Goal: Task Accomplishment & Management: Manage account settings

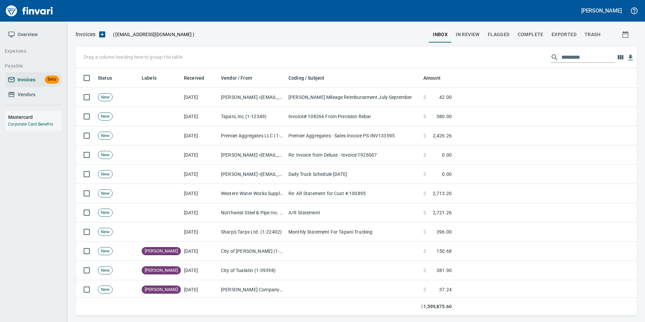
scroll to position [1, 1]
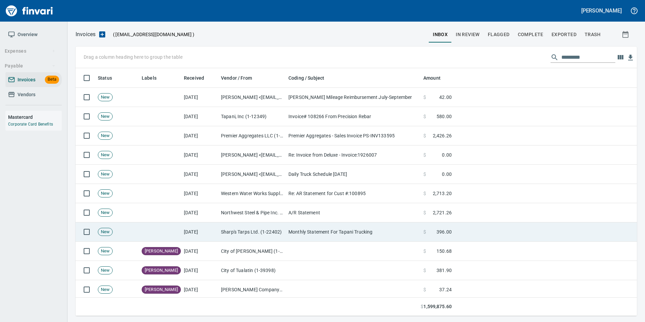
click at [274, 232] on td "Sharp's Tarps Ltd. (1-22402)" at bounding box center [251, 231] width 67 height 19
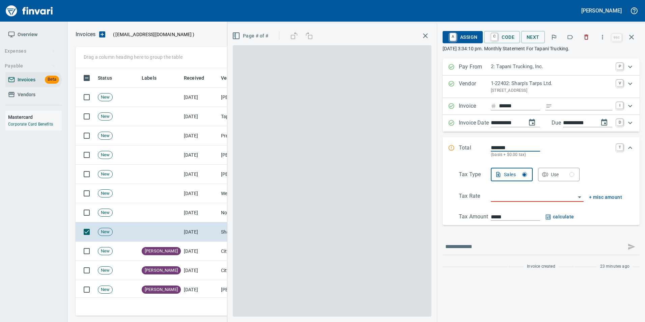
scroll to position [243, 551]
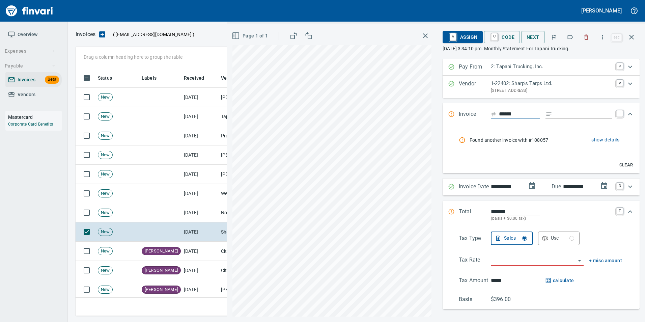
click at [564, 37] on div at bounding box center [570, 37] width 15 height 15
click at [571, 39] on icon "button" at bounding box center [570, 37] width 7 height 7
click at [633, 34] on icon "button" at bounding box center [632, 37] width 8 height 8
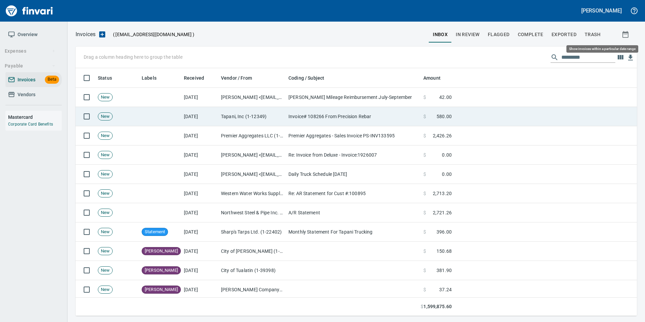
scroll to position [243, 551]
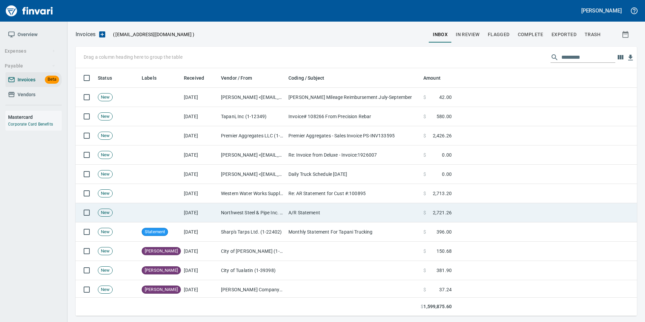
click at [240, 214] on td "Northwest Steel & Pipe Inc. (1-22439)" at bounding box center [251, 212] width 67 height 19
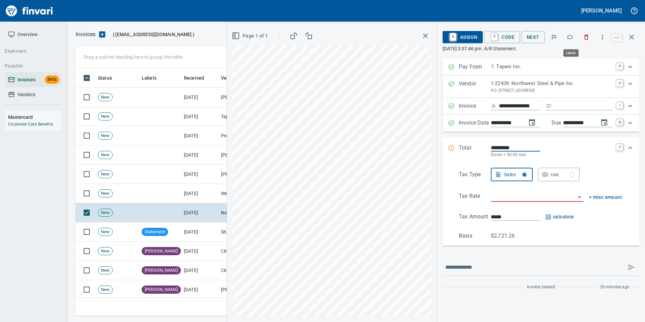
click at [569, 36] on icon "button" at bounding box center [570, 37] width 5 height 4
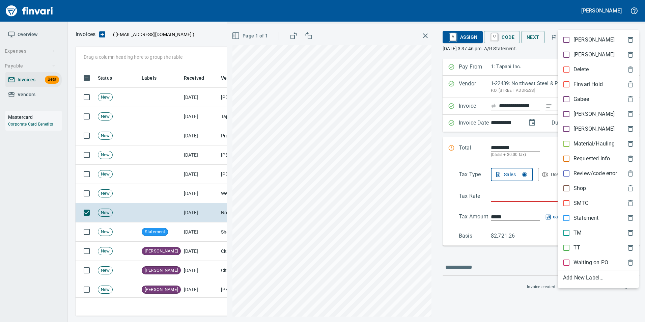
scroll to position [243, 551]
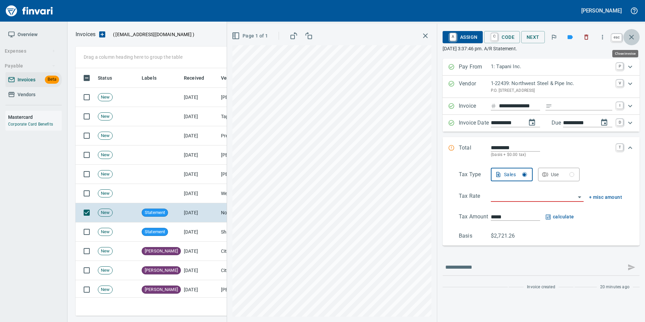
click at [636, 36] on button "button" at bounding box center [632, 37] width 16 height 16
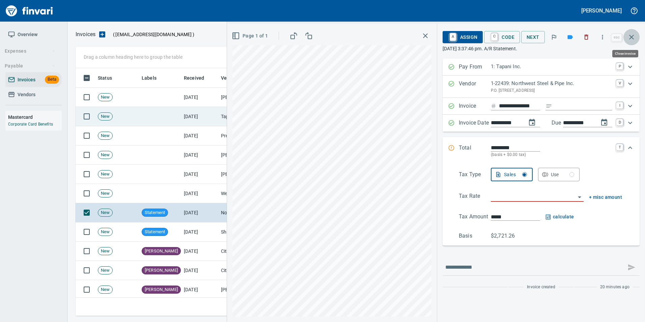
scroll to position [243, 551]
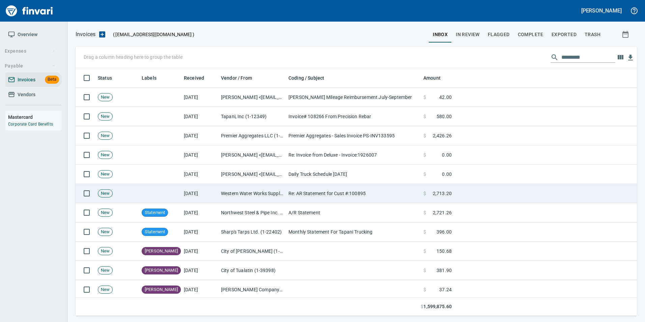
click at [310, 195] on td "Re: AR Statement for Cust #:100895" at bounding box center [353, 193] width 135 height 19
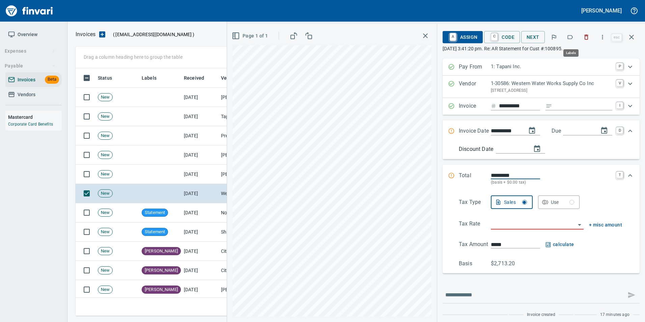
click at [569, 39] on icon "button" at bounding box center [570, 37] width 7 height 7
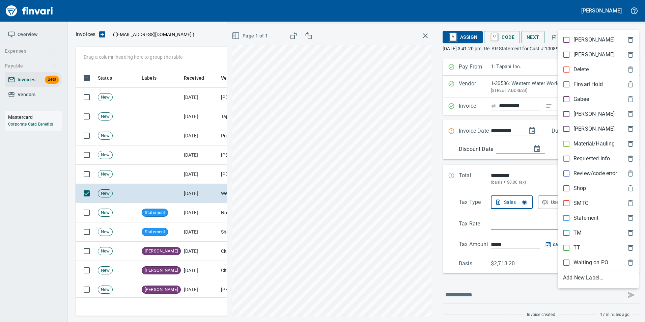
scroll to position [243, 551]
click at [582, 116] on p "[PERSON_NAME]" at bounding box center [594, 114] width 41 height 8
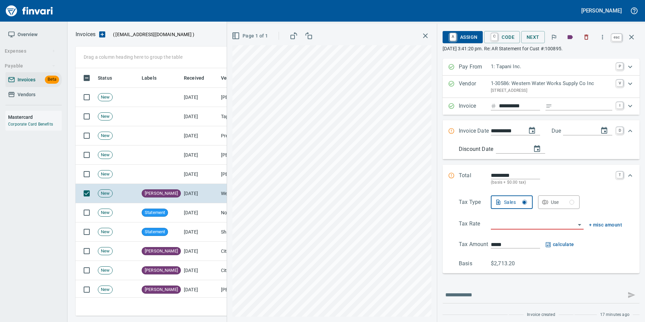
click at [628, 43] on button "button" at bounding box center [632, 37] width 16 height 16
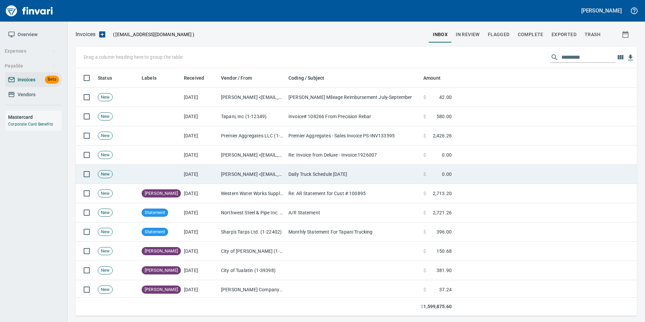
click at [254, 170] on td "Justin Bellcoff <justinb@tapani.com>" at bounding box center [251, 174] width 67 height 19
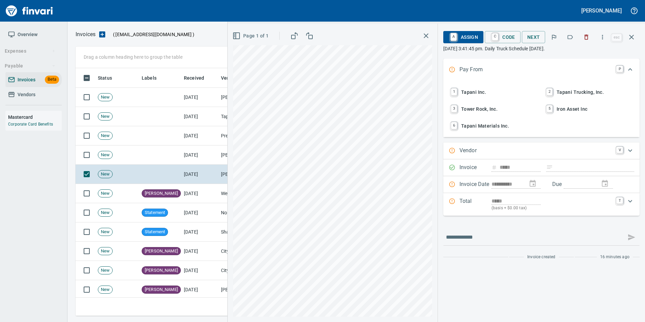
click at [588, 39] on icon "button" at bounding box center [587, 37] width 4 height 5
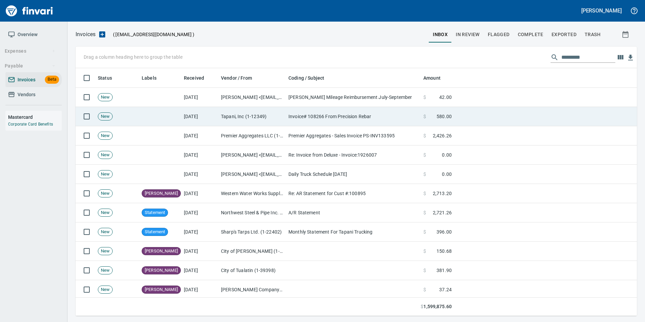
scroll to position [243, 551]
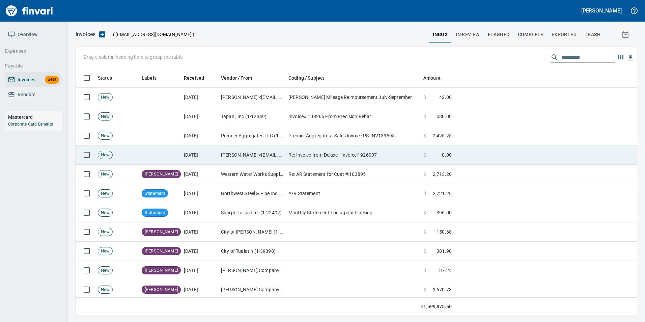
click at [304, 155] on td "Re: Invoice from Deluxe - Invoice:1926007" at bounding box center [353, 154] width 135 height 19
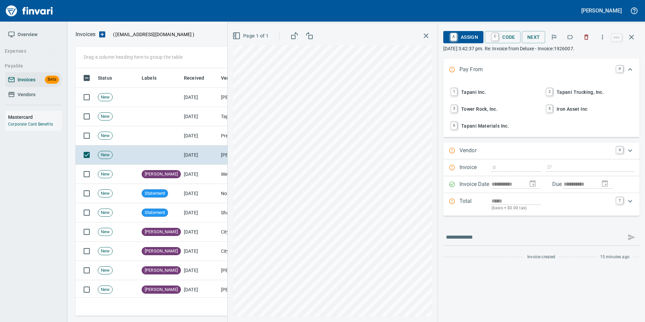
scroll to position [243, 551]
click at [587, 40] on button "button" at bounding box center [586, 37] width 15 height 15
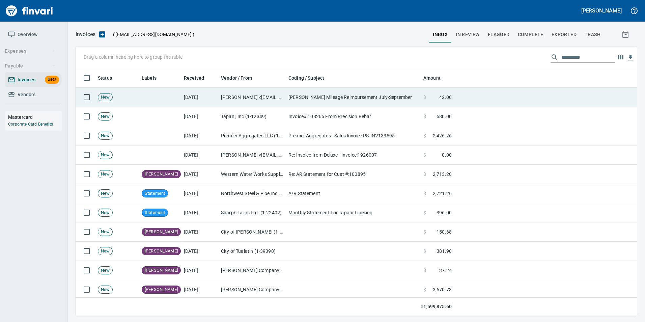
scroll to position [243, 551]
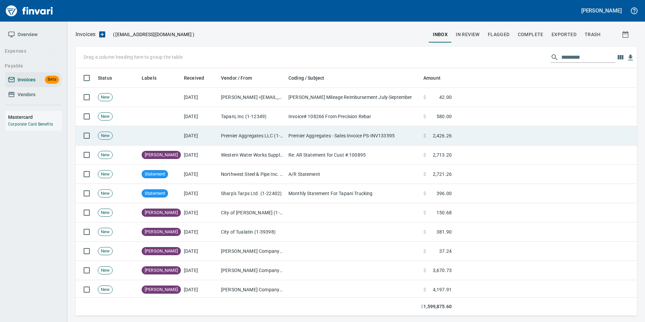
click at [336, 138] on td "Premier Aggregates - Sales Invoice PS-INV133595" at bounding box center [353, 135] width 135 height 19
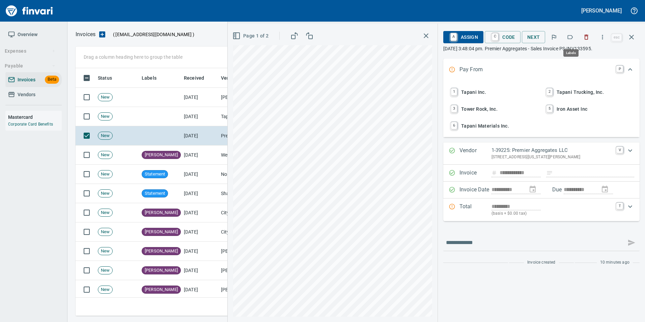
click at [567, 39] on button "button" at bounding box center [570, 37] width 15 height 15
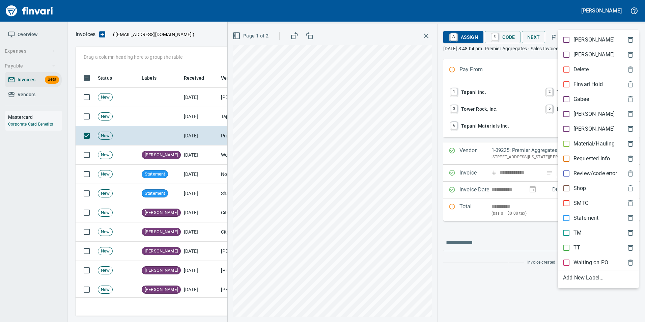
scroll to position [243, 551]
click at [578, 140] on p "Material/Hauling" at bounding box center [594, 144] width 41 height 8
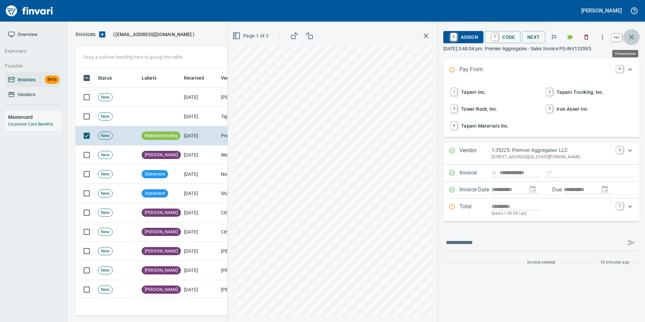
click at [632, 39] on icon "button" at bounding box center [632, 37] width 8 height 8
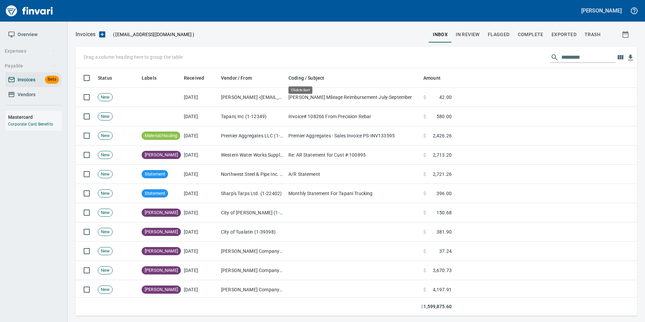
scroll to position [243, 551]
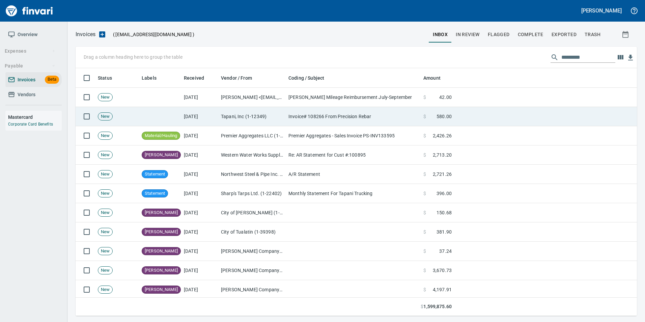
click at [216, 110] on td "[DATE]" at bounding box center [199, 116] width 37 height 19
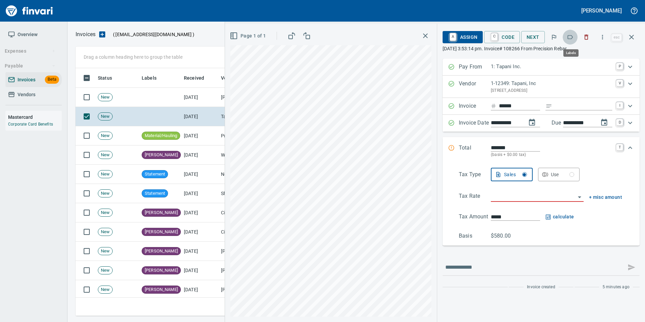
scroll to position [243, 551]
click at [570, 39] on icon "button" at bounding box center [570, 37] width 7 height 7
click at [635, 39] on icon "button" at bounding box center [632, 37] width 8 height 8
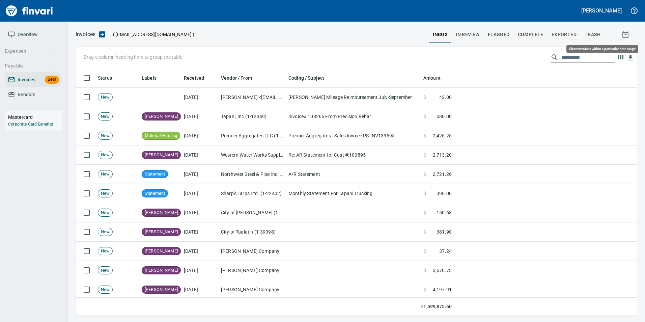
scroll to position [243, 551]
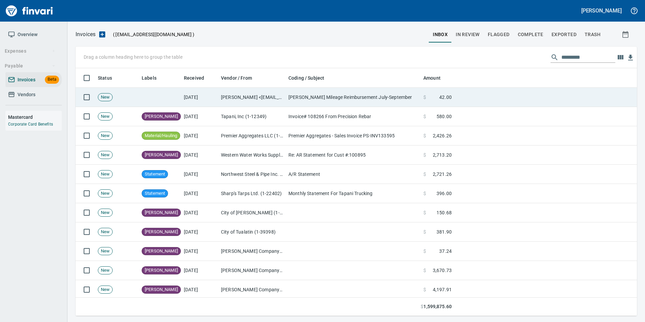
click at [418, 101] on td "[PERSON_NAME] Mileage Reimbursement July-September" at bounding box center [353, 97] width 135 height 19
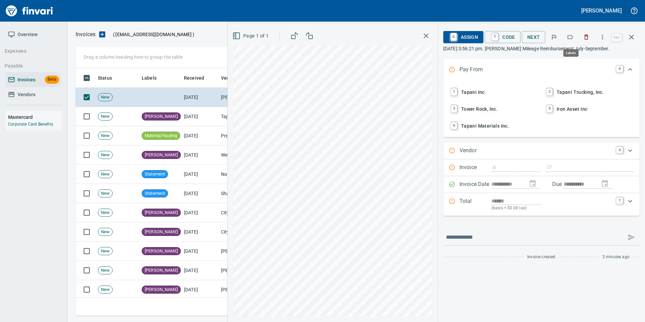
scroll to position [243, 551]
click at [572, 40] on button "button" at bounding box center [570, 37] width 15 height 15
click at [637, 41] on button "button" at bounding box center [632, 37] width 16 height 16
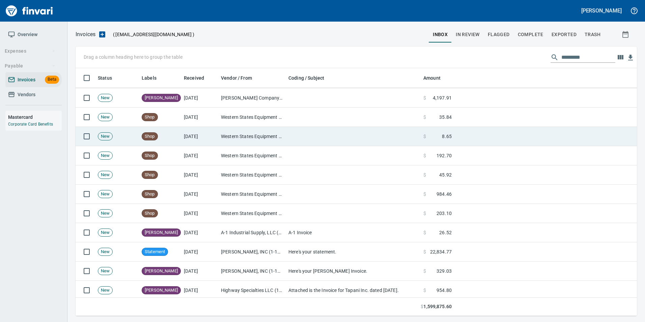
scroll to position [202, 0]
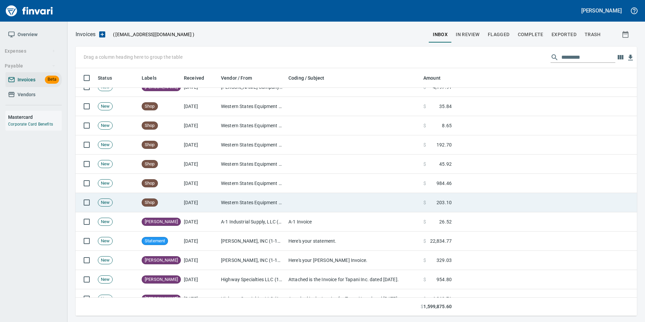
click at [236, 202] on td "Western States Equipment Co. (1-11113)" at bounding box center [251, 202] width 67 height 19
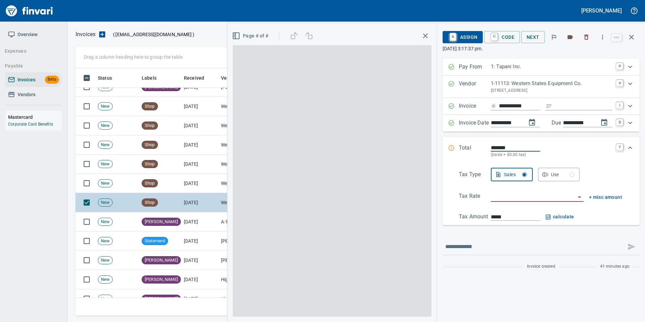
scroll to position [243, 551]
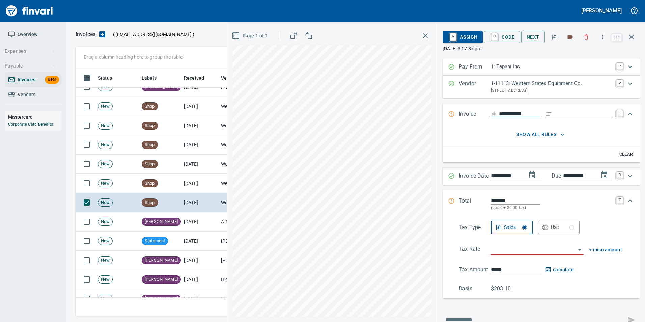
click at [570, 114] on input "Expand" at bounding box center [583, 114] width 57 height 8
type input "**********"
click at [531, 112] on input "**********" at bounding box center [519, 114] width 41 height 8
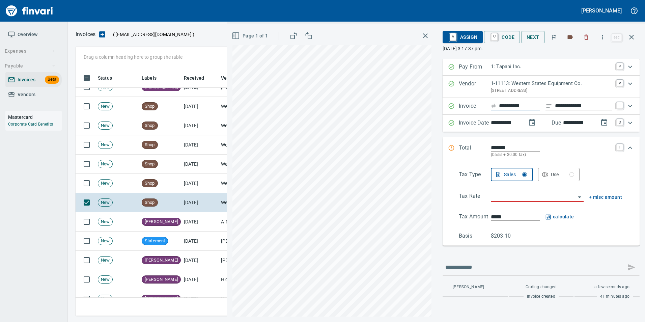
type input "**********"
click at [517, 201] on input "search" at bounding box center [533, 196] width 85 height 9
click at [510, 231] on li "WA0601: Battle Ground Combined 8.6%" at bounding box center [536, 230] width 94 height 16
type input "**********"
type input "******"
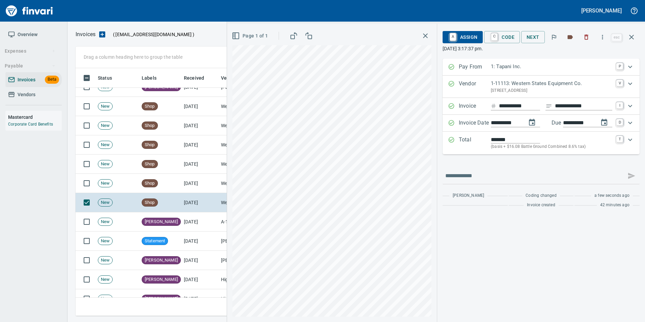
click at [459, 143] on p "Total" at bounding box center [475, 143] width 32 height 15
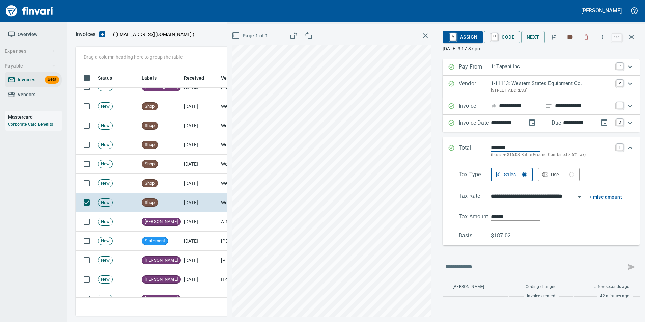
click at [520, 194] on input "**********" at bounding box center [533, 196] width 85 height 9
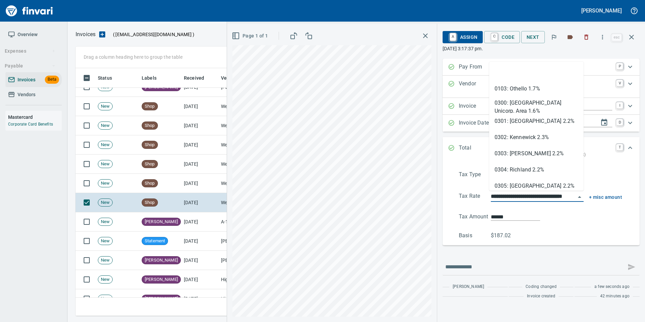
click at [520, 194] on input "**********" at bounding box center [533, 196] width 85 height 9
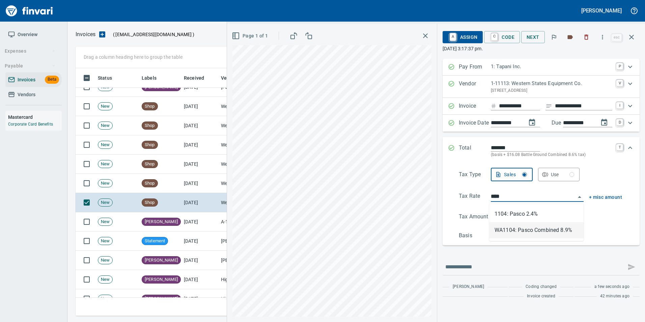
click at [525, 232] on li "WA1104: Pasco Combined 8.9%" at bounding box center [536, 230] width 94 height 16
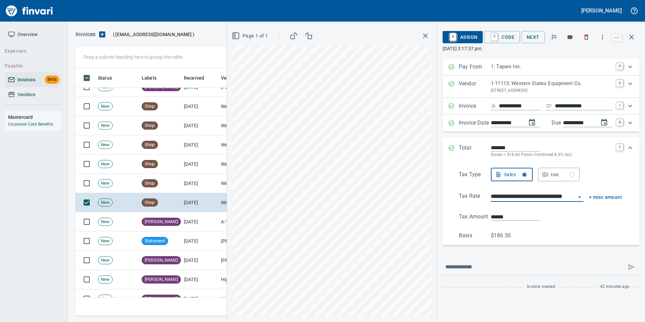
type input "**********"
type input "******"
type input "**********"
click at [454, 148] on div "Total ******* (basis + $16.60 Pasco Combined 8.9% tax) T" at bounding box center [535, 151] width 174 height 15
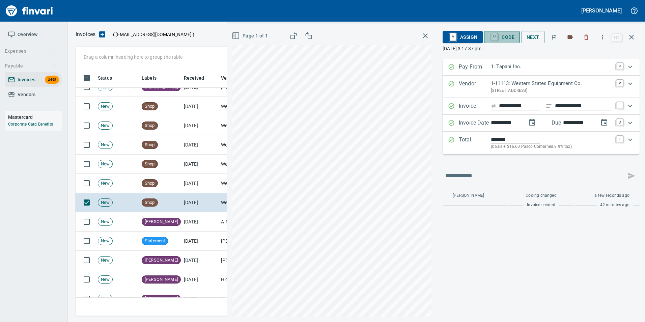
click at [502, 38] on span "C Code" at bounding box center [502, 36] width 25 height 11
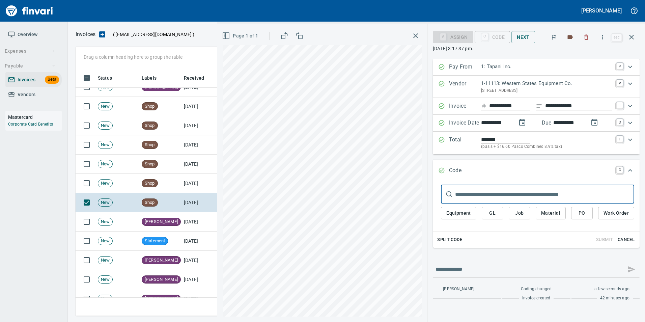
click at [573, 215] on button "PO" at bounding box center [582, 213] width 22 height 12
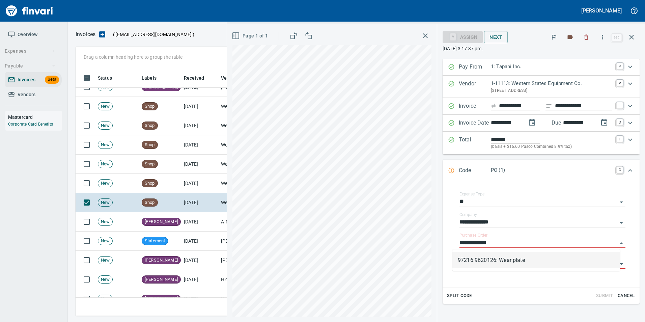
click at [537, 258] on li "97216.9620126: Wear plate" at bounding box center [537, 260] width 168 height 16
type input "**********"
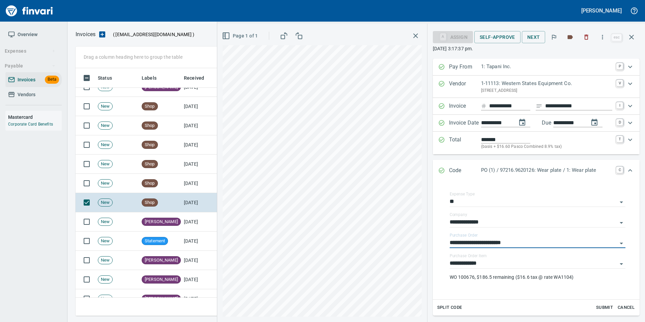
click at [444, 169] on icon "Expand" at bounding box center [442, 171] width 6 height 6
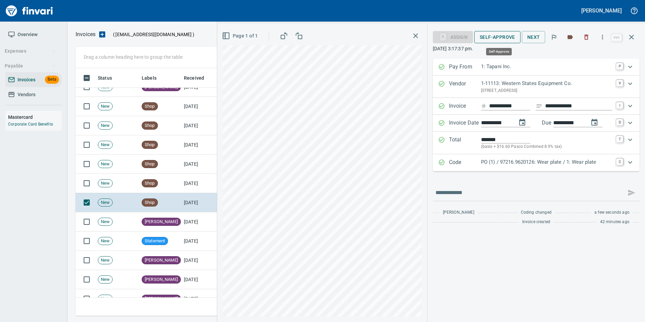
click at [499, 32] on button "Self-Approve" at bounding box center [497, 37] width 46 height 12
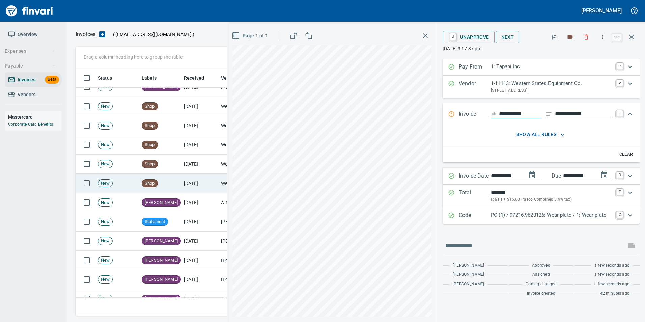
click at [204, 186] on td "[DATE]" at bounding box center [199, 183] width 37 height 19
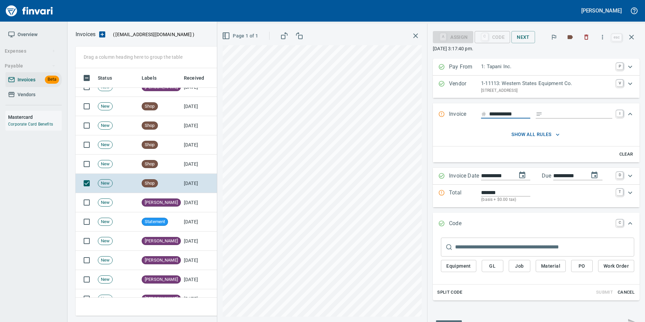
click at [564, 116] on input "Expand" at bounding box center [578, 114] width 67 height 8
type input "**********"
click at [520, 114] on input "**********" at bounding box center [509, 114] width 41 height 8
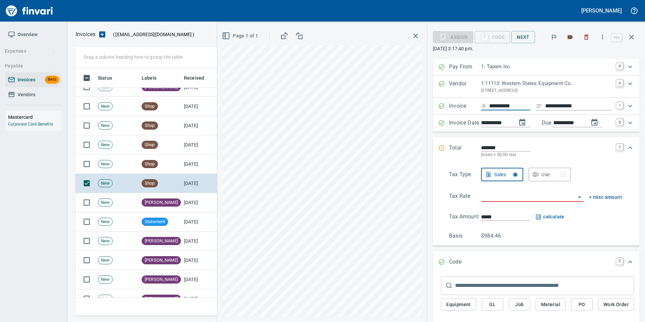
click at [520, 106] on input "**********" at bounding box center [509, 106] width 41 height 8
type input "**********"
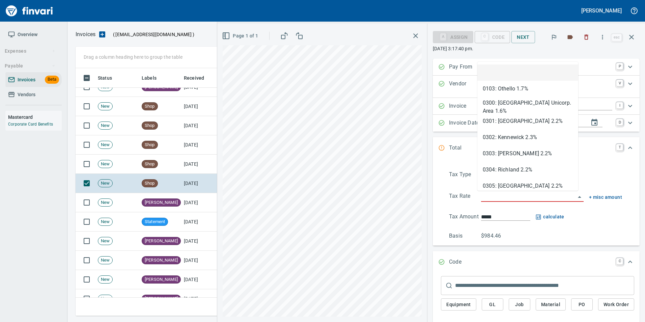
click at [498, 194] on input "search" at bounding box center [528, 196] width 94 height 9
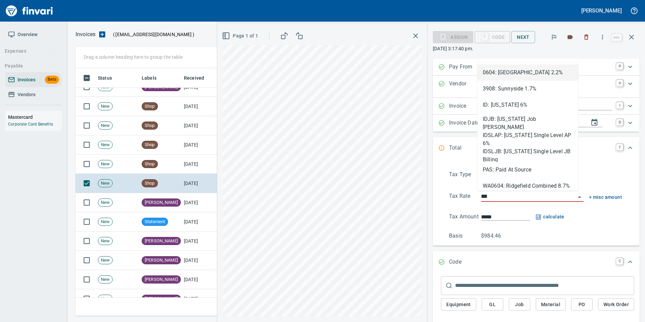
scroll to position [243, 551]
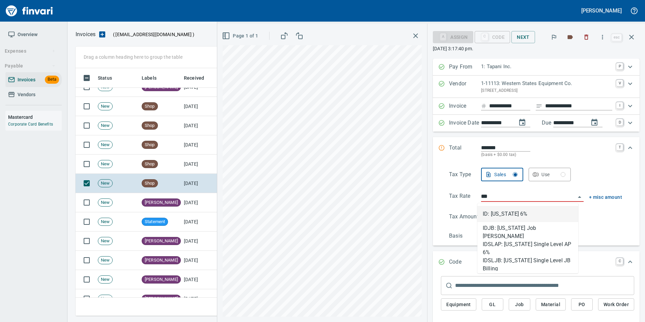
type input "**********"
type input "******"
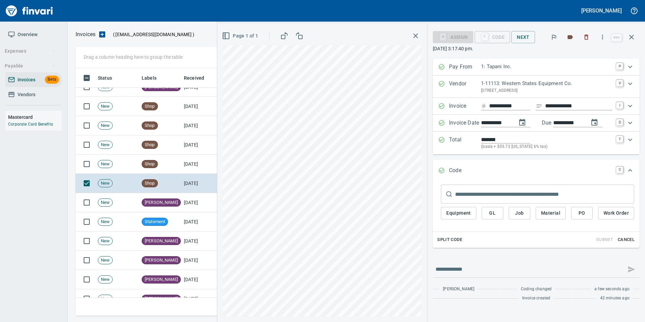
type input "**********"
click at [594, 212] on div "Equipment GL Job Material PO Work Order" at bounding box center [537, 214] width 193 height 23
click at [584, 214] on span "PO" at bounding box center [582, 213] width 11 height 8
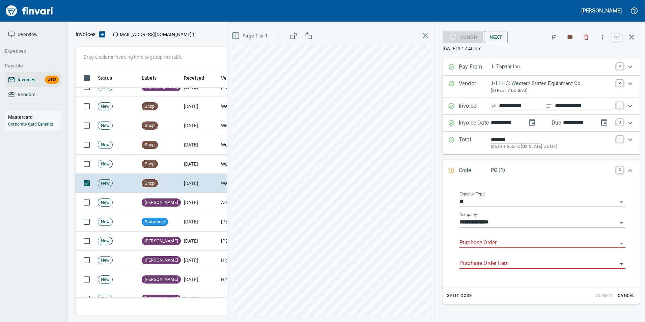
click at [479, 244] on input "Purchase Order" at bounding box center [539, 242] width 158 height 9
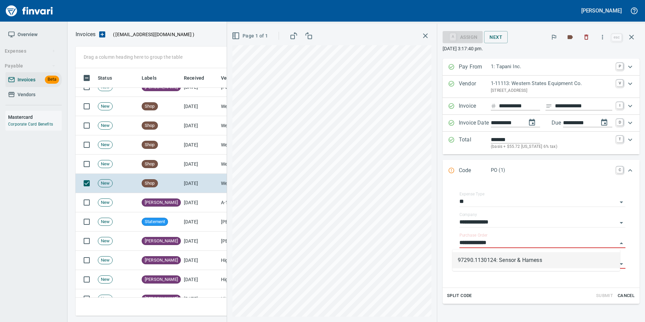
click at [498, 261] on li "97290.1130124: Sensor & Harness" at bounding box center [537, 260] width 168 height 16
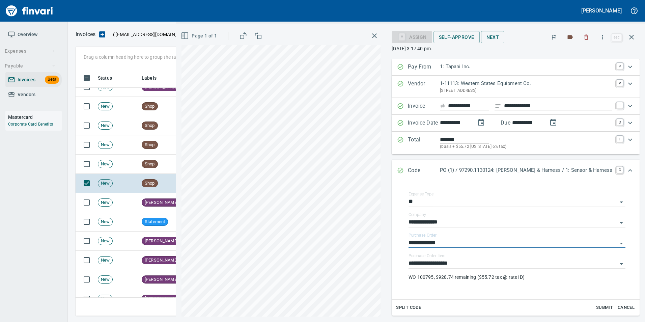
type input "**********"
click at [404, 170] on icon "Expand" at bounding box center [400, 170] width 7 height 7
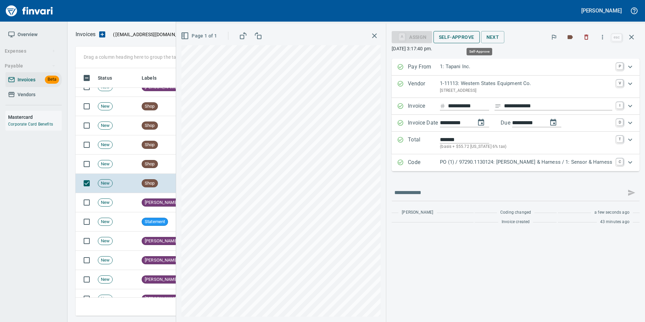
click at [472, 38] on span "Self-Approve" at bounding box center [456, 37] width 35 height 8
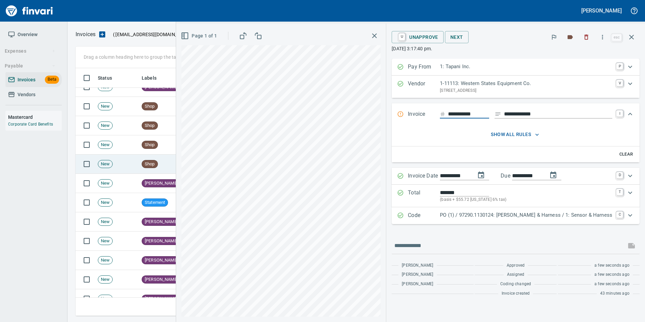
click at [192, 164] on td "[DATE]" at bounding box center [199, 164] width 37 height 19
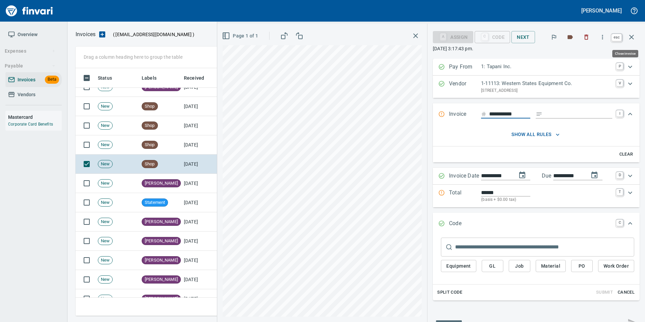
click at [635, 37] on icon "button" at bounding box center [632, 37] width 8 height 8
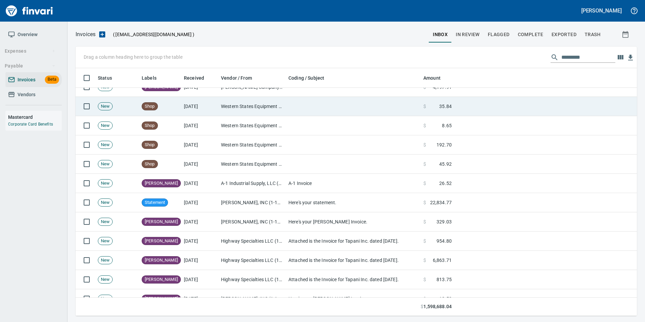
scroll to position [243, 551]
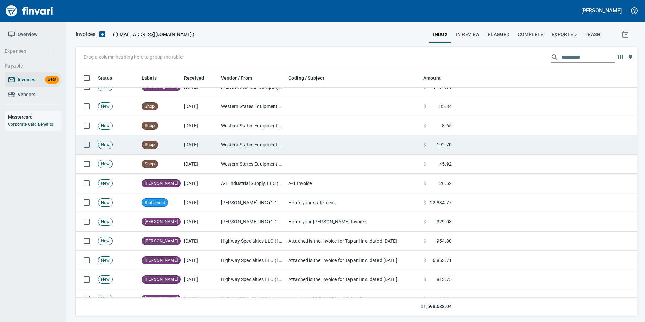
click at [279, 145] on td "Western States Equipment Co. (1-11113)" at bounding box center [251, 144] width 67 height 19
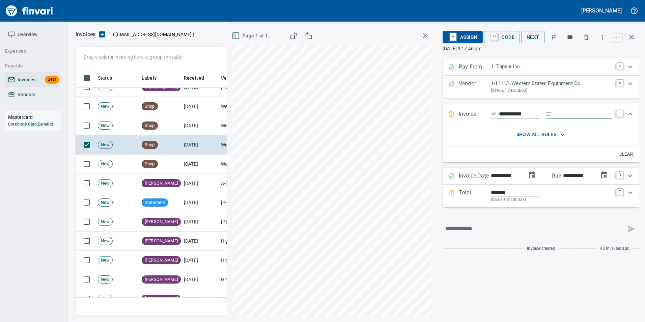
click at [564, 111] on input "Expand" at bounding box center [583, 114] width 57 height 8
click at [563, 114] on input "Expand" at bounding box center [583, 114] width 57 height 8
type input "**********"
click at [534, 114] on input "**********" at bounding box center [519, 114] width 41 height 8
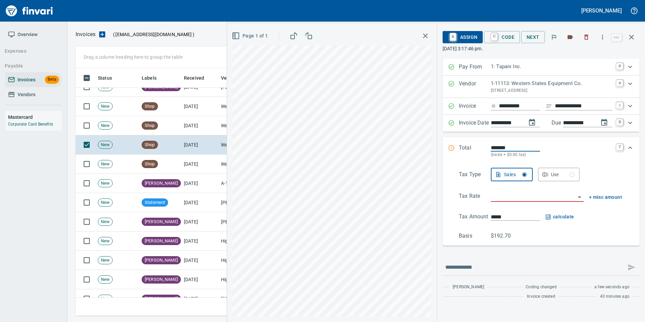
click at [530, 105] on input "**********" at bounding box center [519, 106] width 41 height 8
type input "**********"
click at [509, 193] on input "search" at bounding box center [533, 196] width 85 height 9
click at [544, 232] on li "WA0601: Battle Ground Combined 8.6%" at bounding box center [536, 230] width 94 height 16
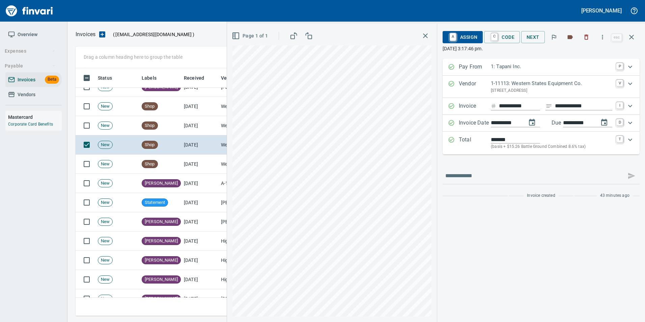
type input "**********"
type input "******"
type input "**********"
click at [495, 37] on link "C" at bounding box center [494, 36] width 6 height 7
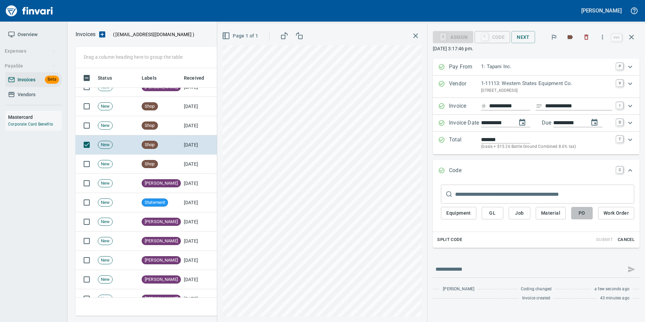
click at [576, 216] on button "PO" at bounding box center [582, 213] width 22 height 12
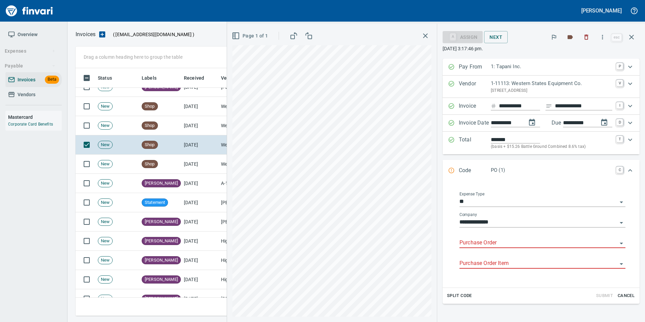
click at [466, 243] on input "Purchase Order" at bounding box center [539, 242] width 158 height 9
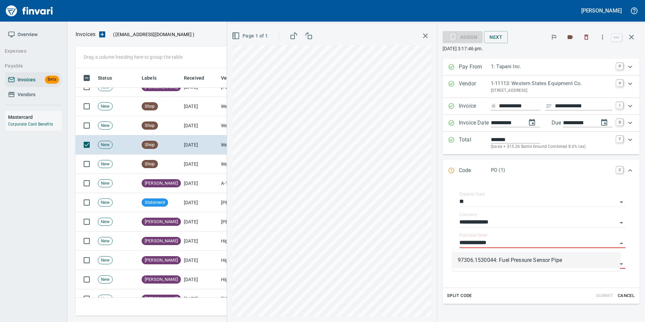
click at [519, 257] on li "97306.1530044: Fuel Pressure Sensor Pipe" at bounding box center [537, 260] width 168 height 16
type input "**********"
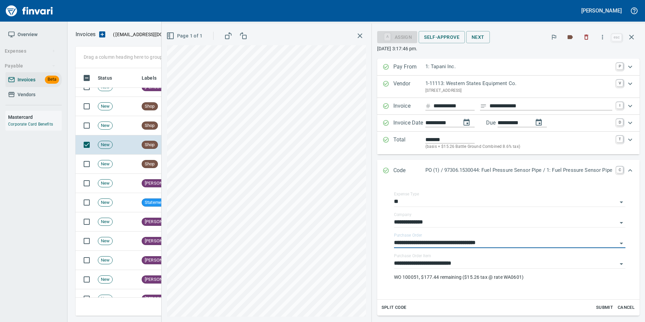
click at [383, 170] on icon "Expand" at bounding box center [386, 170] width 7 height 7
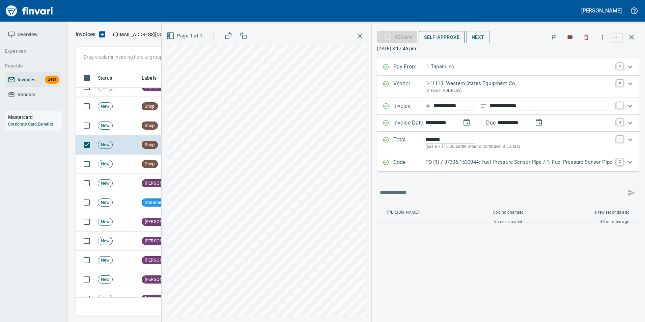
click at [436, 38] on span "Self-Approve" at bounding box center [441, 37] width 35 height 8
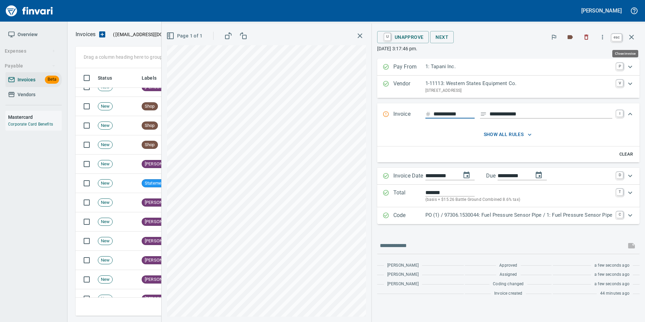
click at [635, 38] on icon "button" at bounding box center [632, 37] width 8 height 8
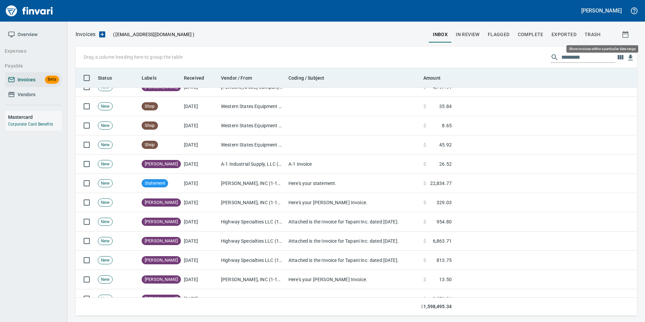
scroll to position [243, 551]
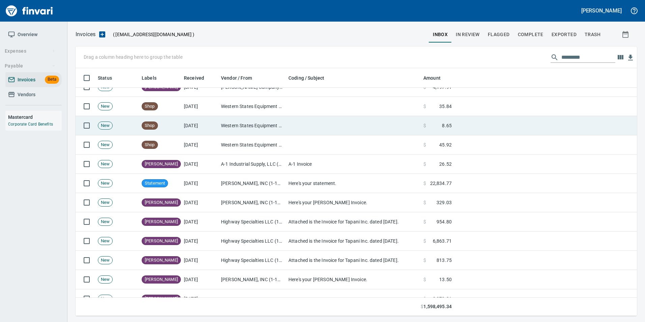
click at [316, 126] on td at bounding box center [353, 125] width 135 height 19
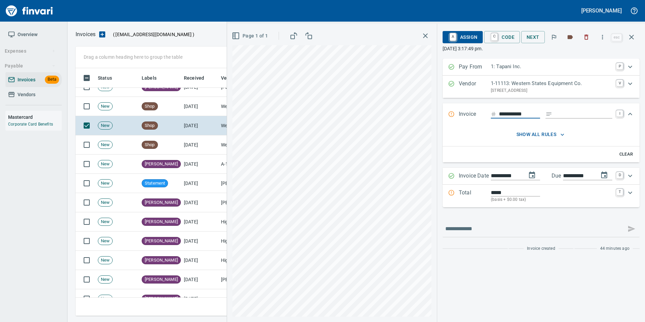
click at [560, 113] on input "Expand" at bounding box center [583, 114] width 57 height 8
type input "**********"
click at [533, 114] on input "**********" at bounding box center [519, 114] width 41 height 8
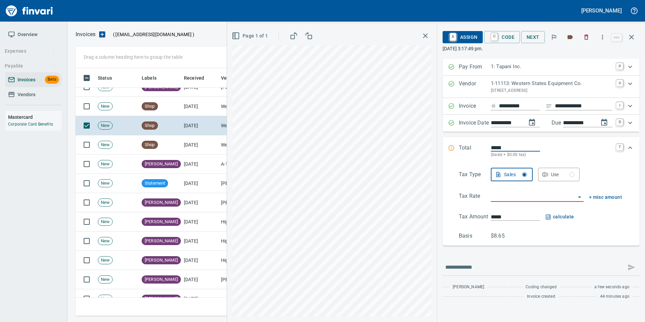
click at [531, 106] on input "**********" at bounding box center [519, 106] width 41 height 8
type input "**********"
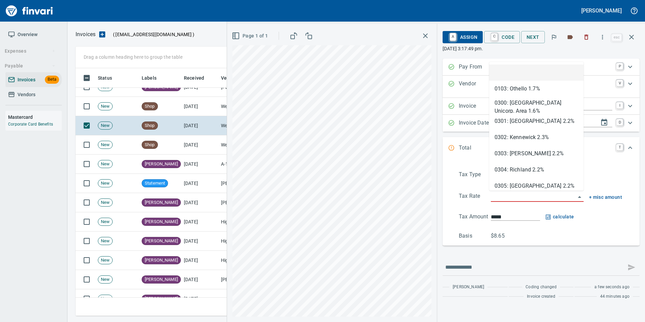
click at [509, 199] on input "search" at bounding box center [533, 196] width 85 height 9
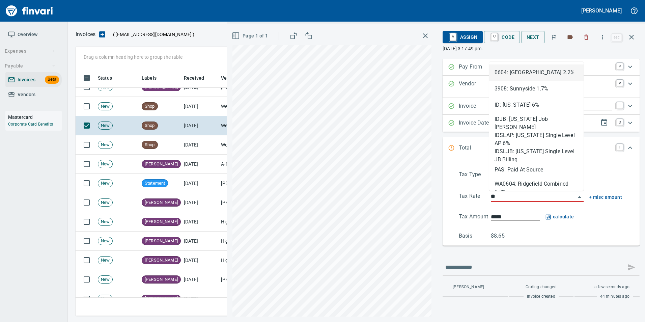
scroll to position [243, 551]
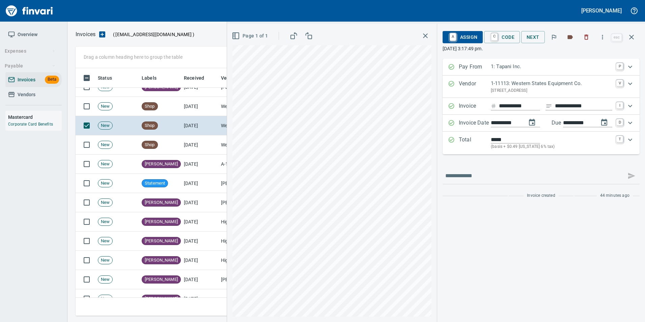
type input "**********"
type input "*****"
type input "**********"
click at [502, 34] on span "C Code" at bounding box center [502, 36] width 25 height 11
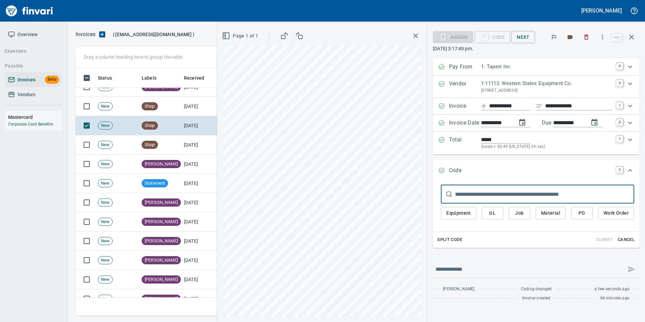
click at [577, 209] on button "PO" at bounding box center [582, 213] width 22 height 12
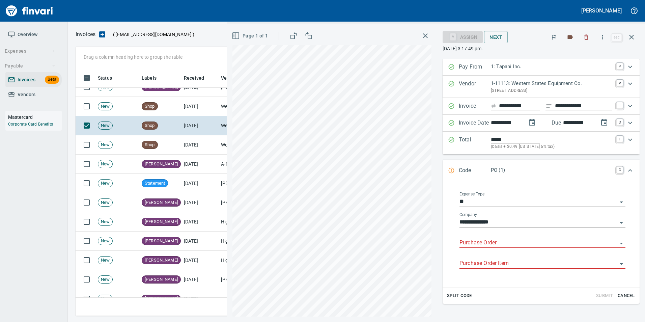
click at [485, 246] on input "Purchase Order" at bounding box center [539, 242] width 158 height 9
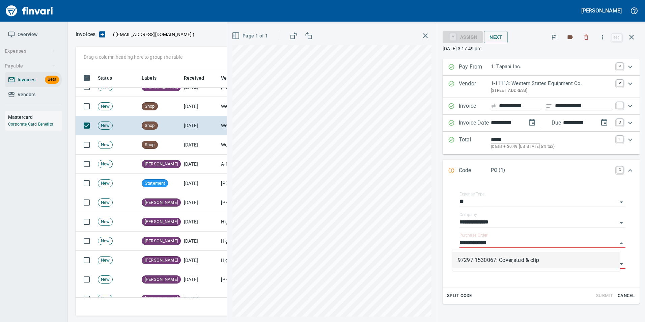
click at [529, 257] on li "97297.1530067: Cover,stud & clip" at bounding box center [537, 260] width 168 height 16
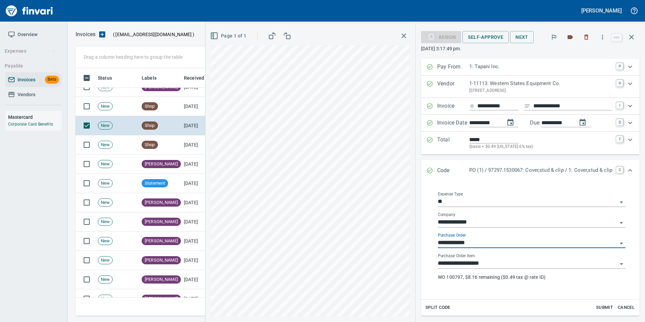
type input "**********"
click at [427, 171] on icon "Expand" at bounding box center [430, 170] width 7 height 7
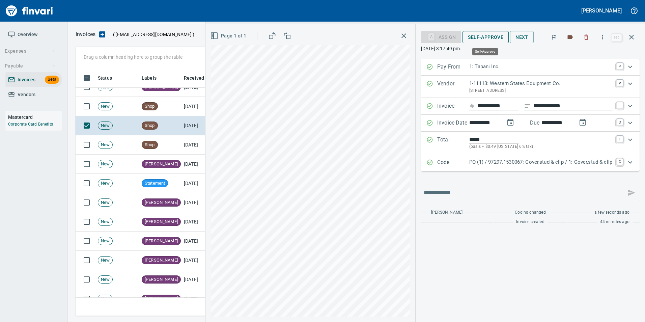
click at [477, 35] on span "Self-Approve" at bounding box center [485, 37] width 35 height 8
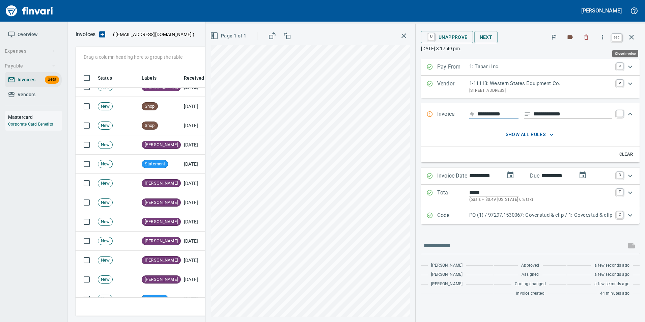
click at [631, 40] on icon "button" at bounding box center [632, 37] width 8 height 8
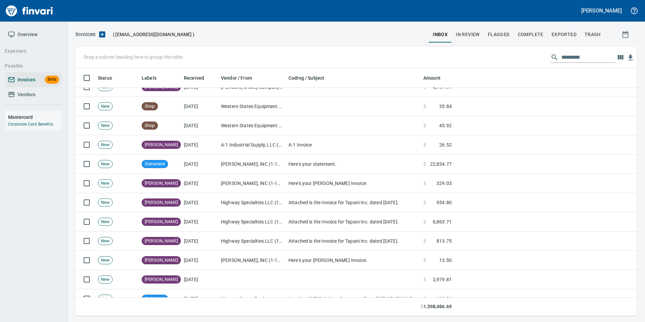
scroll to position [243, 551]
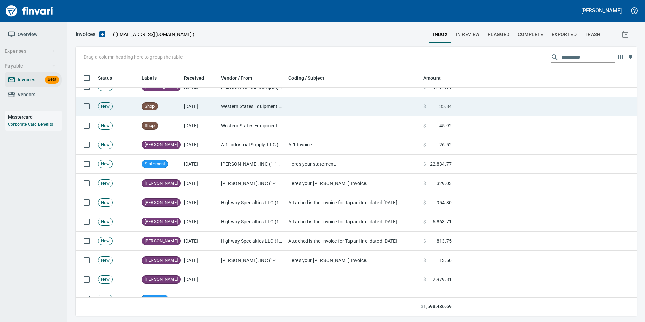
click at [355, 107] on td at bounding box center [353, 106] width 135 height 19
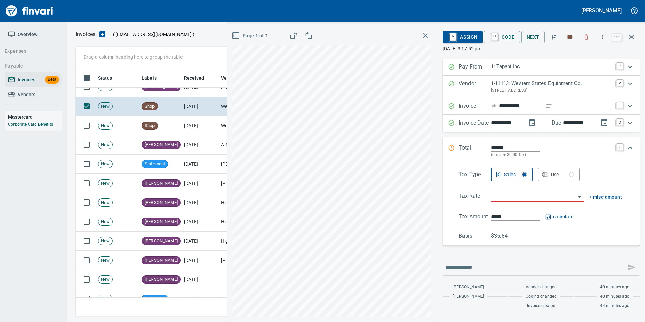
click at [559, 103] on input "Expand" at bounding box center [583, 106] width 57 height 8
type input "**********"
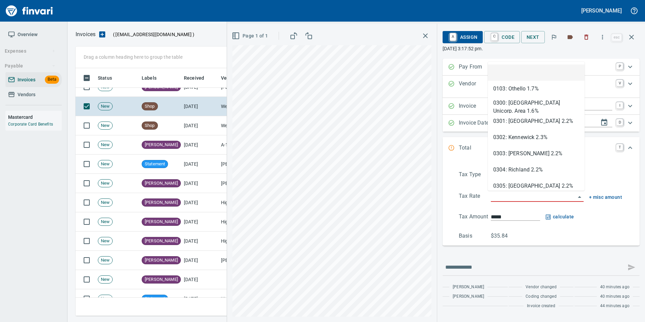
click at [499, 197] on input "search" at bounding box center [533, 196] width 85 height 9
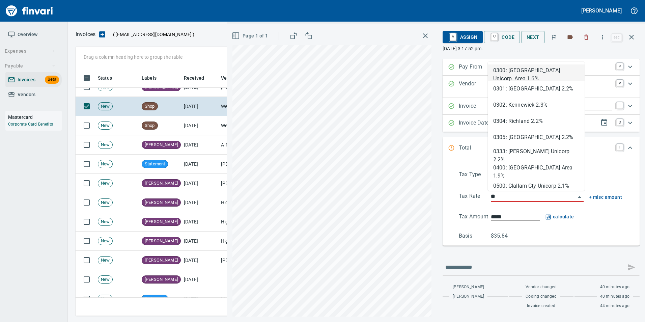
type input "***"
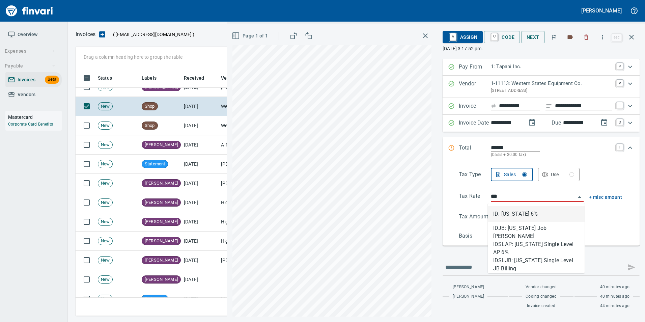
click at [505, 208] on li "ID: Idaho 6%" at bounding box center [536, 214] width 97 height 16
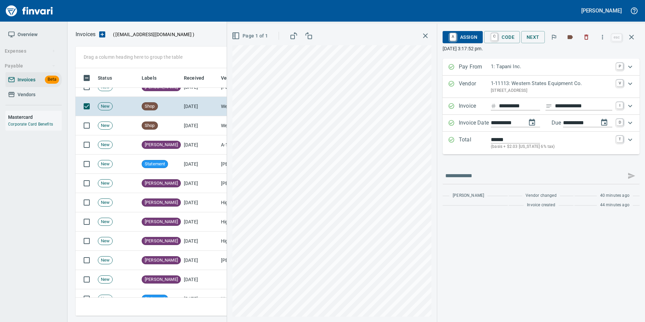
type input "*****"
type input "**********"
click at [492, 138] on input "******" at bounding box center [515, 140] width 49 height 8
type input "*******"
click at [513, 172] on input "text" at bounding box center [534, 175] width 178 height 11
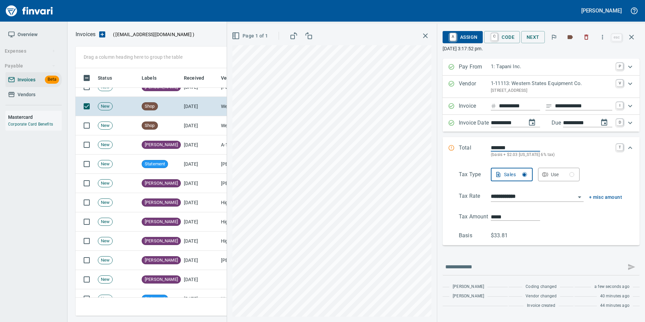
type input "******"
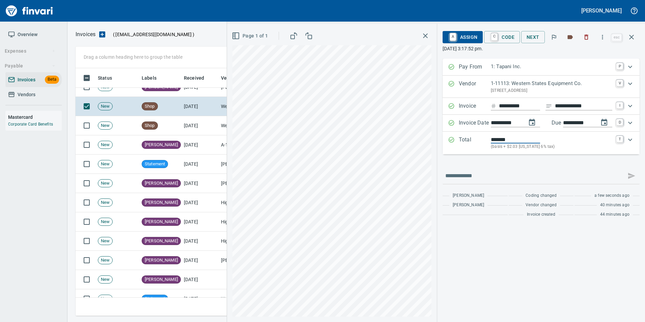
click at [469, 161] on div "**********" at bounding box center [541, 140] width 197 height 162
click at [450, 140] on icon "Expand" at bounding box center [452, 140] width 6 height 6
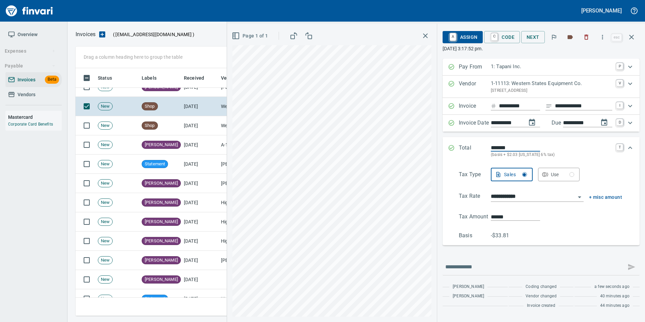
click at [450, 140] on div "Total ******* (basis + $2.03 Idaho 6% tax) T" at bounding box center [541, 151] width 197 height 28
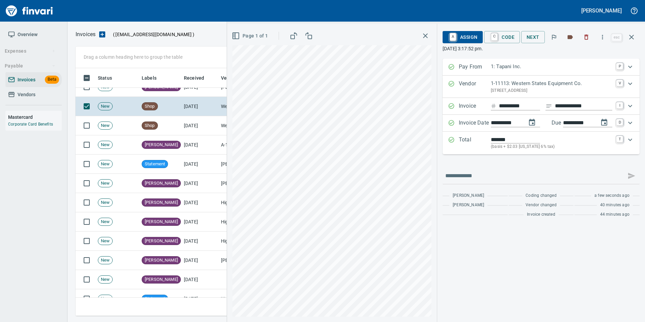
click at [497, 39] on link "C" at bounding box center [494, 36] width 6 height 7
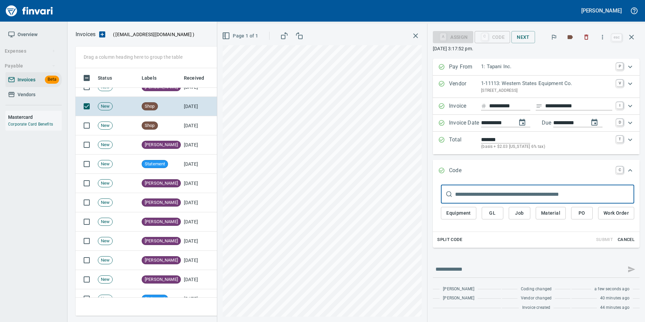
click at [572, 210] on button "PO" at bounding box center [582, 213] width 22 height 12
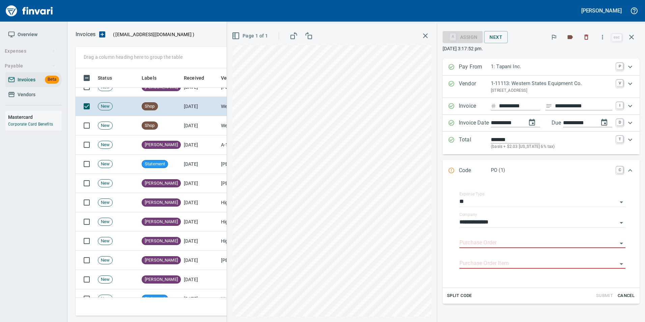
click at [460, 244] on input "Purchase Order" at bounding box center [539, 242] width 158 height 9
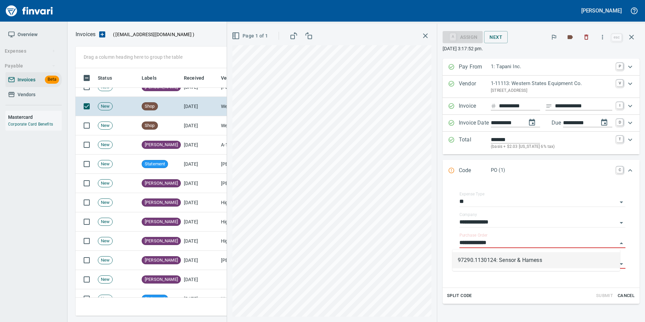
click at [556, 255] on li "97290.1130124: Sensor & Harness" at bounding box center [537, 260] width 168 height 16
type input "**********"
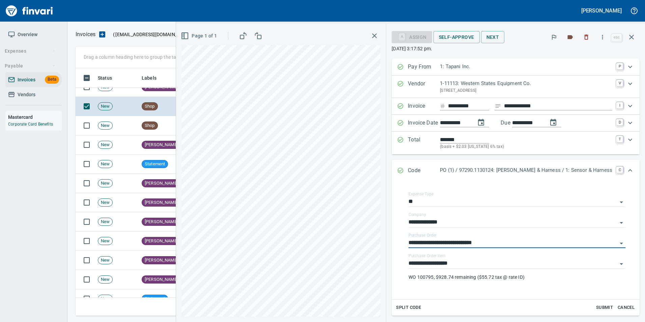
click at [622, 307] on span "Cancel" at bounding box center [626, 308] width 18 height 8
type input "*****"
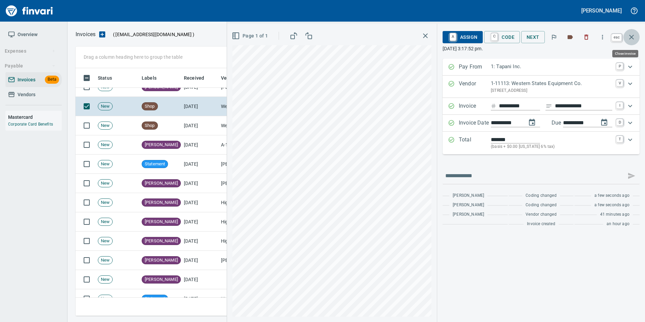
click at [631, 44] on button "button" at bounding box center [632, 37] width 16 height 16
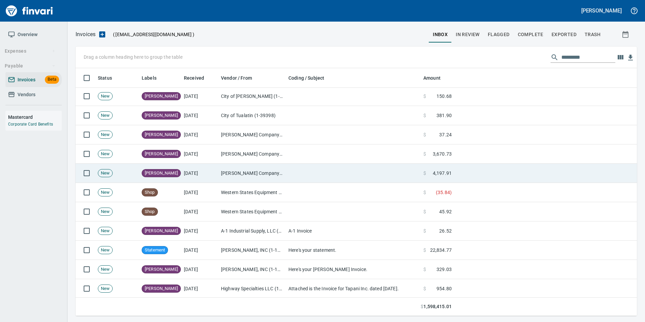
scroll to position [101, 0]
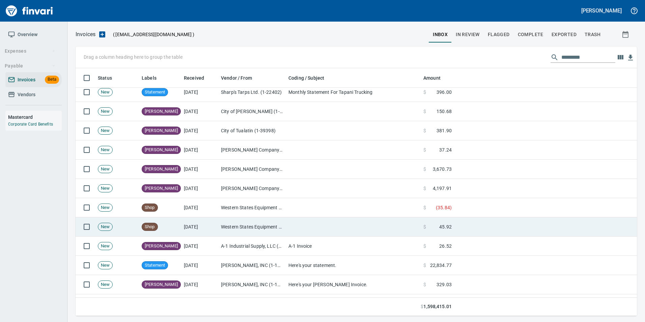
click at [246, 221] on td "Western States Equipment Co. (1-11113)" at bounding box center [251, 226] width 67 height 19
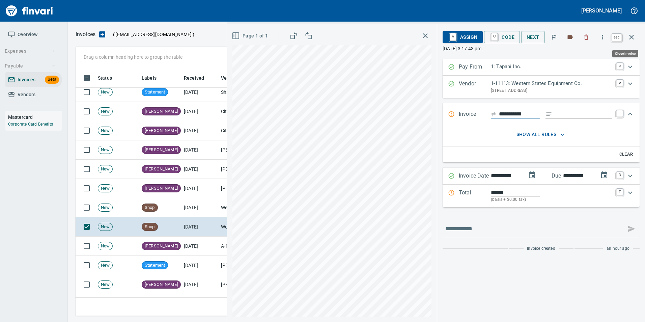
click at [631, 30] on button "button" at bounding box center [632, 37] width 16 height 16
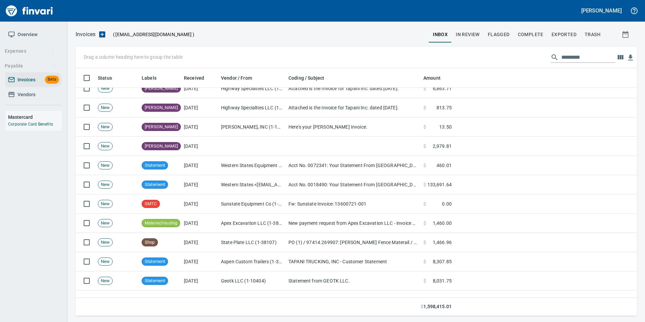
scroll to position [337, 0]
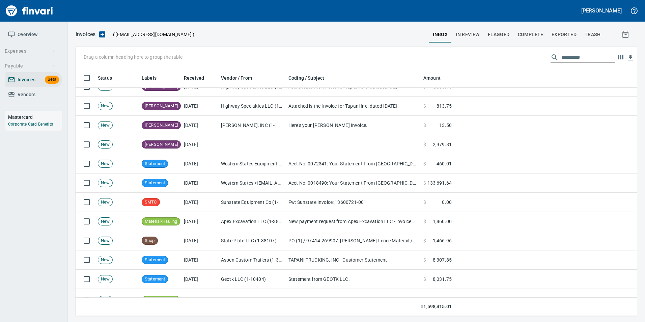
click at [379, 209] on td "Fw: Sunstate Invoice: 13600721-001" at bounding box center [353, 202] width 135 height 19
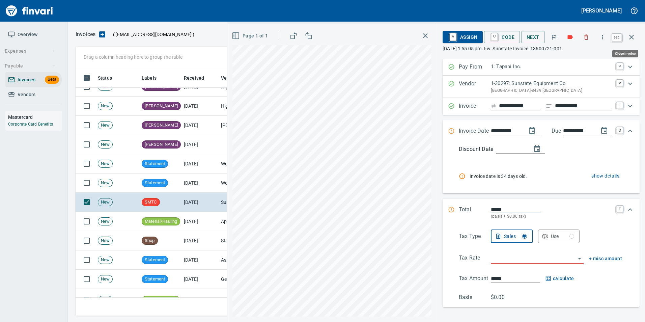
scroll to position [243, 551]
click at [634, 39] on icon "button" at bounding box center [632, 37] width 8 height 8
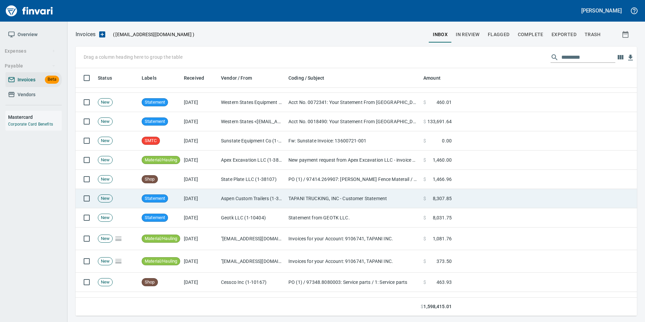
scroll to position [405, 0]
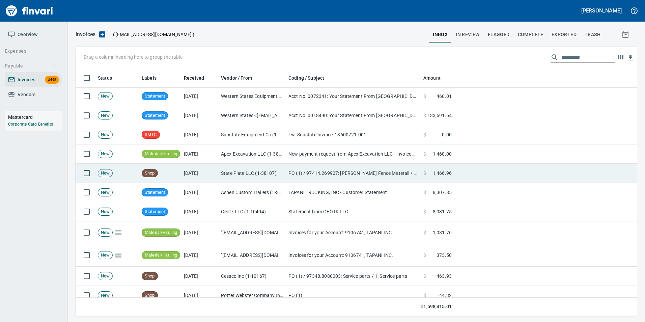
click at [291, 166] on td "PO (1) / 97414.269907: Tebo Fence Materail / 1: Tebo Fence Sheet Metal" at bounding box center [353, 173] width 135 height 19
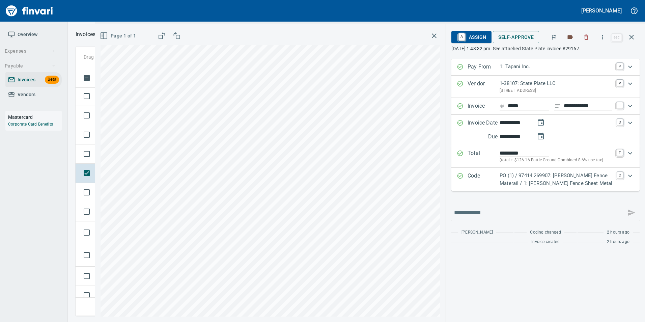
click at [488, 174] on p "Code" at bounding box center [484, 179] width 32 height 15
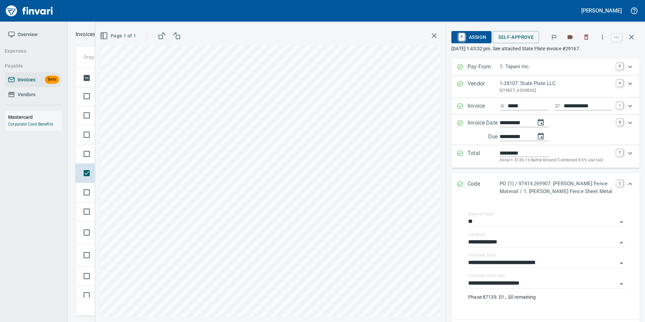
click at [461, 181] on icon "Expand" at bounding box center [460, 184] width 7 height 7
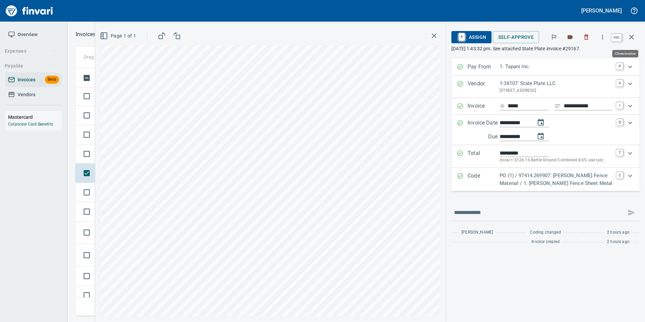
scroll to position [243, 551]
click at [630, 39] on icon "button" at bounding box center [632, 37] width 8 height 8
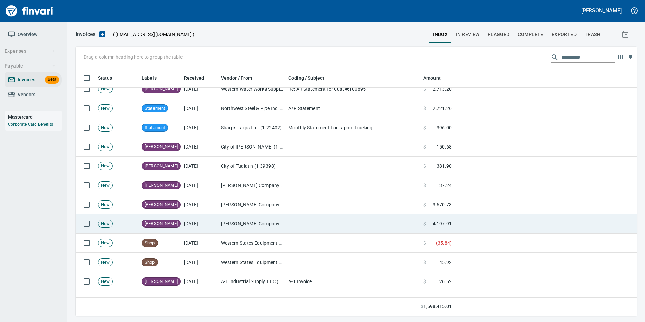
scroll to position [67, 0]
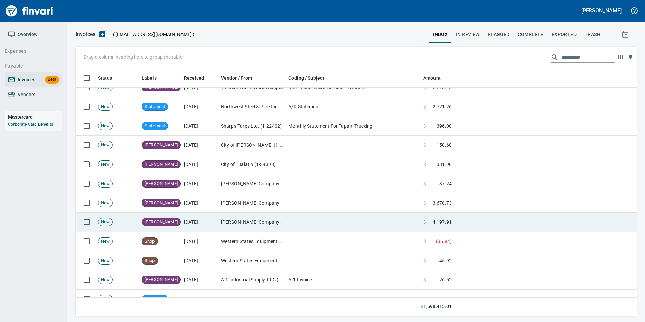
click at [218, 222] on td "[DATE]" at bounding box center [199, 222] width 37 height 19
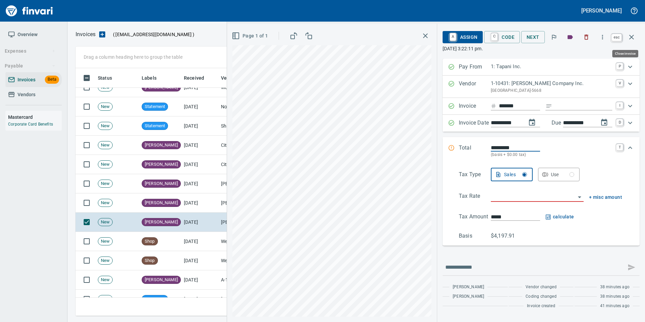
click at [632, 37] on icon "button" at bounding box center [631, 37] width 5 height 5
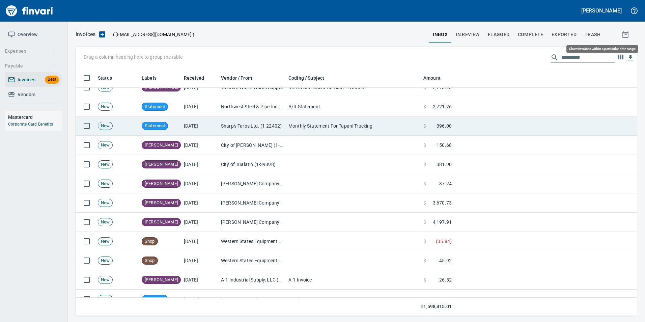
scroll to position [243, 551]
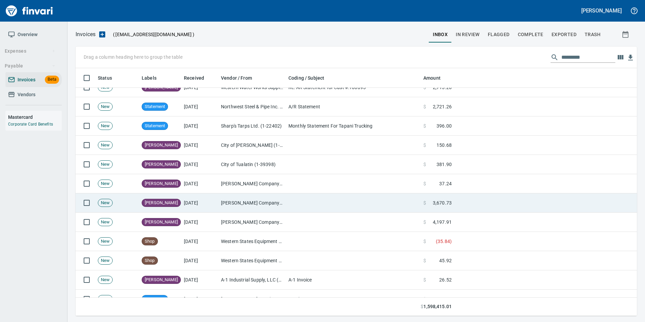
click at [262, 205] on td "[PERSON_NAME] Company Inc. (1-10431)" at bounding box center [251, 202] width 67 height 19
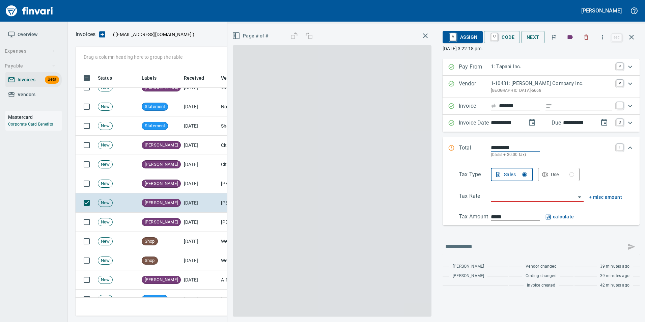
scroll to position [243, 551]
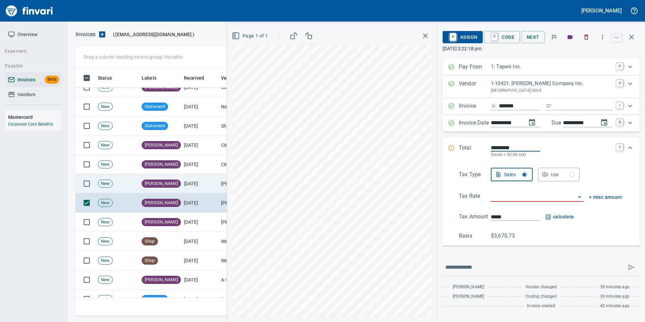
click at [201, 184] on td "[DATE]" at bounding box center [199, 183] width 37 height 19
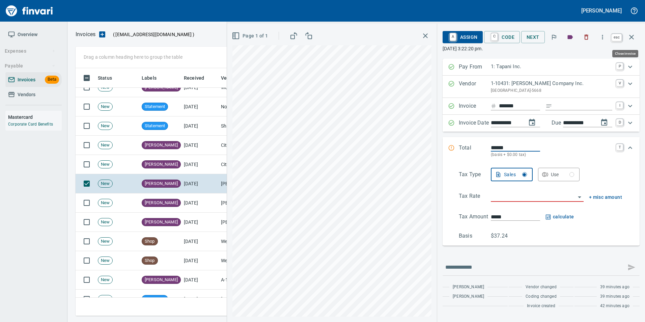
click at [630, 37] on icon "button" at bounding box center [632, 37] width 8 height 8
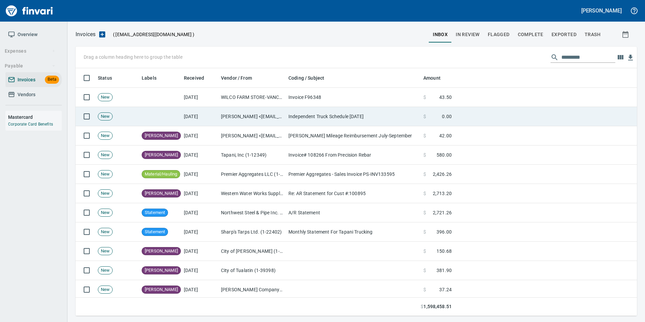
click at [283, 117] on td "Justin Bellcoff <justinb@tapani.com>" at bounding box center [251, 116] width 67 height 19
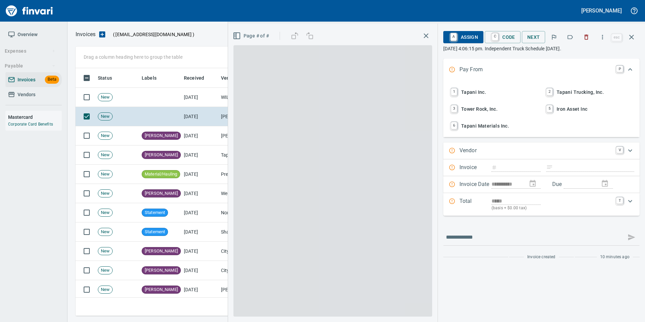
scroll to position [243, 551]
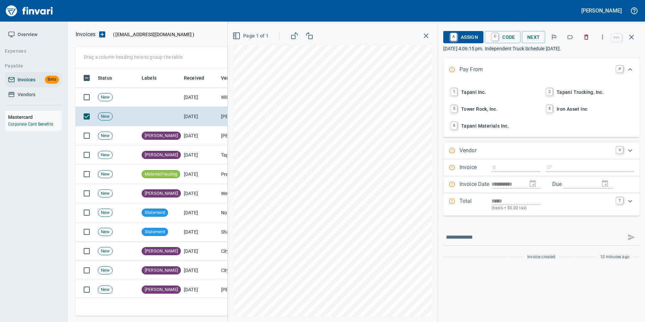
click at [588, 41] on button "button" at bounding box center [586, 37] width 15 height 15
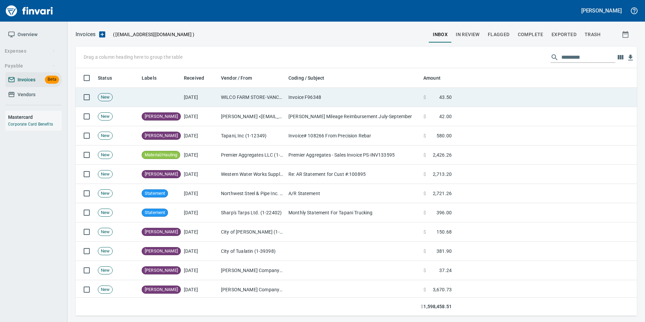
scroll to position [243, 551]
click at [421, 98] on td "$ 43.50" at bounding box center [438, 97] width 34 height 19
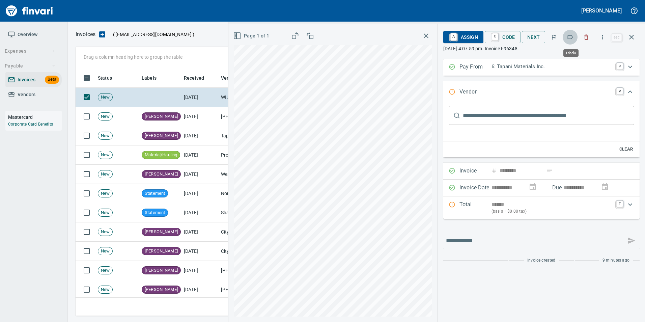
click at [575, 37] on button "button" at bounding box center [570, 37] width 15 height 15
click at [629, 38] on icon "button" at bounding box center [632, 37] width 8 height 8
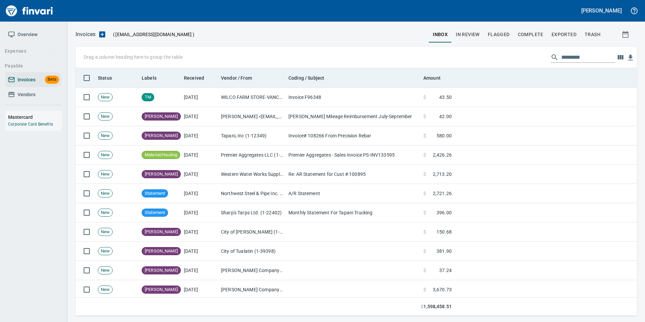
scroll to position [243, 551]
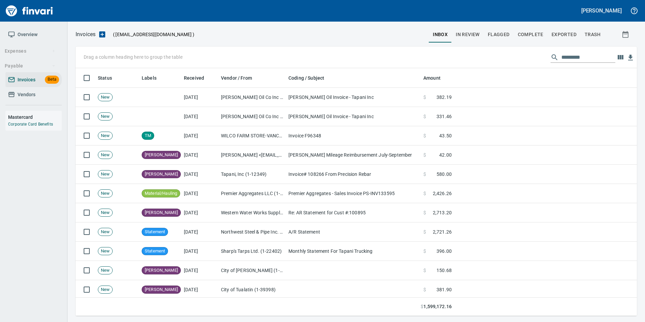
click at [562, 57] on input "text" at bounding box center [589, 57] width 54 height 11
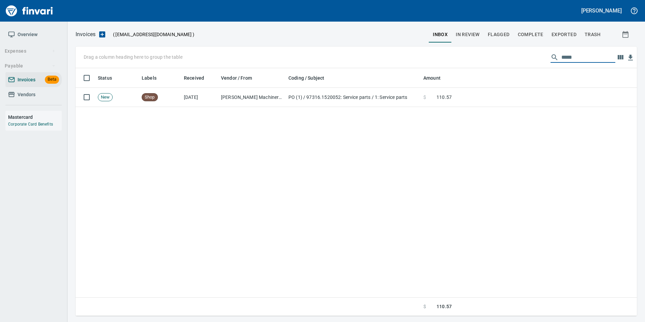
type input "******"
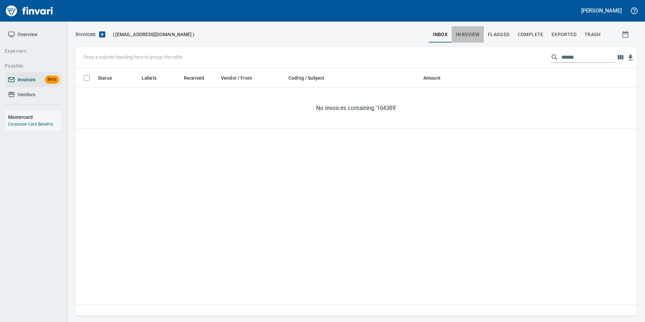
click at [473, 32] on span "In Review" at bounding box center [468, 34] width 24 height 8
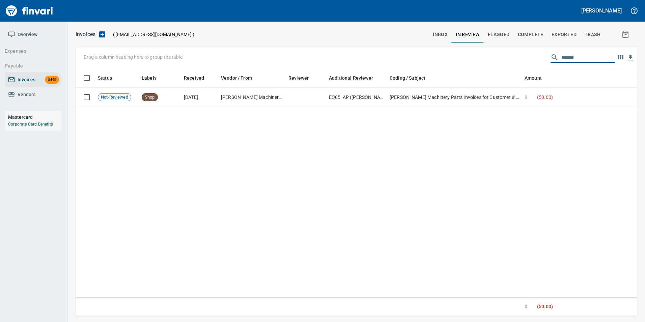
click at [568, 56] on input "******" at bounding box center [589, 57] width 54 height 11
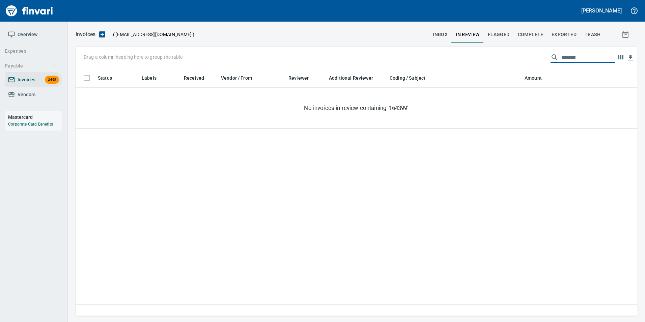
type input "********"
click at [439, 37] on span "inbox" at bounding box center [440, 34] width 15 height 8
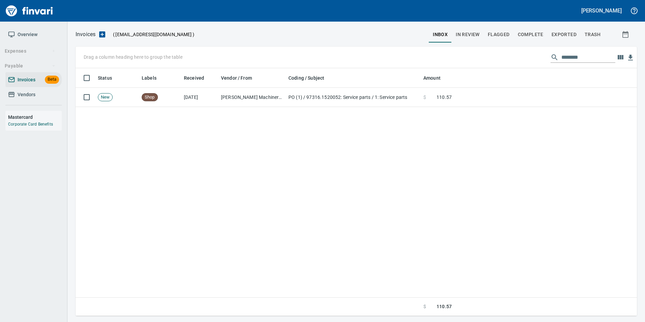
scroll to position [243, 556]
drag, startPoint x: 567, startPoint y: 57, endPoint x: 600, endPoint y: 53, distance: 33.7
click at [600, 53] on input "********" at bounding box center [589, 57] width 54 height 11
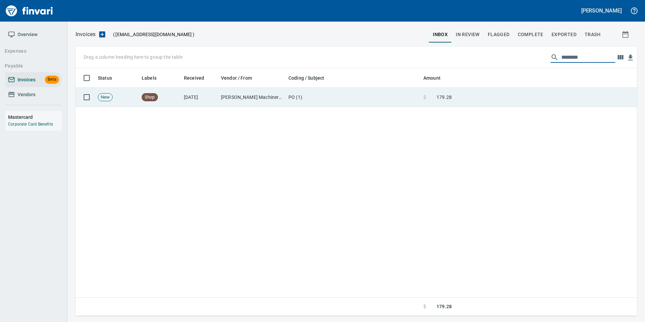
type input "********"
click at [558, 95] on td at bounding box center [546, 97] width 183 height 19
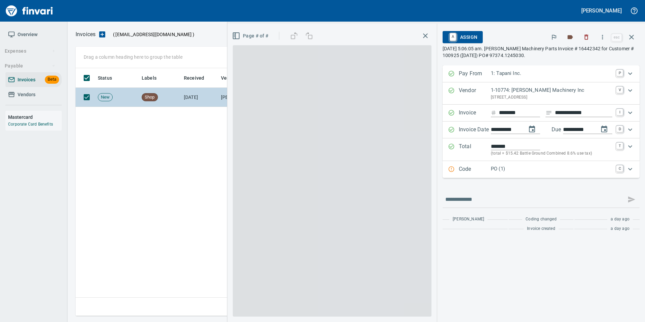
scroll to position [243, 556]
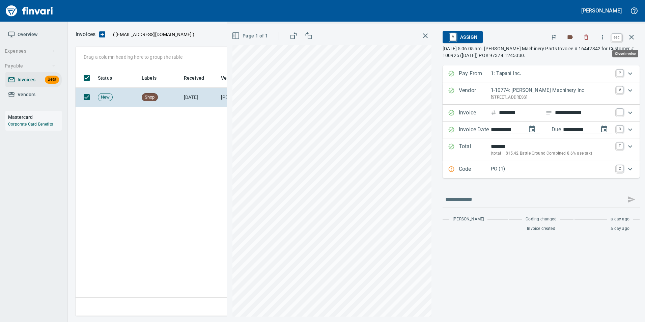
click at [635, 32] on button "button" at bounding box center [632, 37] width 16 height 16
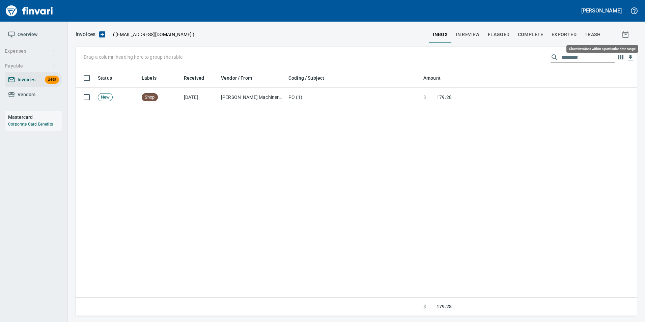
scroll to position [243, 556]
click at [584, 56] on input "********" at bounding box center [589, 57] width 54 height 11
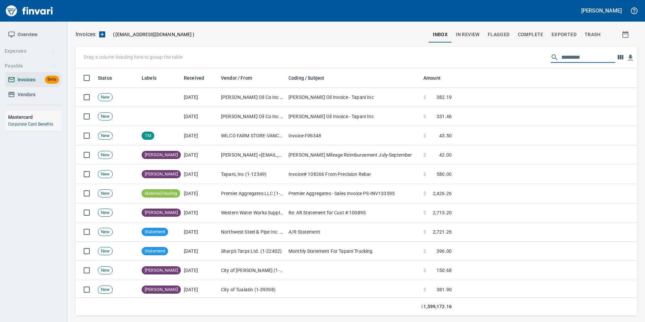
scroll to position [243, 551]
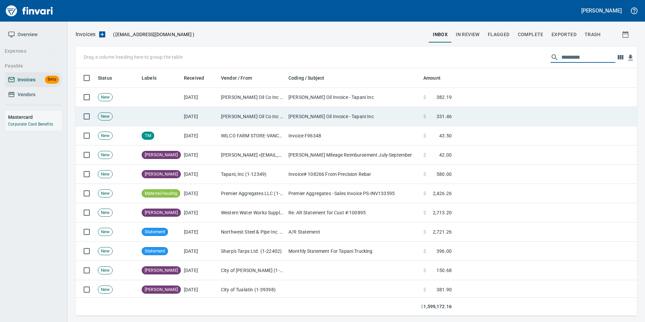
click at [286, 118] on td "[PERSON_NAME] Oil Invoice - Tapani Inc" at bounding box center [353, 116] width 135 height 19
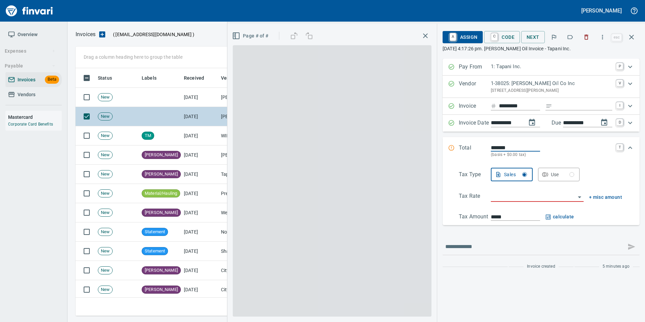
scroll to position [243, 551]
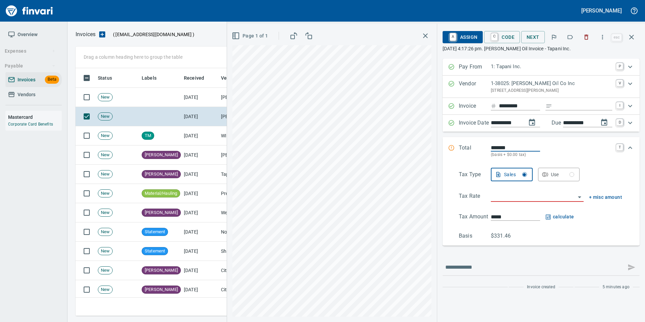
click at [567, 40] on button "button" at bounding box center [570, 37] width 15 height 15
drag, startPoint x: 635, startPoint y: 35, endPoint x: 599, endPoint y: 51, distance: 39.7
click at [635, 35] on icon "button" at bounding box center [632, 37] width 8 height 8
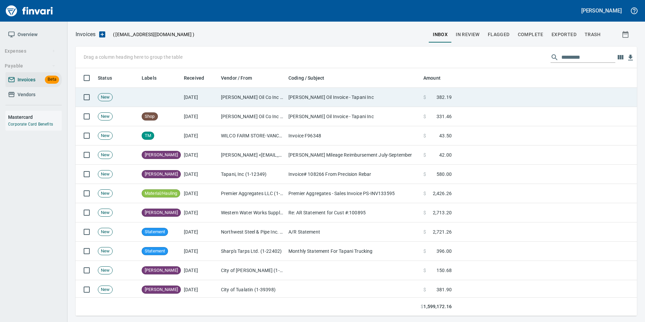
click at [361, 105] on td "[PERSON_NAME] Oil Invoice - Tapani Inc" at bounding box center [353, 97] width 135 height 19
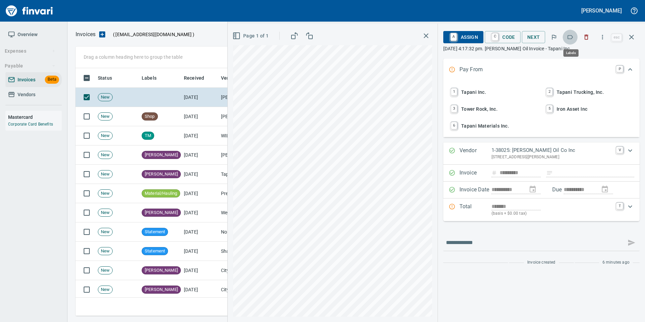
click at [567, 39] on button "button" at bounding box center [570, 37] width 15 height 15
click at [633, 38] on icon "button" at bounding box center [631, 37] width 5 height 5
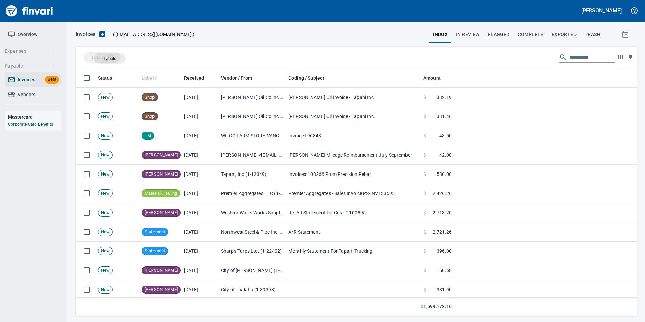
drag, startPoint x: 158, startPoint y: 77, endPoint x: 107, endPoint y: 58, distance: 54.2
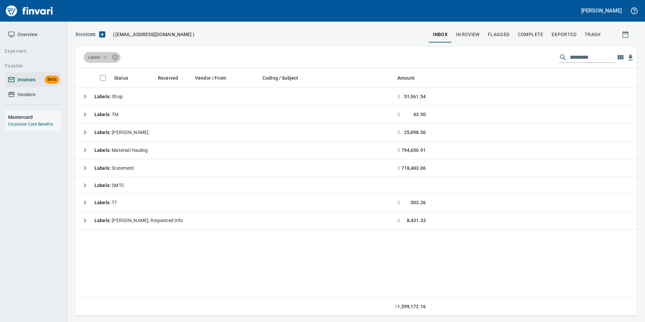
scroll to position [243, 556]
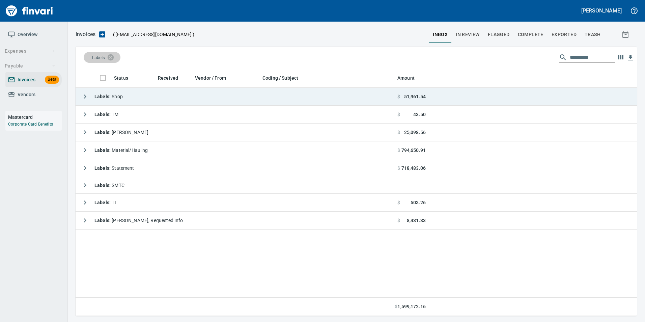
click at [83, 97] on icon "button" at bounding box center [85, 96] width 8 height 8
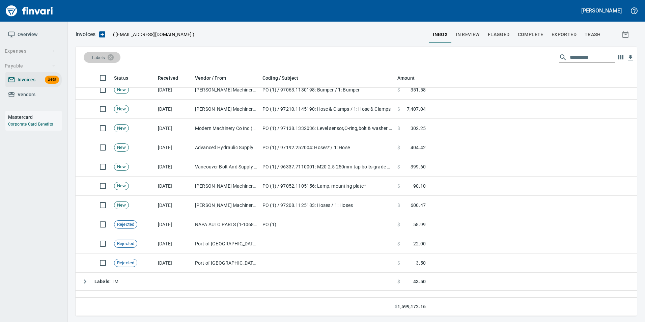
scroll to position [1794, 0]
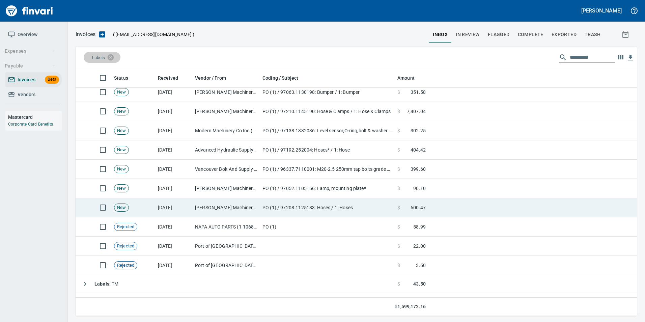
click at [182, 211] on td "9/27/2025" at bounding box center [173, 207] width 37 height 19
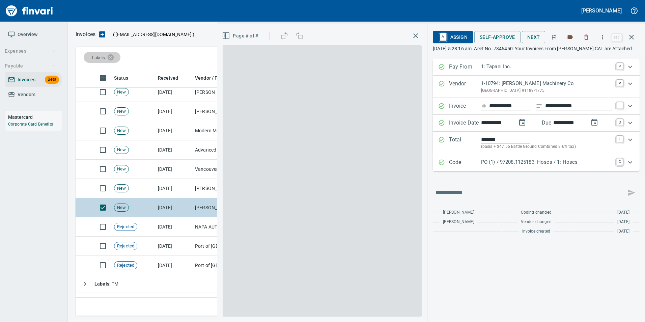
scroll to position [243, 551]
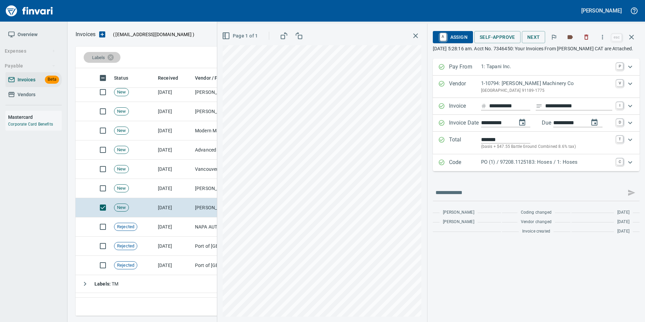
click at [456, 167] on p "Code" at bounding box center [465, 162] width 32 height 9
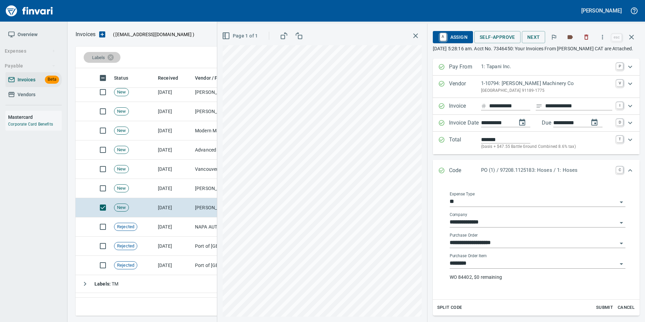
click at [475, 266] on input "********" at bounding box center [534, 263] width 168 height 9
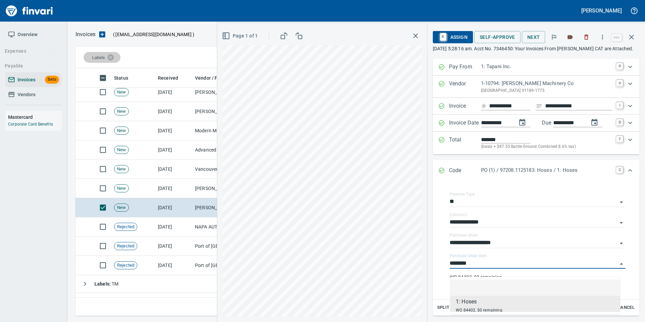
click at [480, 284] on li at bounding box center [536, 287] width 170 height 16
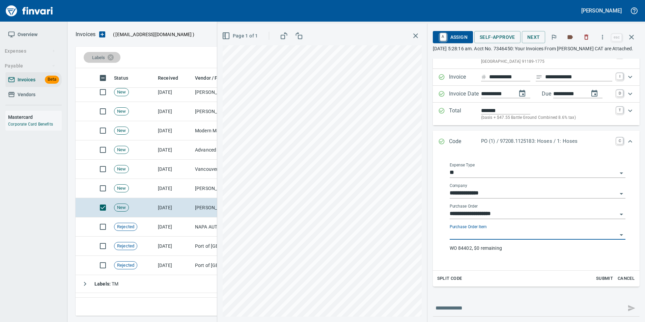
scroll to position [72, 0]
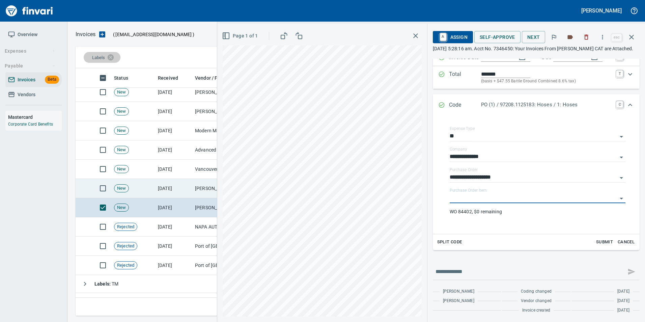
click at [192, 185] on td "9/27/2025" at bounding box center [173, 188] width 37 height 19
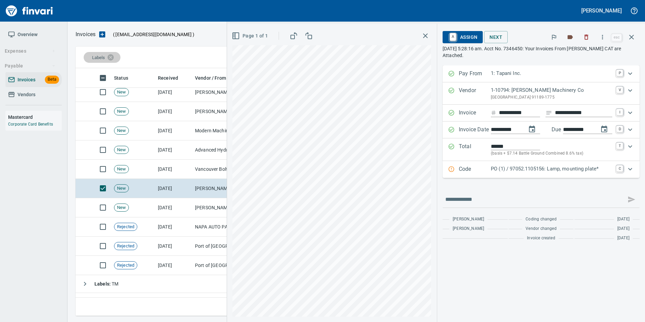
click at [465, 163] on div "Code PO (1) / 97052.1105156: Lamp, mounting plate* C" at bounding box center [541, 169] width 197 height 17
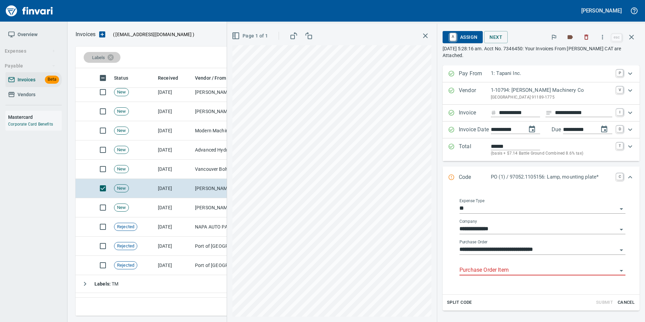
click at [491, 271] on input "Purchase Order Item" at bounding box center [539, 270] width 158 height 9
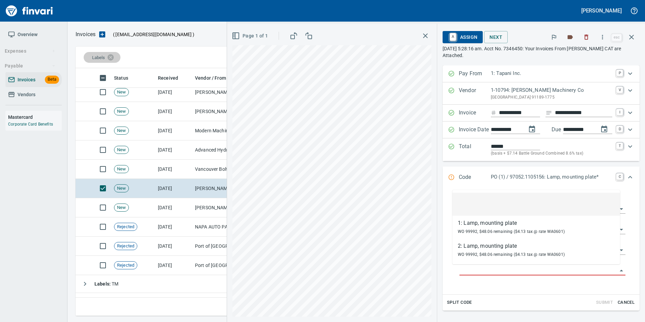
scroll to position [243, 551]
click at [146, 169] on td "New" at bounding box center [133, 169] width 44 height 19
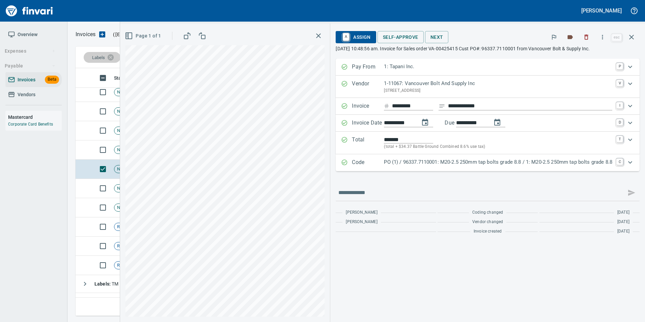
click at [355, 162] on p "Code" at bounding box center [368, 162] width 32 height 9
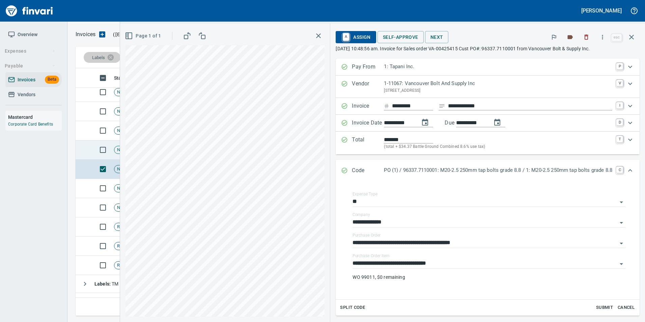
click at [82, 149] on td at bounding box center [84, 149] width 16 height 19
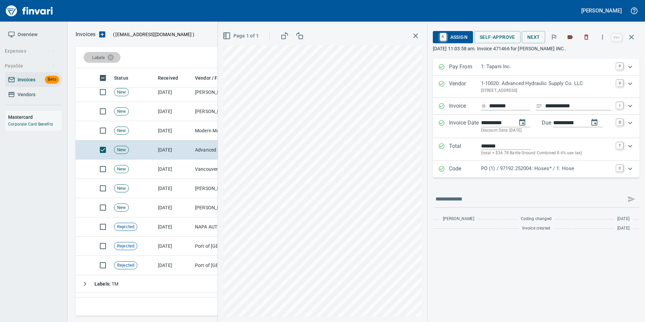
click at [444, 170] on icon "Expand" at bounding box center [441, 168] width 7 height 7
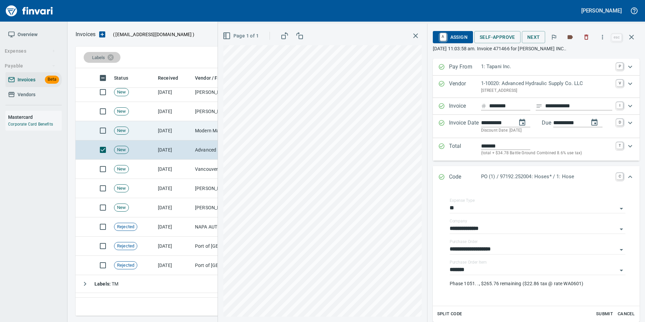
click at [194, 132] on td "Modern Machinery Co Inc (1-10672)" at bounding box center [225, 130] width 67 height 19
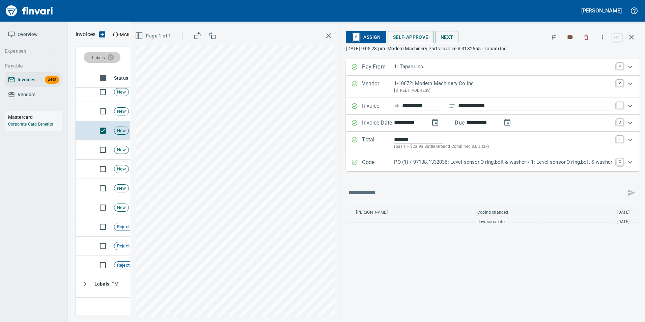
click at [459, 161] on p "PO (1) / 97138.1332036: Level sensor,O-ring,bolt & washer / 1: Level sensor,O-r…" at bounding box center [503, 162] width 218 height 8
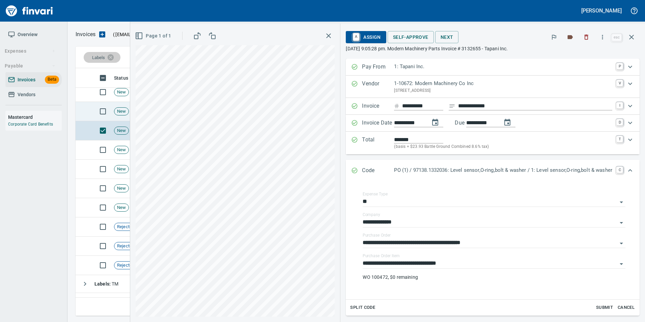
click at [122, 111] on span "New" at bounding box center [121, 111] width 14 height 6
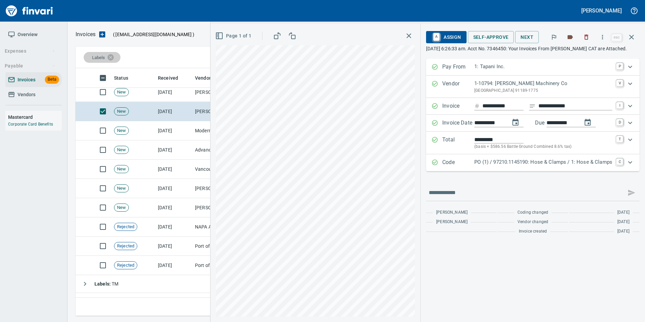
click at [461, 167] on p "Code" at bounding box center [458, 162] width 32 height 9
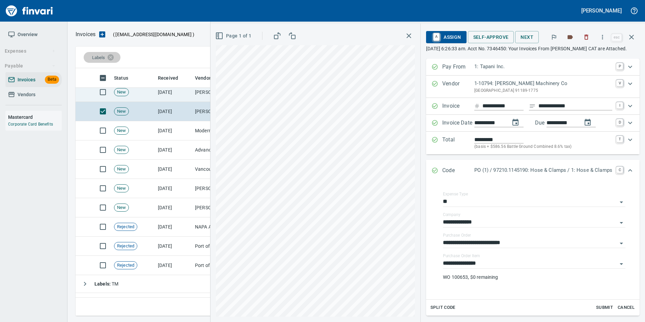
click at [188, 98] on td "9/30/2025" at bounding box center [173, 92] width 37 height 19
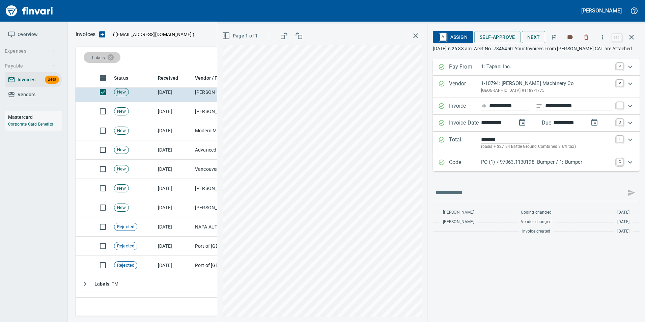
click at [489, 166] on p "PO (1) / 97063.1130198: Bumper / 1: Bumper" at bounding box center [546, 162] width 131 height 8
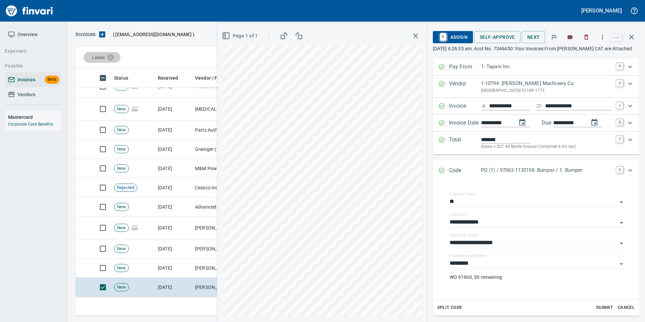
scroll to position [1591, 0]
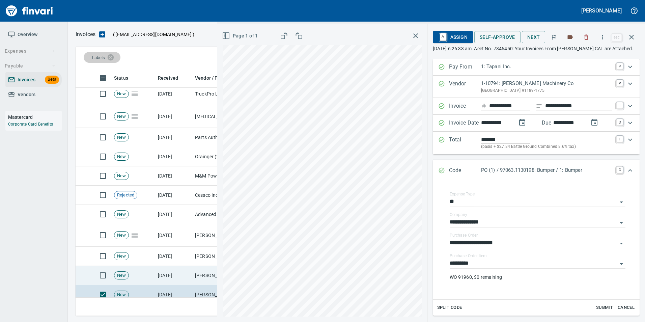
click at [181, 271] on td "9/30/2025" at bounding box center [173, 275] width 37 height 19
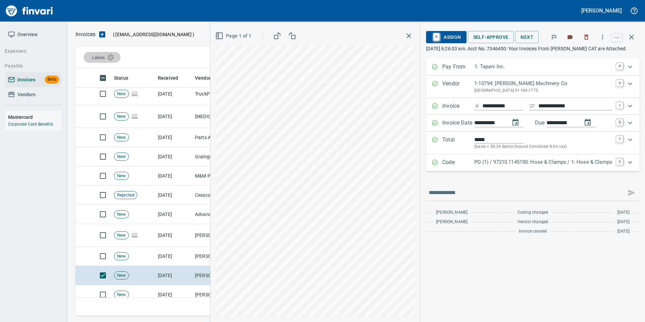
click at [445, 167] on p "Code" at bounding box center [458, 162] width 32 height 9
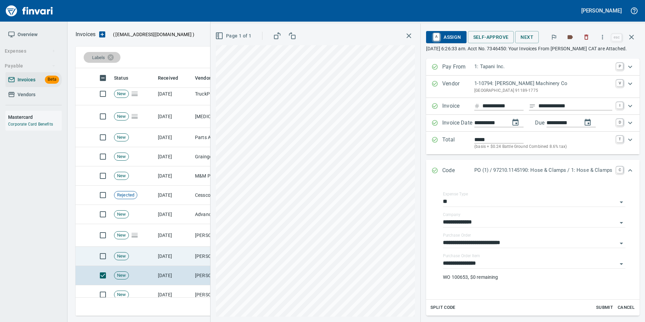
click at [197, 252] on td "Peterson Machinery Co (1-10794)" at bounding box center [225, 256] width 67 height 19
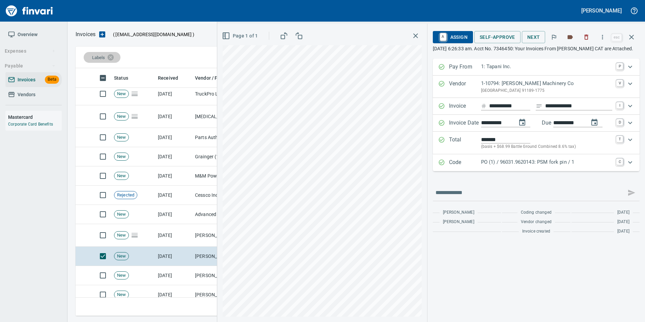
click at [449, 167] on div "Code PO (1) / 96031.9620143: PSM fork pin / 1 C" at bounding box center [530, 162] width 184 height 9
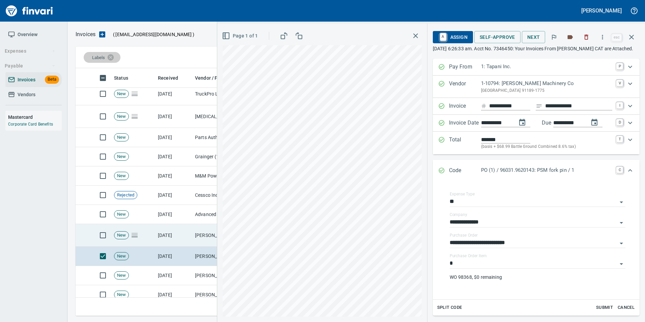
click at [203, 233] on td "O'Reilly Auto Parts (1-23030)" at bounding box center [225, 235] width 67 height 23
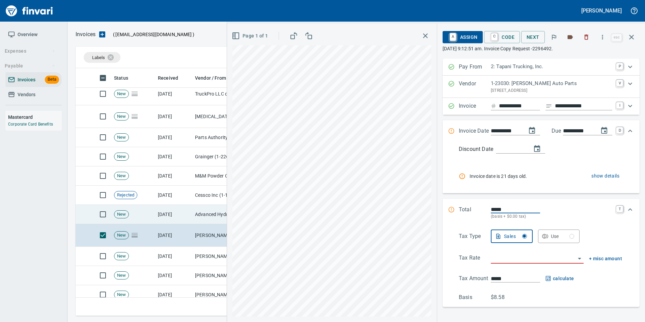
click at [207, 209] on td "Advanced Hydraulic Supply Co. LLC (1-10020)" at bounding box center [225, 214] width 67 height 19
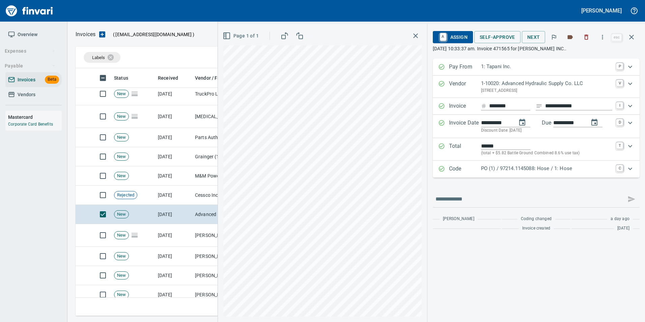
click at [520, 173] on div "PO (1) / 97214.1145088: Hose / 1: Hose" at bounding box center [546, 169] width 131 height 9
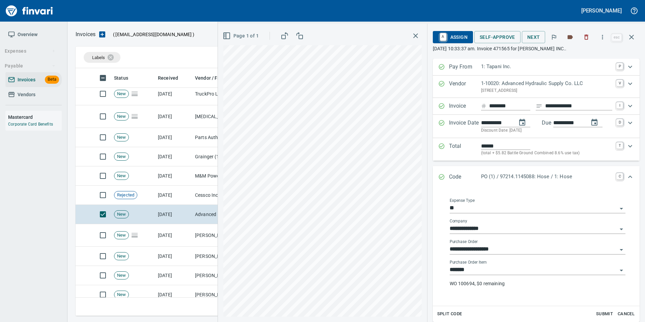
click at [509, 245] on input "**********" at bounding box center [534, 249] width 168 height 9
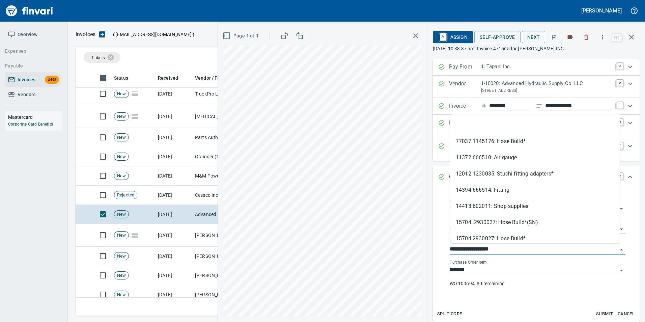
scroll to position [243, 551]
click at [478, 133] on li at bounding box center [536, 125] width 170 height 16
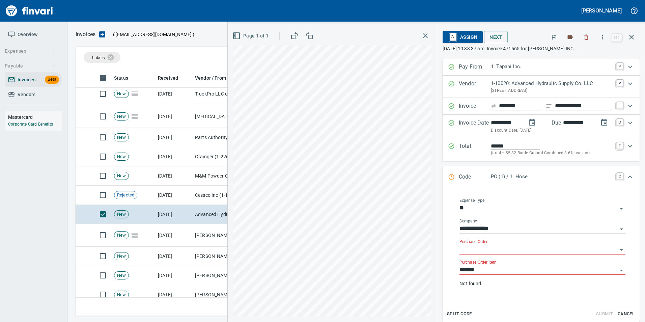
click at [488, 269] on input "*******" at bounding box center [539, 269] width 158 height 9
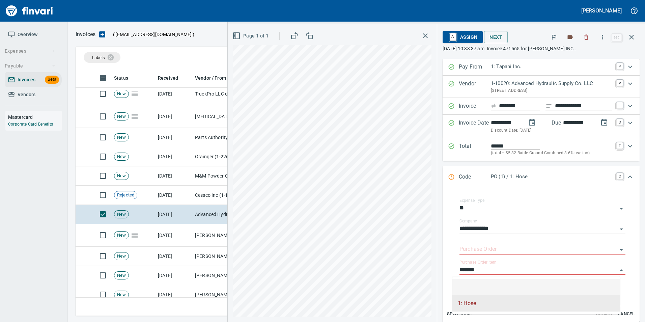
click at [476, 285] on li at bounding box center [537, 287] width 168 height 16
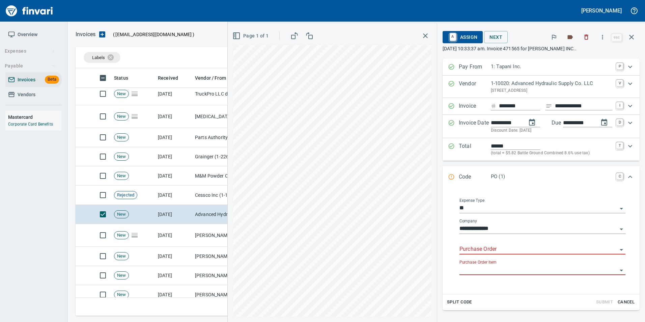
click at [477, 247] on input "Purchase Order" at bounding box center [539, 249] width 158 height 9
click at [512, 269] on li "97214.1145088: Hose" at bounding box center [537, 266] width 168 height 16
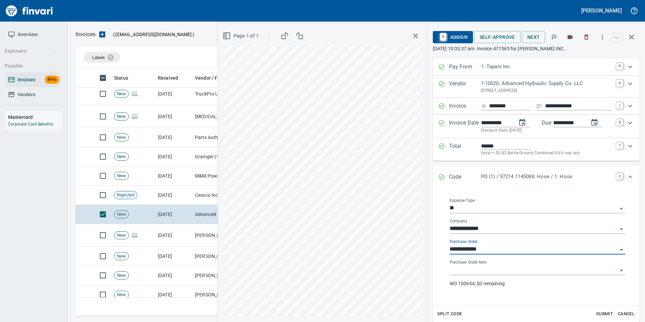
type input "**********"
type input "*******"
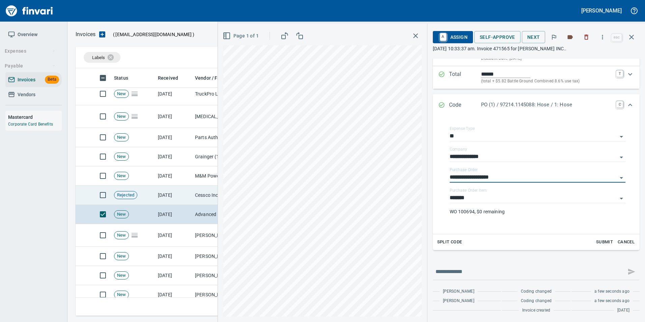
click at [193, 195] on td "Cessco Inc (1-10167)" at bounding box center [225, 195] width 67 height 19
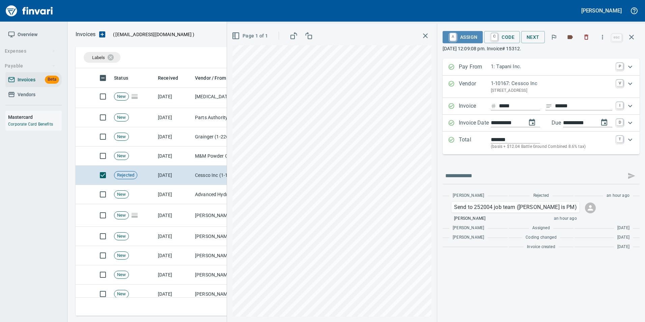
click at [468, 36] on span "A Assign" at bounding box center [462, 36] width 29 height 11
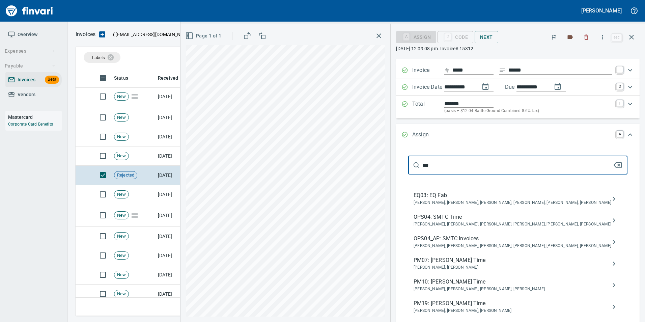
scroll to position [34, 0]
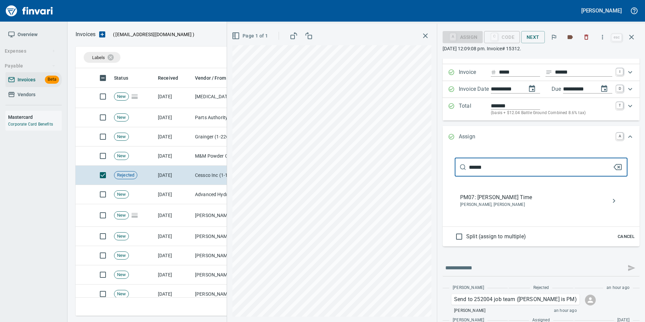
type input "******"
click at [549, 196] on span "PM07: Chad M. Time" at bounding box center [535, 197] width 151 height 8
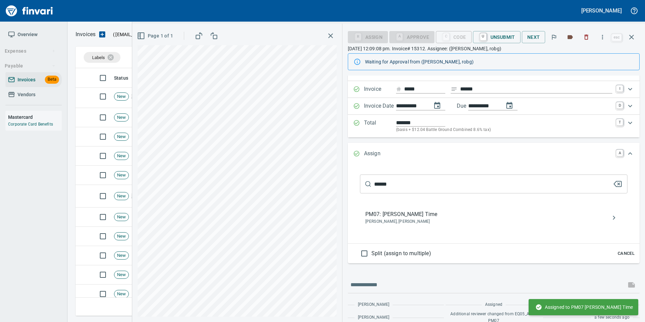
scroll to position [0, 0]
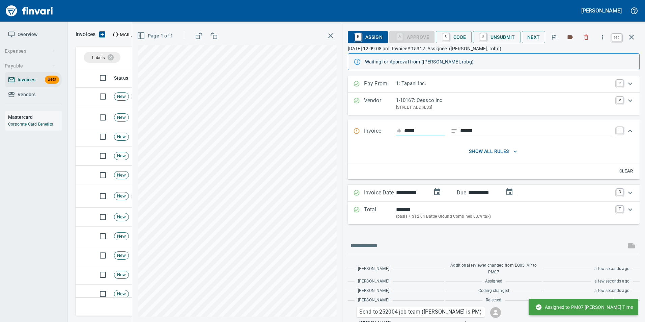
click at [631, 40] on icon "button" at bounding box center [632, 37] width 8 height 8
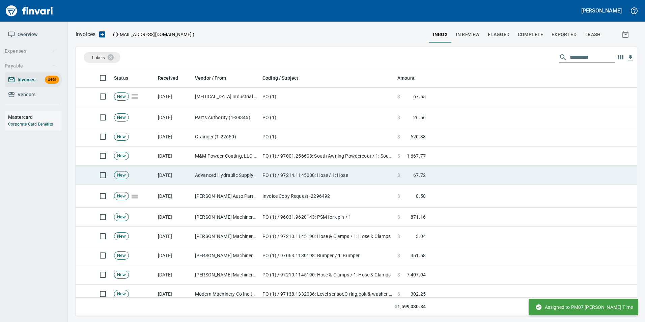
scroll to position [243, 551]
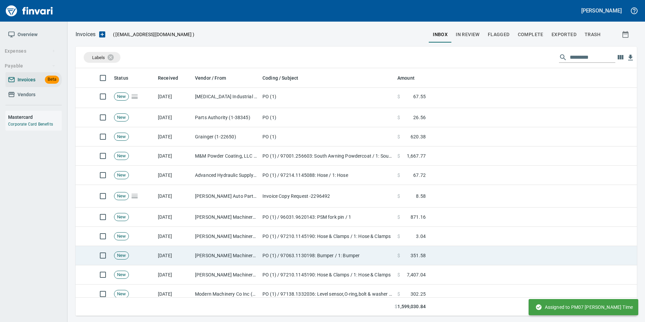
click at [163, 253] on td "[DATE]" at bounding box center [173, 255] width 37 height 19
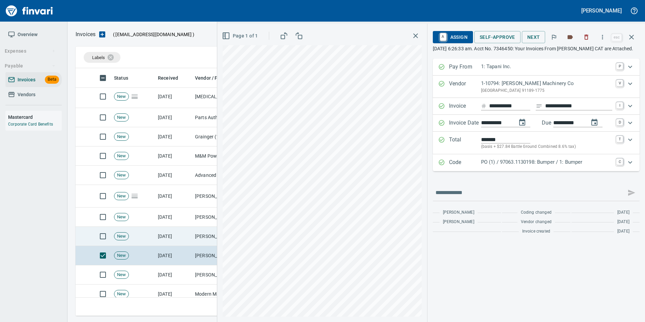
click at [156, 235] on td "[DATE]" at bounding box center [173, 236] width 37 height 19
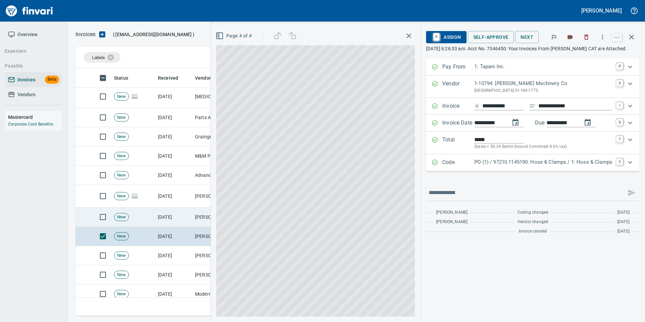
click at [154, 220] on td "New" at bounding box center [133, 217] width 44 height 19
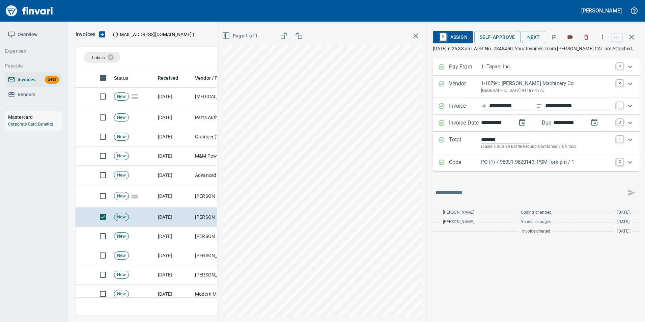
click at [472, 167] on p "Code" at bounding box center [465, 162] width 32 height 9
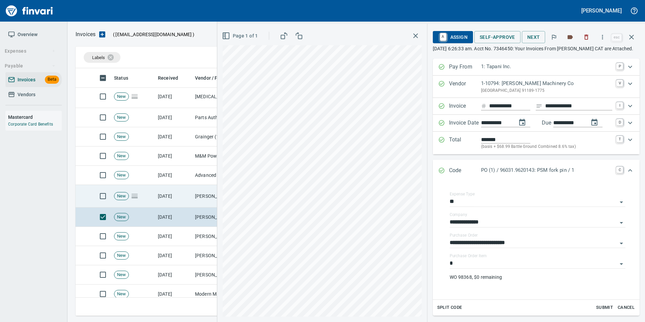
click at [167, 197] on td "[DATE]" at bounding box center [173, 196] width 37 height 23
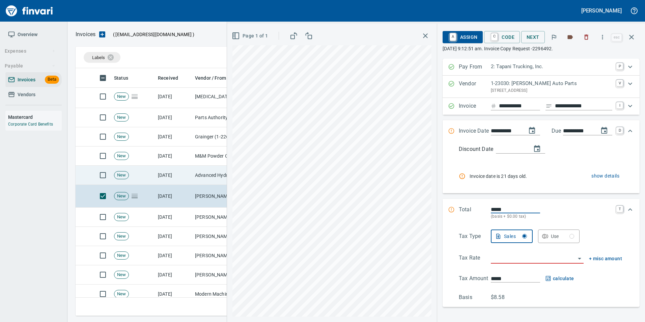
click at [165, 172] on td "[DATE]" at bounding box center [173, 175] width 37 height 19
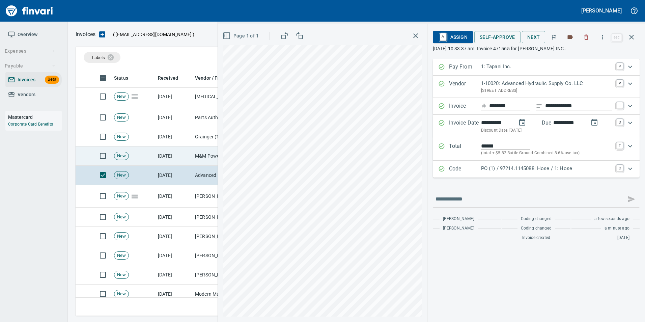
click at [162, 148] on td "[DATE]" at bounding box center [173, 155] width 37 height 19
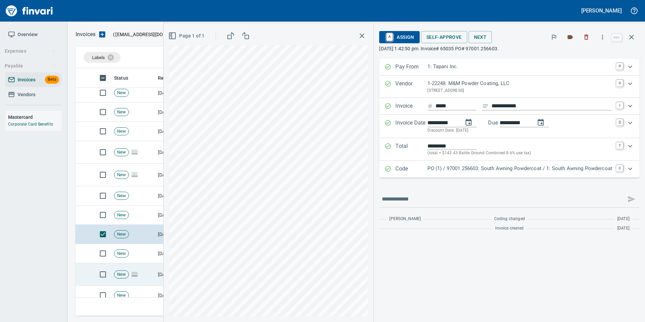
scroll to position [1490, 0]
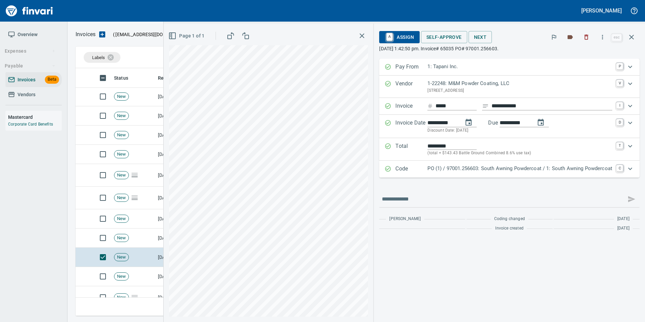
click at [423, 168] on p "Code" at bounding box center [412, 169] width 32 height 9
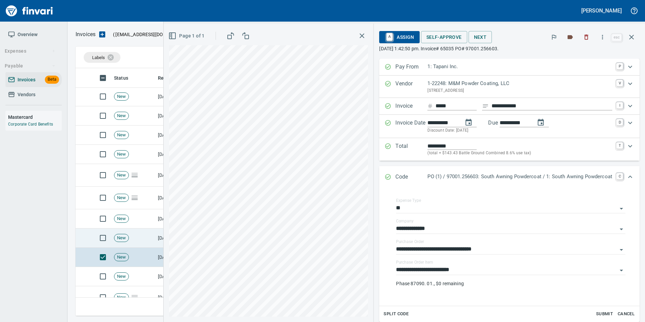
click at [149, 237] on td "New" at bounding box center [133, 237] width 44 height 19
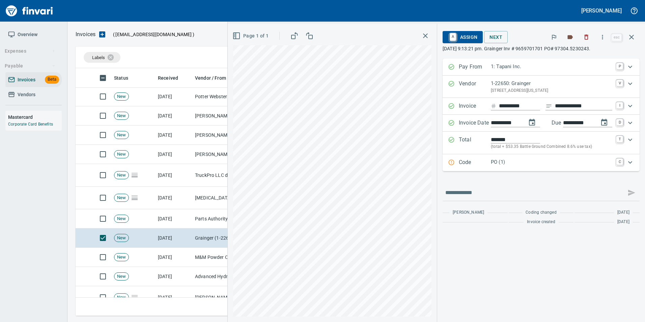
click at [481, 165] on p "Code" at bounding box center [475, 162] width 32 height 9
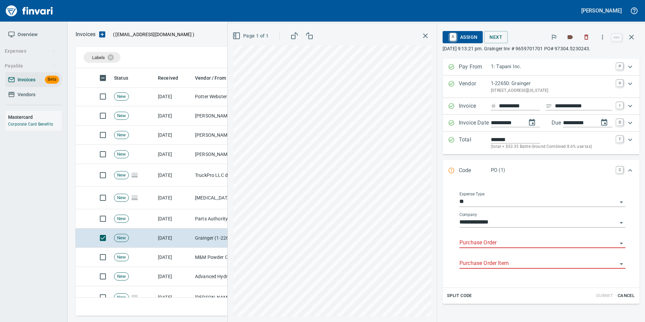
click at [484, 243] on input "Purchase Order" at bounding box center [539, 242] width 158 height 9
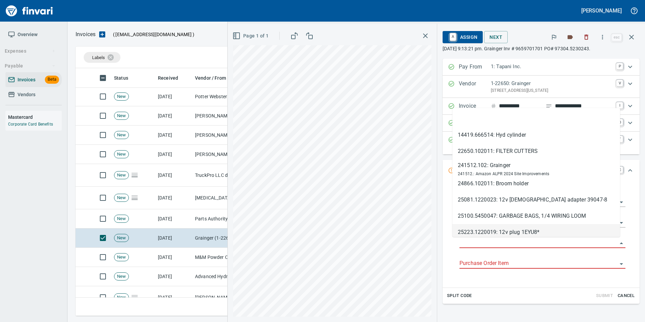
scroll to position [243, 551]
type input "**********"
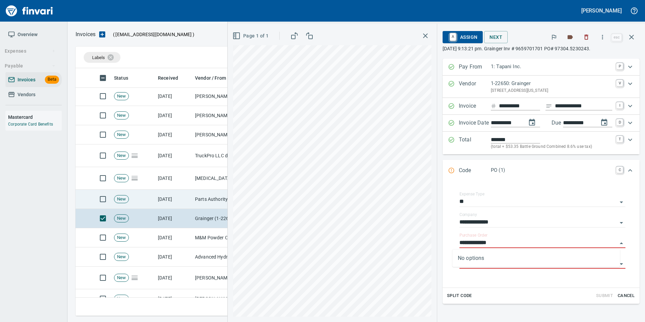
click at [198, 195] on td "Parts Authority (1-38345)" at bounding box center [225, 199] width 67 height 19
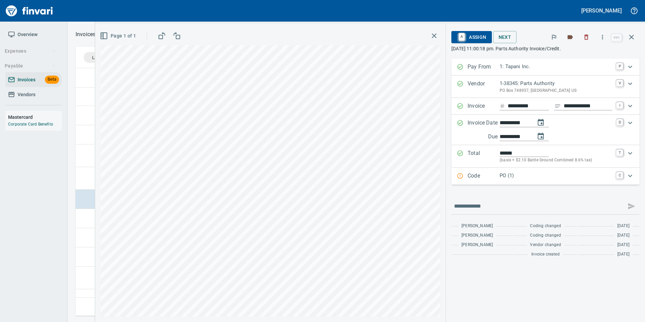
click at [468, 176] on p "Code" at bounding box center [484, 176] width 32 height 9
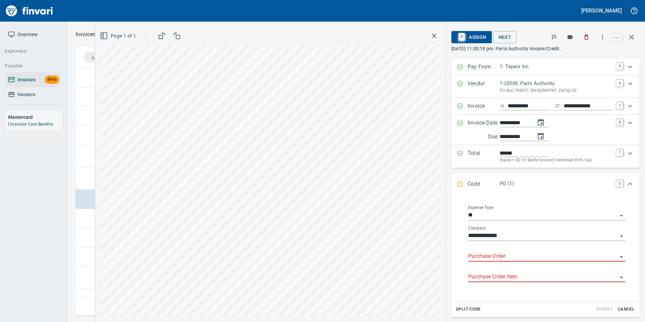
click at [494, 254] on input "Purchase Order" at bounding box center [542, 256] width 149 height 9
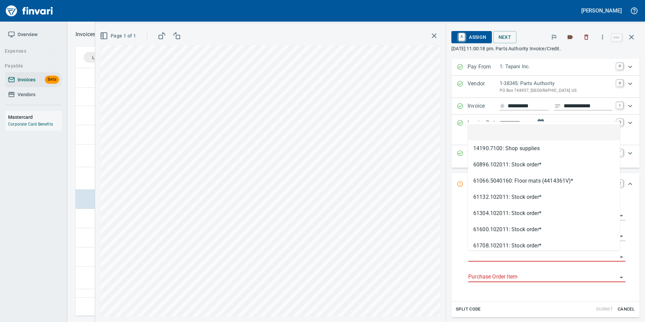
scroll to position [243, 551]
type input "**********"
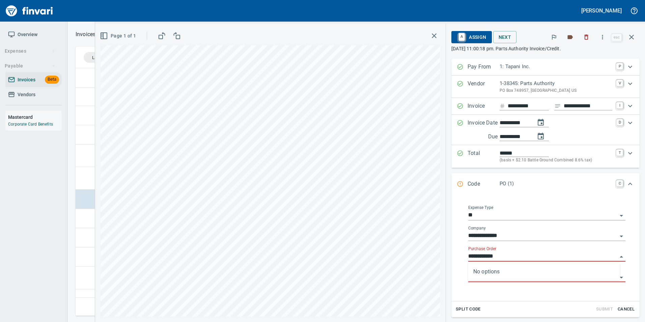
click at [468, 254] on div "**********" at bounding box center [547, 248] width 168 height 96
drag, startPoint x: 475, startPoint y: 258, endPoint x: 472, endPoint y: 253, distance: 5.7
click at [475, 258] on input "Purchase Order" at bounding box center [542, 256] width 149 height 9
type input "**********"
click at [491, 256] on input "**********" at bounding box center [542, 256] width 149 height 9
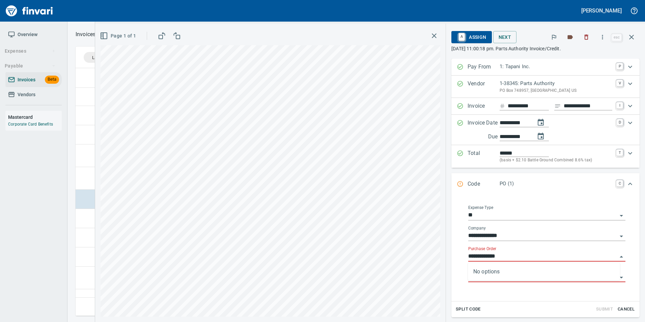
click at [491, 256] on input "**********" at bounding box center [542, 256] width 149 height 9
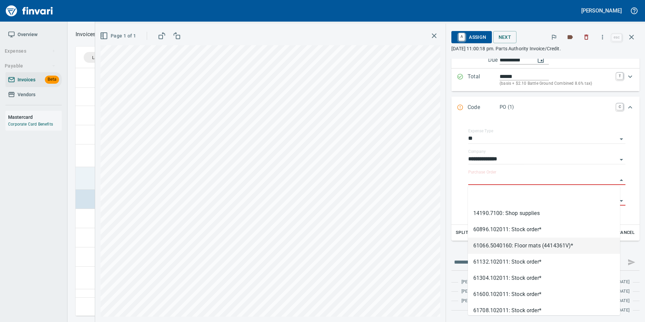
click at [90, 175] on td at bounding box center [84, 178] width 16 height 23
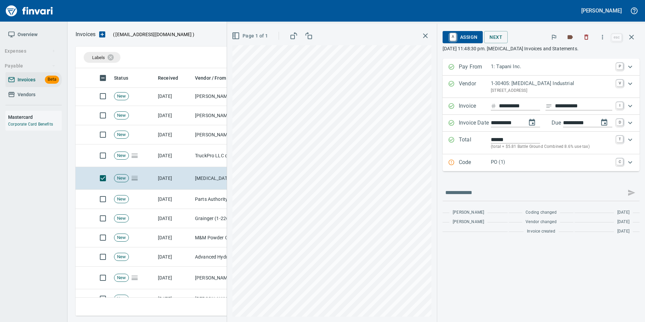
click at [452, 167] on div "Expand" at bounding box center [451, 162] width 7 height 9
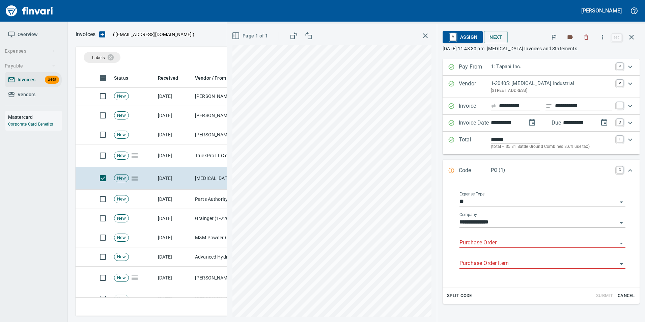
click at [493, 240] on input "Purchase Order" at bounding box center [539, 242] width 158 height 9
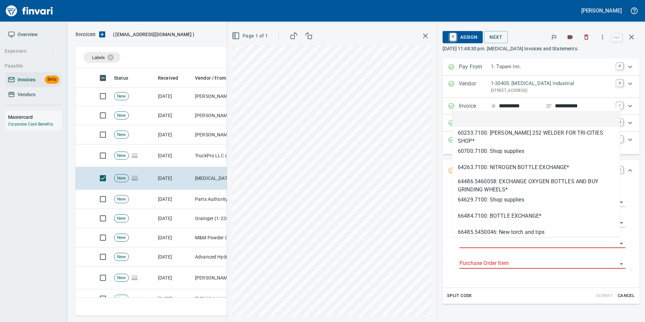
scroll to position [243, 551]
type input "**********"
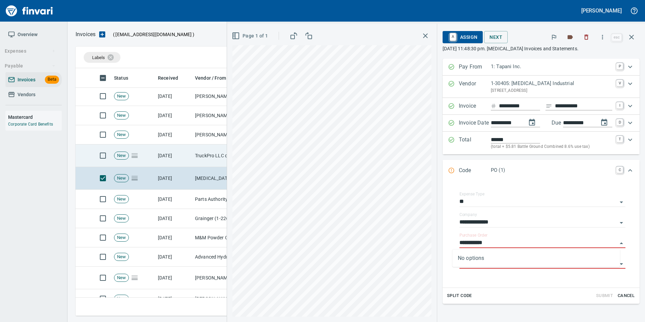
click at [172, 158] on td "[DATE]" at bounding box center [173, 155] width 37 height 23
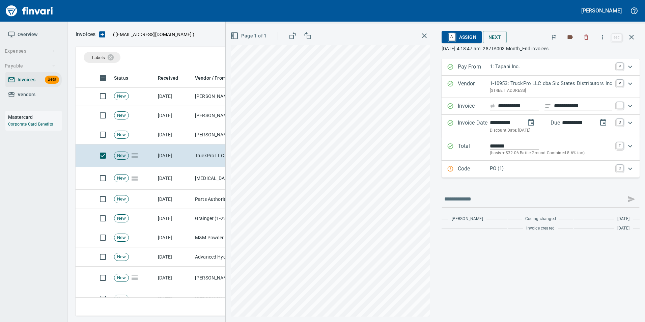
click at [481, 167] on p "Code" at bounding box center [474, 169] width 32 height 9
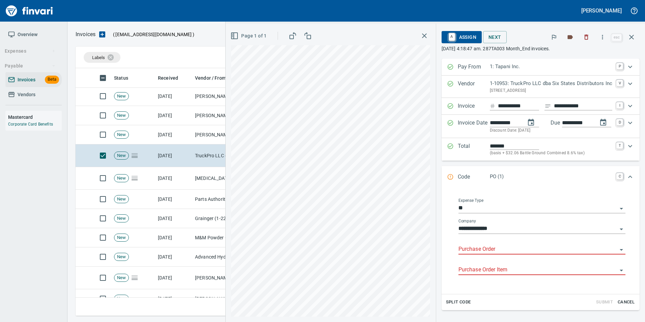
click at [464, 249] on input "Purchase Order" at bounding box center [538, 249] width 159 height 9
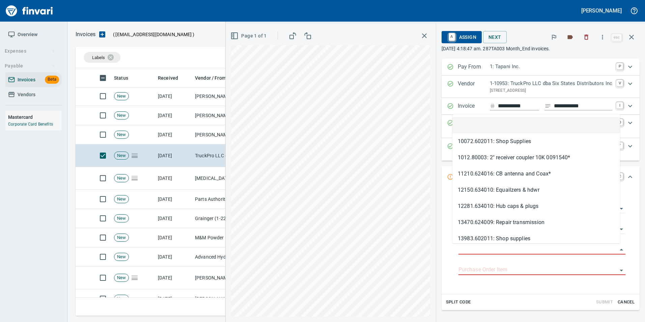
scroll to position [243, 551]
type input "**********"
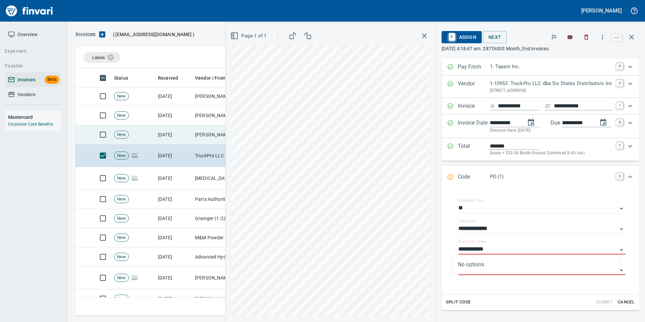
click at [182, 134] on td "[DATE]" at bounding box center [173, 134] width 37 height 19
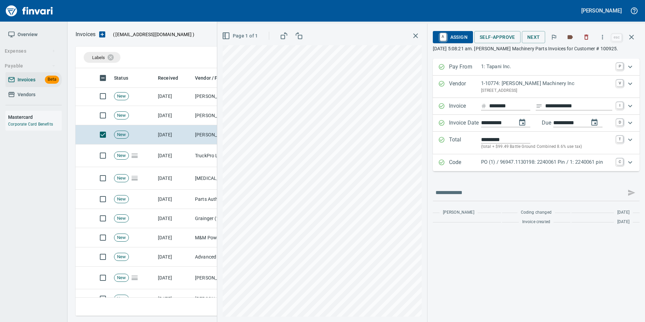
click at [518, 164] on p "PO (1) / 96947.1130198: 2240061 Pin / 1: 2240061 pin" at bounding box center [546, 162] width 131 height 8
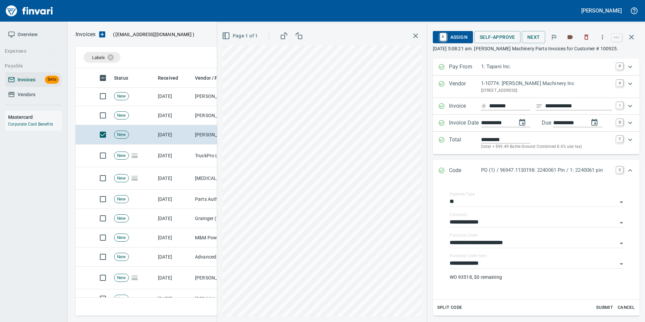
click at [443, 168] on icon "Expand" at bounding box center [441, 170] width 7 height 7
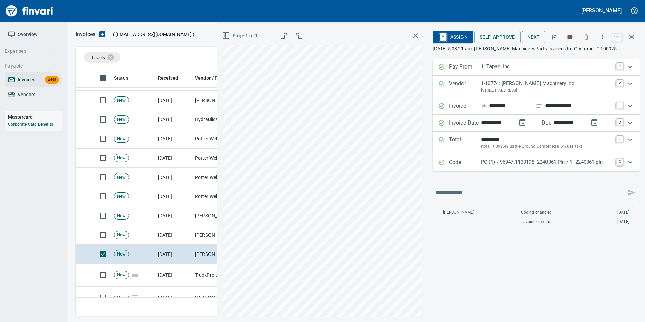
scroll to position [1355, 0]
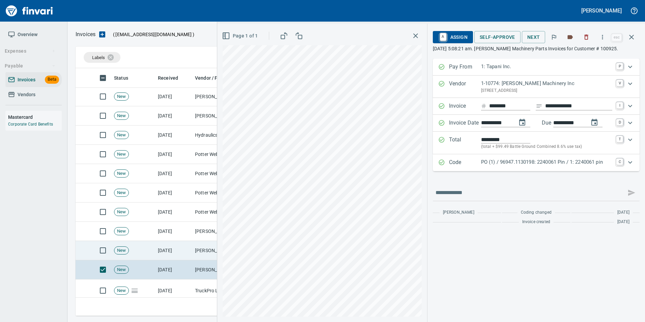
click at [190, 244] on td "[DATE]" at bounding box center [173, 250] width 37 height 19
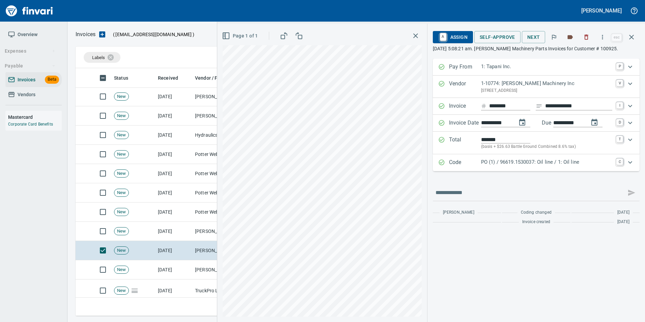
click at [494, 165] on p "PO (1) / 96619.1530037: Oil line / 1: Oil line" at bounding box center [546, 162] width 131 height 8
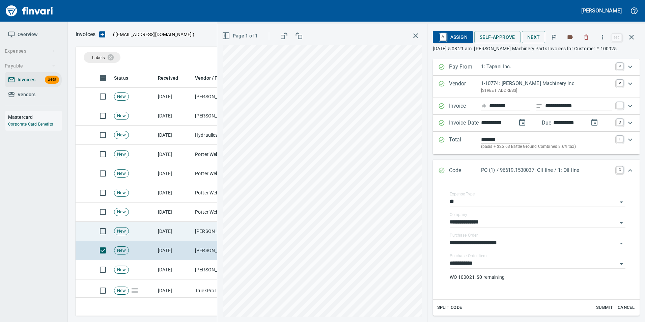
click at [197, 230] on td "[PERSON_NAME] Machinery Inc (1-10774)" at bounding box center [225, 231] width 67 height 19
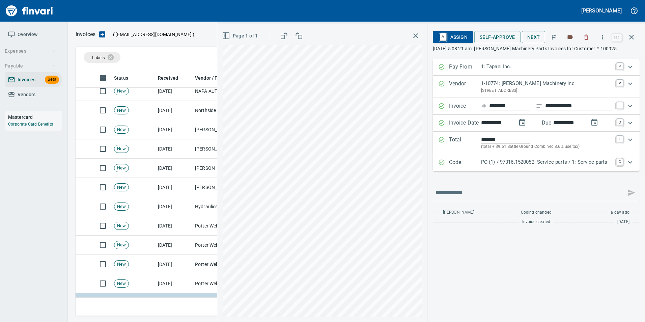
scroll to position [1321, 0]
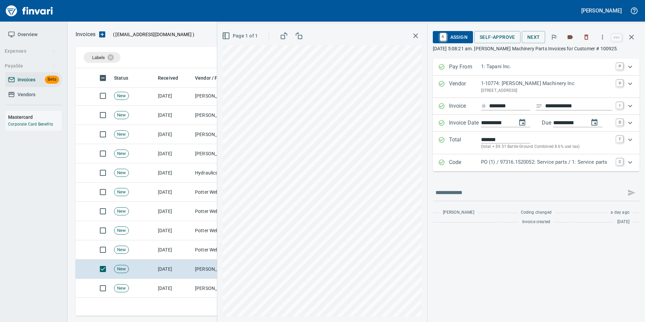
click at [503, 163] on p "PO (1) / 97316.1520052: Service parts / 1: Service parts" at bounding box center [546, 162] width 131 height 8
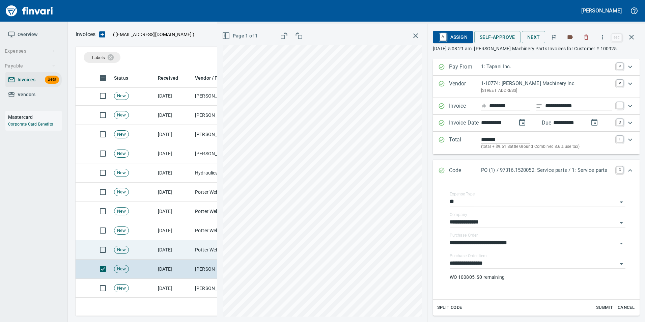
click at [196, 253] on td "Potter Webster Company Inc (1-10818)" at bounding box center [225, 249] width 67 height 19
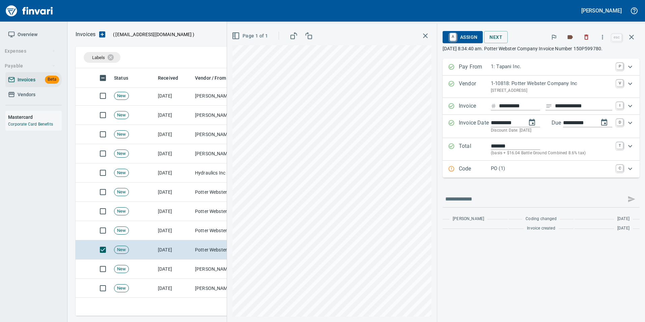
click at [459, 172] on p "Code" at bounding box center [475, 169] width 32 height 9
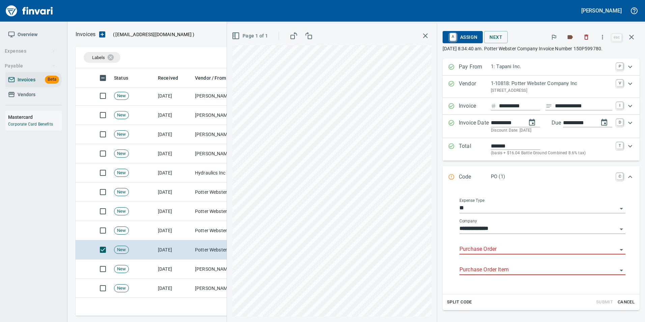
drag, startPoint x: 469, startPoint y: 248, endPoint x: 436, endPoint y: 213, distance: 48.0
click at [468, 248] on input "Purchase Order" at bounding box center [539, 249] width 158 height 9
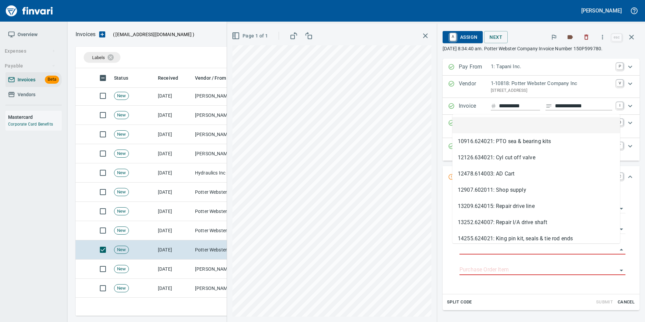
scroll to position [243, 551]
type input "**********"
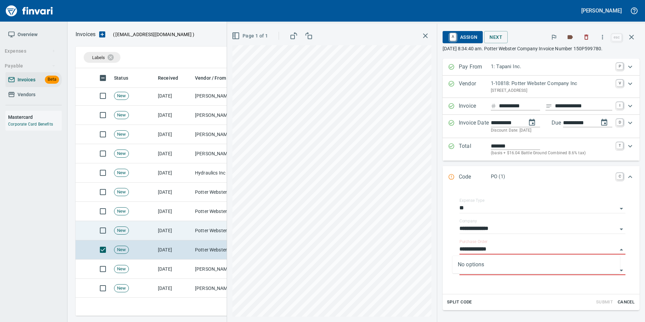
click at [174, 222] on td "[DATE]" at bounding box center [173, 230] width 37 height 19
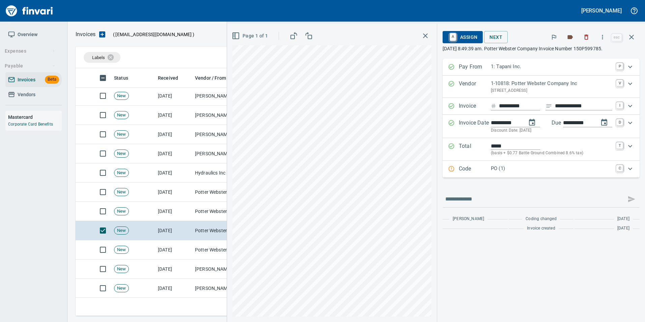
click at [450, 169] on icon "Expand" at bounding box center [451, 168] width 7 height 7
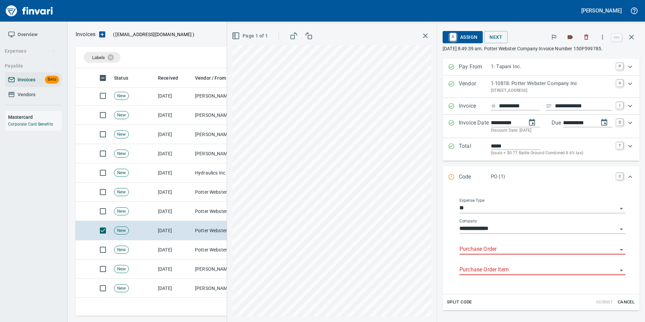
click at [481, 249] on input "Purchase Order" at bounding box center [539, 249] width 158 height 9
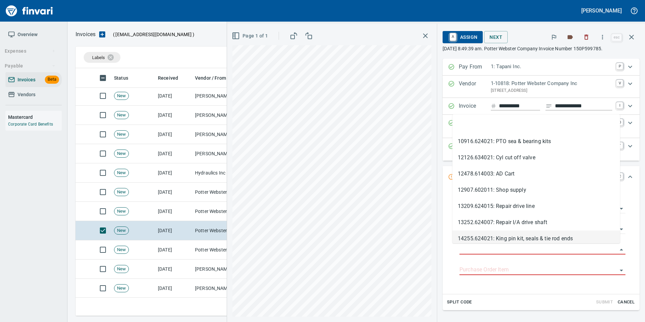
scroll to position [243, 551]
type input "**********"
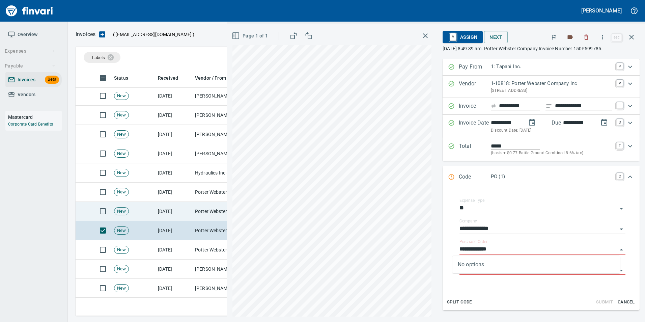
click at [174, 205] on td "[DATE]" at bounding box center [173, 211] width 37 height 19
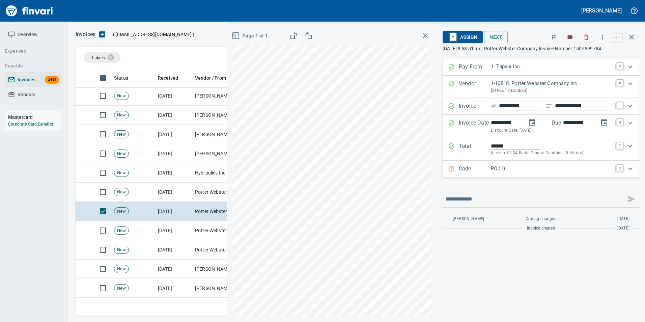
click at [474, 165] on p "Code" at bounding box center [475, 169] width 32 height 9
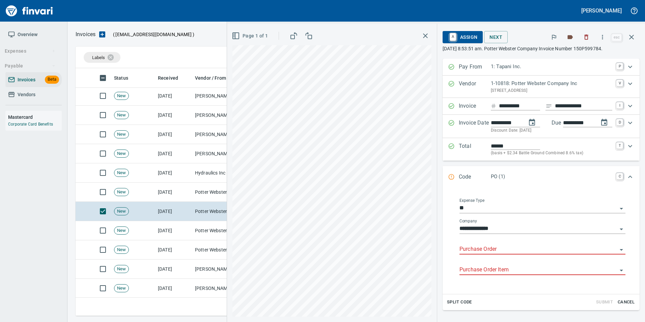
click at [497, 248] on input "Purchase Order" at bounding box center [539, 249] width 158 height 9
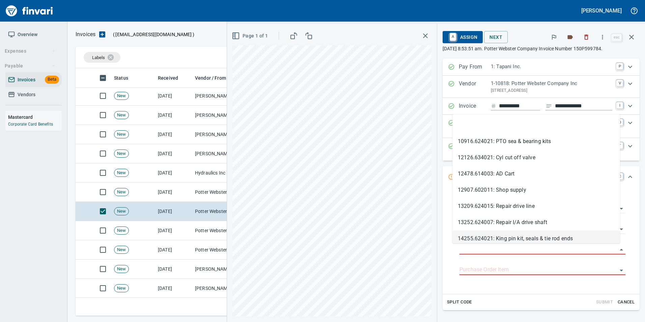
scroll to position [243, 551]
type input "**********"
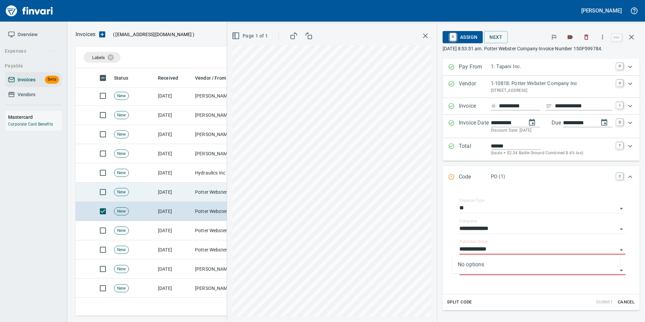
click at [185, 194] on td "[DATE]" at bounding box center [173, 192] width 37 height 19
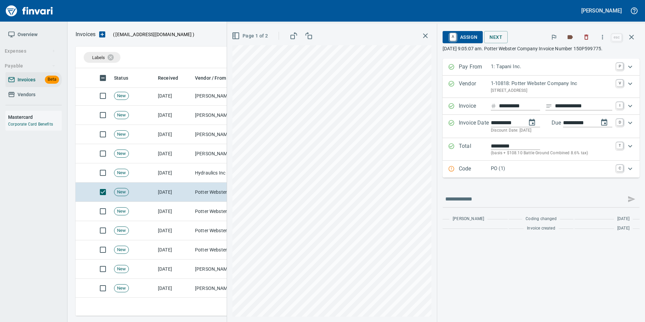
click at [492, 172] on p "PO (1)" at bounding box center [551, 169] width 121 height 8
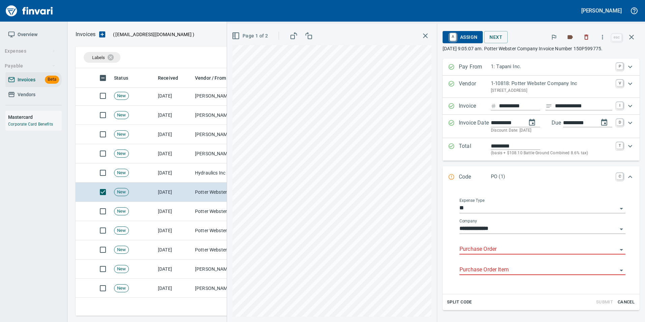
click at [493, 245] on input "Purchase Order" at bounding box center [539, 249] width 158 height 9
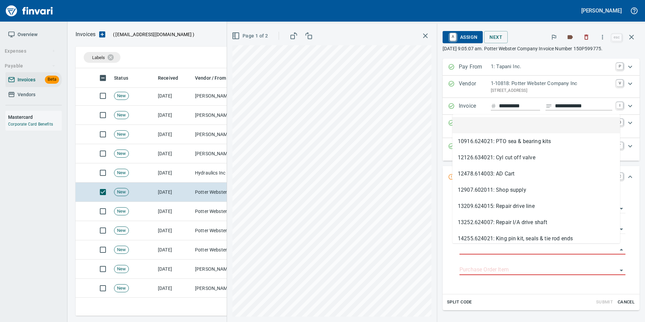
scroll to position [243, 551]
type input "**********"
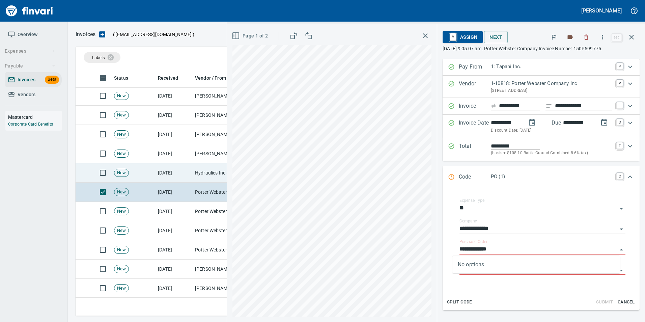
click at [158, 169] on td "[DATE]" at bounding box center [173, 172] width 37 height 19
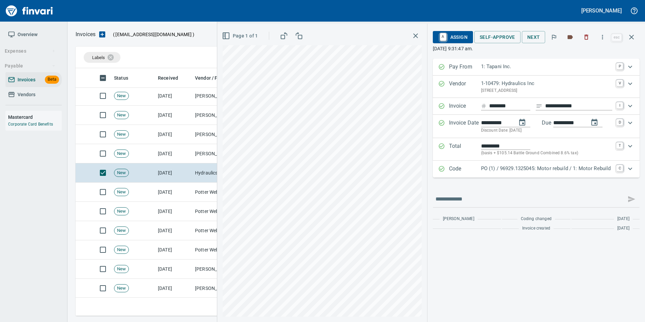
click at [474, 170] on p "Code" at bounding box center [465, 169] width 32 height 9
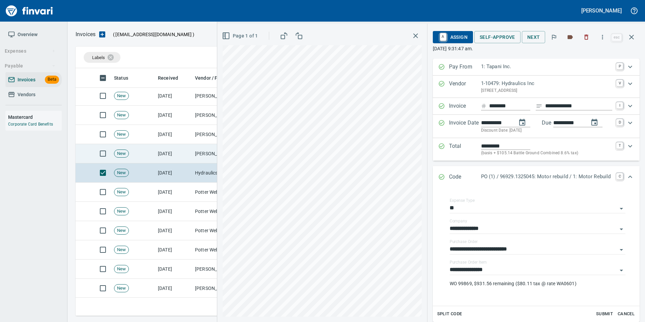
click at [189, 156] on td "[DATE]" at bounding box center [173, 153] width 37 height 19
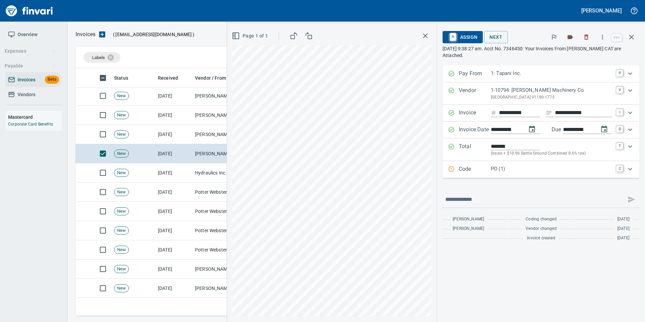
click at [480, 169] on p "Code" at bounding box center [475, 169] width 32 height 9
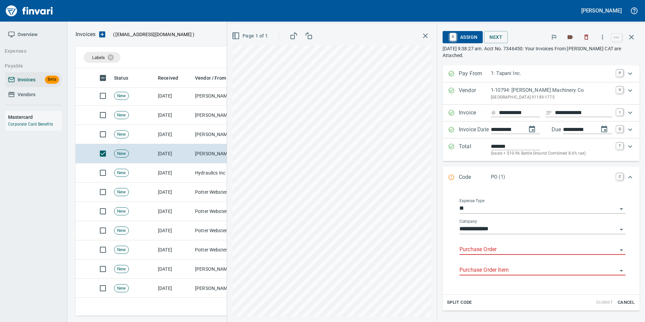
click at [471, 253] on input "Purchase Order" at bounding box center [539, 249] width 158 height 9
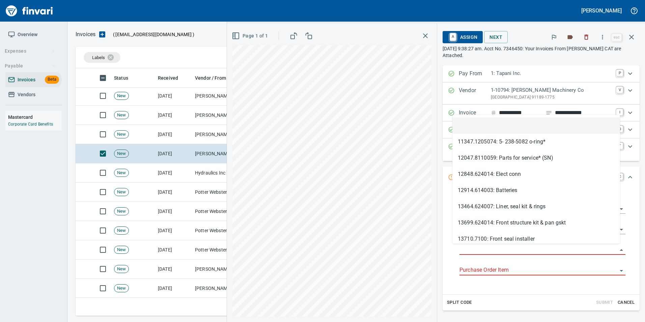
scroll to position [243, 551]
type input "**********"
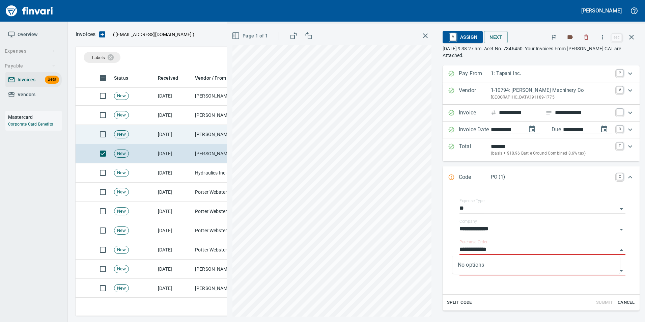
click at [200, 135] on td "[PERSON_NAME] Machinery Co (1-10794)" at bounding box center [225, 134] width 67 height 19
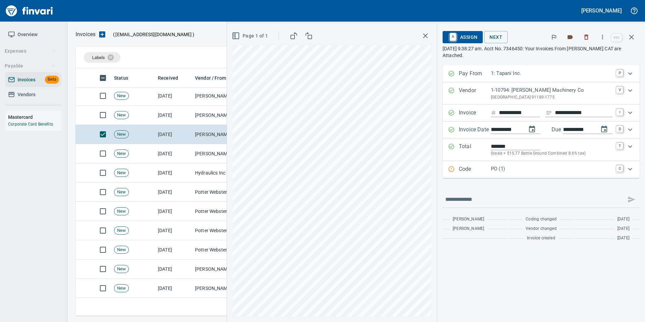
click at [507, 171] on p "PO (1)" at bounding box center [551, 169] width 121 height 8
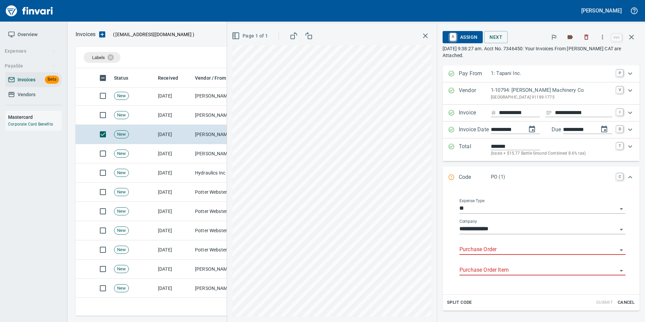
click at [485, 246] on input "Purchase Order" at bounding box center [539, 249] width 158 height 9
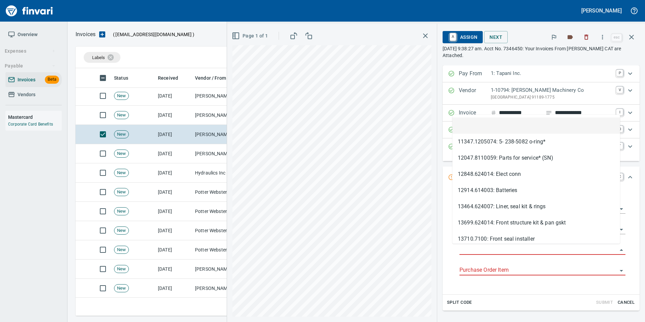
scroll to position [243, 551]
type input "**********"
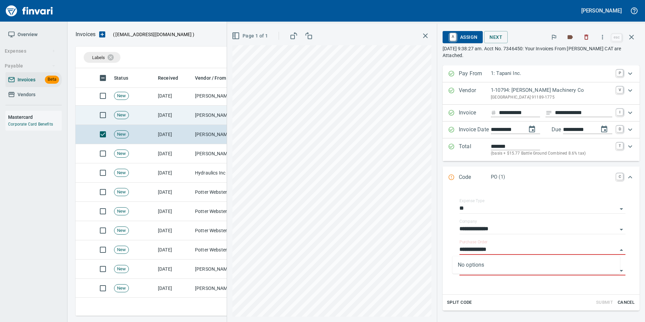
click at [205, 116] on td "[PERSON_NAME] Machinery Co (1-10794)" at bounding box center [225, 115] width 67 height 19
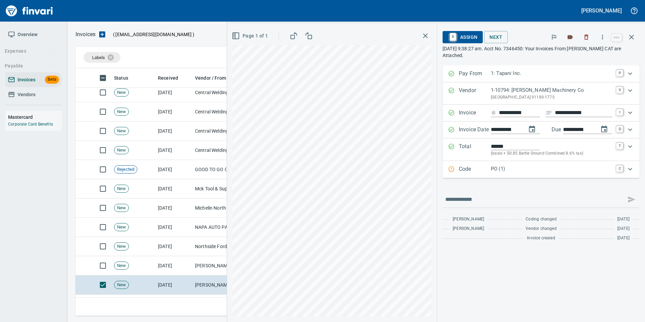
scroll to position [1152, 0]
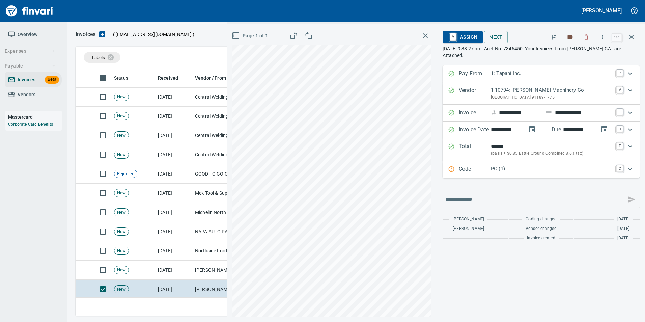
click at [498, 167] on p "PO (1)" at bounding box center [551, 169] width 121 height 8
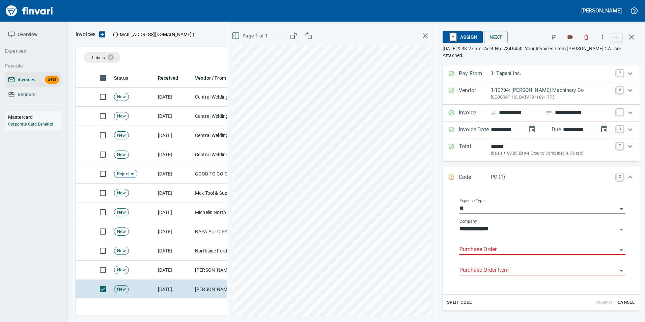
click at [475, 252] on input "Purchase Order" at bounding box center [539, 249] width 158 height 9
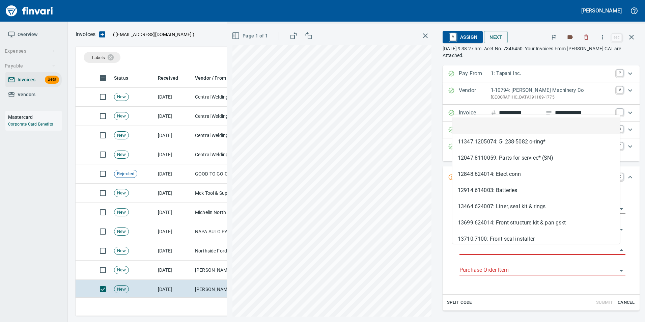
scroll to position [243, 551]
type input "**********"
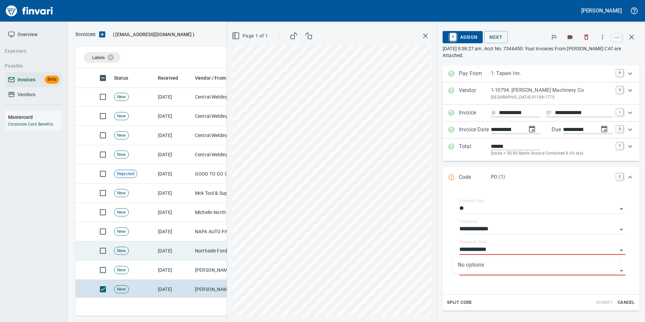
drag, startPoint x: 194, startPoint y: 267, endPoint x: 181, endPoint y: 254, distance: 18.1
click at [190, 263] on tr "New 10/1/2025 Peterson Machinery Co (1-10794) PO (1) $ 281.60" at bounding box center [356, 270] width 561 height 19
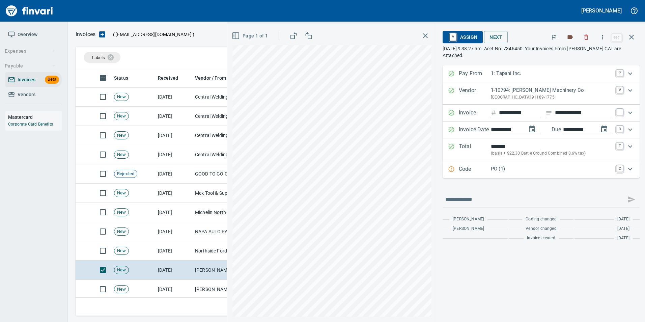
click at [467, 171] on p "Code" at bounding box center [475, 169] width 32 height 9
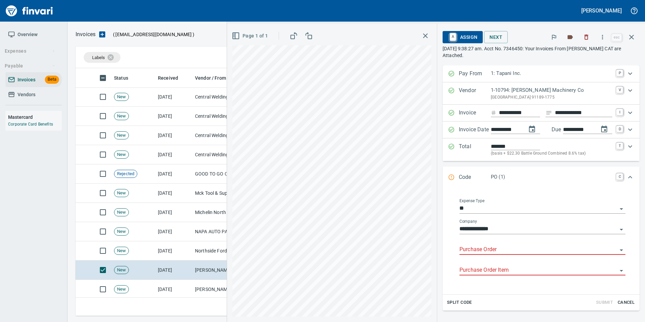
click at [474, 249] on input "Purchase Order" at bounding box center [539, 249] width 158 height 9
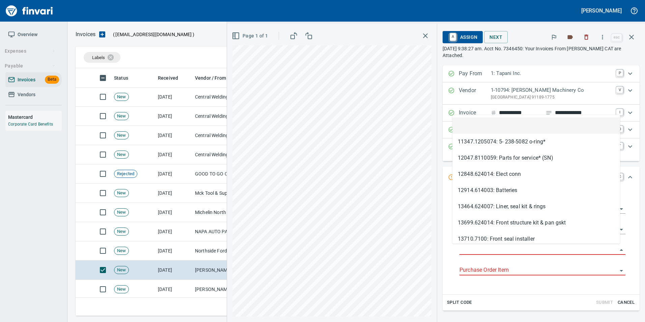
scroll to position [243, 551]
type input "**********"
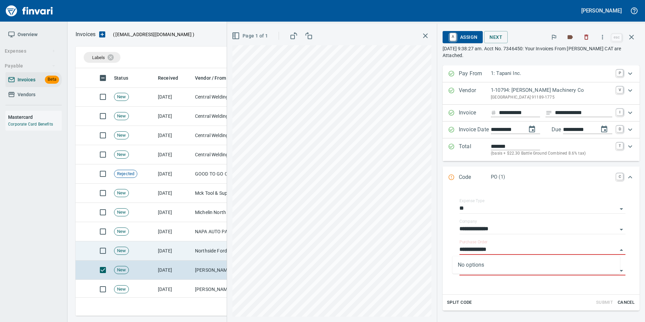
click at [196, 250] on td "Northside Ford Truck Sales Inc (1-10715)" at bounding box center [225, 250] width 67 height 19
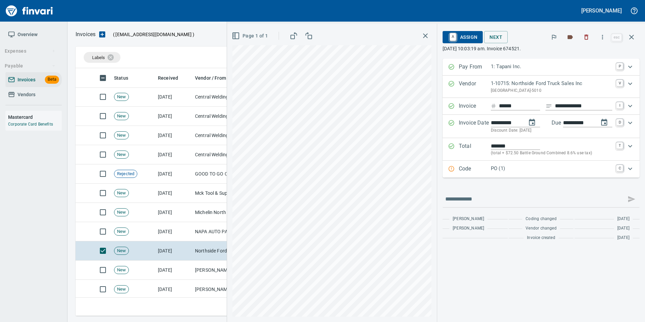
click at [472, 170] on p "Code" at bounding box center [475, 169] width 32 height 9
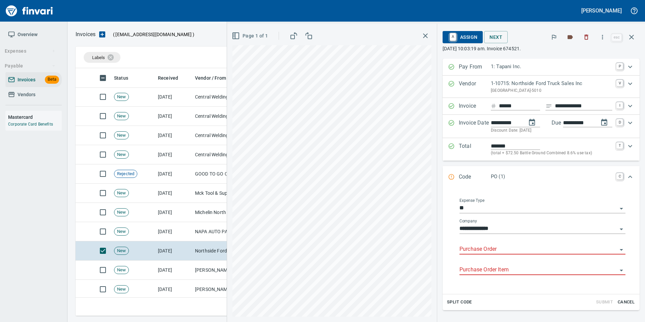
click at [495, 250] on input "Purchase Order" at bounding box center [539, 249] width 158 height 9
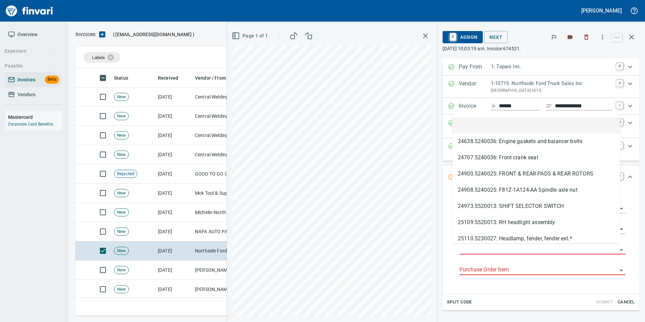
scroll to position [243, 551]
type input "**********"
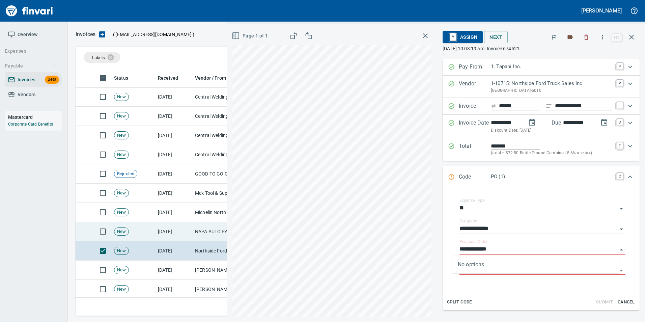
click at [175, 229] on td "[DATE]" at bounding box center [173, 231] width 37 height 19
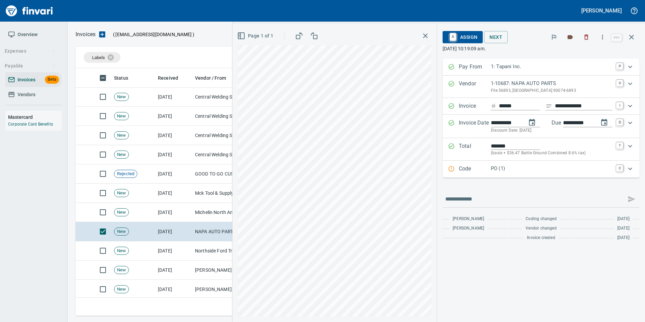
click at [455, 171] on div "Code PO (1) C" at bounding box center [535, 169] width 174 height 9
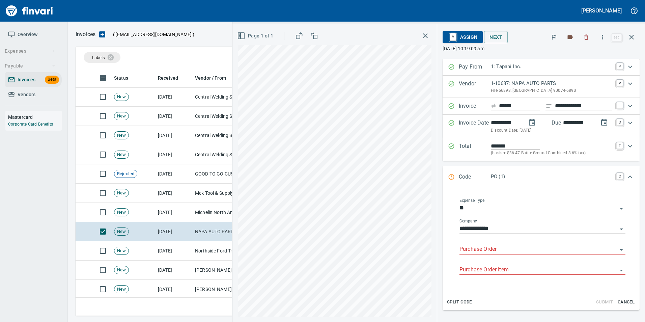
click at [480, 249] on input "Purchase Order" at bounding box center [539, 249] width 158 height 9
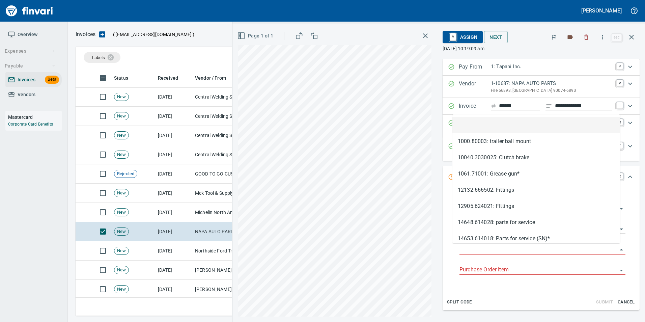
scroll to position [243, 551]
type input "**********"
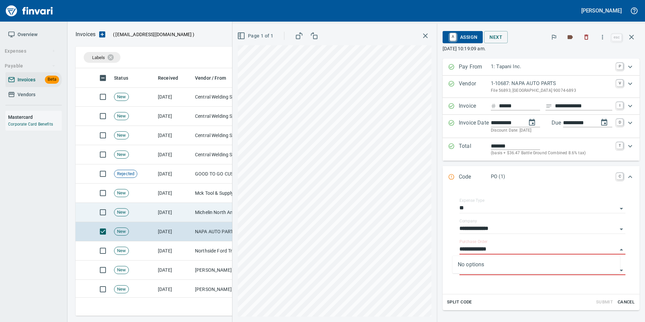
click at [208, 206] on td "Michelin North America Inc (1-10655)" at bounding box center [225, 212] width 67 height 19
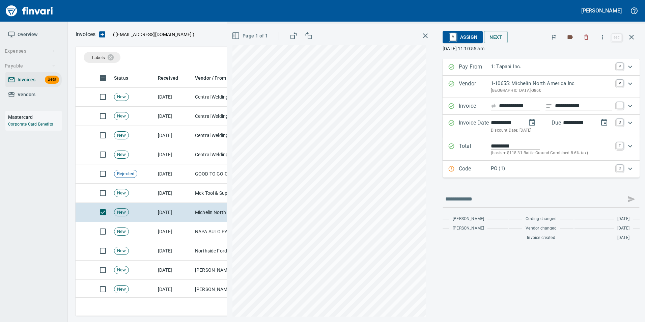
click at [481, 172] on p "Code" at bounding box center [475, 169] width 32 height 9
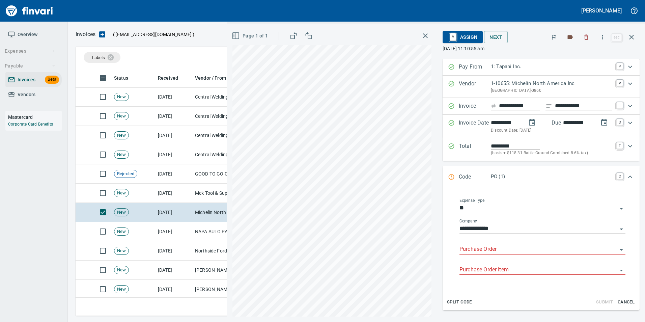
click at [492, 253] on input "Purchase Order" at bounding box center [539, 249] width 158 height 9
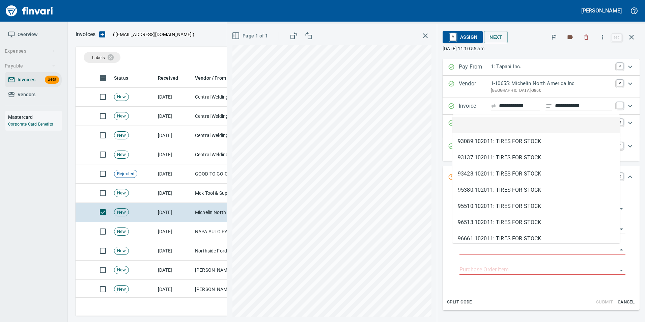
scroll to position [243, 551]
type input "**********"
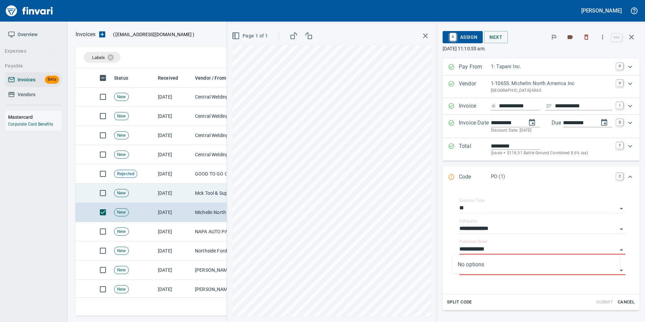
click at [191, 194] on td "[DATE]" at bounding box center [173, 193] width 37 height 19
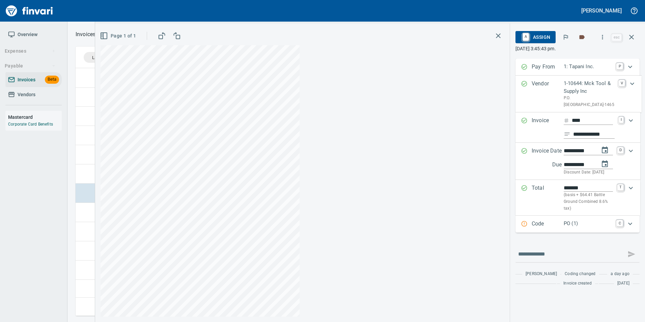
click at [465, 169] on div "**********" at bounding box center [370, 173] width 550 height 298
click at [545, 228] on p "Code" at bounding box center [548, 224] width 32 height 9
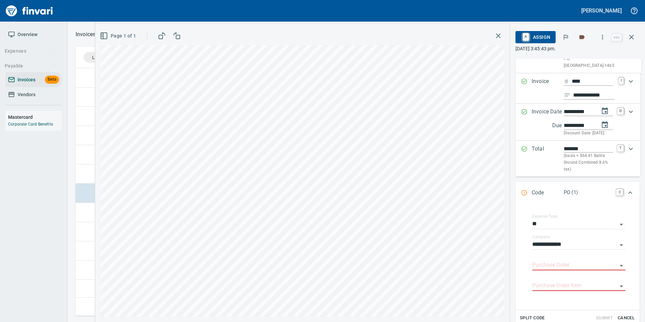
scroll to position [124, 0]
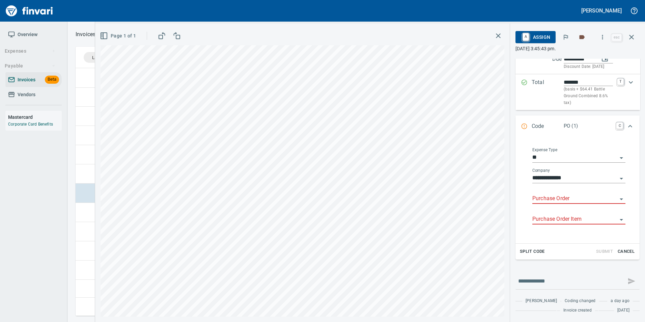
click at [553, 194] on input "Purchase Order" at bounding box center [575, 198] width 85 height 9
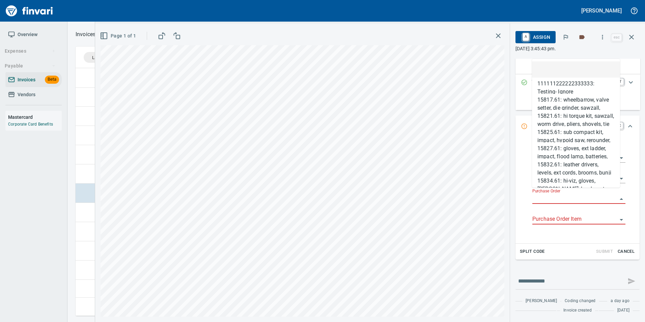
type input "**********"
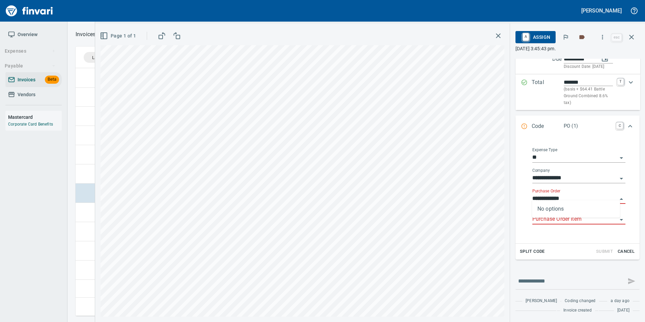
scroll to position [243, 551]
click at [84, 176] on td at bounding box center [84, 173] width 16 height 19
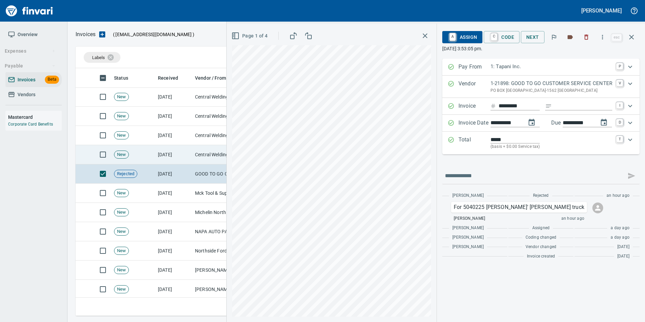
click at [173, 158] on td "[DATE]" at bounding box center [173, 154] width 37 height 19
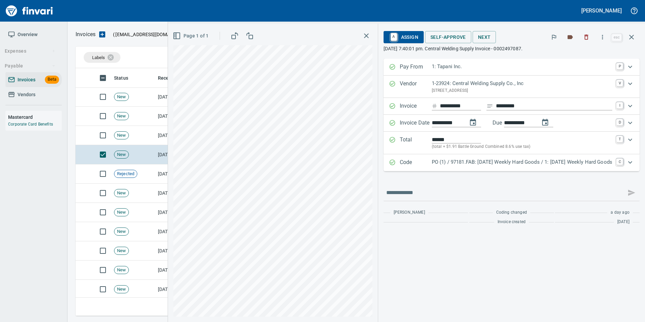
click at [432, 162] on p "PO (1) / 97181.FAB: 09/29/25 Weekly Hard Goods / 1: 09/29/25 Weekly Hard Goods" at bounding box center [522, 162] width 181 height 8
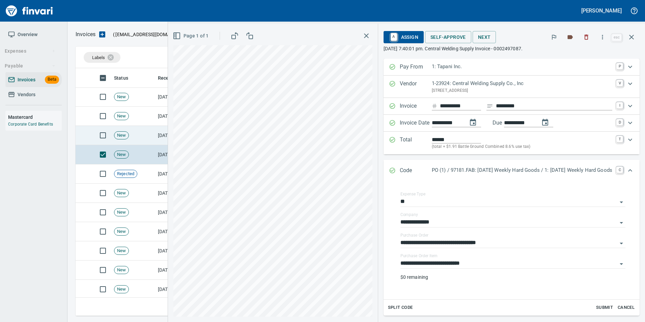
click at [131, 131] on td "New" at bounding box center [133, 135] width 44 height 19
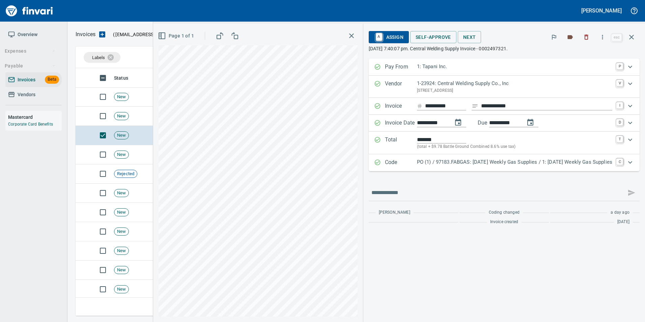
click at [427, 163] on p "PO (1) / 97183.FABGAS: 09/29/25 Weekly Gas Supplies / 1: 09/29/25 Weekly Gas Su…" at bounding box center [514, 162] width 195 height 8
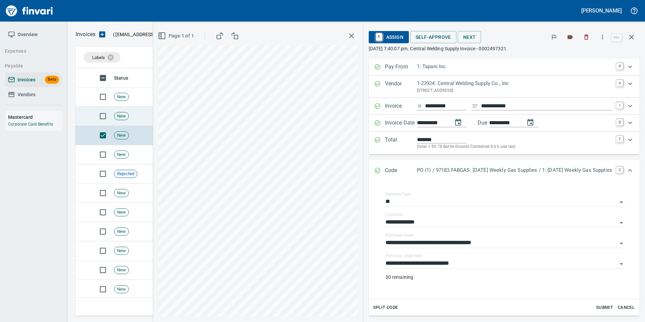
click at [125, 113] on span "New" at bounding box center [121, 116] width 14 height 6
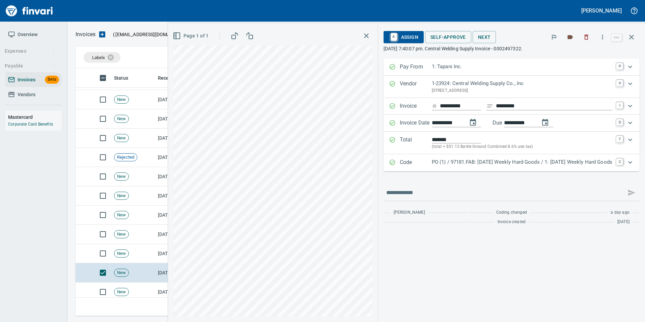
scroll to position [984, 0]
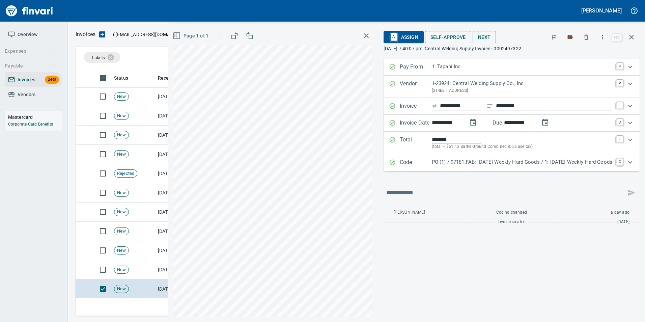
click at [439, 161] on p "PO (1) / 97181.FAB: 09/29/25 Weekly Hard Goods / 1: 09/29/25 Weekly Hard Goods" at bounding box center [522, 162] width 181 height 8
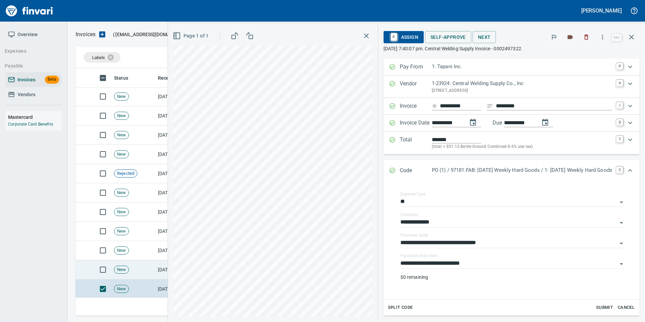
click at [140, 274] on td "New" at bounding box center [133, 269] width 44 height 19
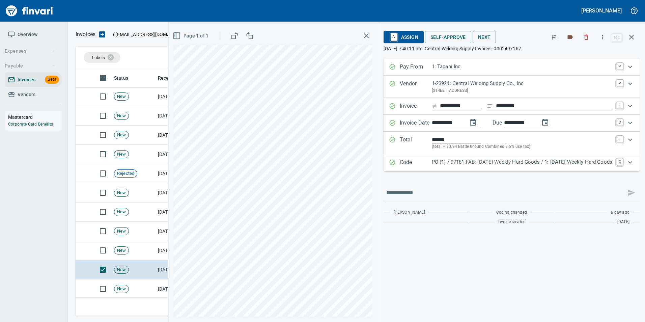
click at [456, 157] on div "Code PO (1) / 97181.FAB: 09/29/25 Weekly Hard Goods / 1: 09/29/25 Weekly Hard G…" at bounding box center [512, 162] width 256 height 17
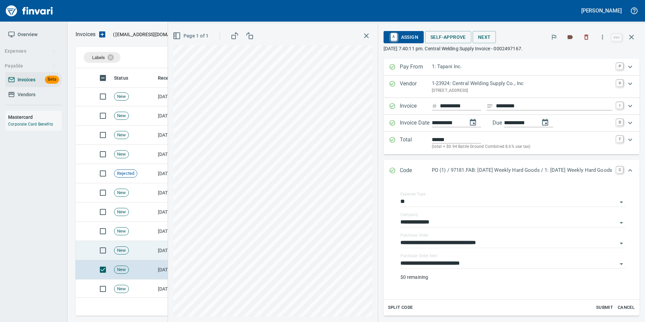
click at [140, 252] on td "New" at bounding box center [133, 250] width 44 height 19
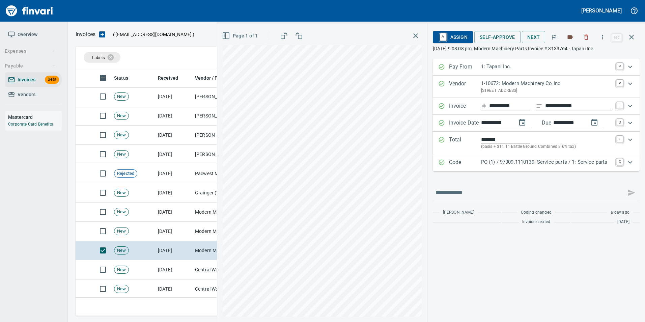
click at [519, 162] on p "PO (1) / 97309.1110139: Service parts / 1: Service parts" at bounding box center [546, 162] width 131 height 8
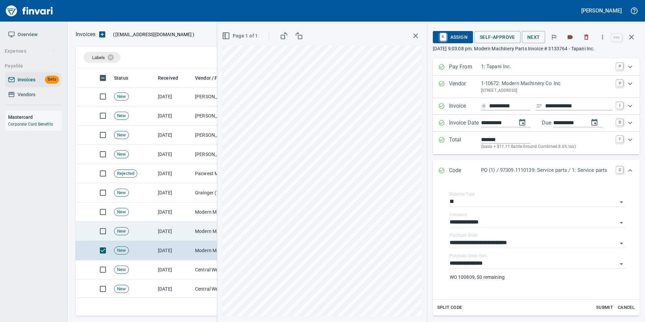
click at [193, 230] on td "Modern Machinery Co Inc (1-10672)" at bounding box center [225, 231] width 67 height 19
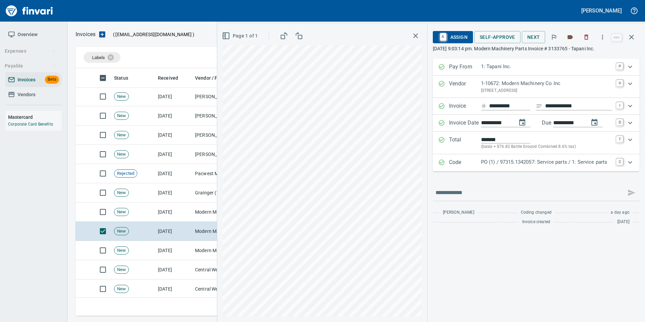
click at [457, 166] on p "Code" at bounding box center [465, 162] width 32 height 9
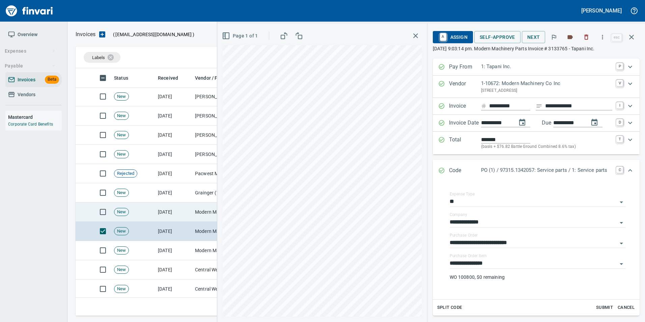
click at [183, 214] on td "[DATE]" at bounding box center [173, 211] width 37 height 19
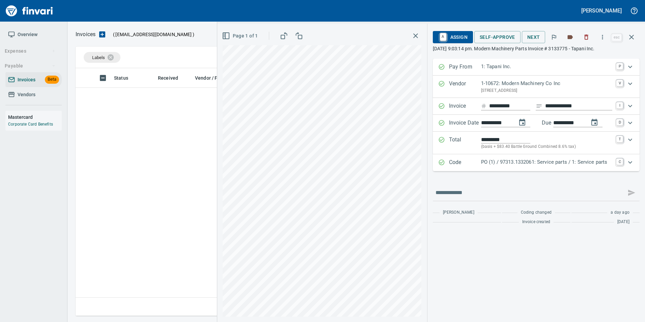
scroll to position [243, 551]
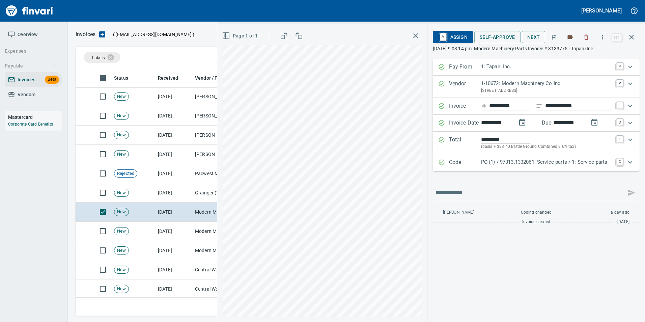
click at [477, 162] on p "Code" at bounding box center [465, 162] width 32 height 9
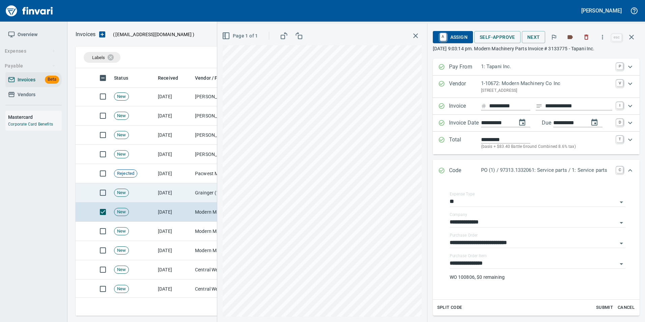
click at [192, 196] on td "Grainger (1-22650)" at bounding box center [225, 192] width 67 height 19
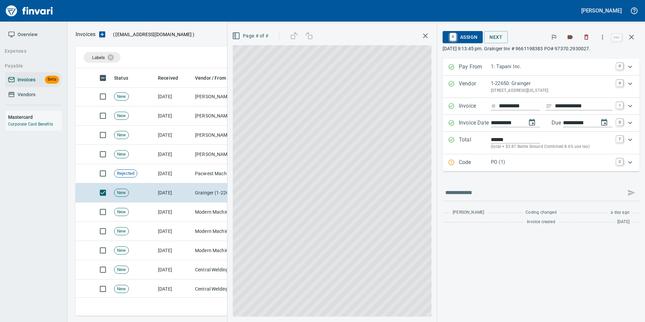
click at [477, 161] on p "Code" at bounding box center [475, 162] width 32 height 9
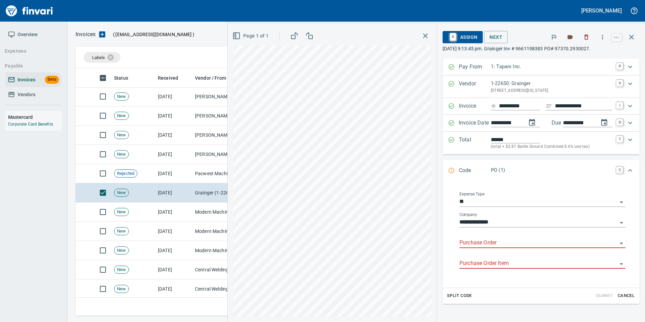
click at [484, 242] on input "Purchase Order" at bounding box center [539, 242] width 158 height 9
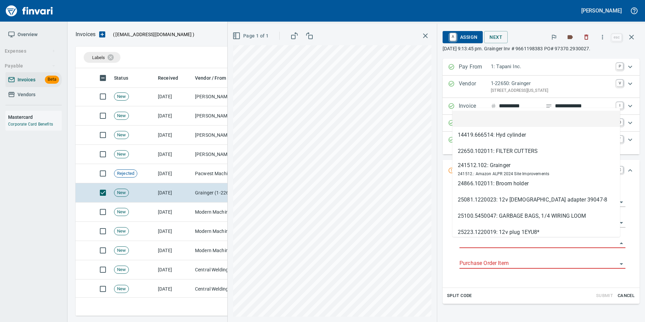
scroll to position [243, 551]
type input "**********"
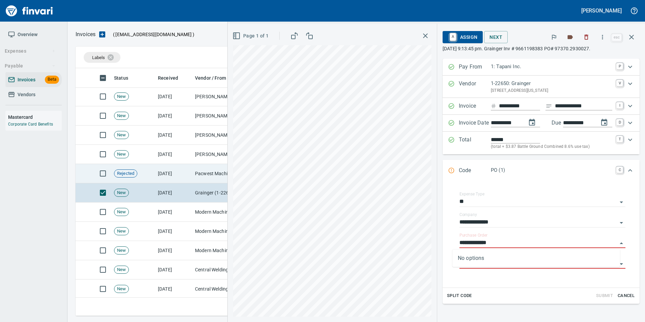
click at [178, 176] on td "[DATE]" at bounding box center [173, 173] width 37 height 19
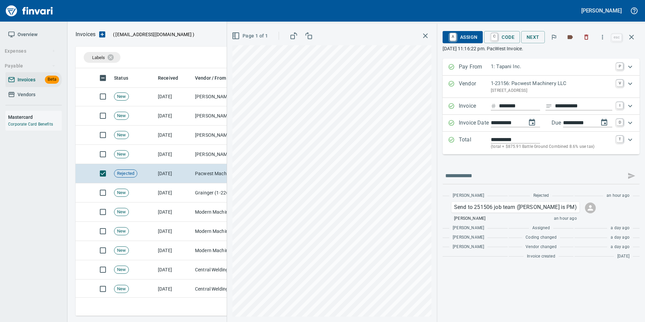
scroll to position [243, 551]
click at [468, 34] on span "A Assign" at bounding box center [462, 36] width 29 height 11
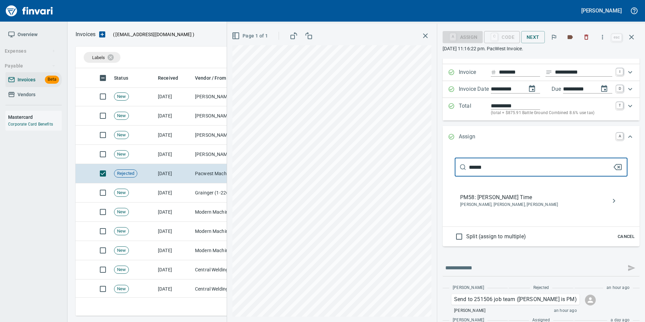
scroll to position [67, 0]
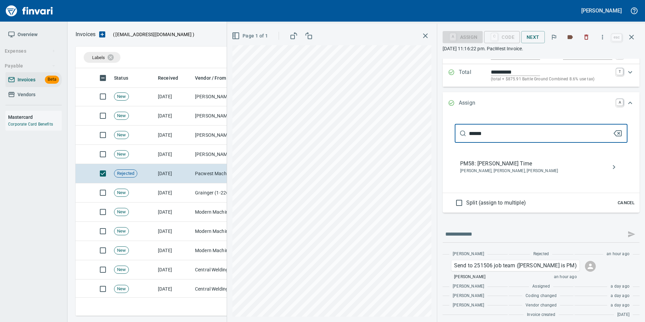
type input "******"
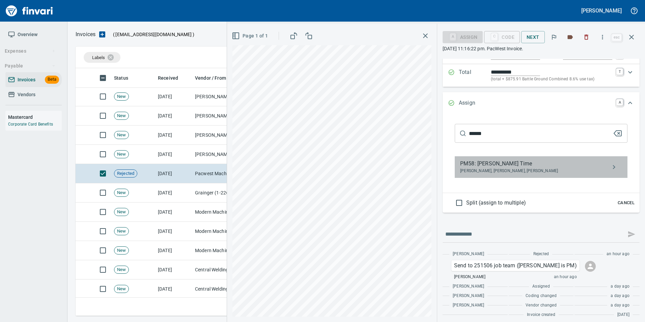
click at [523, 166] on span "PM58: Walker Toliver Time" at bounding box center [535, 164] width 151 height 8
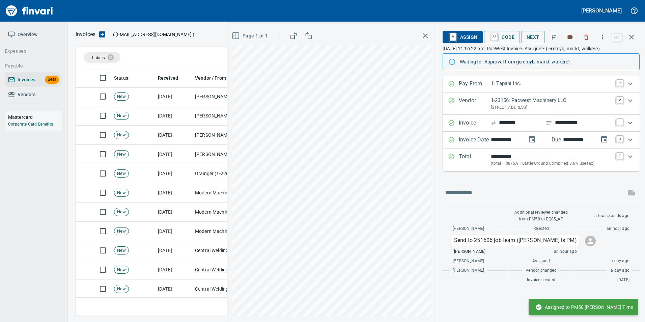
scroll to position [0, 0]
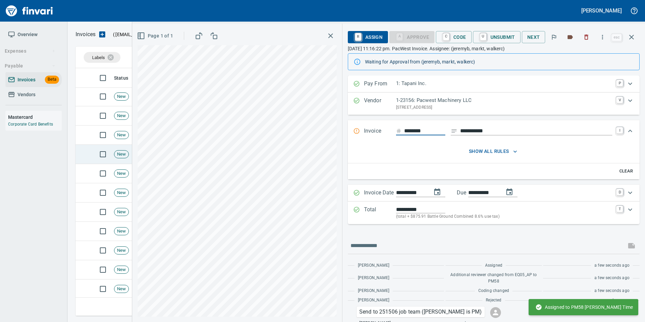
click at [119, 157] on span "New" at bounding box center [121, 154] width 14 height 6
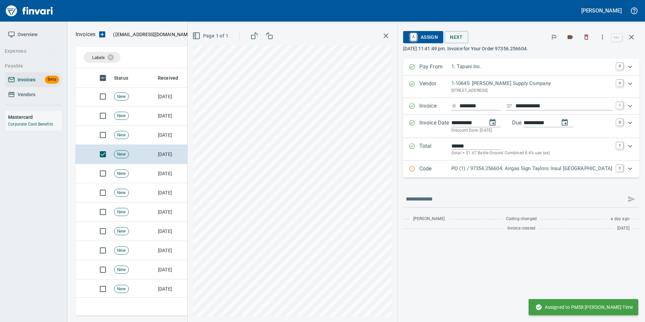
click at [439, 174] on div "Code PO (1) / 97356.256604: Airgas Sign Taylors Insul Weld Truck Springs C" at bounding box center [521, 169] width 237 height 17
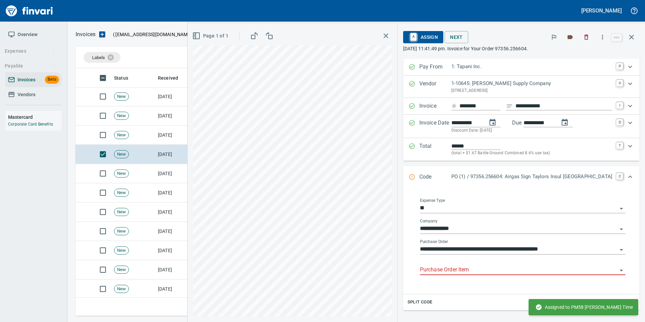
click at [463, 267] on input "Purchase Order Item" at bounding box center [518, 269] width 197 height 9
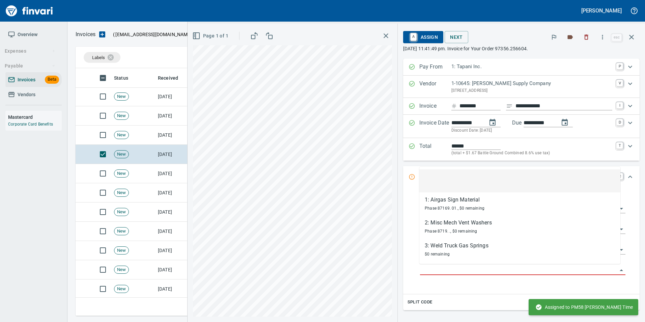
scroll to position [243, 551]
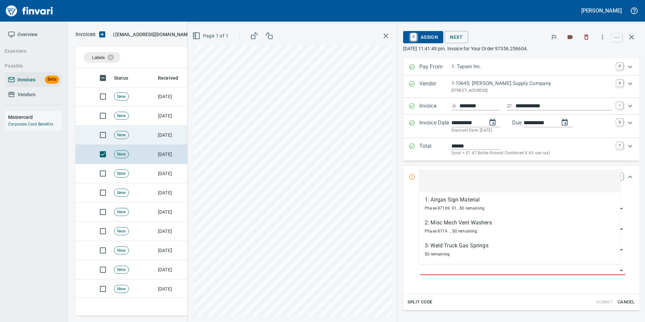
click at [148, 137] on td "New" at bounding box center [133, 135] width 44 height 19
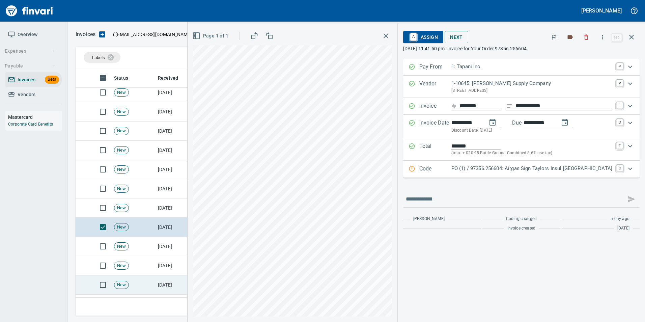
scroll to position [882, 0]
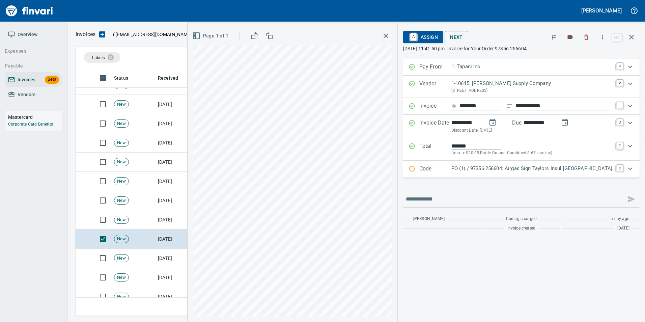
click at [472, 169] on p "PO (1) / 97356.256604: Airgas Sign Taylors Insul Weld Truck Springs" at bounding box center [532, 169] width 161 height 8
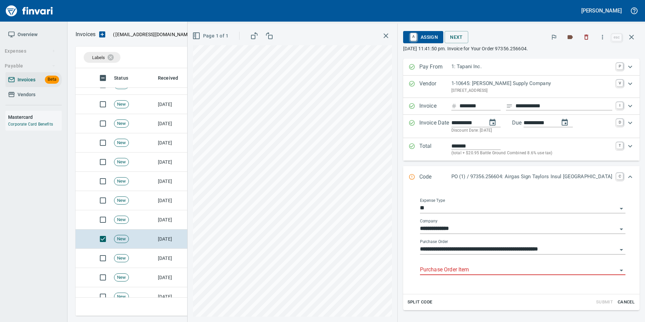
click at [463, 272] on input "Purchase Order Item" at bounding box center [518, 269] width 197 height 9
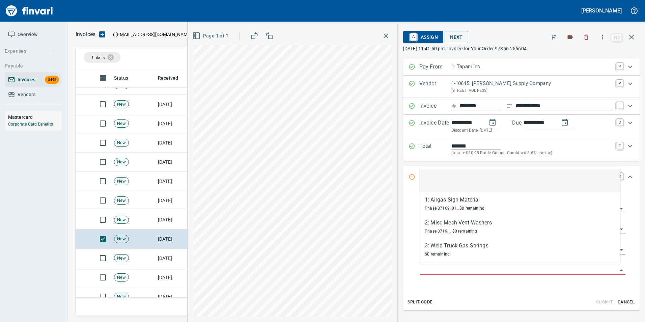
scroll to position [243, 551]
click at [154, 223] on td "New" at bounding box center [133, 219] width 44 height 19
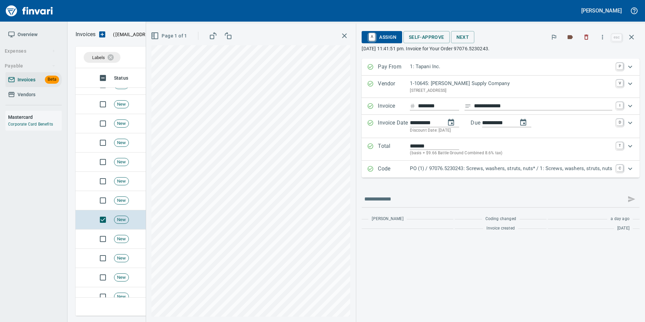
click at [443, 168] on p "PO (1) / 97076.5230243: Screws, washers, struts, nuts* / 1: Screws, washers, st…" at bounding box center [511, 169] width 202 height 8
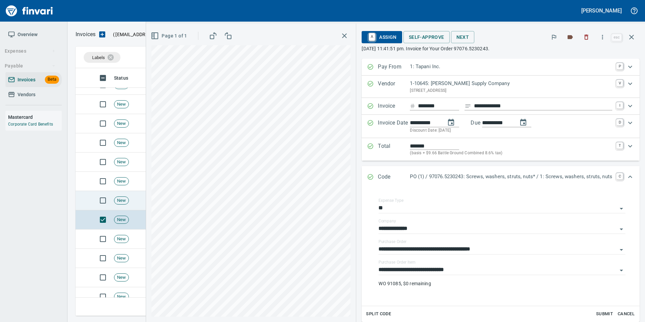
click at [133, 201] on td "New" at bounding box center [133, 200] width 44 height 19
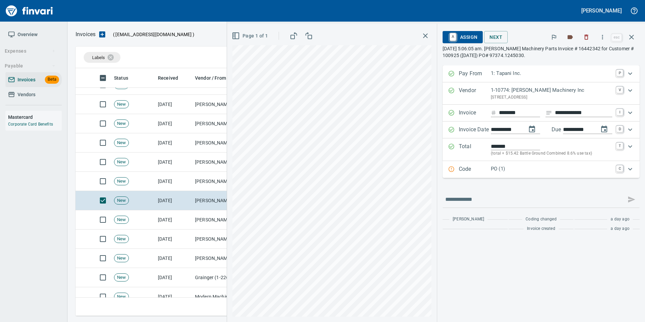
click at [495, 172] on p "PO (1)" at bounding box center [551, 169] width 121 height 8
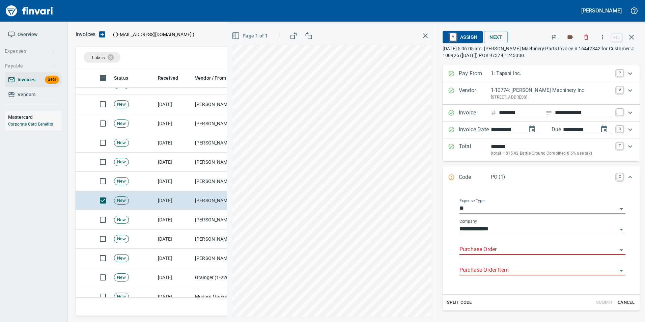
click at [500, 247] on input "Purchase Order" at bounding box center [539, 249] width 158 height 9
type input "**********"
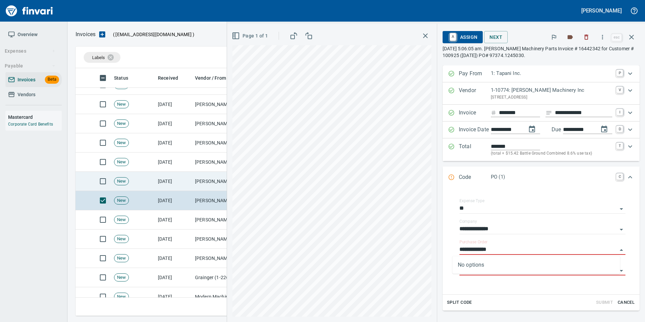
click at [198, 175] on td "Pape Kenworth (1-10773)" at bounding box center [225, 181] width 67 height 19
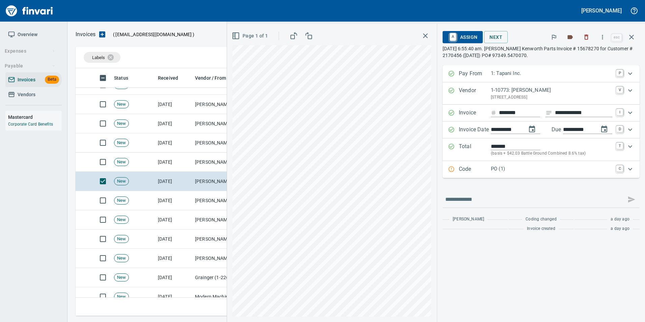
click at [500, 167] on p "PO (1)" at bounding box center [551, 169] width 121 height 8
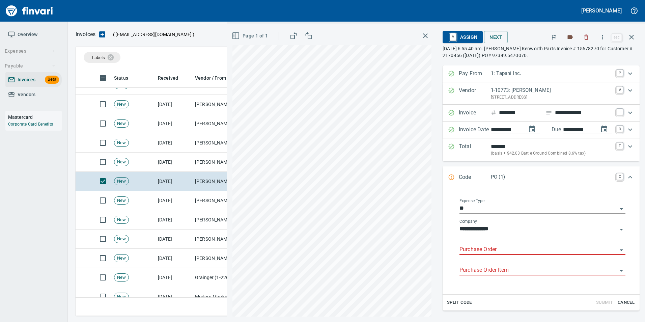
click at [485, 249] on input "Purchase Order" at bounding box center [539, 249] width 158 height 9
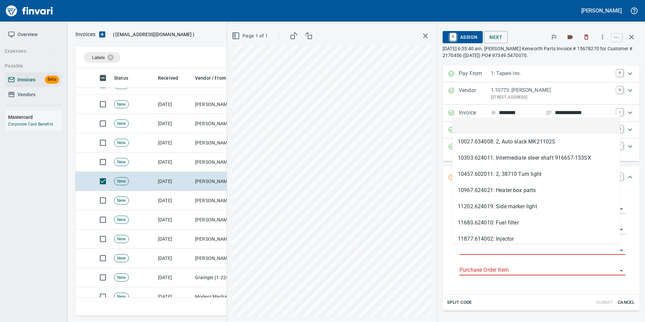
scroll to position [243, 551]
type input "**********"
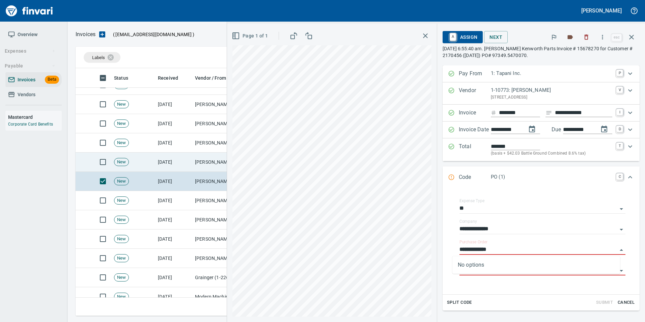
click at [197, 160] on td "[PERSON_NAME] Machinery Co (1-10794)" at bounding box center [225, 162] width 67 height 19
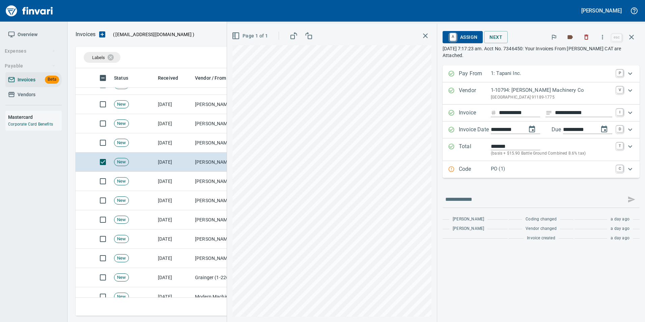
drag, startPoint x: 488, startPoint y: 170, endPoint x: 483, endPoint y: 201, distance: 31.4
click at [488, 170] on p "Code" at bounding box center [475, 169] width 32 height 9
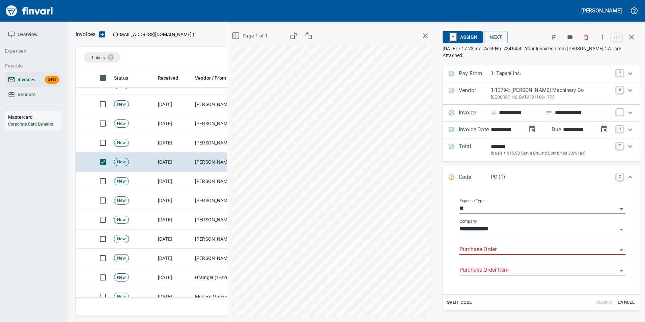
click at [482, 250] on input "Purchase Order" at bounding box center [539, 249] width 158 height 9
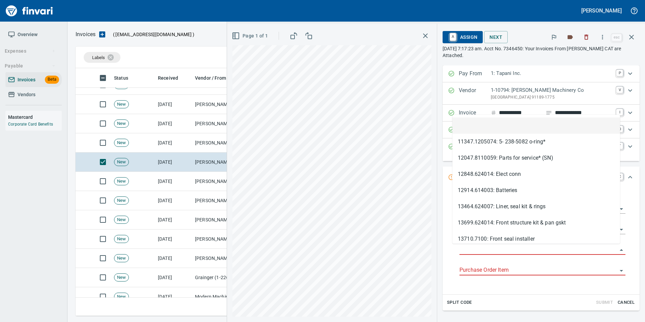
scroll to position [243, 551]
type input "**********"
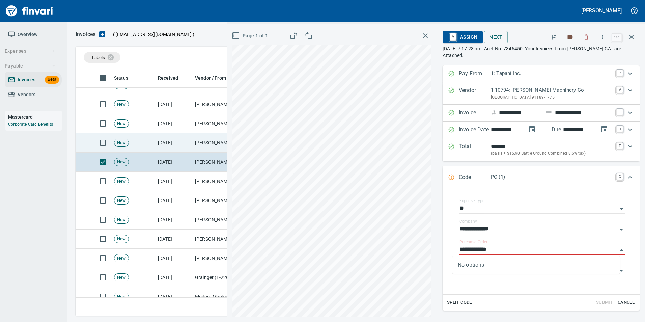
click at [182, 147] on td "[DATE]" at bounding box center [173, 142] width 37 height 19
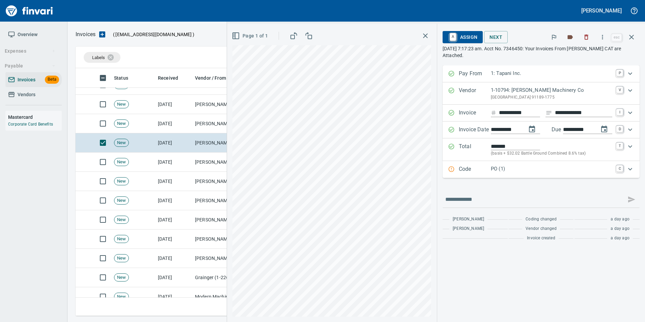
click at [481, 169] on p "Code" at bounding box center [475, 169] width 32 height 9
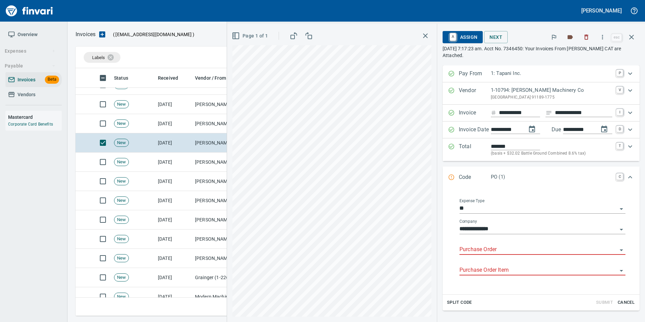
click at [485, 250] on input "Purchase Order" at bounding box center [539, 249] width 158 height 9
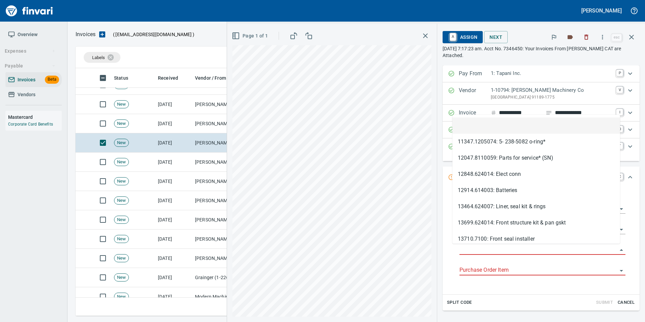
scroll to position [243, 551]
type input "**********"
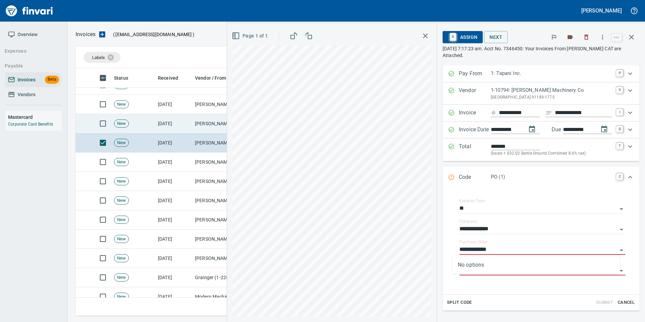
click at [203, 124] on td "[PERSON_NAME] Machinery Co (1-10794)" at bounding box center [225, 123] width 67 height 19
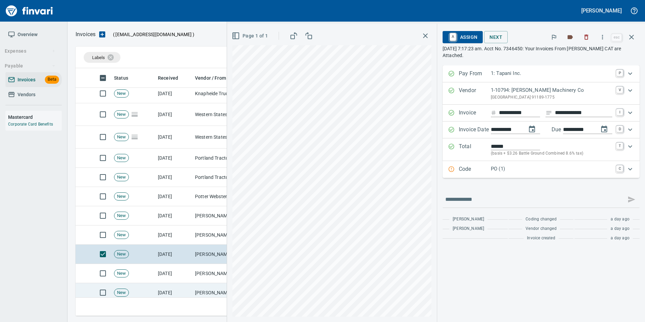
scroll to position [781, 0]
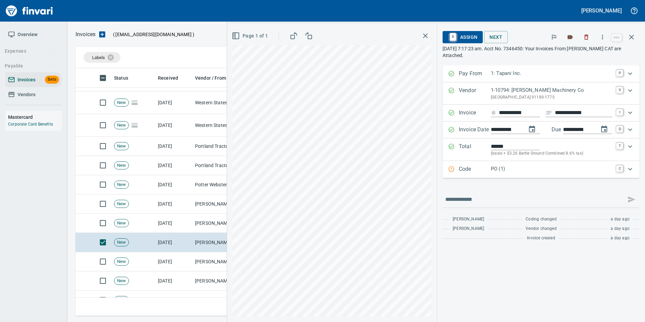
click at [501, 167] on p "PO (1)" at bounding box center [551, 169] width 121 height 8
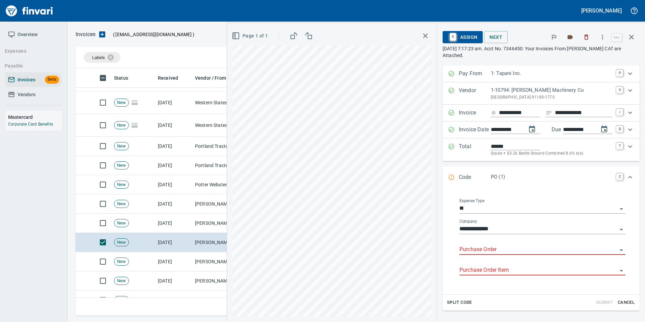
click at [477, 245] on input "Purchase Order" at bounding box center [539, 249] width 158 height 9
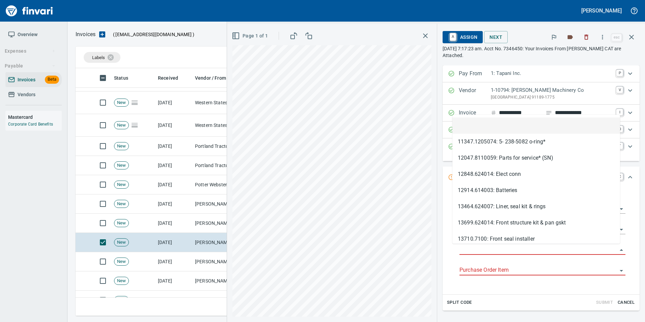
scroll to position [243, 551]
type input "**********"
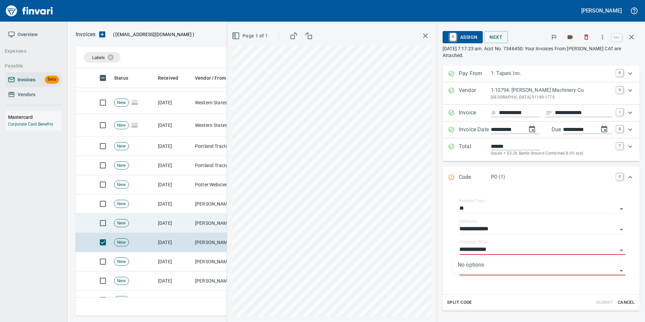
click at [189, 225] on td "[DATE]" at bounding box center [173, 223] width 37 height 19
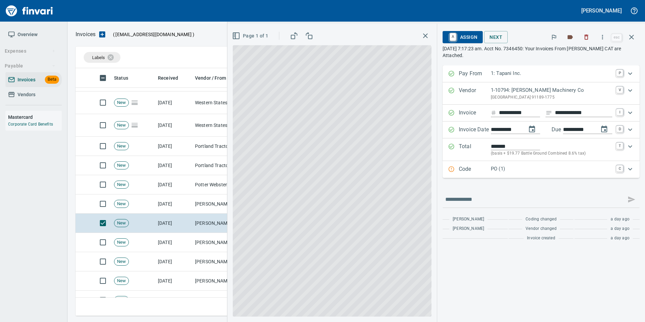
click at [477, 167] on p "Code" at bounding box center [475, 169] width 32 height 9
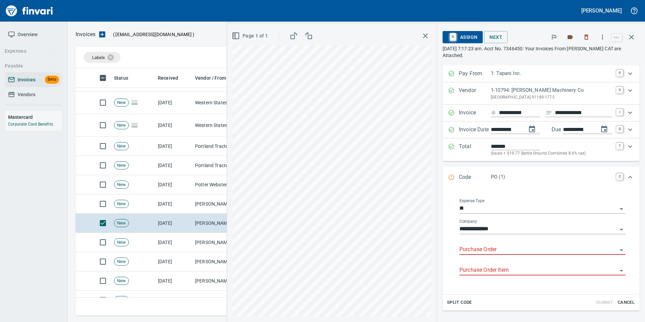
click at [466, 247] on input "Purchase Order" at bounding box center [539, 249] width 158 height 9
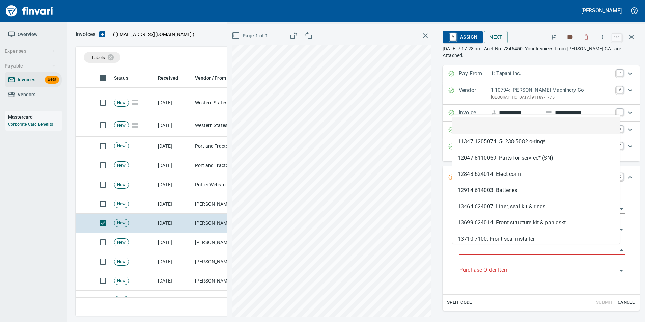
scroll to position [243, 551]
type input "**********"
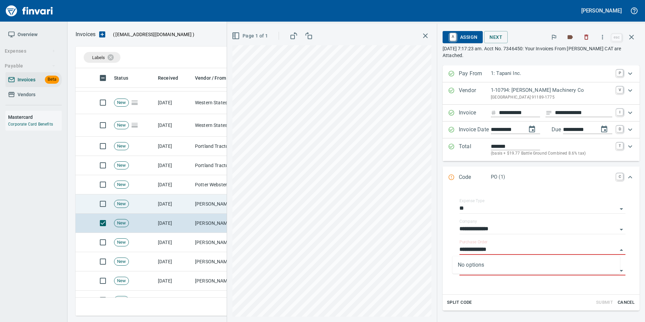
click at [187, 201] on td "[DATE]" at bounding box center [173, 203] width 37 height 19
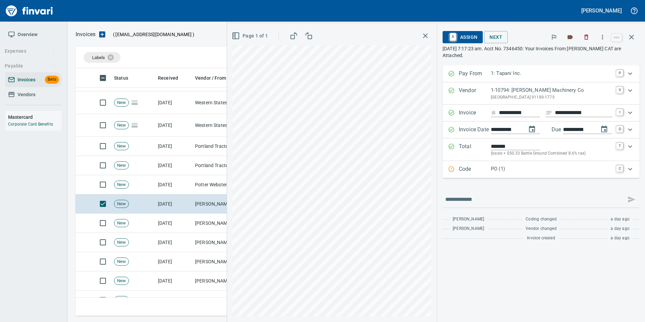
click at [463, 172] on p "Code" at bounding box center [475, 169] width 32 height 9
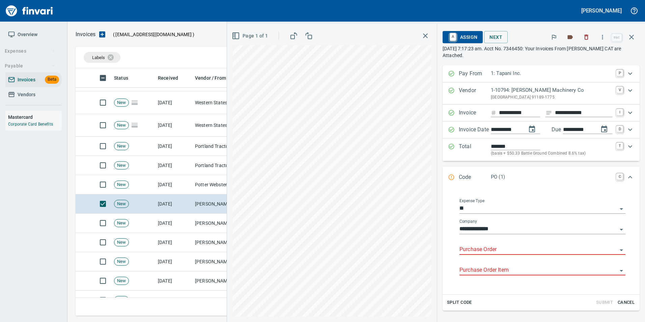
drag, startPoint x: 491, startPoint y: 249, endPoint x: 488, endPoint y: 247, distance: 3.9
click at [488, 247] on input "Purchase Order" at bounding box center [539, 249] width 158 height 9
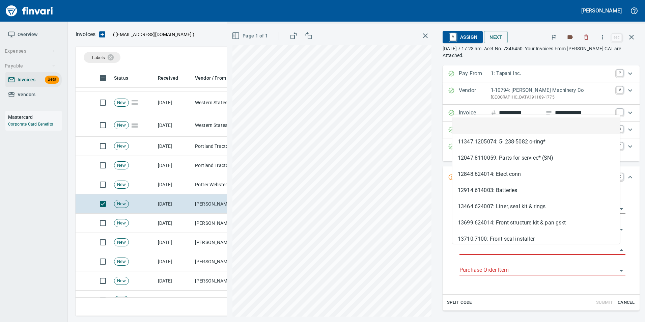
scroll to position [243, 551]
type input "**********"
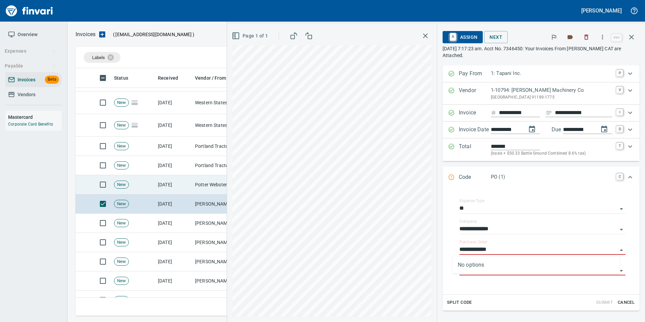
click at [193, 186] on td "Potter Webster Company Inc (1-10818)" at bounding box center [225, 184] width 67 height 19
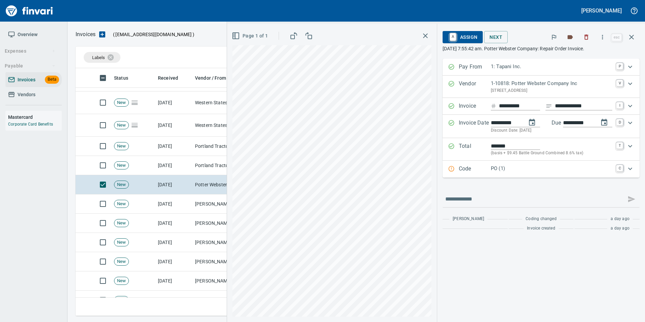
click at [497, 167] on p "PO (1)" at bounding box center [551, 169] width 121 height 8
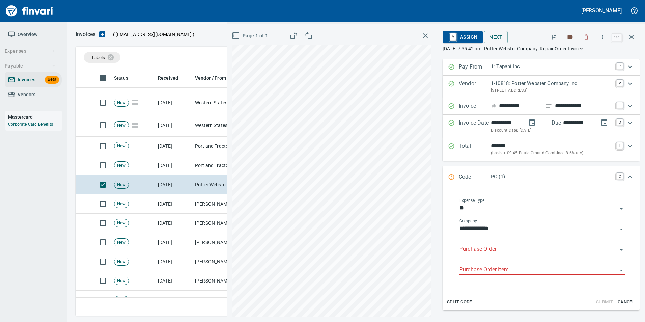
click at [475, 247] on input "Purchase Order" at bounding box center [539, 249] width 158 height 9
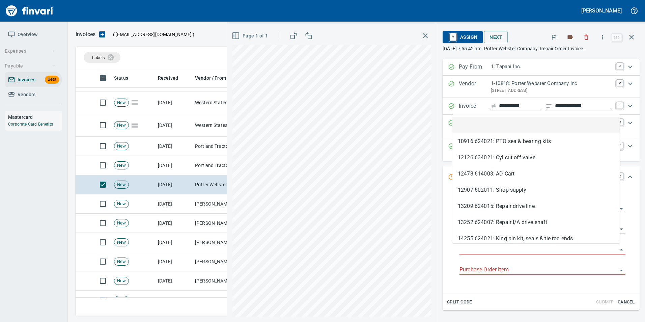
scroll to position [243, 551]
type input "**********"
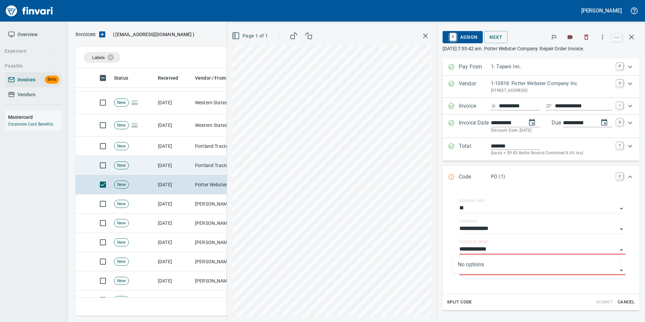
click at [168, 168] on td "[DATE]" at bounding box center [173, 165] width 37 height 19
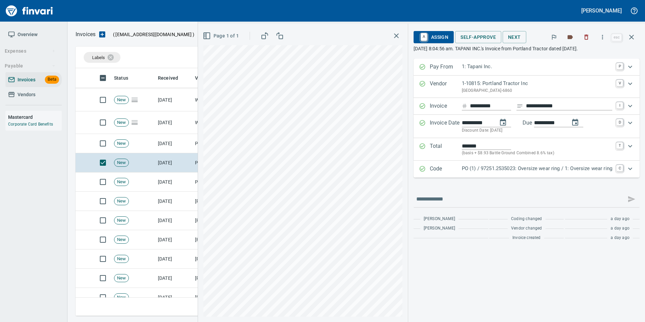
click at [464, 171] on p "PO (1) / 97251.2535023: Oversize wear ring / 1: Oversize wear ring" at bounding box center [537, 169] width 151 height 8
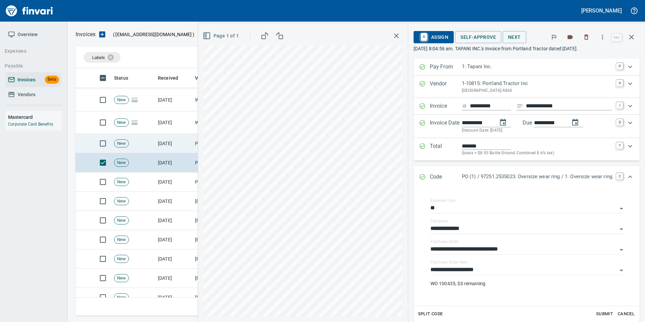
click at [182, 147] on td "[DATE]" at bounding box center [173, 143] width 37 height 19
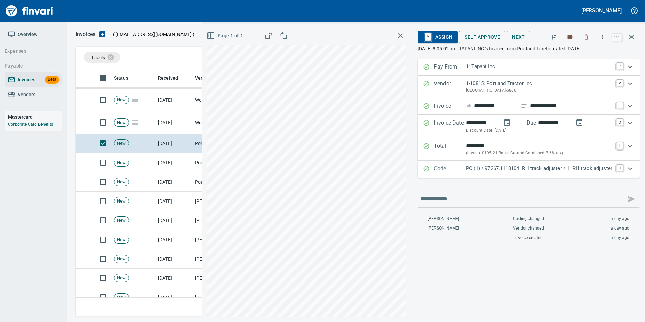
click at [472, 169] on p "PO (1) / 97267.1110104: RH track adjuster / 1: RH track adjuster" at bounding box center [539, 169] width 146 height 8
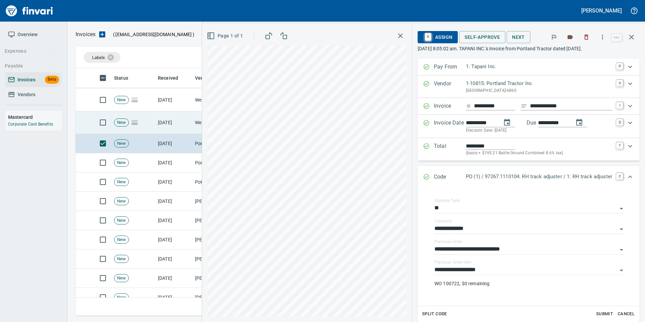
click at [166, 127] on td "[DATE]" at bounding box center [173, 122] width 37 height 23
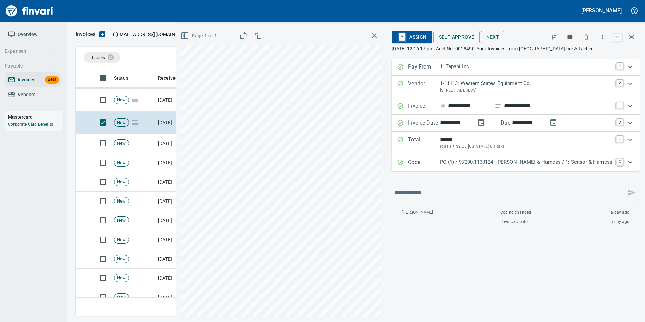
click at [440, 161] on p "Code" at bounding box center [424, 162] width 32 height 9
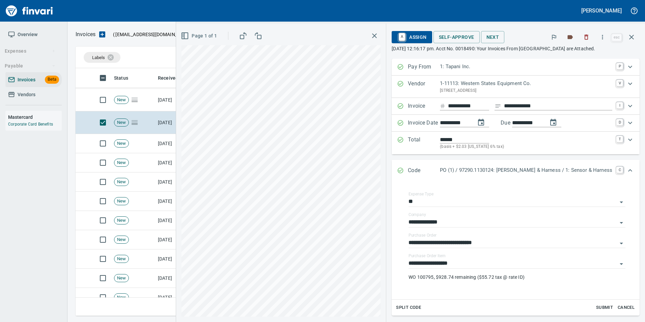
click at [424, 171] on div "Code PO (1) / 97290.1130124: Sensor & Harness / 1: Sensor & Harness C" at bounding box center [509, 170] width 225 height 9
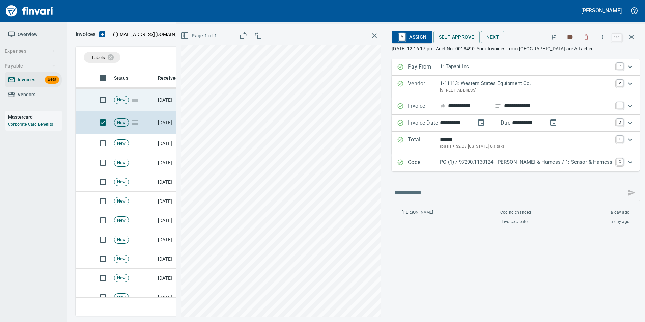
click at [164, 94] on td "[DATE]" at bounding box center [173, 100] width 37 height 23
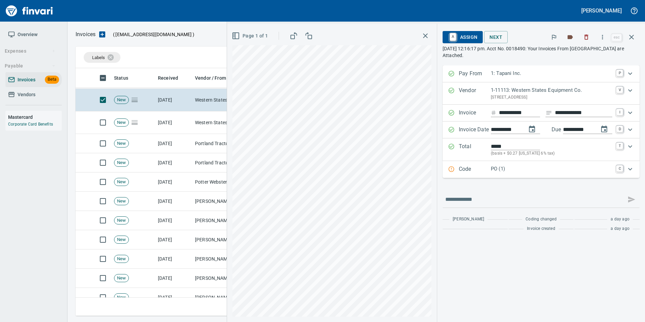
click at [475, 169] on p "Code" at bounding box center [475, 169] width 32 height 9
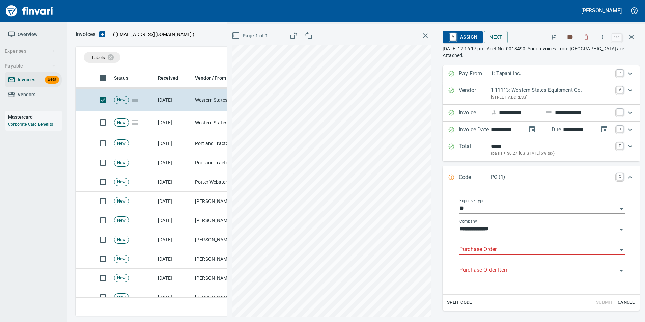
drag, startPoint x: 473, startPoint y: 250, endPoint x: 470, endPoint y: 247, distance: 4.1
click at [473, 250] on input "Purchase Order" at bounding box center [539, 249] width 158 height 9
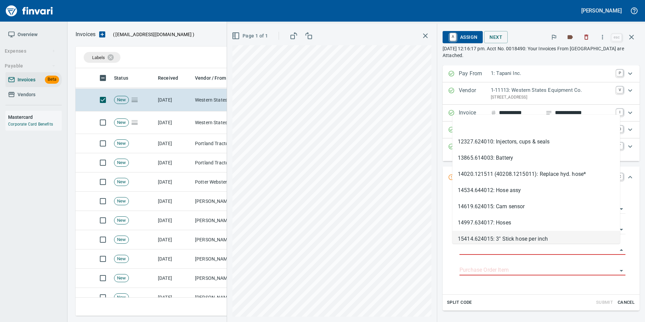
scroll to position [243, 551]
type input "**********"
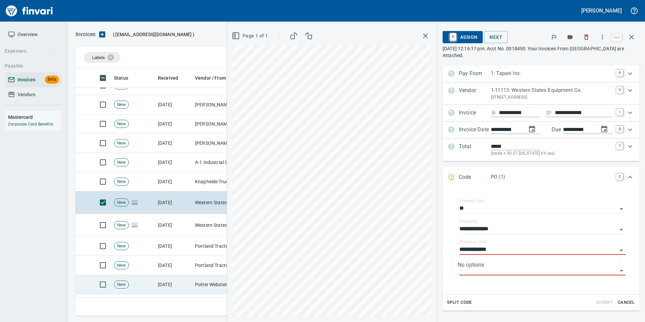
scroll to position [646, 0]
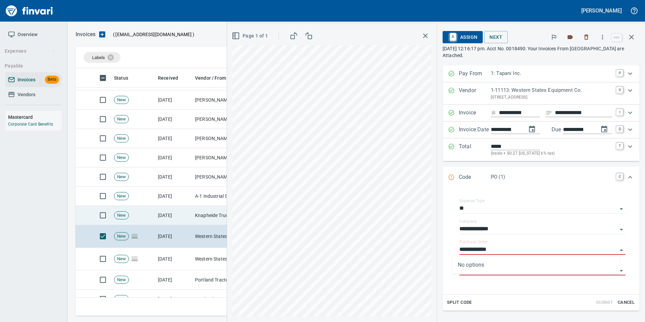
click at [195, 214] on td "Knapheide Truck Equipment Co Northwest (1-11243)" at bounding box center [225, 215] width 67 height 19
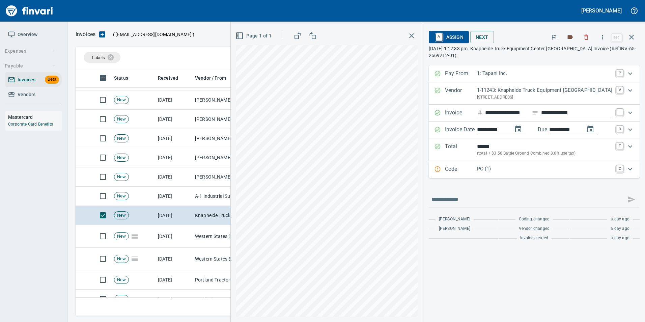
click at [473, 170] on p "Code" at bounding box center [461, 169] width 32 height 9
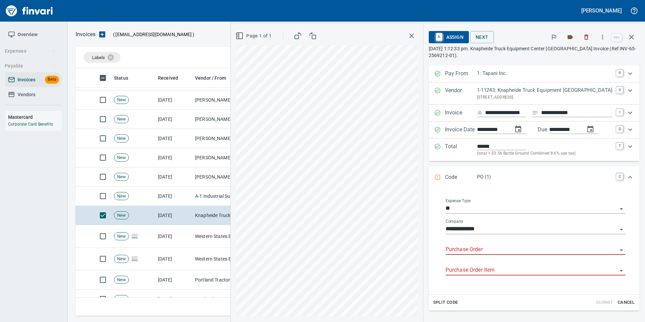
click at [489, 249] on input "Purchase Order" at bounding box center [532, 249] width 172 height 9
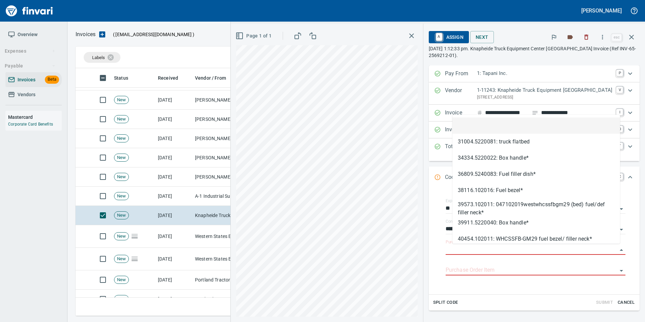
scroll to position [243, 551]
type input "**********"
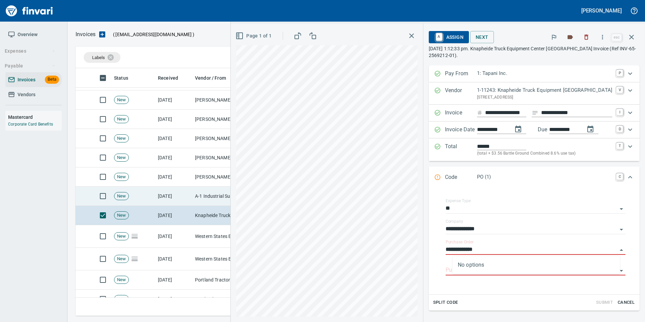
click at [212, 190] on td "A-1 Industrial Supply, LLC (1-29744)" at bounding box center [225, 196] width 67 height 19
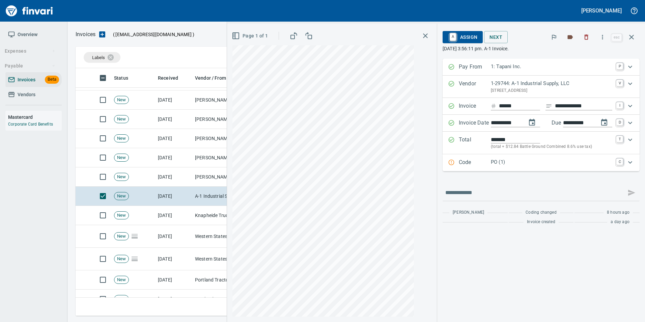
click at [459, 166] on p "Code" at bounding box center [475, 162] width 32 height 9
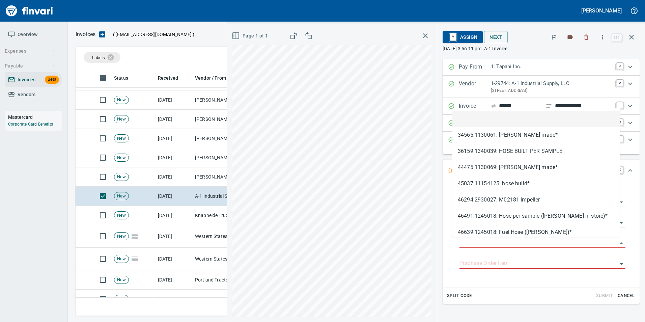
drag, startPoint x: 477, startPoint y: 241, endPoint x: 465, endPoint y: 236, distance: 12.4
click at [471, 238] on body "Gabee Homola Overview Expenses Payable Invoices Beta Vendors Mastercard Corpora…" at bounding box center [322, 161] width 645 height 322
type input "**********"
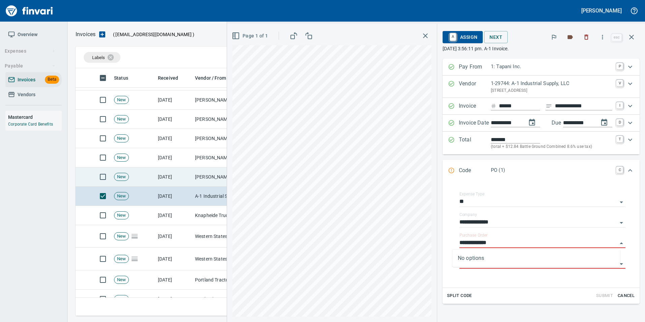
click at [197, 175] on td "[PERSON_NAME] Hydraulics Corp (1-30681)" at bounding box center [225, 176] width 67 height 19
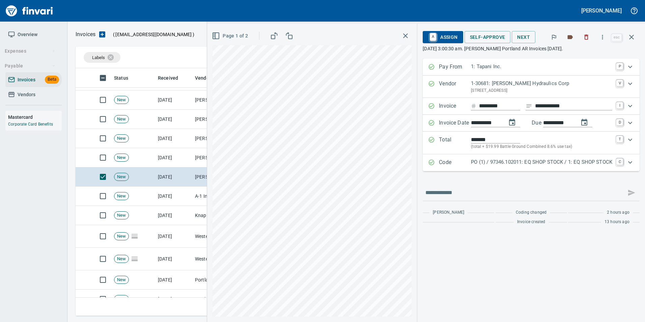
click at [475, 165] on p "PO (1) / 97346.102011: EQ SHOP STOCK / 1: EQ SHOP STOCK" at bounding box center [541, 162] width 141 height 8
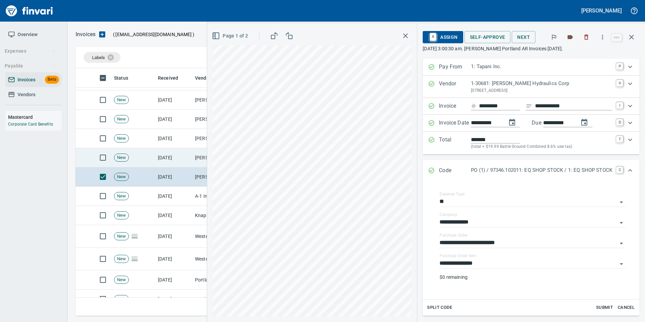
click at [171, 159] on td "[DATE]" at bounding box center [173, 157] width 37 height 19
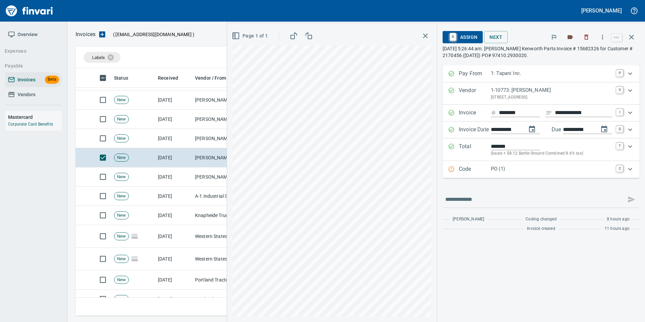
click at [451, 168] on icon "Expand" at bounding box center [451, 169] width 7 height 7
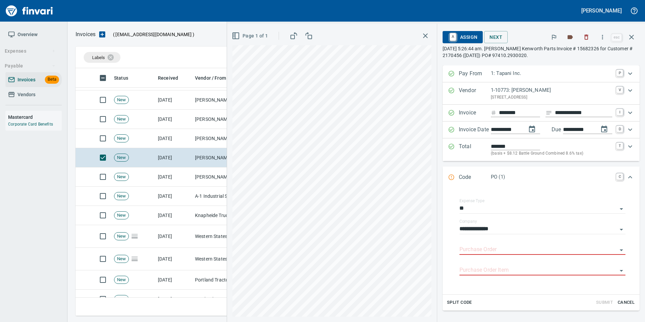
click at [475, 251] on input "Purchase Order" at bounding box center [539, 249] width 158 height 9
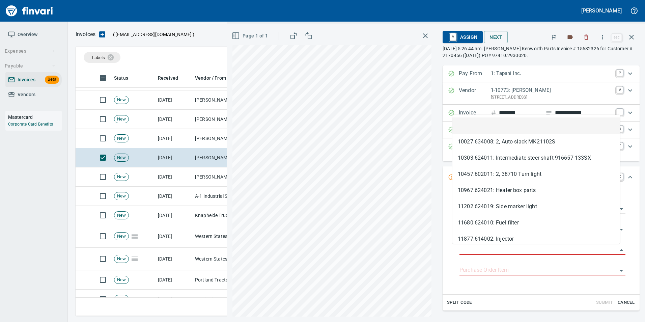
type input "**********"
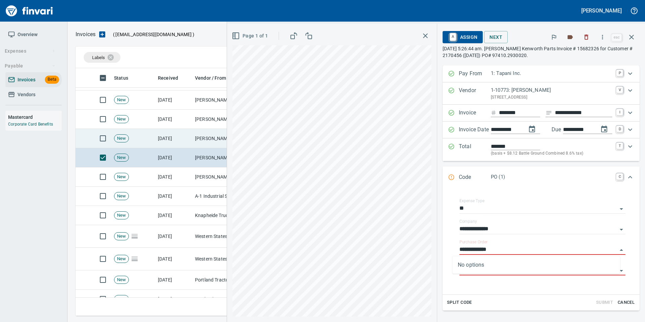
click at [194, 145] on td "[PERSON_NAME] Machinery Co (1-10794)" at bounding box center [225, 138] width 67 height 19
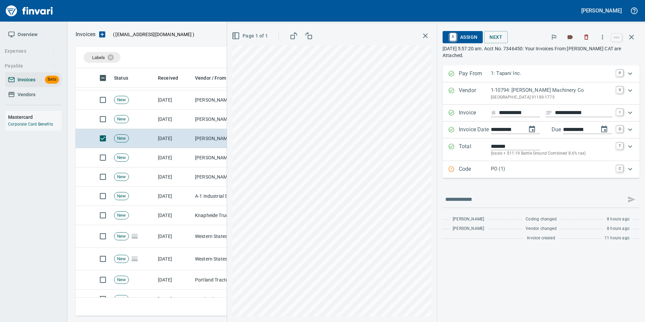
click at [492, 171] on p "PO (1)" at bounding box center [551, 169] width 121 height 8
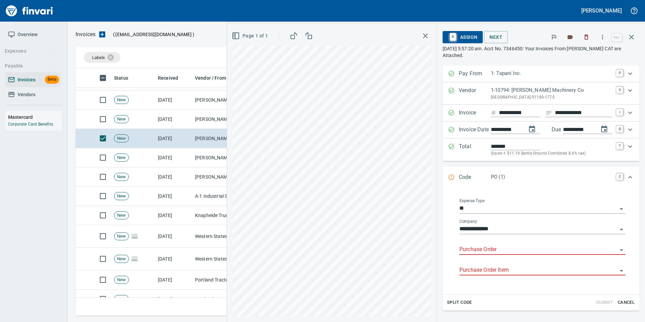
click at [485, 252] on input "Purchase Order" at bounding box center [539, 249] width 158 height 9
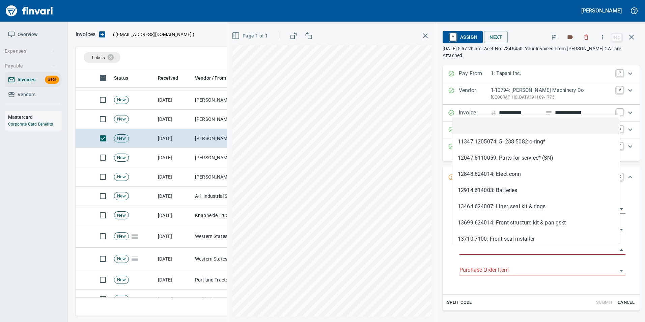
scroll to position [243, 551]
type input "**********"
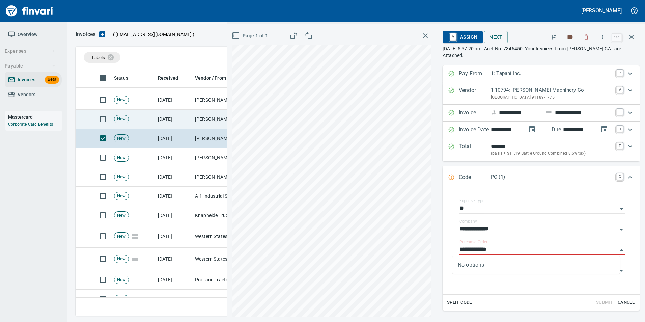
click at [196, 120] on td "[PERSON_NAME] Machinery Co (1-10794)" at bounding box center [225, 119] width 67 height 19
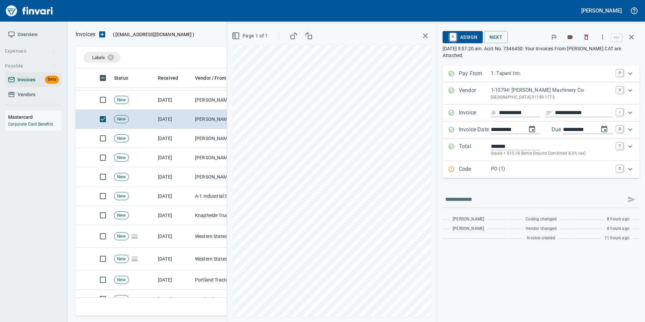
drag, startPoint x: 475, startPoint y: 173, endPoint x: 500, endPoint y: 184, distance: 27.5
click at [475, 173] on p "Code" at bounding box center [475, 169] width 32 height 9
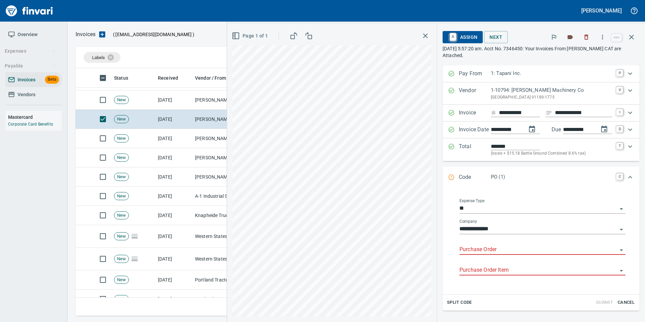
click at [477, 246] on input "Purchase Order" at bounding box center [539, 249] width 158 height 9
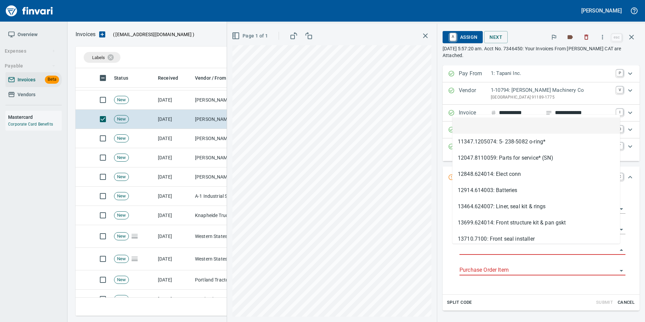
scroll to position [243, 551]
type input "**********"
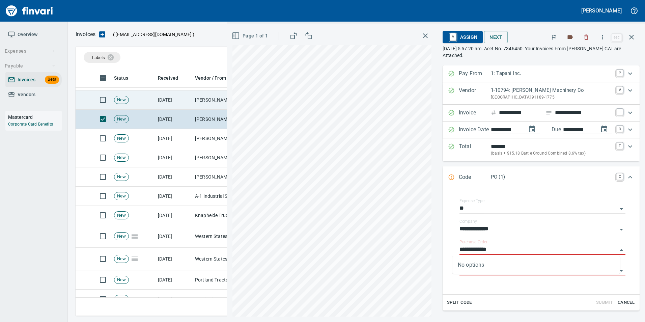
click at [203, 101] on td "[PERSON_NAME] Machinery Co (1-10794)" at bounding box center [225, 99] width 67 height 19
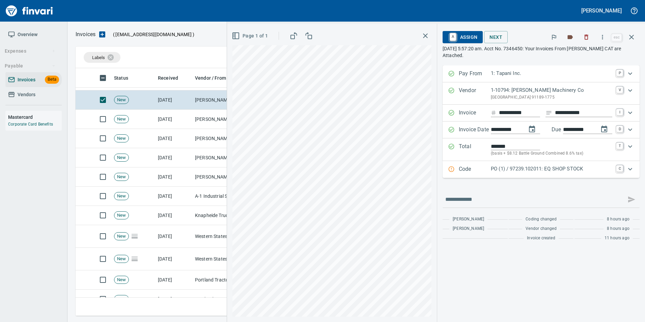
click at [493, 171] on p "PO (1) / 97239.102011: EQ SHOP STOCK" at bounding box center [551, 169] width 121 height 8
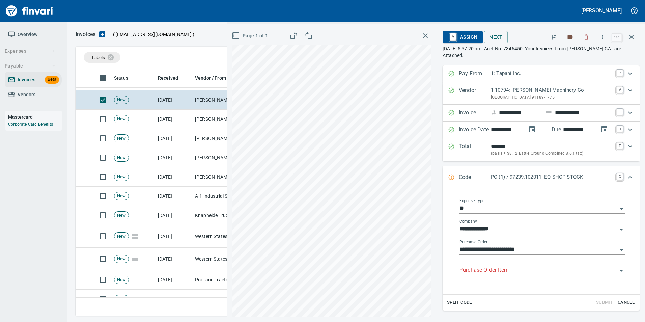
click at [487, 269] on input "Purchase Order Item" at bounding box center [539, 270] width 158 height 9
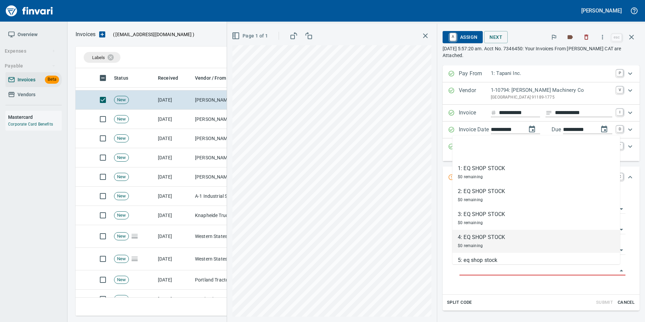
scroll to position [14, 0]
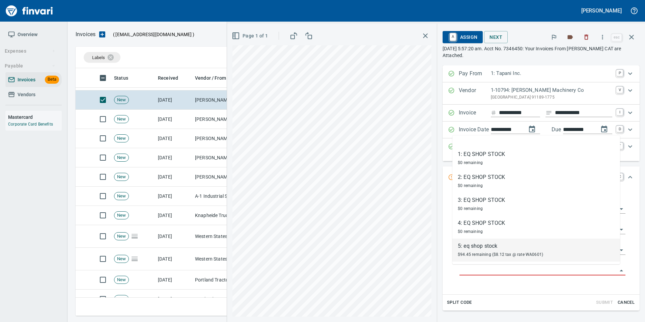
click at [514, 249] on div "5: eq shop stock" at bounding box center [500, 246] width 85 height 8
type input "**********"
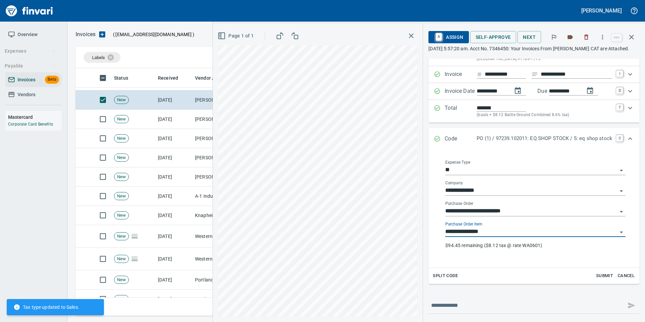
scroll to position [0, 0]
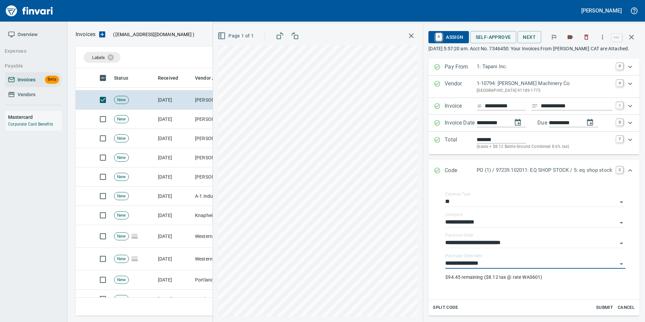
click at [429, 171] on div "Code PO (1) / 97239.102011: EQ SHOP STOCK / 5: eq shop stock C" at bounding box center [534, 171] width 211 height 22
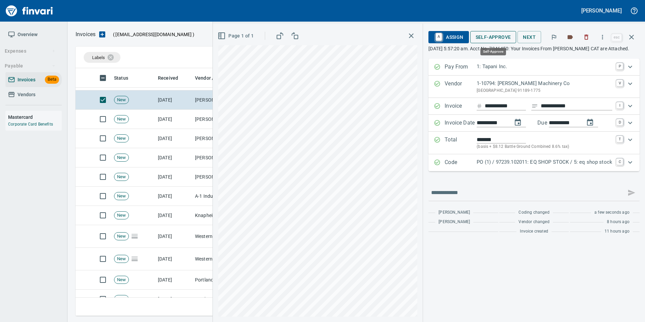
click at [487, 40] on span "Self-Approve" at bounding box center [493, 37] width 35 height 8
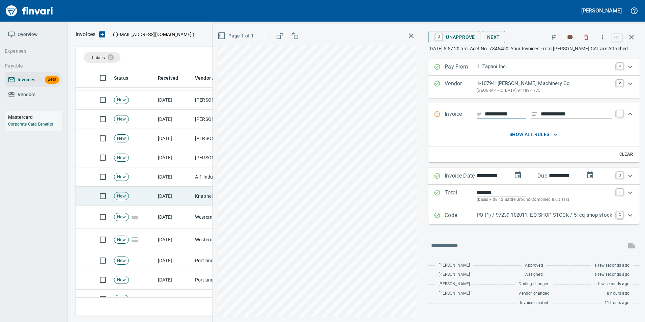
scroll to position [613, 0]
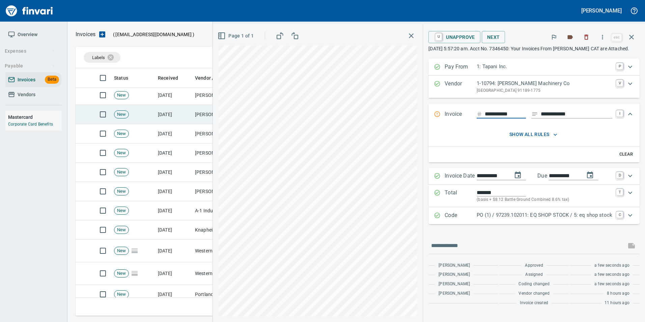
click at [172, 117] on td "[DATE]" at bounding box center [173, 114] width 37 height 19
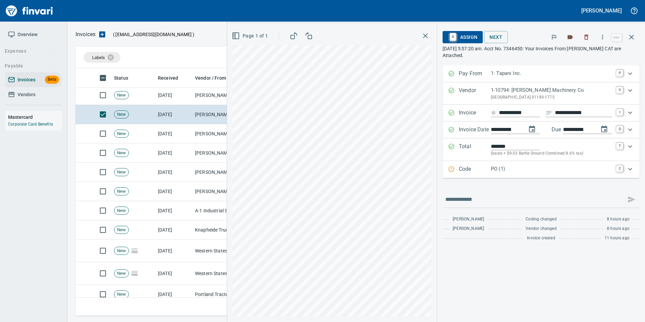
click at [475, 173] on p "Code" at bounding box center [475, 169] width 32 height 9
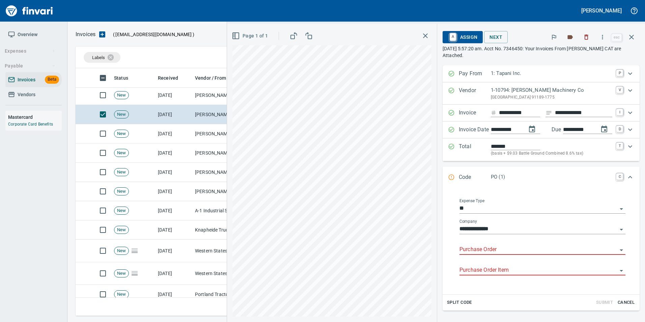
click at [479, 247] on input "Purchase Order" at bounding box center [539, 249] width 158 height 9
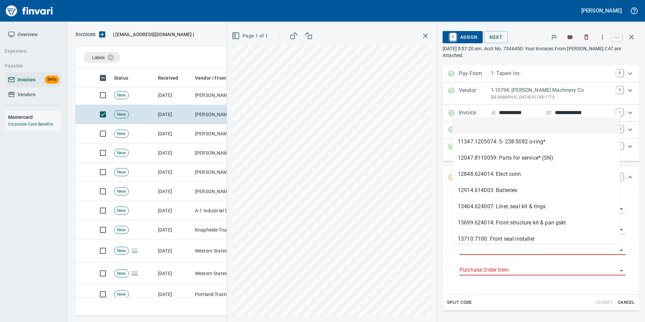
scroll to position [243, 551]
type input "**********"
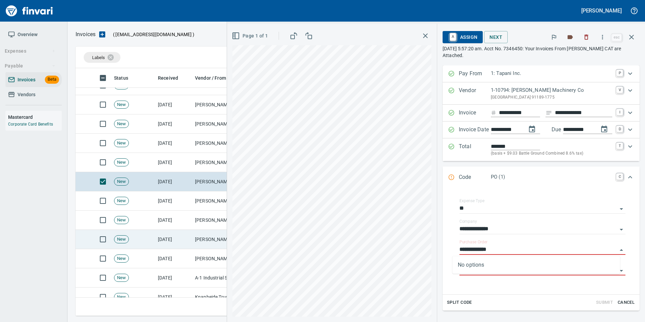
scroll to position [545, 0]
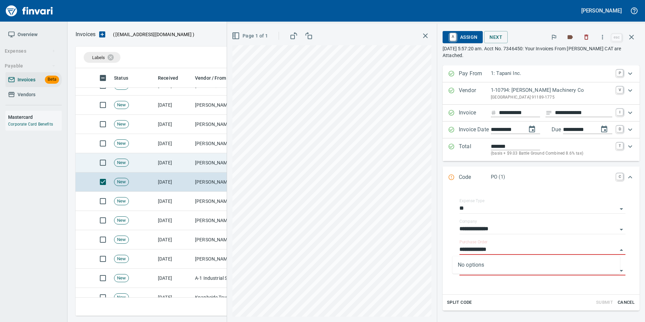
click at [184, 161] on td "[DATE]" at bounding box center [173, 162] width 37 height 19
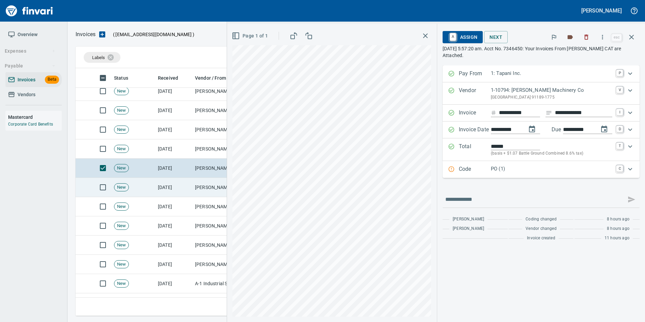
scroll to position [444, 0]
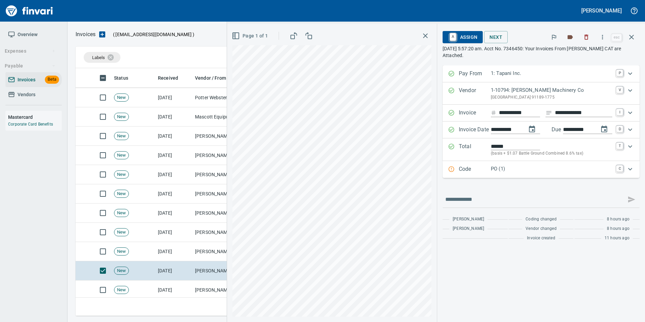
click at [491, 169] on p "PO (1)" at bounding box center [551, 169] width 121 height 8
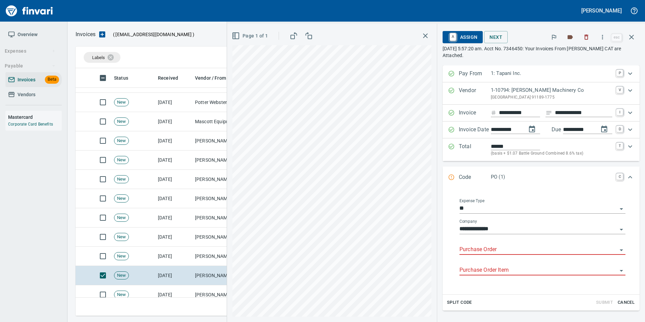
click at [475, 248] on input "Purchase Order" at bounding box center [539, 249] width 158 height 9
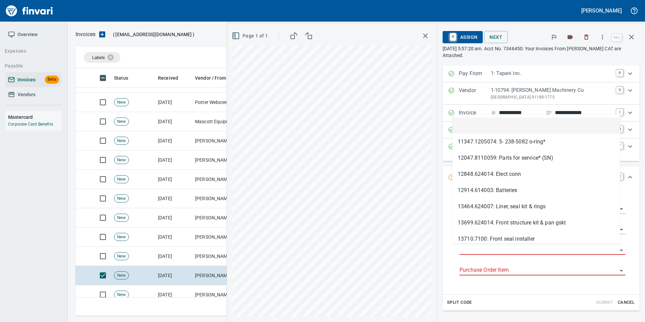
type input "**********"
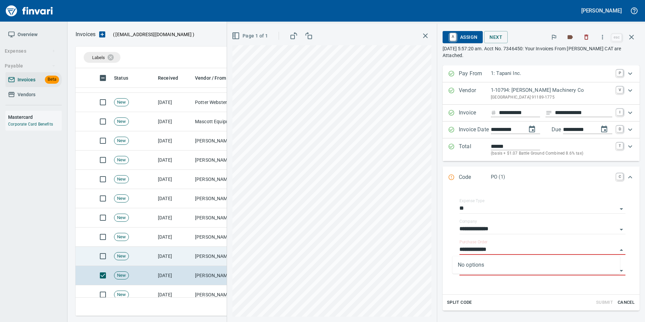
click at [191, 250] on td "[DATE]" at bounding box center [173, 256] width 37 height 19
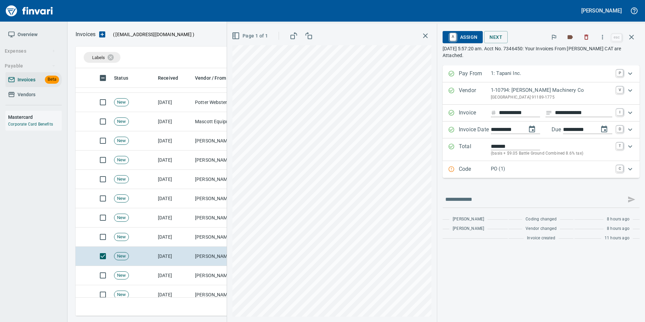
click at [459, 166] on p "Code" at bounding box center [475, 169] width 32 height 9
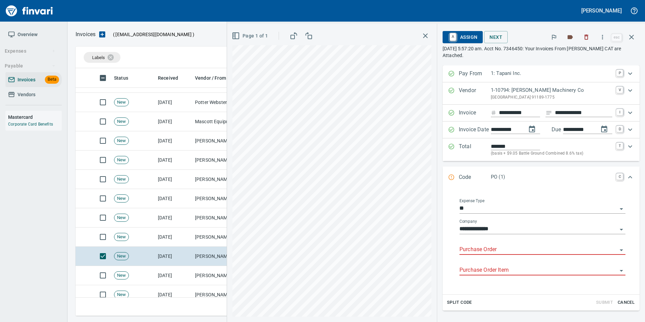
click at [464, 244] on body "Gabee Homola Overview Expenses Payable Invoices Beta Vendors Mastercard Corpora…" at bounding box center [322, 161] width 645 height 322
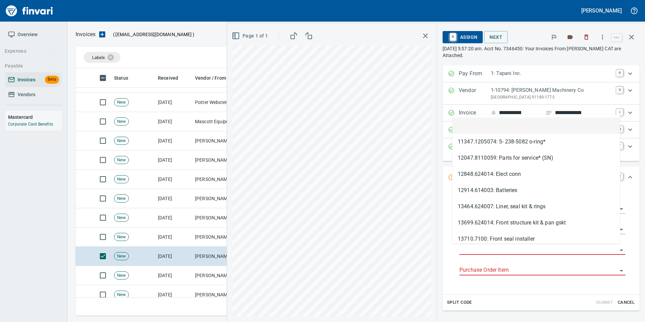
type input "**********"
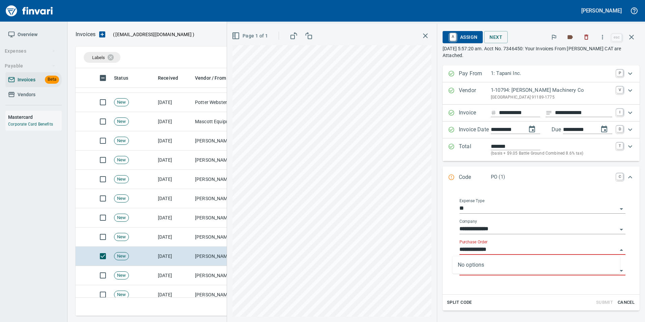
scroll to position [243, 551]
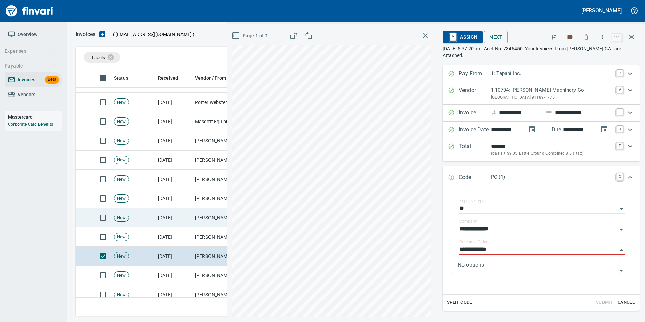
click at [209, 227] on td "[PERSON_NAME] Machinery Co (1-10794)" at bounding box center [225, 217] width 67 height 19
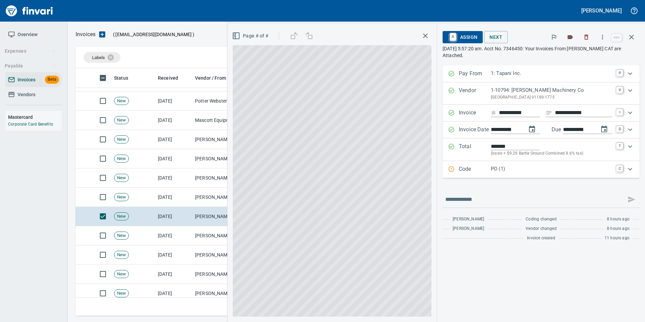
click at [210, 235] on td "[PERSON_NAME] Machinery Co (1-10794)" at bounding box center [225, 235] width 67 height 19
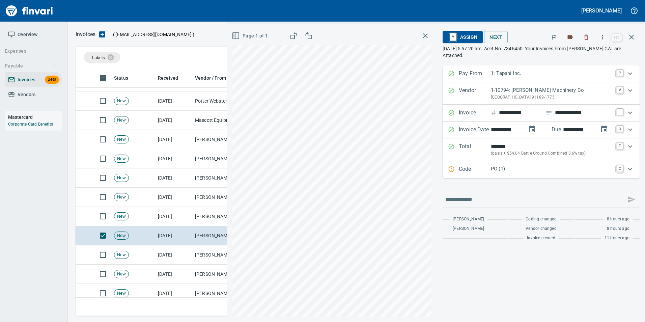
click at [494, 171] on p "PO (1)" at bounding box center [551, 169] width 121 height 8
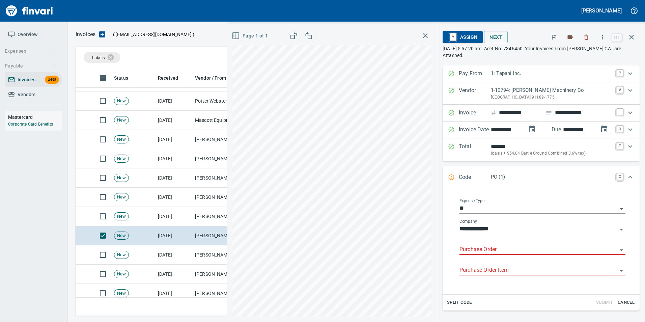
click at [490, 250] on input "Purchase Order" at bounding box center [539, 249] width 158 height 9
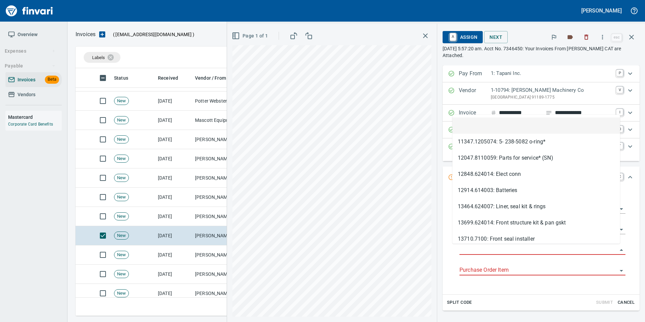
scroll to position [243, 551]
type input "**********"
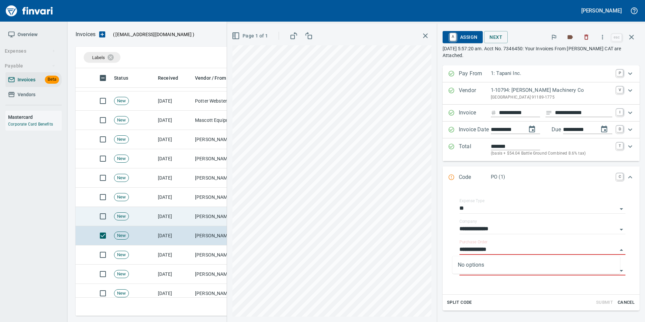
click at [202, 216] on td "[PERSON_NAME] Machinery Co (1-10794)" at bounding box center [225, 216] width 67 height 19
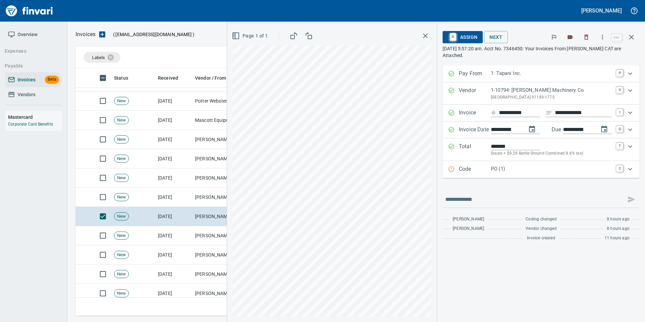
click at [461, 177] on div "Code PO (1) C" at bounding box center [541, 169] width 197 height 17
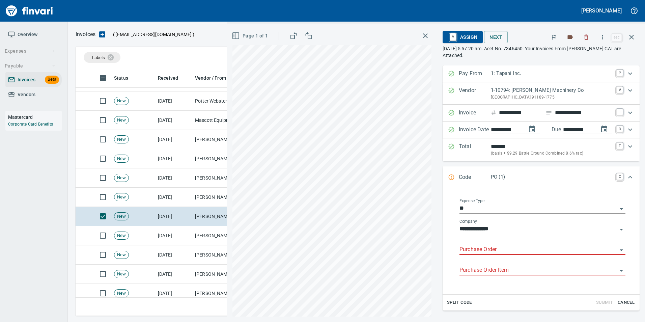
click at [478, 248] on input "Purchase Order" at bounding box center [539, 249] width 158 height 9
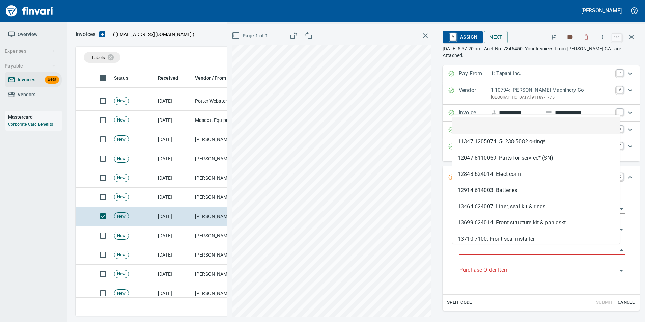
type input "**********"
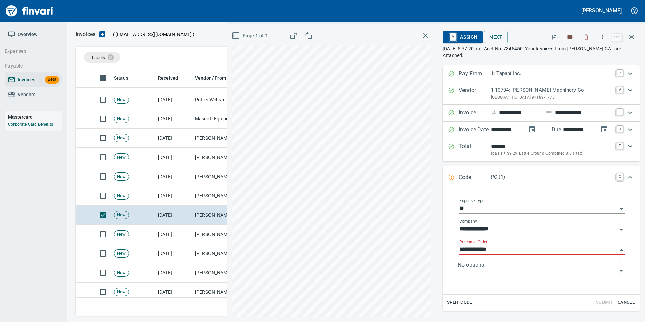
scroll to position [243, 551]
click at [207, 194] on td "[PERSON_NAME] Machinery Co (1-10794)" at bounding box center [225, 195] width 67 height 19
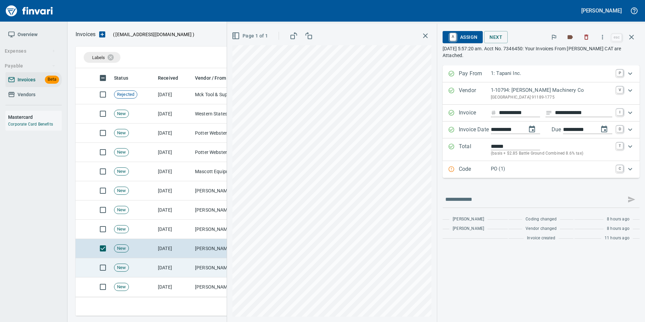
scroll to position [376, 0]
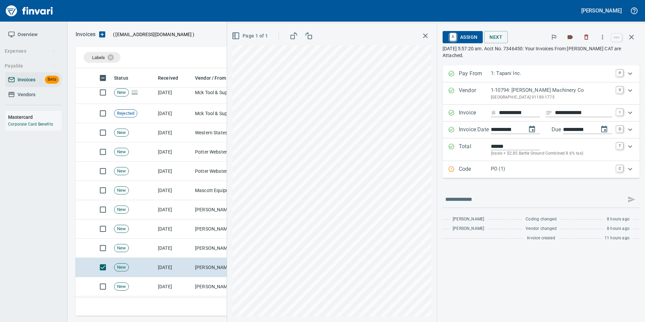
click at [461, 172] on p "Code" at bounding box center [475, 169] width 32 height 9
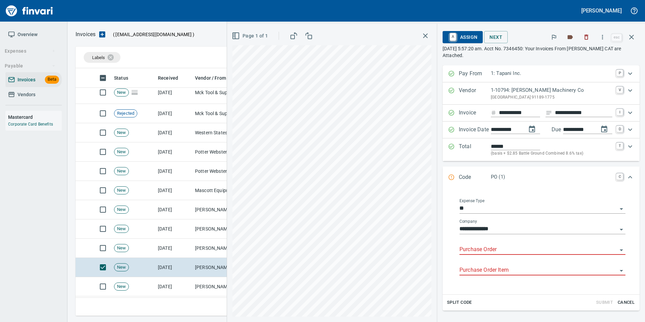
click at [472, 246] on input "Purchase Order" at bounding box center [539, 249] width 158 height 9
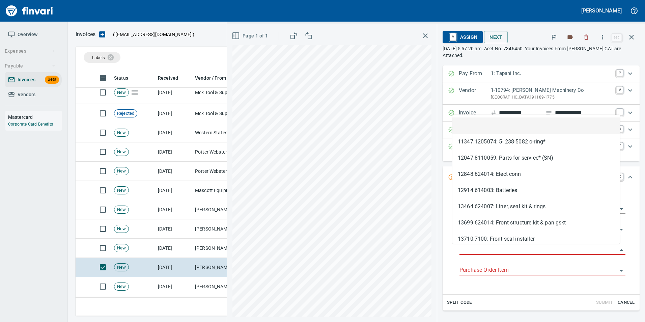
type input "**********"
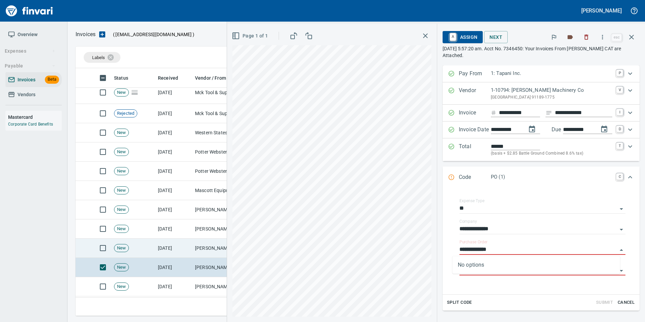
click at [194, 251] on td "[PERSON_NAME] Machinery Co (1-10794)" at bounding box center [225, 248] width 67 height 19
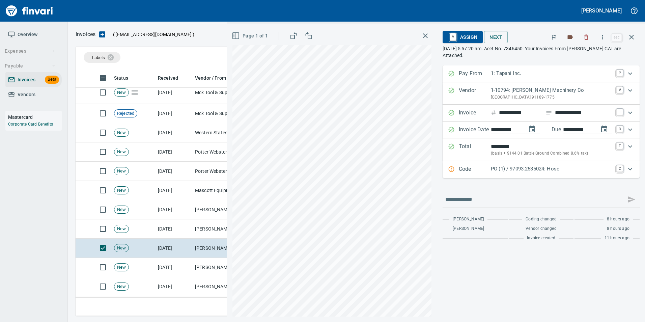
click at [507, 169] on p "PO (1) / 97093.2535024: Hose" at bounding box center [551, 169] width 121 height 8
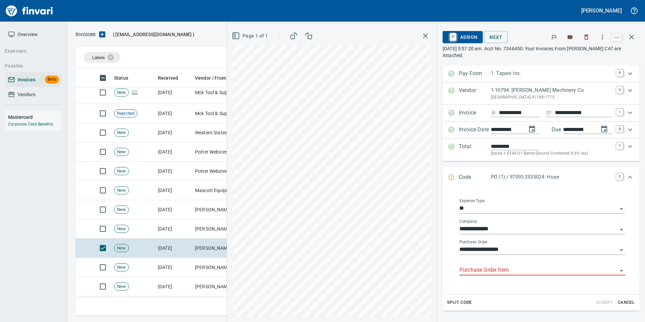
click at [474, 263] on div "Purchase Order Item" at bounding box center [543, 267] width 166 height 15
click at [472, 270] on input "Purchase Order Item" at bounding box center [539, 270] width 158 height 9
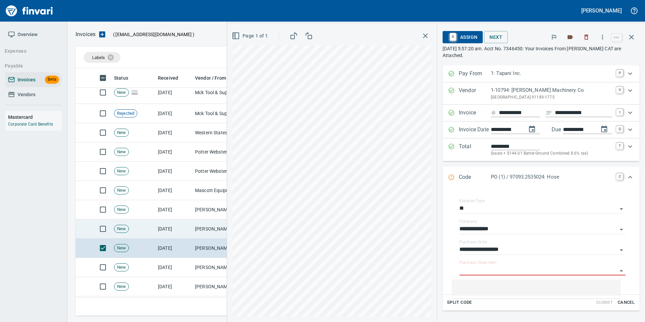
click at [203, 234] on td "[PERSON_NAME] Machinery Co (1-10794)" at bounding box center [225, 228] width 67 height 19
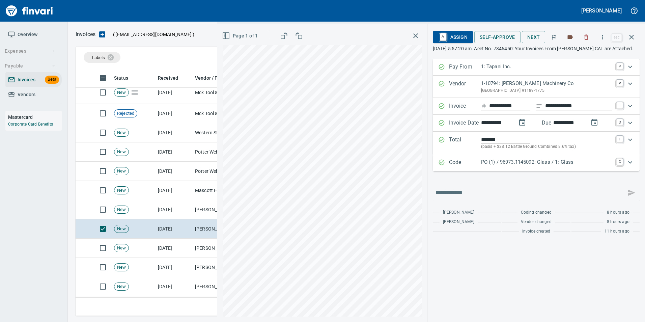
click at [480, 167] on p "Code" at bounding box center [465, 162] width 32 height 9
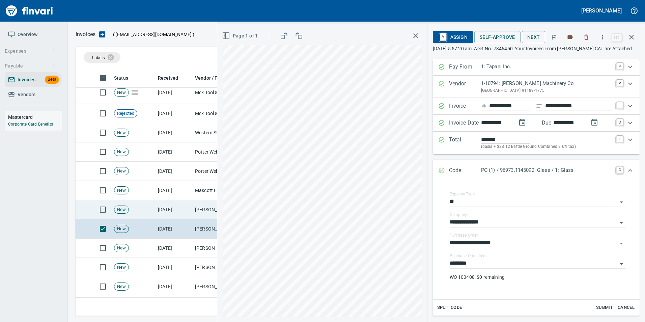
click at [217, 215] on td "[PERSON_NAME] Machinery Co (1-10794)" at bounding box center [225, 209] width 67 height 19
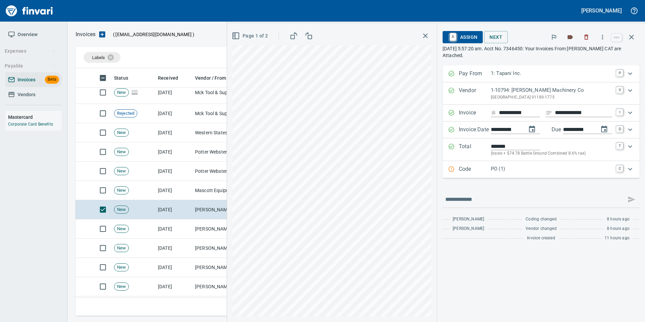
click at [493, 169] on p "PO (1)" at bounding box center [551, 169] width 121 height 8
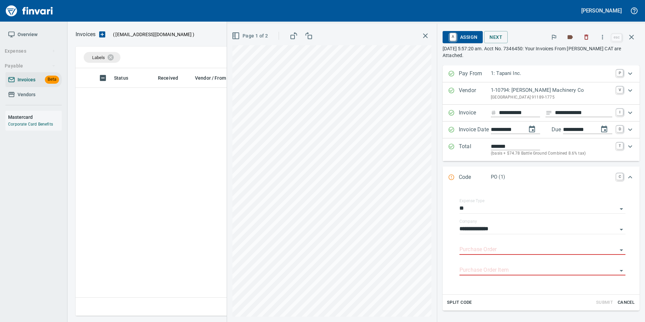
click at [474, 247] on input "Purchase Order" at bounding box center [539, 249] width 158 height 9
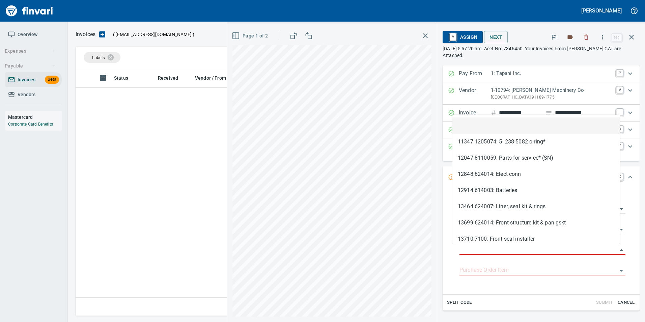
scroll to position [1, 1]
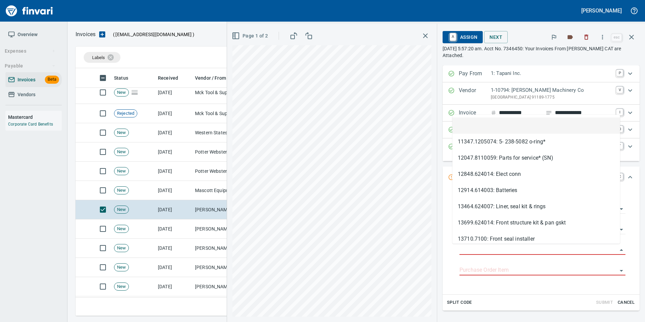
type input "**********"
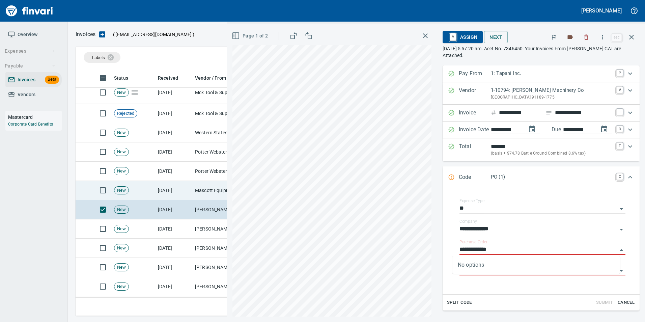
click at [197, 187] on td "Mascott Equipment Co. Inc (1-10630)" at bounding box center [225, 190] width 67 height 19
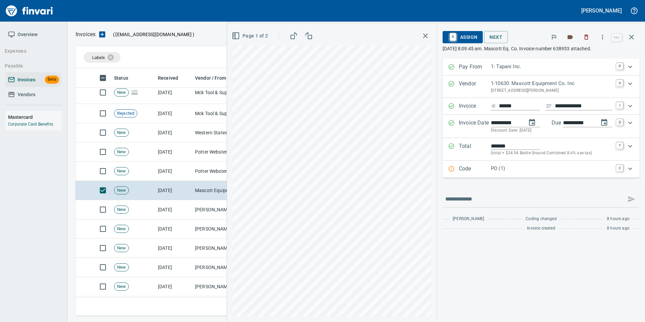
click at [471, 168] on p "Code" at bounding box center [475, 169] width 32 height 9
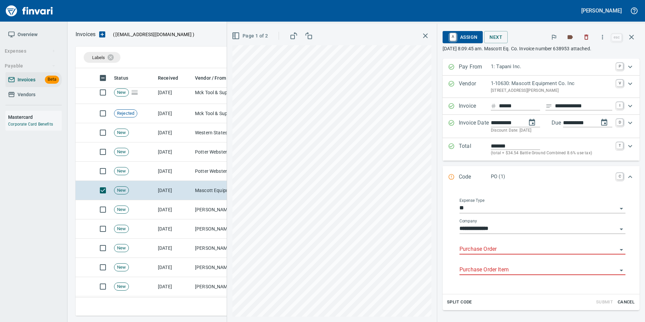
click at [489, 247] on input "Purchase Order" at bounding box center [539, 249] width 158 height 9
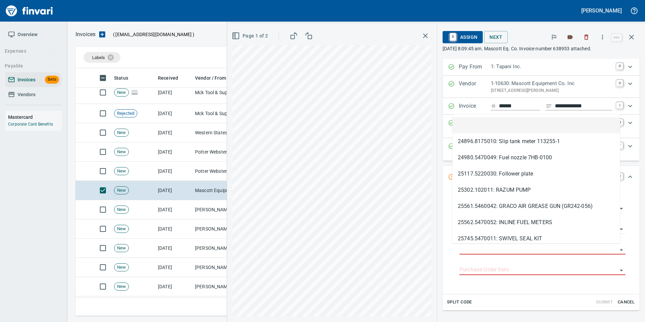
scroll to position [243, 551]
type input "**********"
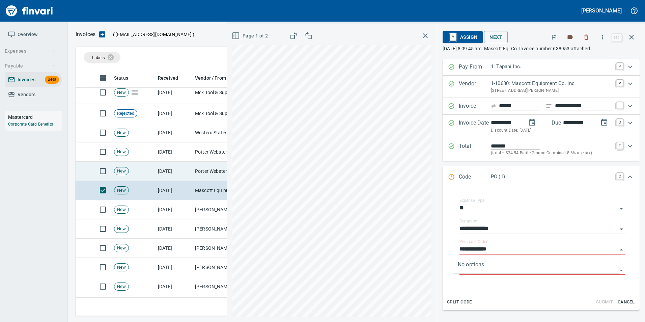
click at [164, 167] on td "[DATE]" at bounding box center [173, 171] width 37 height 19
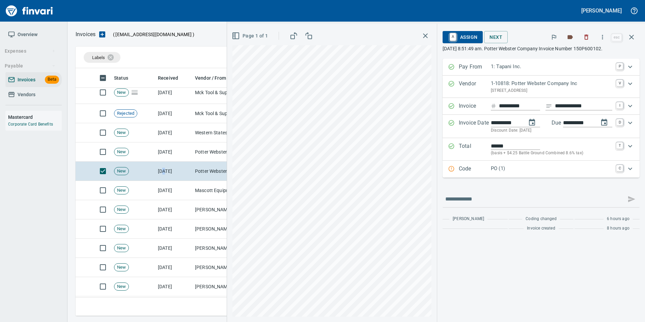
click at [464, 167] on p "Code" at bounding box center [475, 169] width 32 height 9
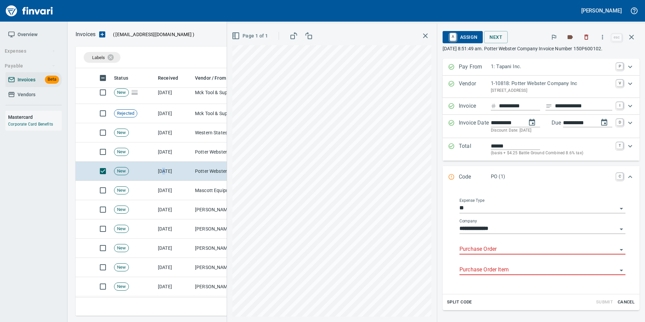
click at [480, 246] on input "Purchase Order" at bounding box center [539, 249] width 158 height 9
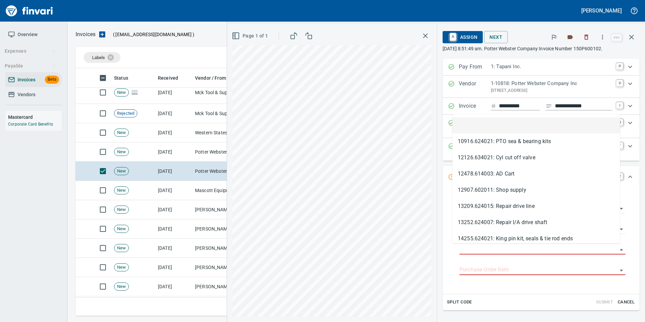
scroll to position [243, 551]
type input "**********"
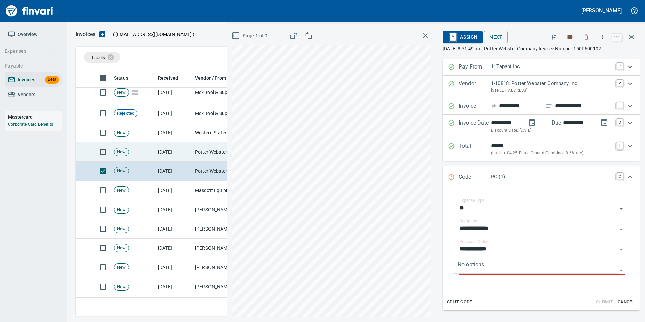
click at [189, 149] on td "[DATE]" at bounding box center [173, 151] width 37 height 19
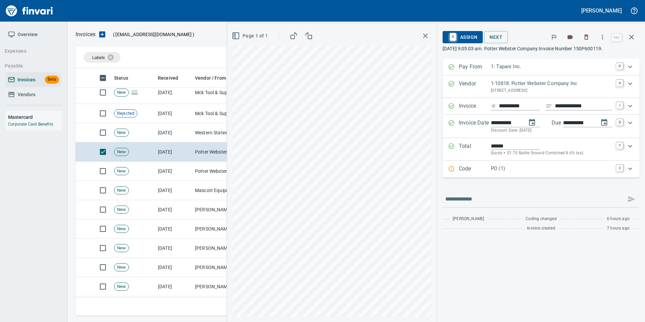
click at [468, 169] on p "Code" at bounding box center [475, 169] width 32 height 9
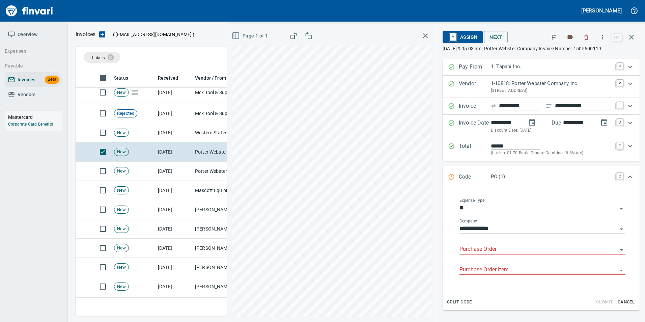
drag, startPoint x: 475, startPoint y: 250, endPoint x: 467, endPoint y: 248, distance: 8.3
click at [467, 248] on input "Purchase Order" at bounding box center [539, 249] width 158 height 9
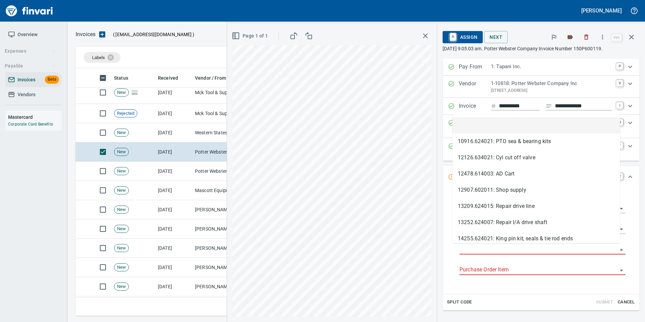
scroll to position [243, 551]
type input "**********"
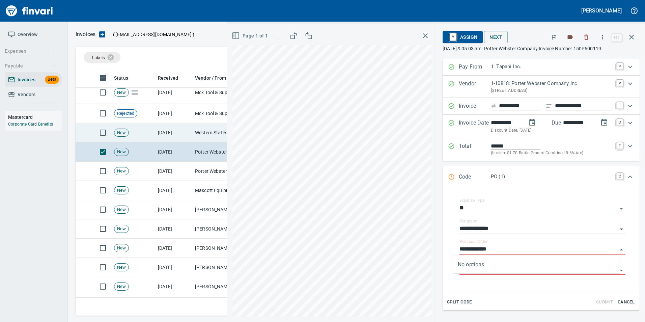
click at [192, 137] on td "[DATE]" at bounding box center [173, 132] width 37 height 19
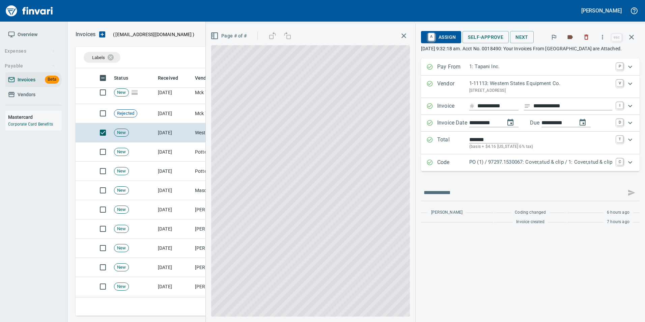
click at [487, 164] on p "PO (1) / 97297.1530067: Cover,stud & clip / 1: Cover,stud & clip" at bounding box center [540, 162] width 143 height 8
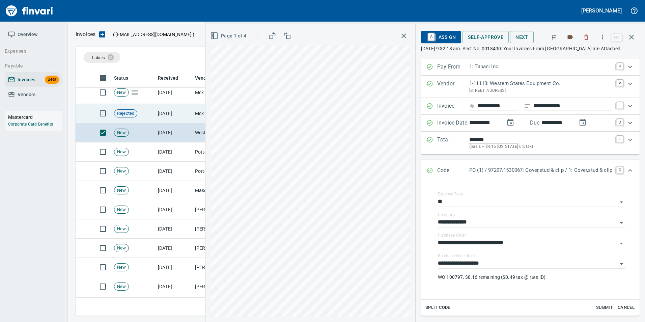
click at [176, 115] on td "[DATE]" at bounding box center [173, 113] width 37 height 19
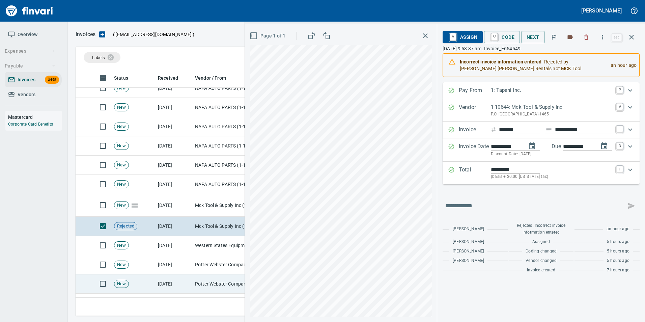
scroll to position [241, 0]
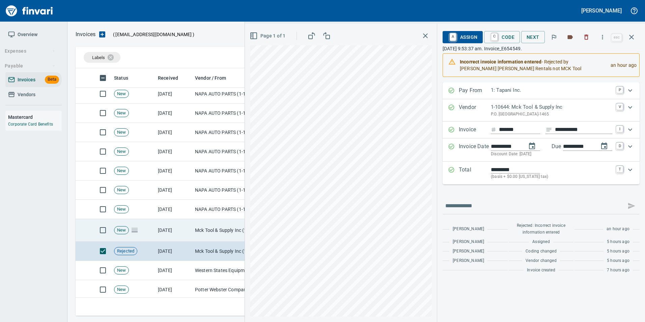
click at [216, 229] on td "Mck Tool & Supply Inc (1-10644)" at bounding box center [225, 230] width 67 height 23
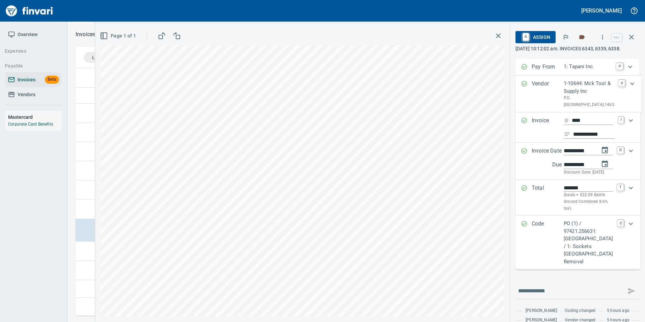
click at [548, 243] on p "Code" at bounding box center [548, 243] width 32 height 46
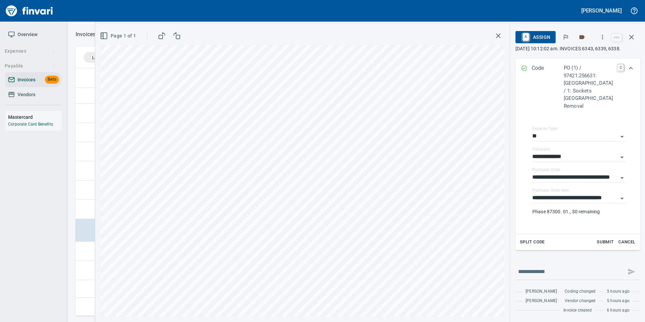
scroll to position [196, 0]
click at [81, 205] on td at bounding box center [84, 209] width 16 height 19
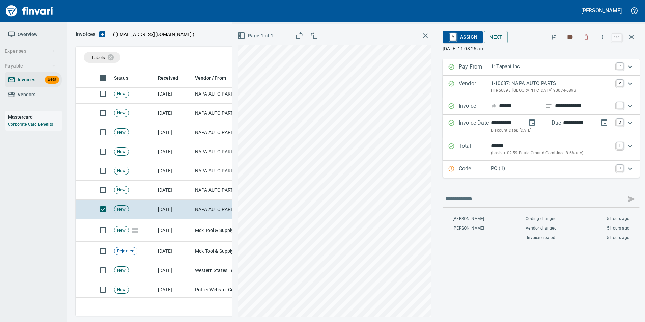
click at [503, 175] on div "Code PO (1) C" at bounding box center [541, 169] width 197 height 17
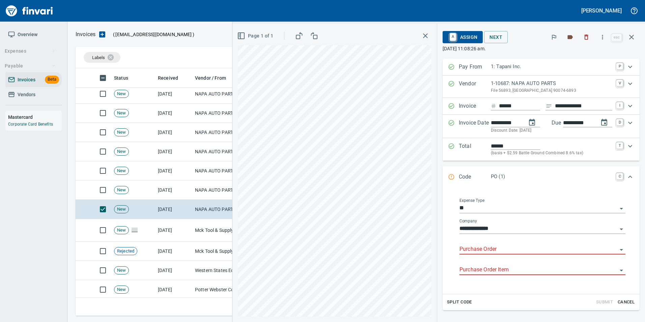
click at [493, 252] on input "Purchase Order" at bounding box center [539, 249] width 158 height 9
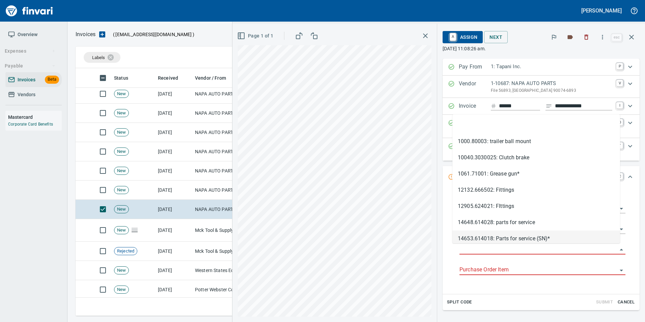
scroll to position [243, 551]
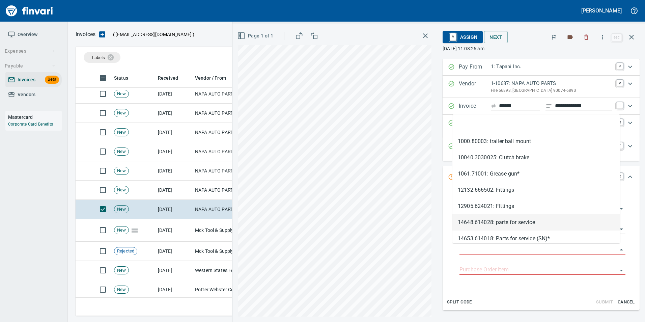
type input "**********"
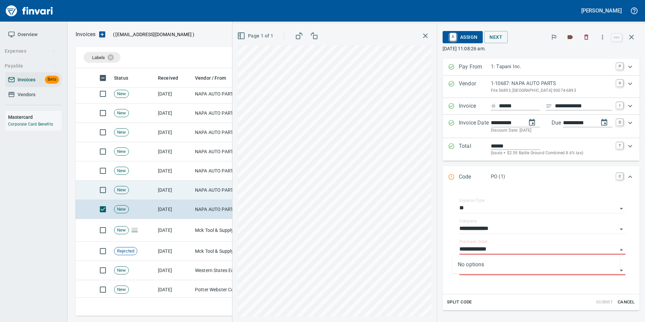
click at [210, 190] on td "NAPA AUTO PARTS (1-10687)" at bounding box center [225, 190] width 67 height 19
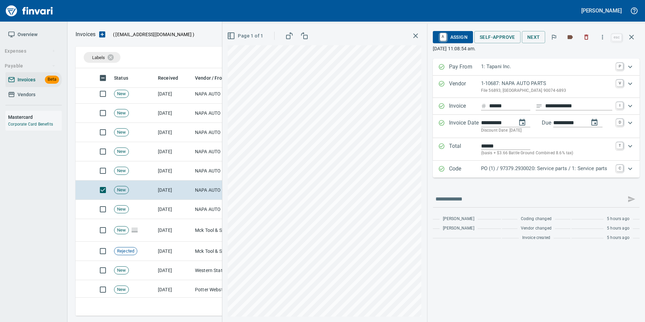
click at [457, 169] on p "Code" at bounding box center [465, 169] width 32 height 9
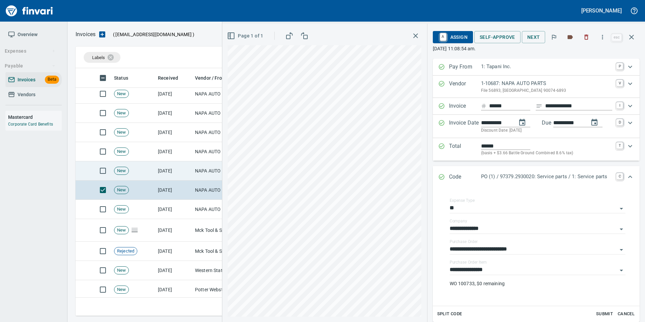
click at [208, 167] on td "NAPA AUTO PARTS (1-10687)" at bounding box center [225, 170] width 67 height 19
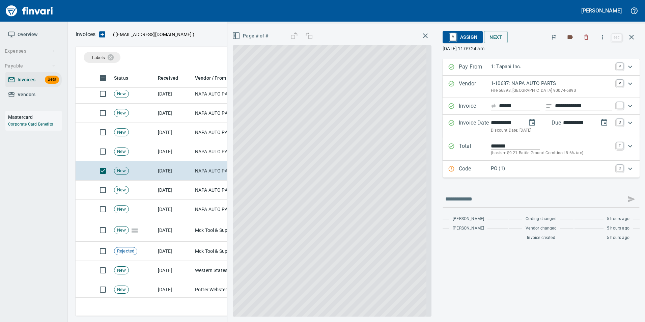
click at [491, 165] on p "PO (1)" at bounding box center [551, 169] width 121 height 8
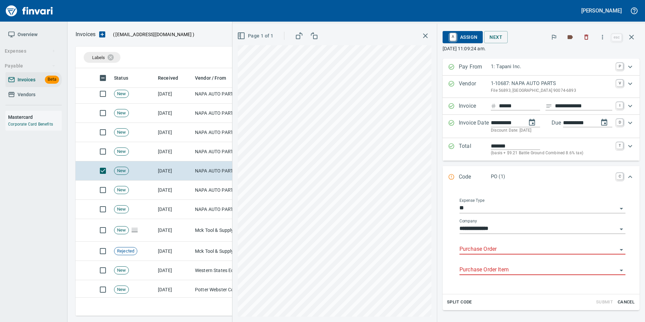
click at [473, 248] on input "Purchase Order" at bounding box center [539, 249] width 158 height 9
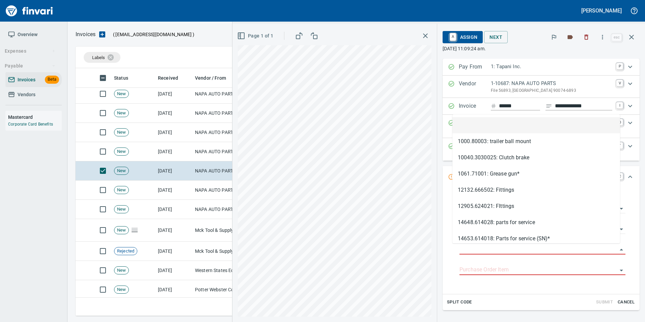
scroll to position [243, 551]
type input "**********"
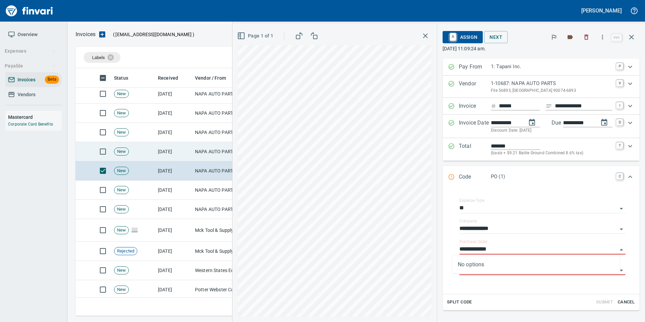
click at [210, 152] on td "NAPA AUTO PARTS (1-10687)" at bounding box center [225, 151] width 67 height 19
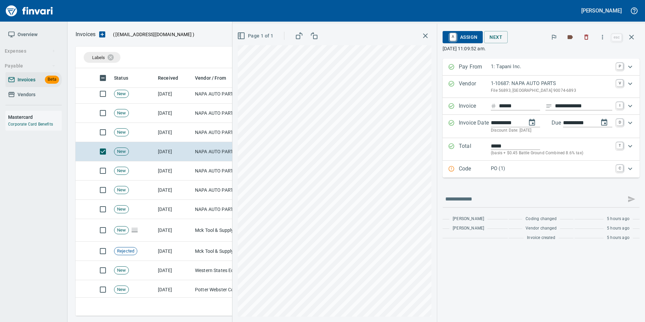
click at [471, 169] on p "Code" at bounding box center [475, 169] width 32 height 9
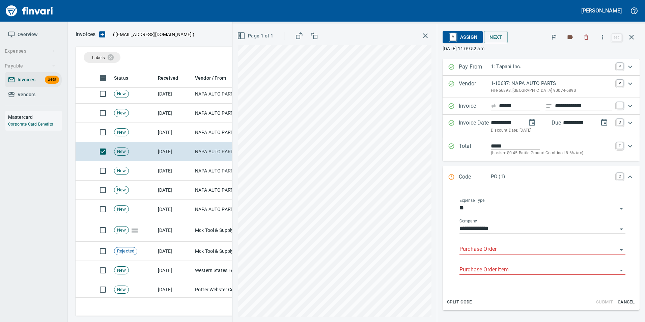
drag, startPoint x: 477, startPoint y: 248, endPoint x: 434, endPoint y: 186, distance: 75.4
click at [477, 247] on input "Purchase Order" at bounding box center [539, 249] width 158 height 9
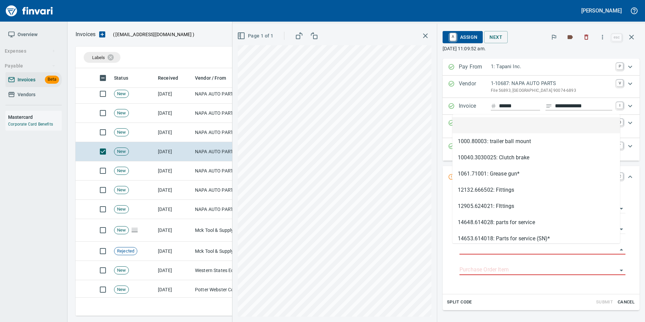
scroll to position [243, 551]
type input "**********"
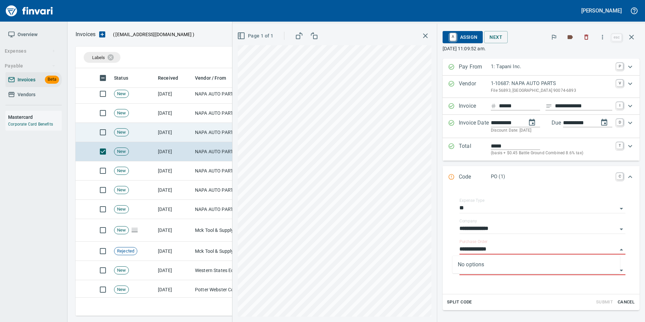
click at [214, 132] on td "NAPA AUTO PARTS (1-10687)" at bounding box center [225, 132] width 67 height 19
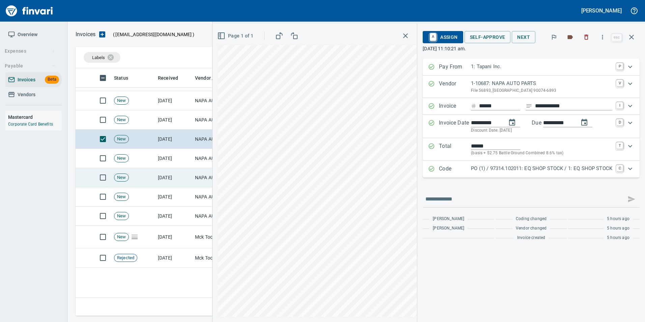
scroll to position [106, 0]
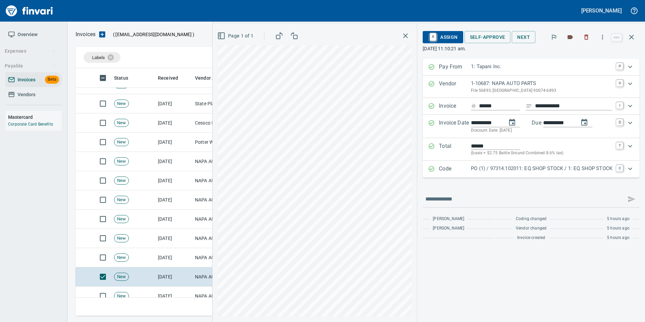
click at [528, 168] on p "PO (1) / 97314.102011: EQ SHOP STOCK / 1: EQ SHOP STOCK" at bounding box center [541, 169] width 141 height 8
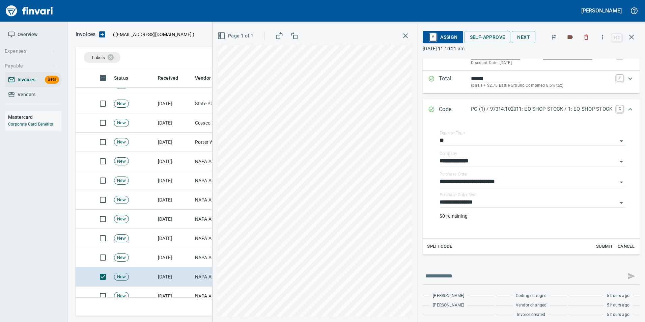
scroll to position [72, 0]
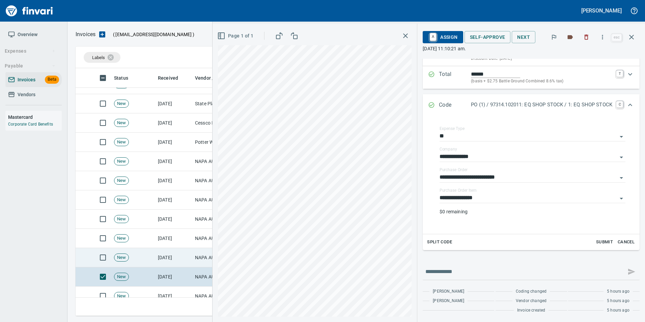
click at [150, 257] on td "New" at bounding box center [133, 257] width 44 height 19
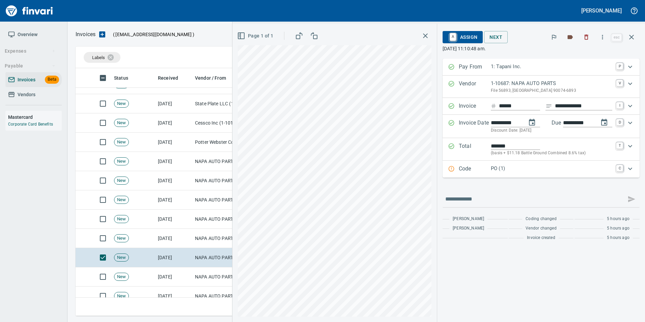
click at [496, 171] on p "PO (1)" at bounding box center [551, 169] width 121 height 8
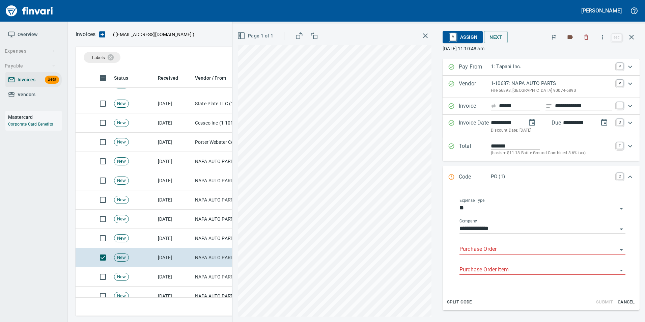
click at [465, 248] on input "Purchase Order" at bounding box center [539, 249] width 158 height 9
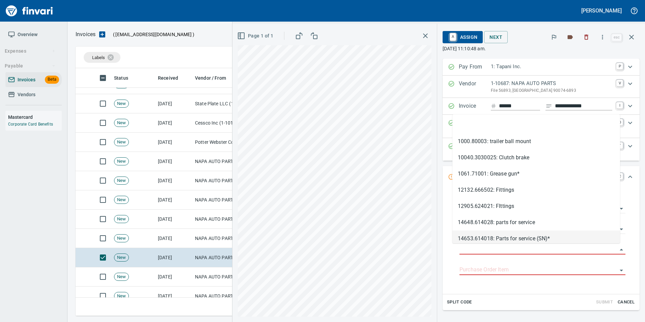
scroll to position [243, 551]
type input "**********"
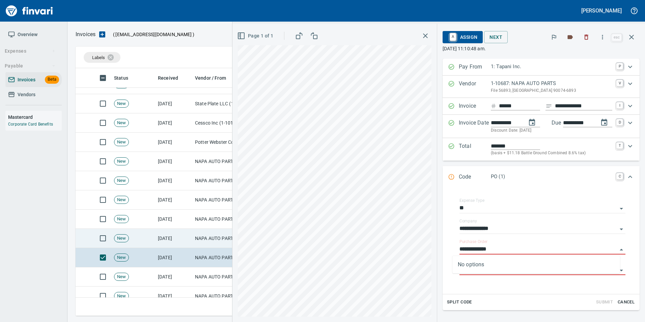
click at [217, 238] on td "NAPA AUTO PARTS (1-10687)" at bounding box center [225, 238] width 67 height 19
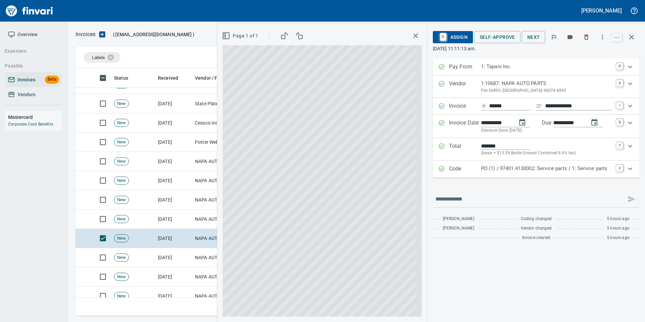
click at [475, 167] on p "Code" at bounding box center [465, 169] width 32 height 9
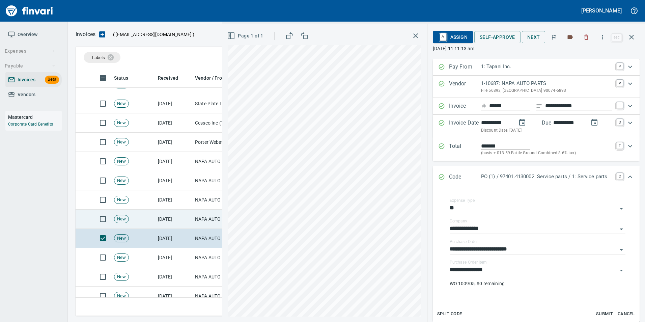
click at [199, 221] on td "NAPA AUTO PARTS (1-10687)" at bounding box center [225, 219] width 67 height 19
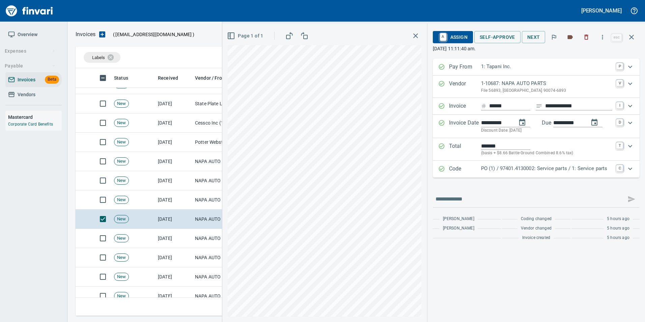
click at [493, 164] on div "Code PO (1) / 97401.4130002: Service parts / 1: Service parts C" at bounding box center [536, 169] width 207 height 17
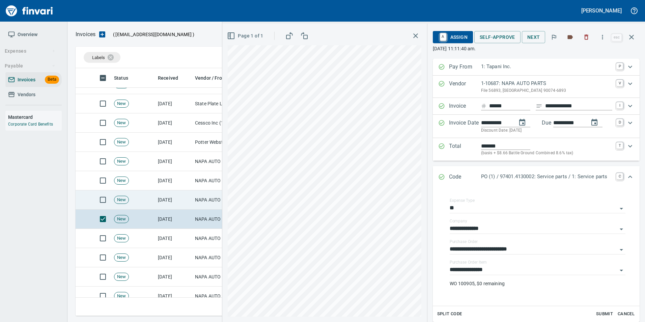
click at [188, 199] on td "[DATE]" at bounding box center [173, 199] width 37 height 19
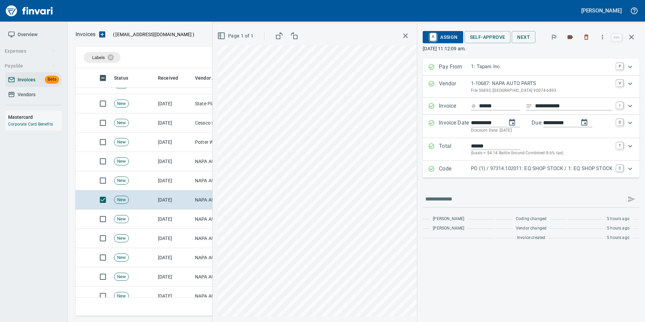
click at [446, 171] on p "Code" at bounding box center [455, 169] width 32 height 9
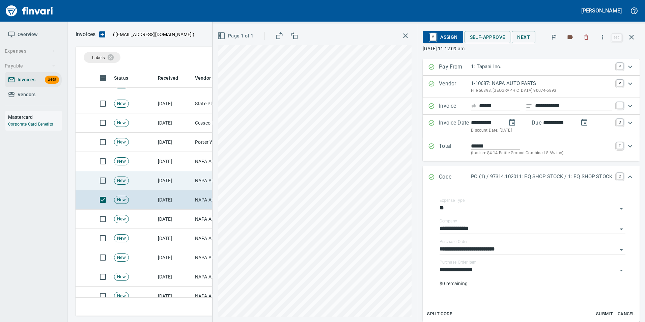
click at [185, 183] on td "[DATE]" at bounding box center [173, 180] width 37 height 19
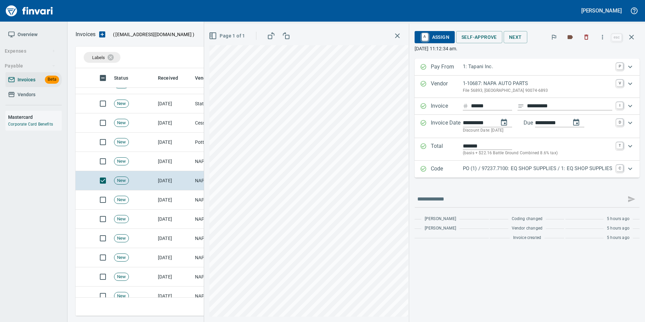
click at [445, 166] on p "Code" at bounding box center [447, 169] width 32 height 9
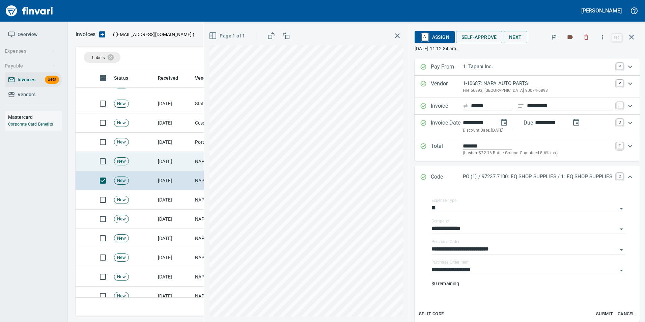
click at [170, 161] on td "[DATE]" at bounding box center [173, 161] width 37 height 19
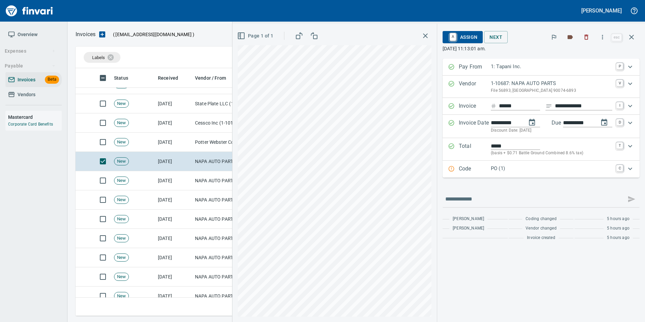
click at [473, 172] on p "Code" at bounding box center [475, 169] width 32 height 9
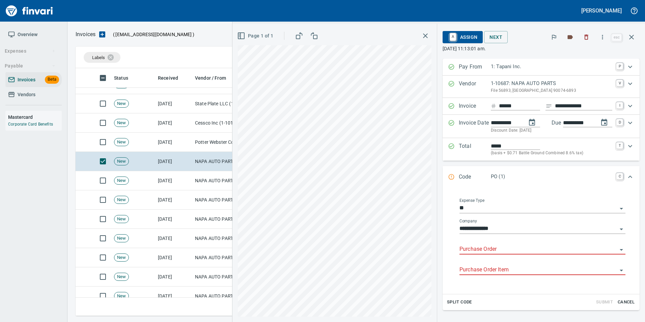
click at [474, 248] on input "Purchase Order" at bounding box center [539, 249] width 158 height 9
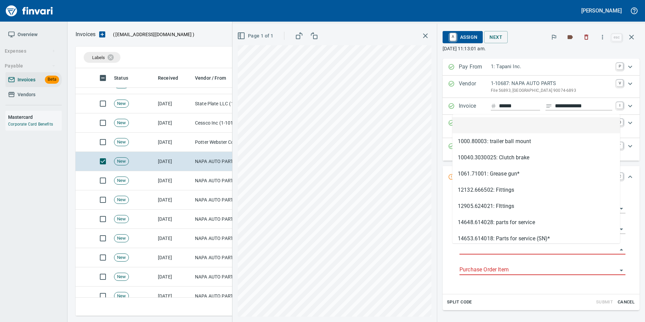
scroll to position [243, 551]
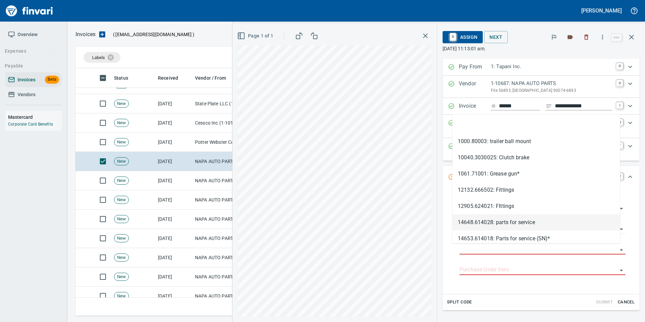
type input "**********"
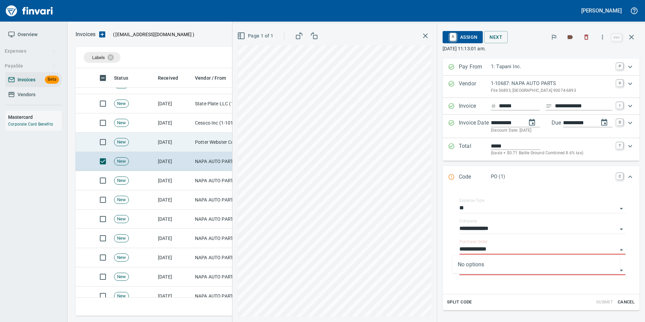
click at [176, 145] on td "[DATE]" at bounding box center [173, 142] width 37 height 19
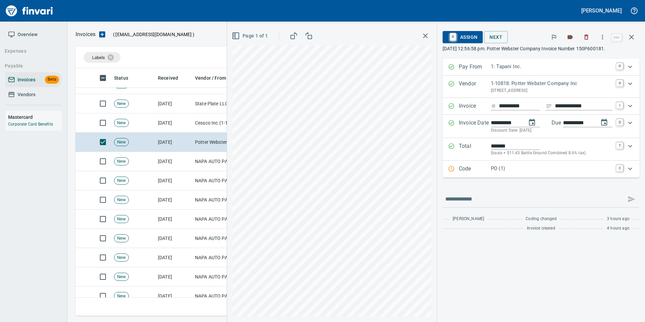
click at [469, 170] on p "Code" at bounding box center [475, 169] width 32 height 9
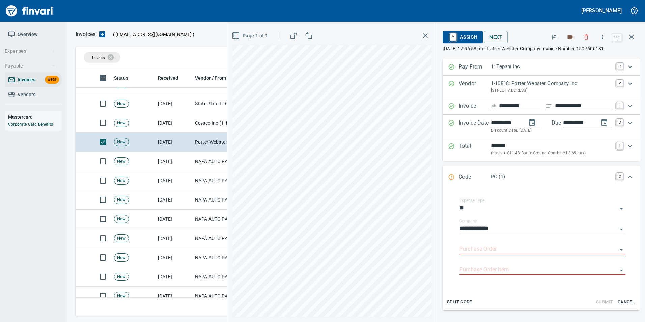
click at [467, 249] on input "Purchase Order" at bounding box center [539, 249] width 158 height 9
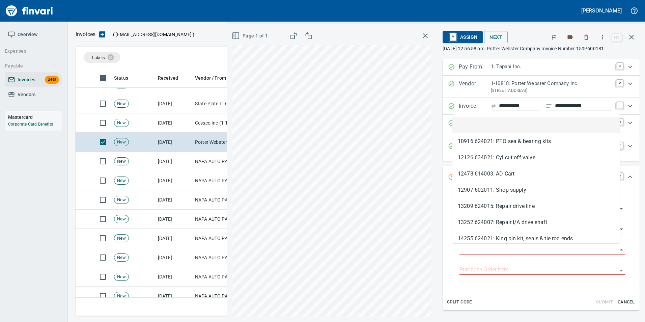
scroll to position [243, 551]
type input "**********"
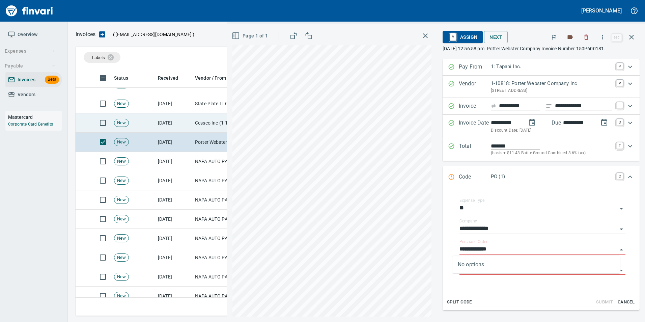
click at [186, 120] on td "[DATE]" at bounding box center [173, 122] width 37 height 19
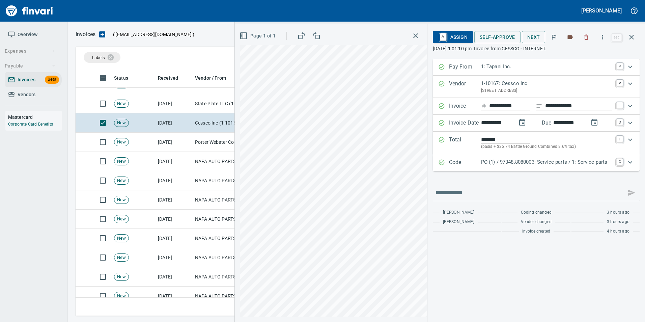
click at [448, 164] on div "Code PO (1) / 97348.8080003: Service parts / 1: Service parts C" at bounding box center [530, 162] width 184 height 9
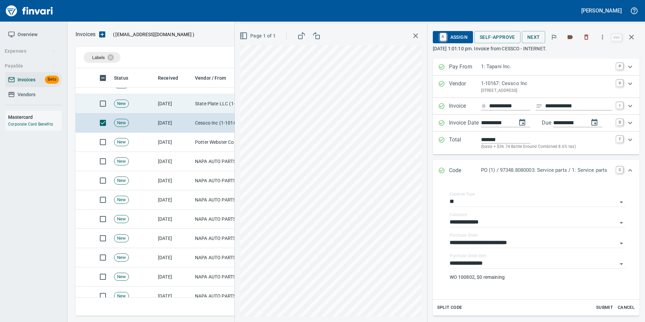
click at [157, 109] on td "[DATE]" at bounding box center [173, 103] width 37 height 19
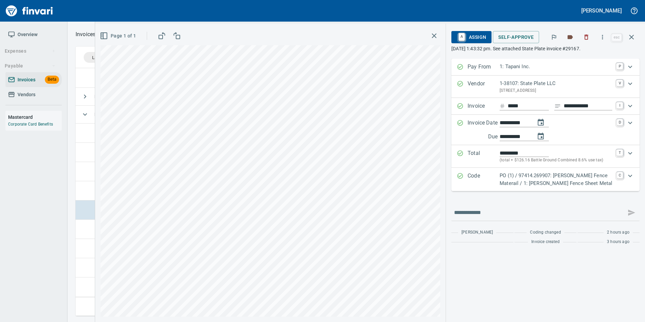
click at [509, 179] on p "PO (1) / 97414.269907: Tebo Fence Materail / 1: Tebo Fence Sheet Metal" at bounding box center [556, 179] width 113 height 15
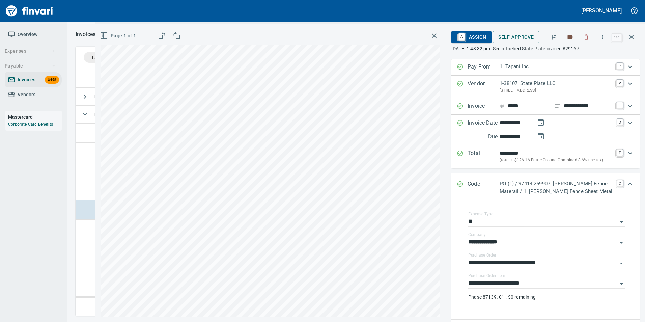
click at [456, 182] on div "Code PO (1) / 97414.269907: Tebo Fence Materail / 1: Tebo Fence Sheet Metal C" at bounding box center [546, 187] width 188 height 29
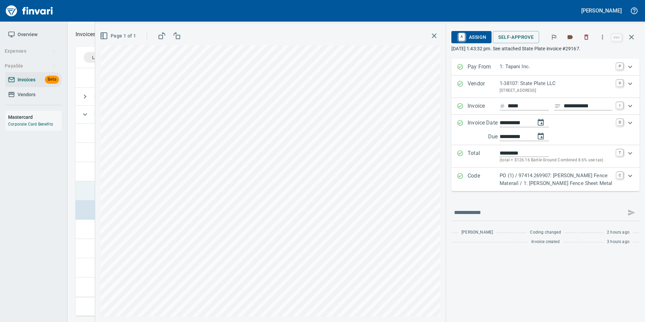
click at [85, 197] on td at bounding box center [84, 190] width 16 height 19
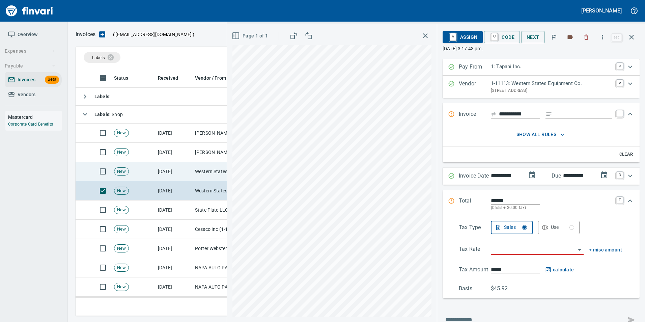
click at [187, 172] on td "[DATE]" at bounding box center [173, 171] width 37 height 19
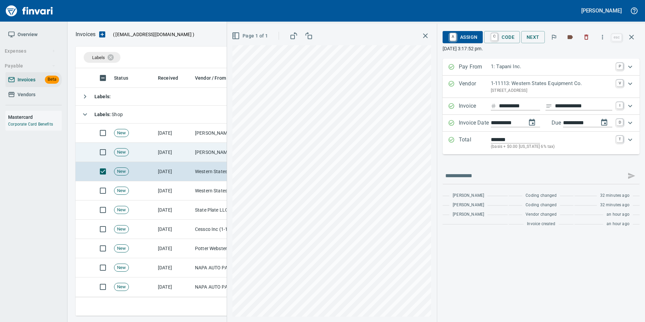
click at [191, 157] on td "[DATE]" at bounding box center [173, 152] width 37 height 19
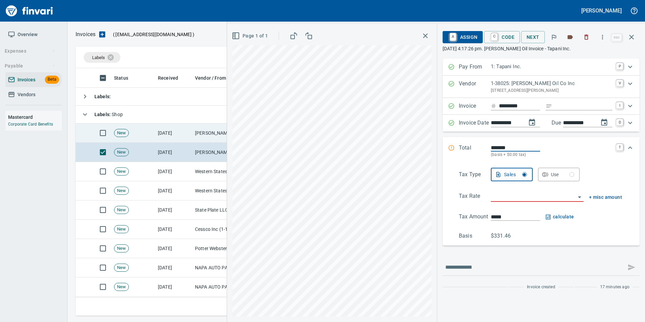
click at [196, 140] on td "[PERSON_NAME] Oil Co Inc (1-38025)" at bounding box center [225, 133] width 67 height 19
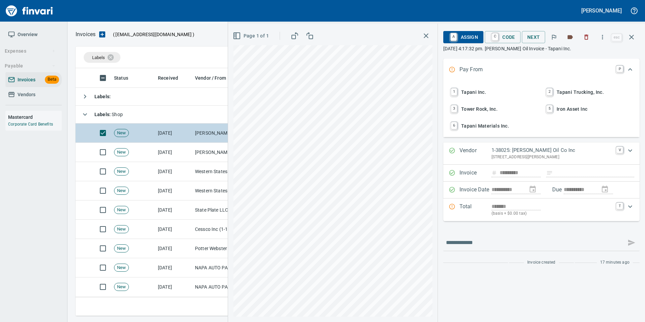
drag, startPoint x: 632, startPoint y: 39, endPoint x: 166, endPoint y: 138, distance: 476.5
click at [631, 40] on icon "button" at bounding box center [632, 37] width 8 height 8
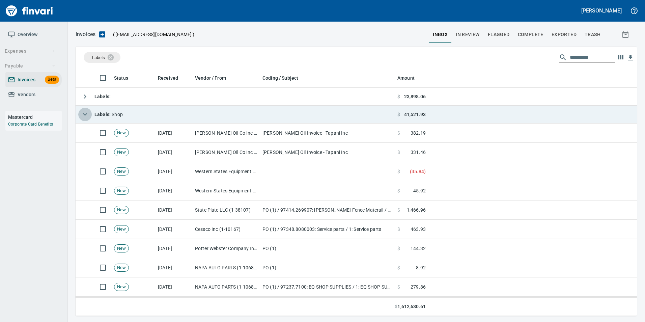
click at [83, 112] on icon "button" at bounding box center [85, 114] width 8 height 8
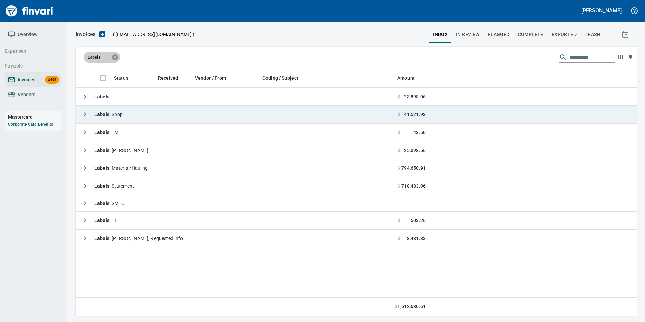
click at [114, 58] on icon at bounding box center [115, 57] width 6 height 6
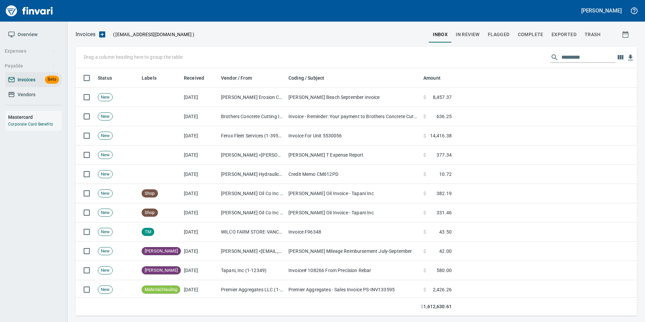
scroll to position [243, 551]
click at [467, 33] on span "In Review" at bounding box center [468, 34] width 24 height 8
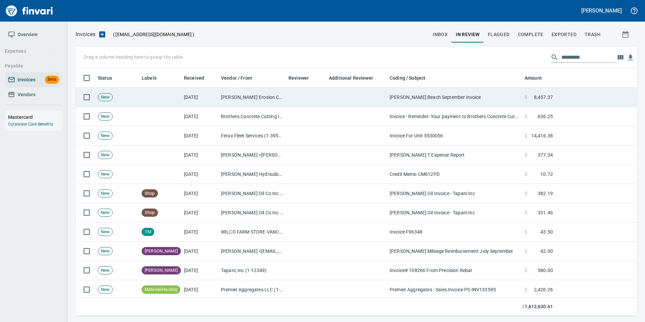
scroll to position [243, 551]
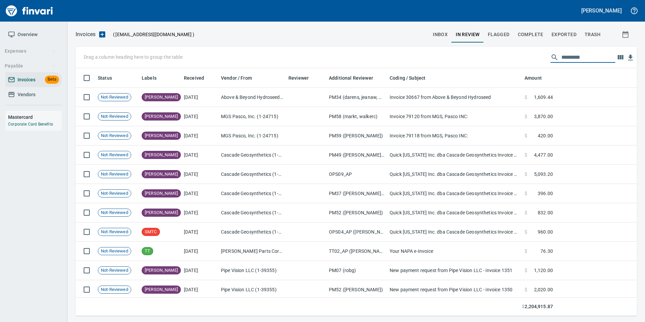
click at [573, 57] on input "text" at bounding box center [589, 57] width 54 height 11
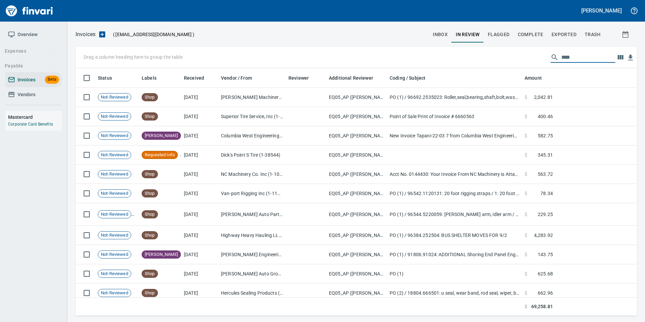
scroll to position [1302, 0]
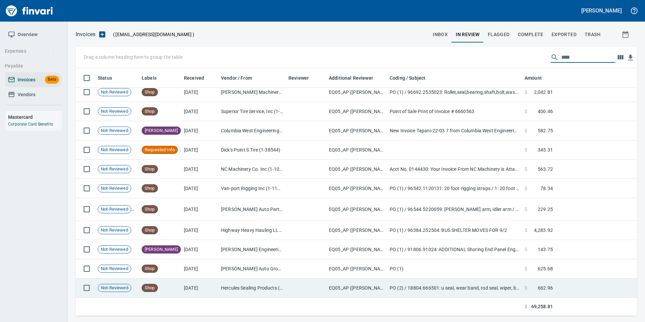
type input "****"
click at [271, 282] on td "Hercules Sealing Products (1-39727)" at bounding box center [251, 287] width 67 height 19
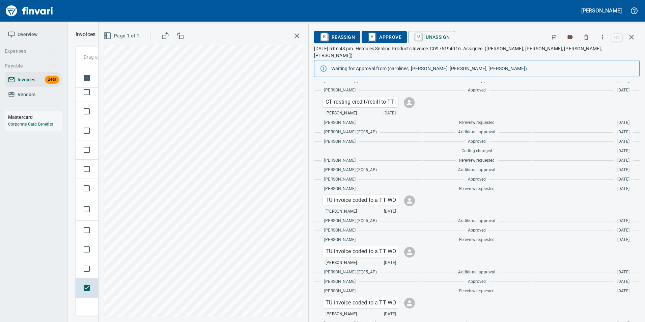
scroll to position [333, 0]
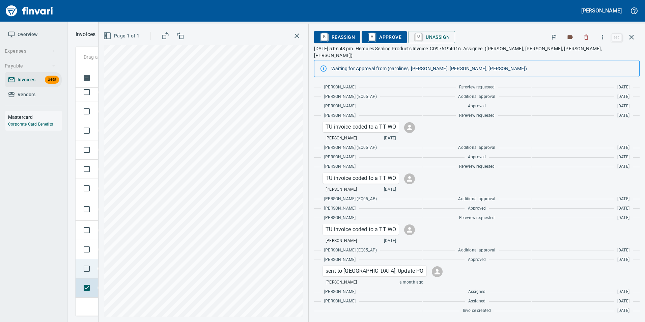
click at [76, 265] on td at bounding box center [86, 268] width 20 height 19
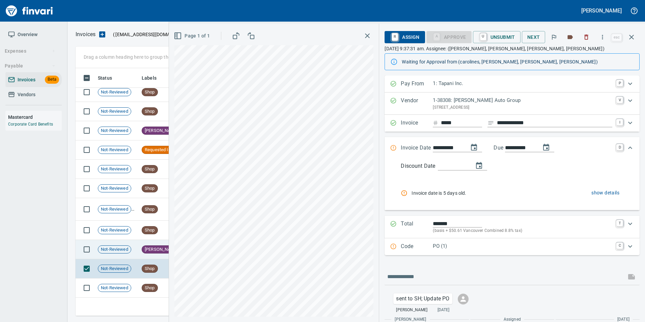
click at [154, 251] on span "[PERSON_NAME]" at bounding box center [161, 249] width 38 height 6
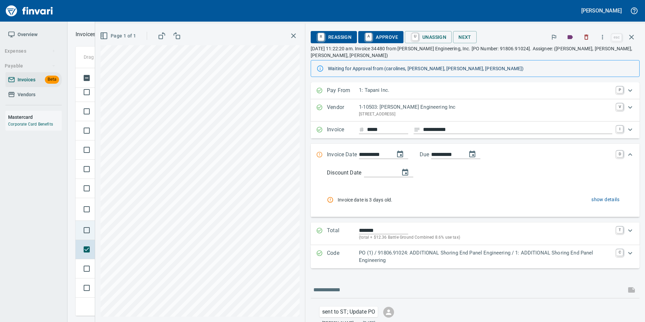
click at [78, 223] on td at bounding box center [86, 230] width 20 height 19
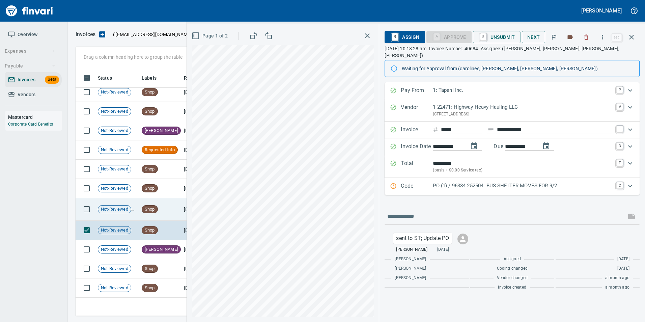
click at [140, 200] on td "Shop" at bounding box center [160, 209] width 42 height 23
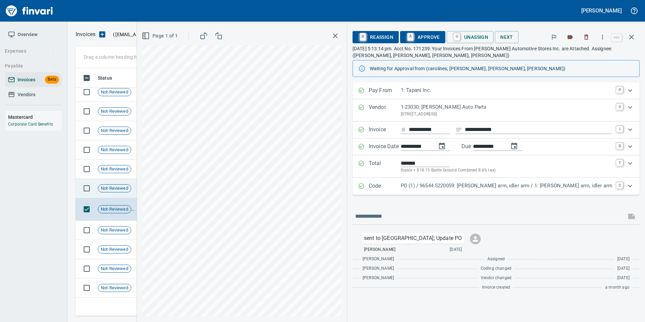
click at [130, 185] on span "Not-Reviewed" at bounding box center [114, 188] width 33 height 6
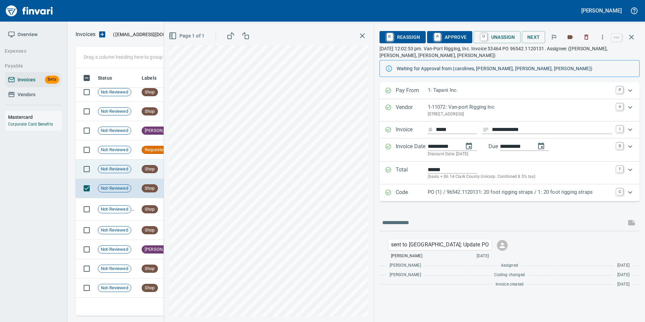
click at [130, 171] on span "Not-Reviewed" at bounding box center [114, 169] width 33 height 6
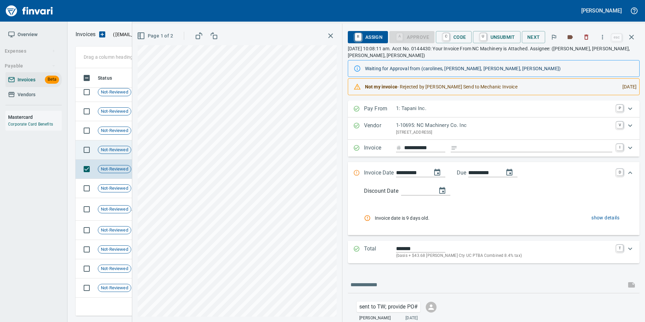
click at [118, 151] on span "Not-Reviewed" at bounding box center [114, 150] width 33 height 6
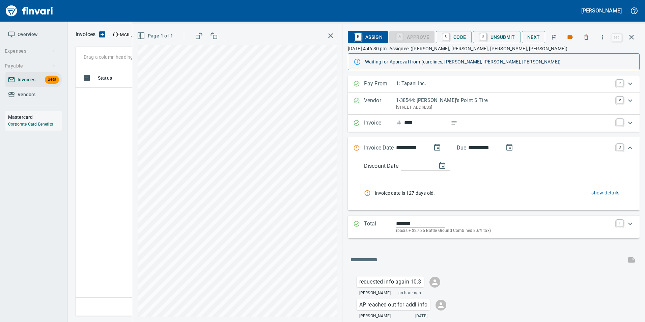
scroll to position [243, 551]
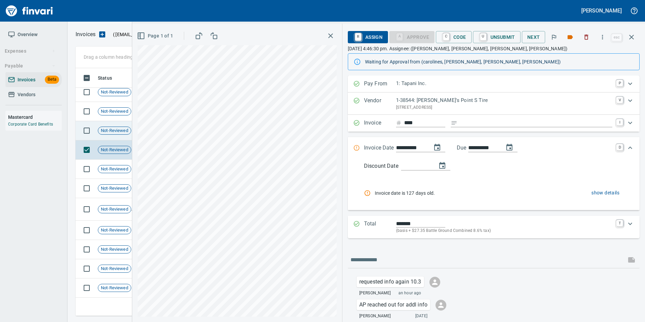
click at [111, 128] on span "Not-Reviewed" at bounding box center [114, 131] width 33 height 6
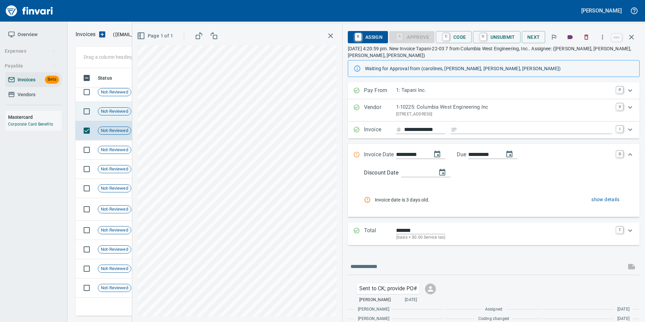
drag, startPoint x: 111, startPoint y: 128, endPoint x: 104, endPoint y: 110, distance: 18.8
click at [104, 110] on span "Not-Reviewed" at bounding box center [114, 111] width 33 height 6
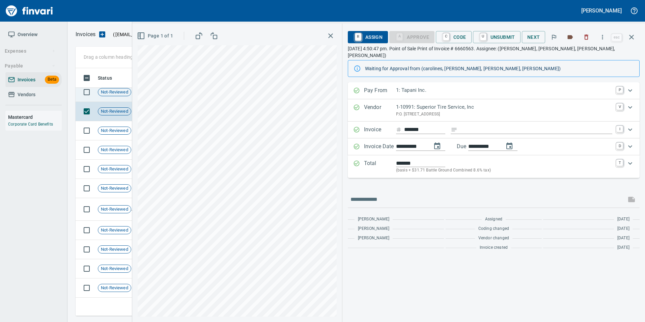
click at [122, 96] on div "Not-Reviewed" at bounding box center [114, 92] width 33 height 8
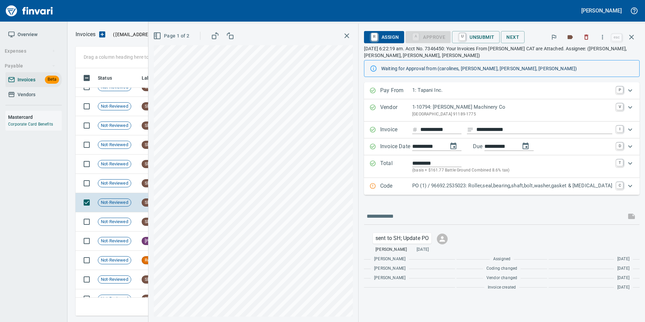
scroll to position [1167, 0]
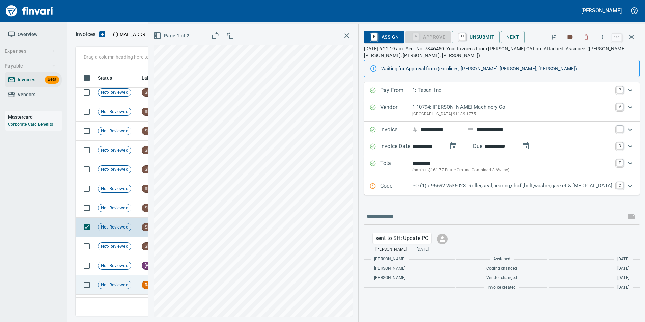
click at [135, 283] on td "Not-Reviewed" at bounding box center [117, 284] width 44 height 19
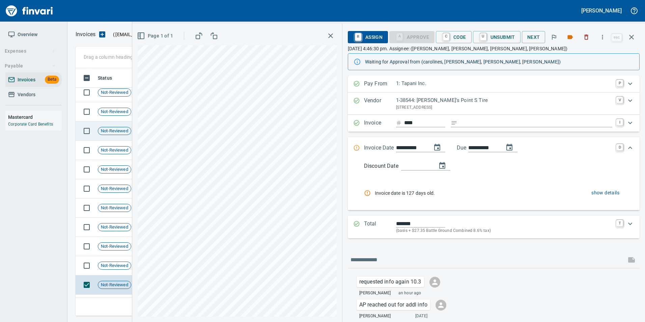
click at [107, 127] on div "Not-Reviewed" at bounding box center [114, 131] width 33 height 8
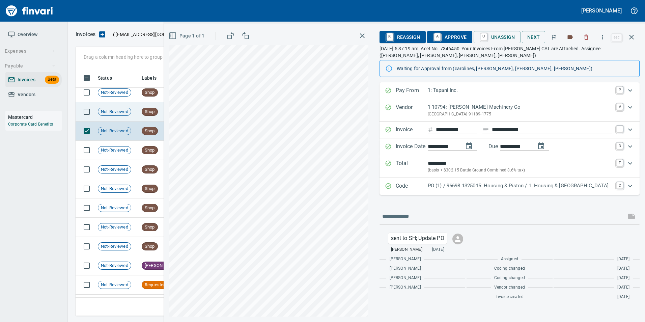
drag, startPoint x: 107, startPoint y: 127, endPoint x: 107, endPoint y: 110, distance: 17.2
click at [107, 110] on span "Not-Reviewed" at bounding box center [114, 112] width 33 height 6
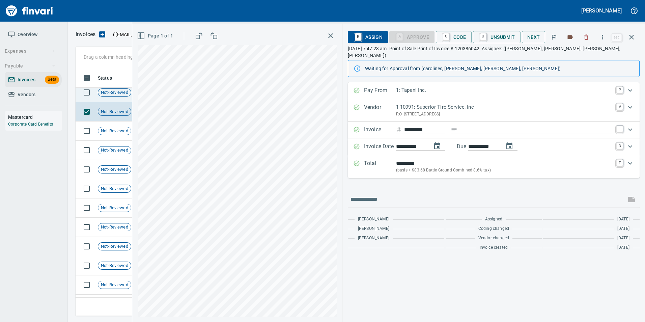
click at [113, 92] on span "Not-Reviewed" at bounding box center [114, 92] width 33 height 6
click at [635, 38] on icon "button" at bounding box center [632, 37] width 8 height 8
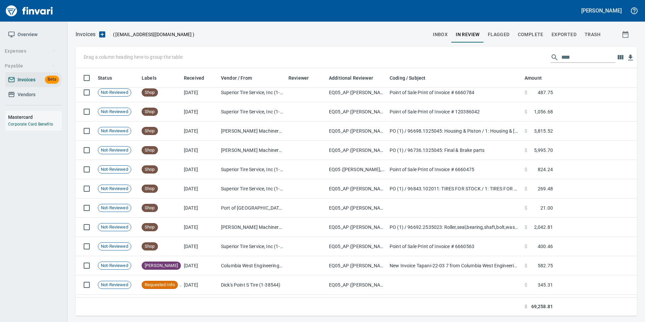
scroll to position [243, 551]
click at [563, 60] on input "****" at bounding box center [589, 57] width 54 height 11
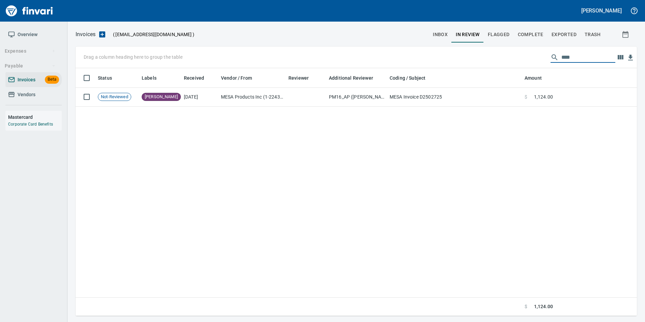
scroll to position [243, 556]
type input "****"
click at [571, 58] on input "****" at bounding box center [589, 57] width 54 height 11
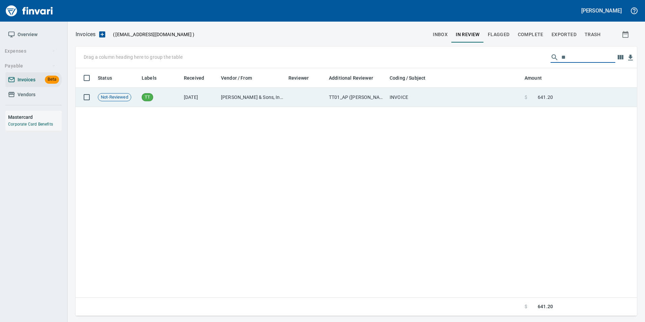
click at [556, 91] on td at bounding box center [596, 97] width 81 height 19
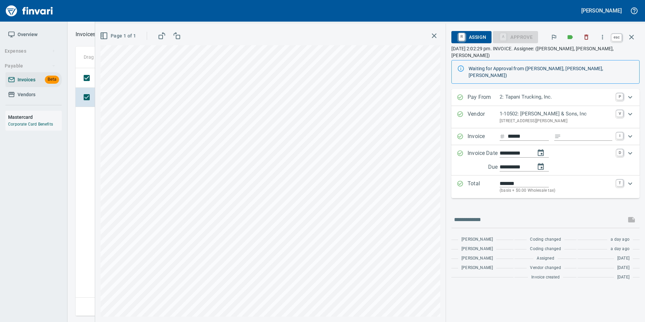
click at [631, 36] on icon "button" at bounding box center [632, 37] width 8 height 8
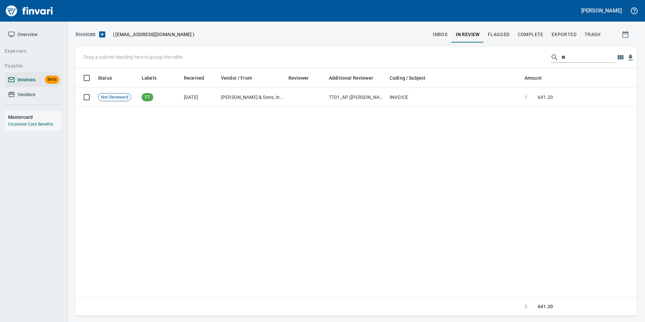
scroll to position [243, 556]
click at [581, 60] on input "**" at bounding box center [589, 57] width 54 height 11
type input "*"
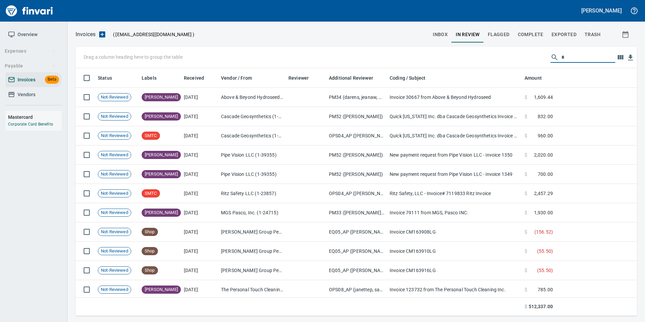
scroll to position [243, 551]
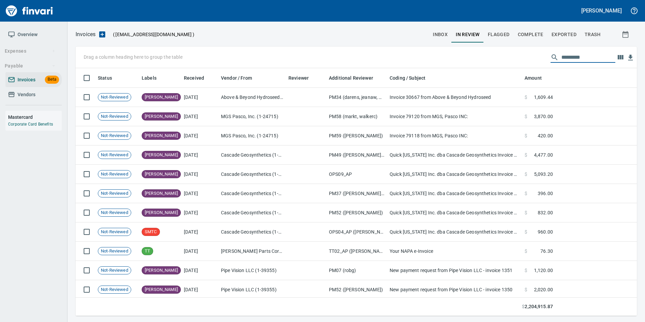
click at [572, 58] on input "text" at bounding box center [589, 57] width 54 height 11
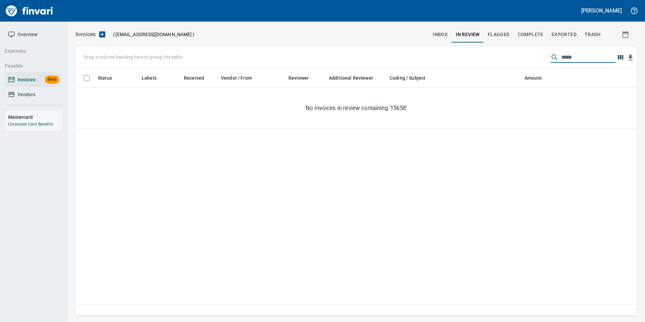
type input "****"
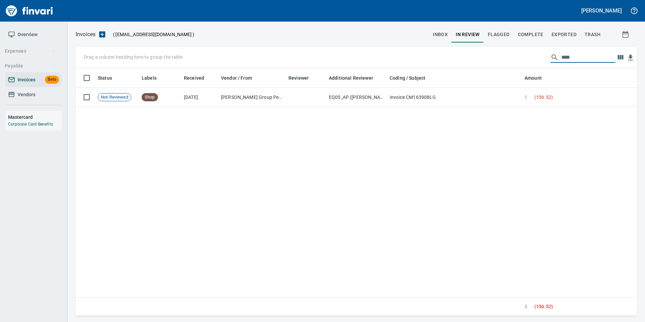
click at [444, 33] on span "inbox" at bounding box center [440, 34] width 15 height 8
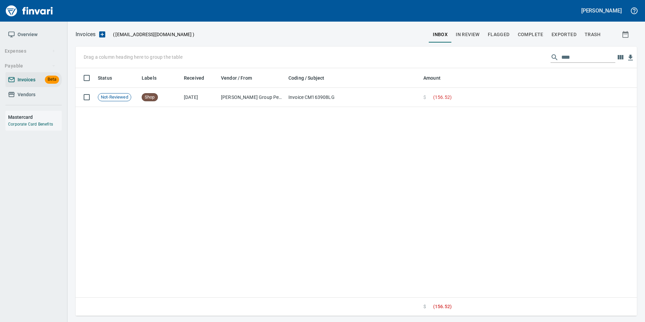
scroll to position [243, 556]
click at [564, 58] on input "****" at bounding box center [589, 57] width 54 height 11
click at [563, 57] on input "****" at bounding box center [589, 57] width 54 height 11
click at [565, 58] on input "****" at bounding box center [589, 57] width 54 height 11
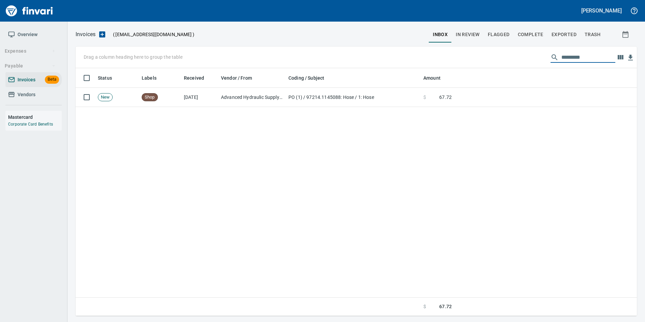
scroll to position [243, 551]
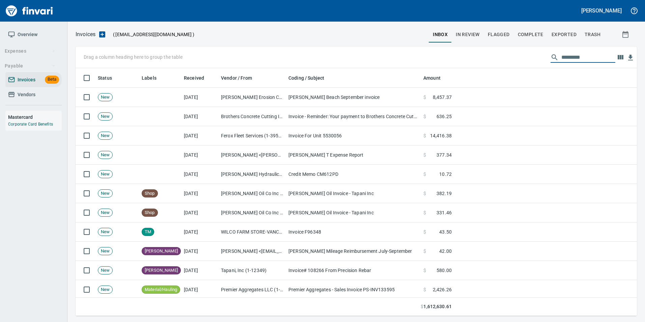
click at [541, 35] on span "Complete" at bounding box center [531, 34] width 26 height 8
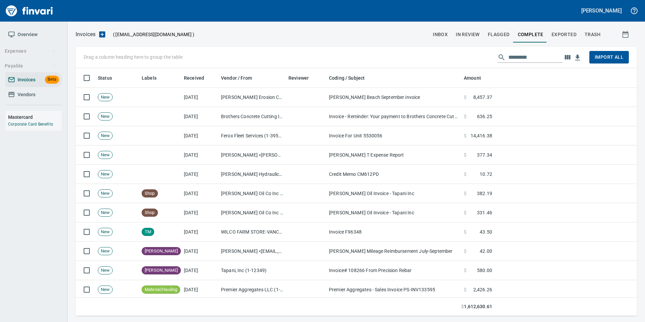
scroll to position [243, 551]
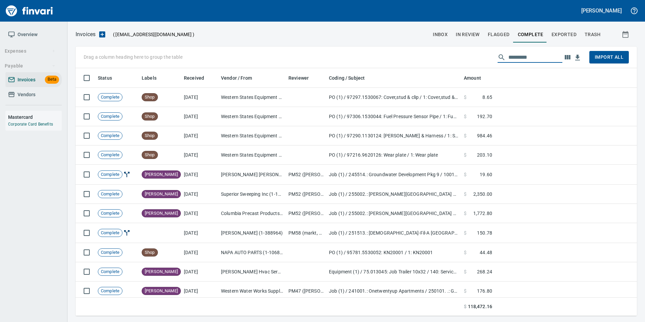
click at [534, 60] on input "text" at bounding box center [536, 57] width 54 height 11
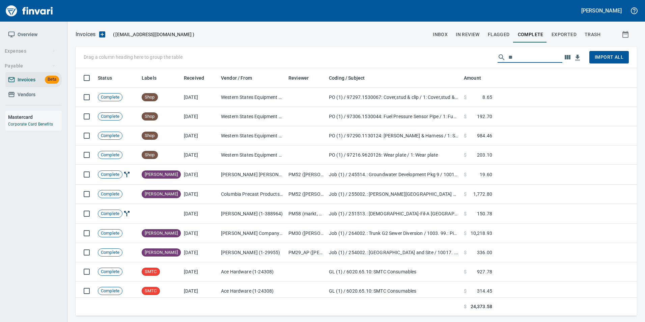
type input "*"
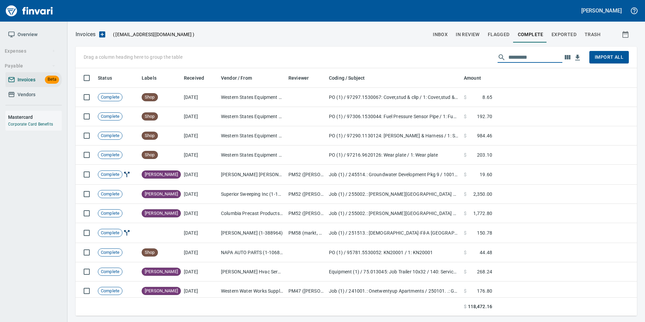
click at [568, 34] on span "Exported" at bounding box center [564, 34] width 25 height 8
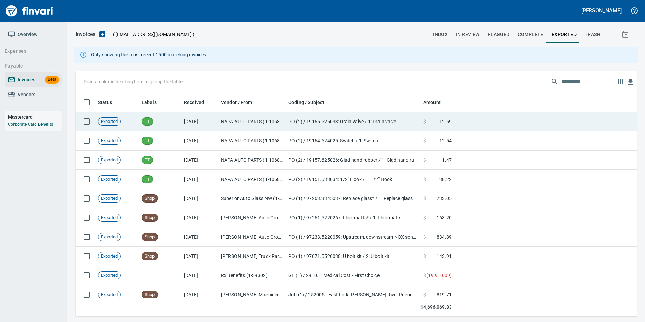
scroll to position [219, 551]
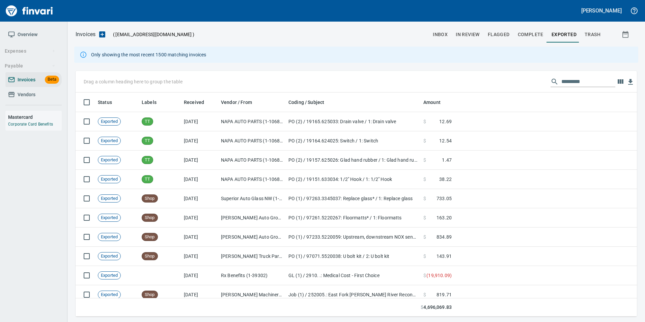
click at [574, 79] on input "text" at bounding box center [589, 81] width 54 height 11
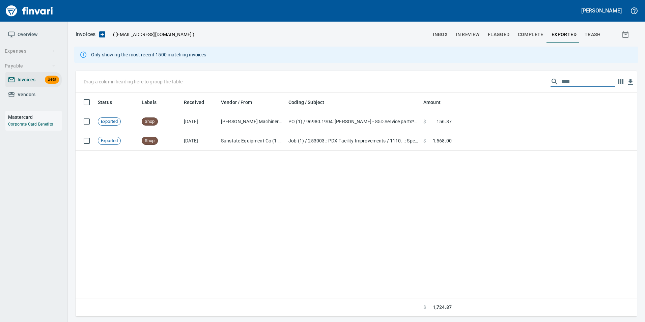
type input "****"
click at [565, 82] on input "****" at bounding box center [589, 81] width 54 height 11
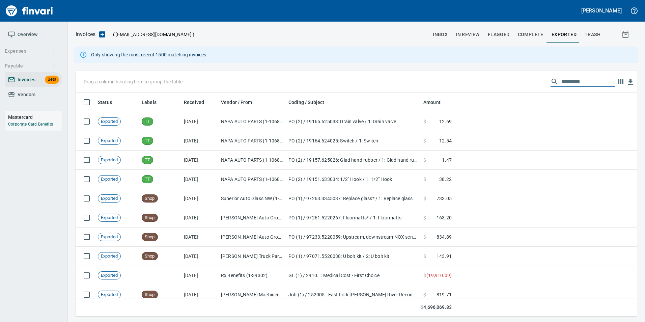
click at [53, 98] on span "Vendors" at bounding box center [33, 94] width 51 height 8
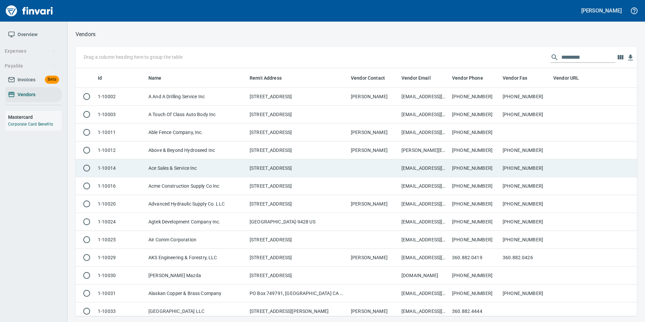
scroll to position [243, 551]
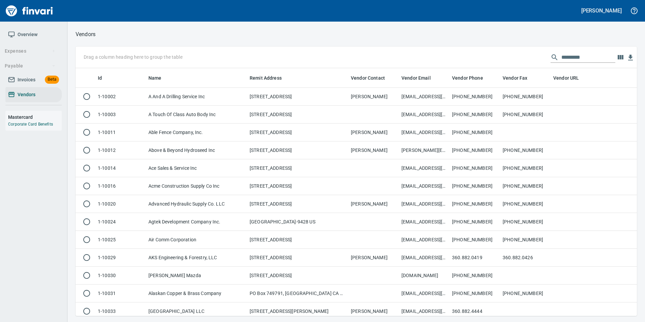
click at [563, 57] on input "text" at bounding box center [589, 57] width 54 height 11
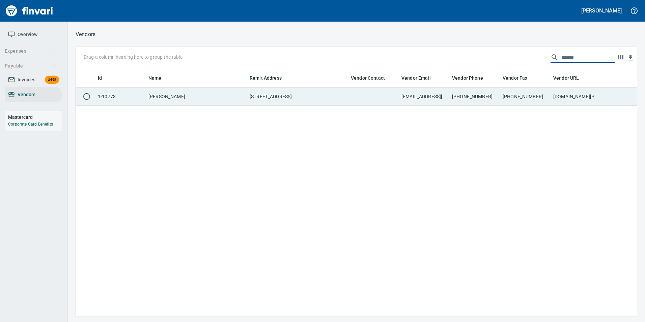
type input "******"
click at [521, 95] on td "503-715-3090" at bounding box center [525, 97] width 51 height 18
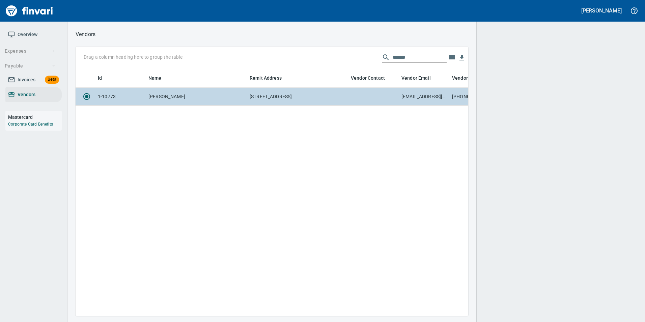
scroll to position [238, 388]
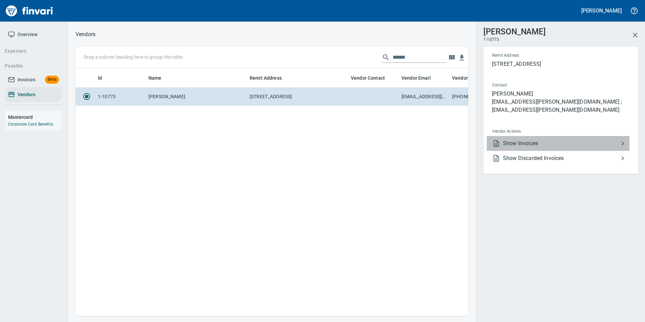
click at [539, 139] on span "Show Invoices" at bounding box center [561, 143] width 116 height 8
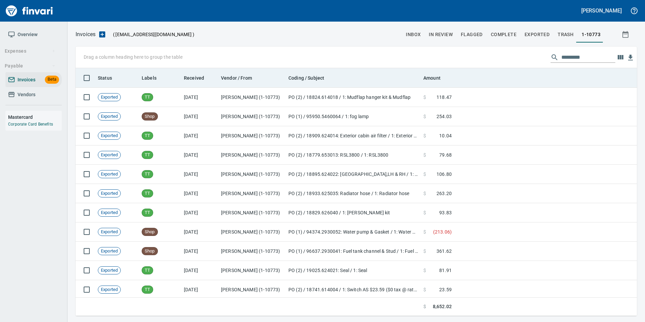
scroll to position [243, 551]
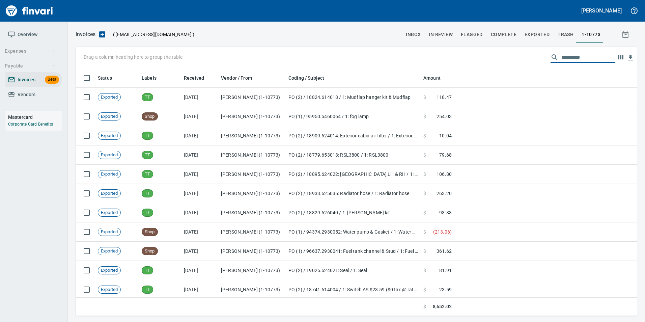
click at [571, 59] on input "text" at bounding box center [589, 57] width 54 height 11
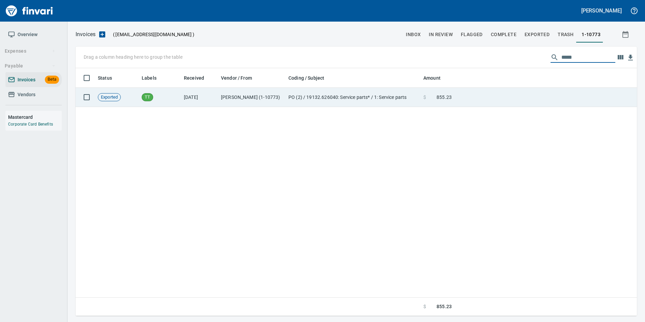
type input "*****"
click at [551, 102] on td at bounding box center [546, 97] width 183 height 19
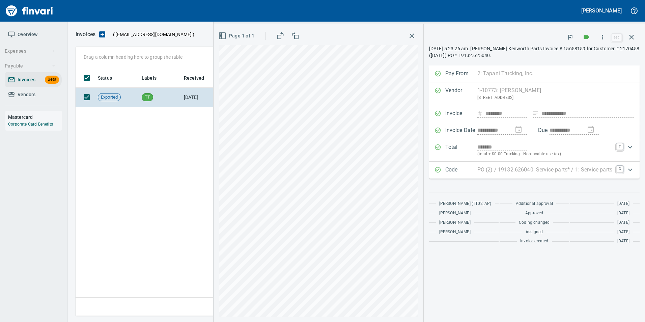
click at [628, 39] on icon "button" at bounding box center [632, 37] width 8 height 8
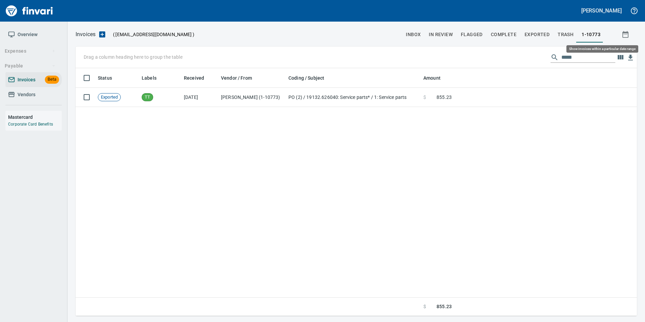
scroll to position [243, 556]
click at [567, 56] on input "*****" at bounding box center [589, 57] width 54 height 11
click at [567, 55] on input "*****" at bounding box center [589, 57] width 54 height 11
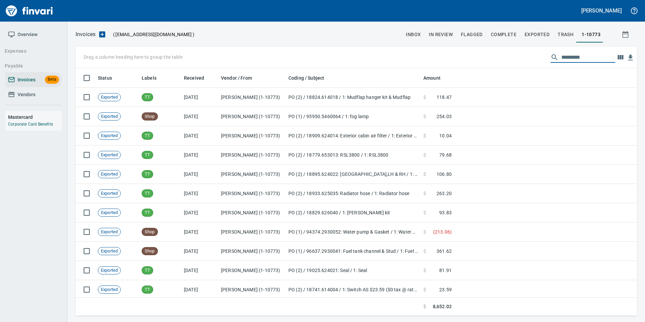
scroll to position [243, 551]
click at [421, 34] on span "inbox" at bounding box center [413, 34] width 15 height 8
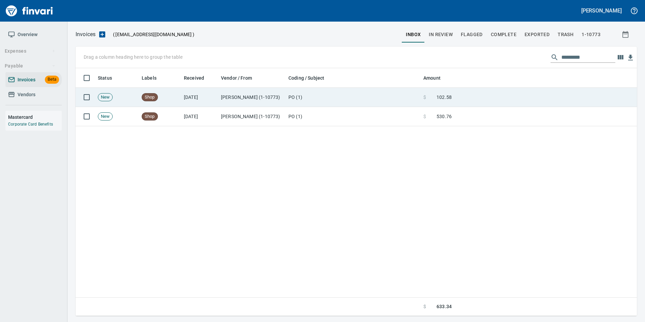
scroll to position [243, 551]
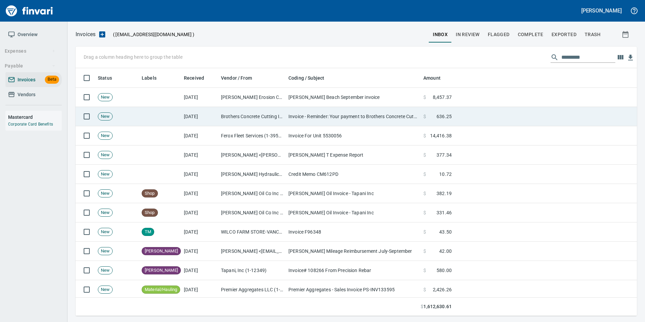
scroll to position [243, 551]
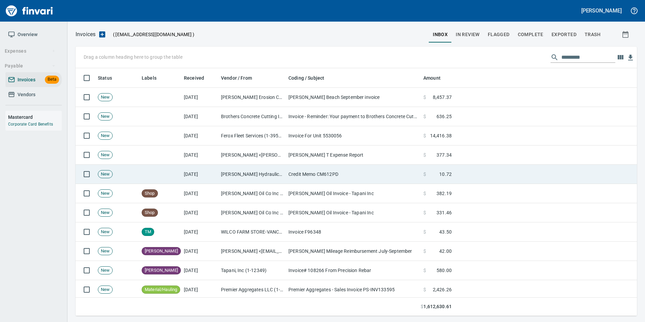
click at [301, 171] on td "Credit Memo CM612PD" at bounding box center [353, 174] width 135 height 19
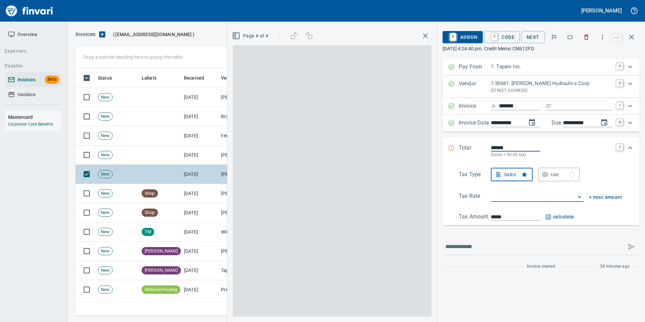
scroll to position [243, 551]
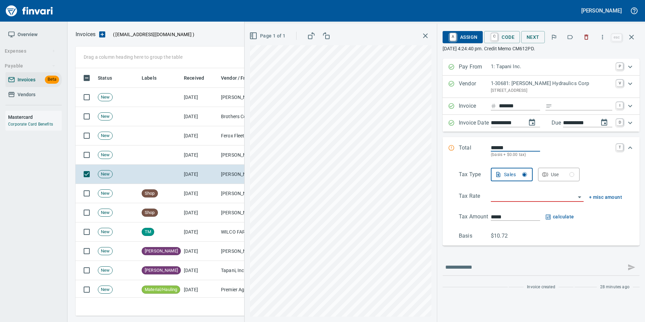
click at [571, 38] on icon "button" at bounding box center [570, 37] width 7 height 7
click at [633, 42] on button "button" at bounding box center [632, 37] width 16 height 16
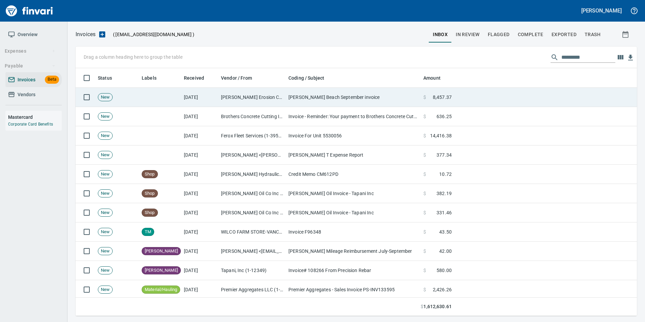
scroll to position [243, 551]
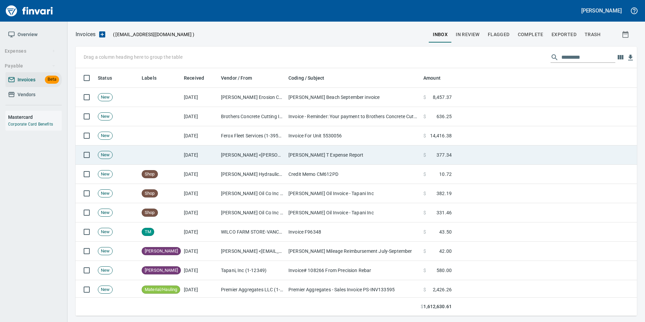
click at [295, 154] on td "[PERSON_NAME] T Expense Report" at bounding box center [353, 154] width 135 height 19
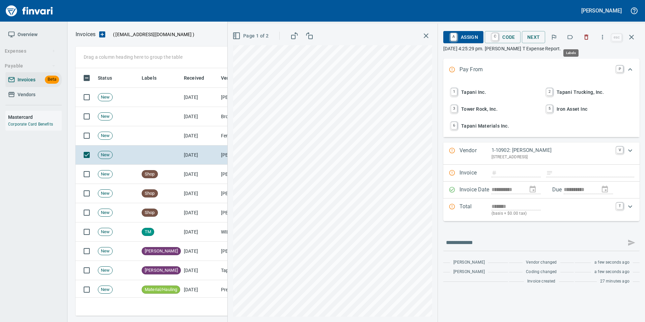
click at [571, 36] on icon "button" at bounding box center [570, 37] width 7 height 7
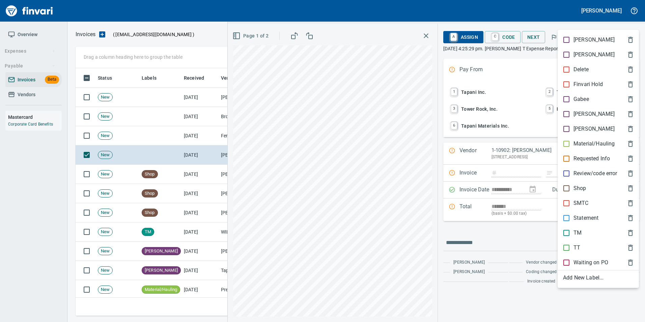
scroll to position [243, 551]
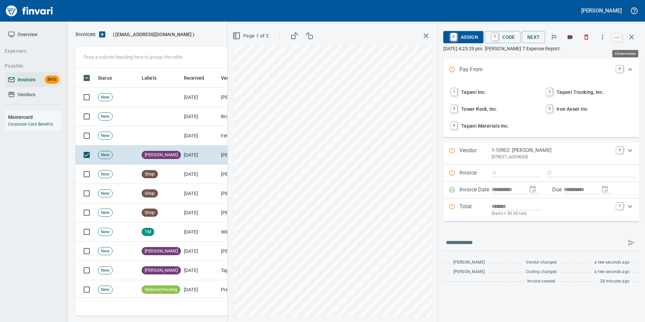
drag, startPoint x: 629, startPoint y: 39, endPoint x: 562, endPoint y: 64, distance: 72.2
click at [629, 38] on icon "button" at bounding box center [632, 37] width 8 height 8
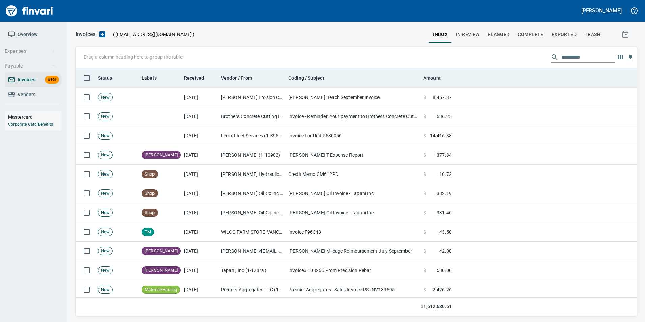
scroll to position [243, 551]
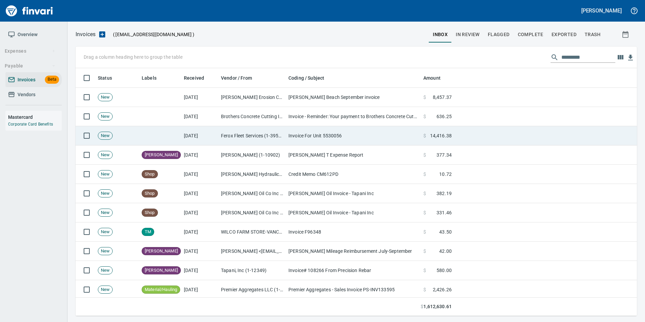
click at [344, 134] on td "Invoice For Unit 5530056" at bounding box center [353, 135] width 135 height 19
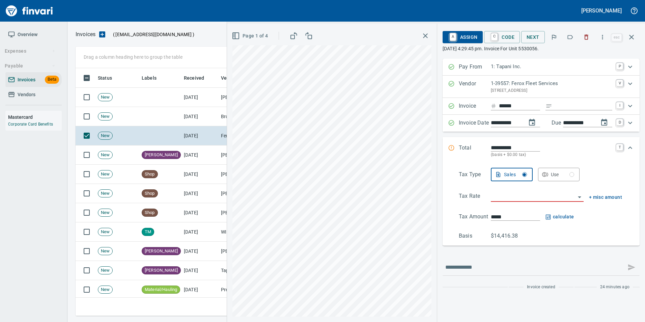
click at [261, 37] on span "Page 1 of 4" at bounding box center [250, 36] width 35 height 8
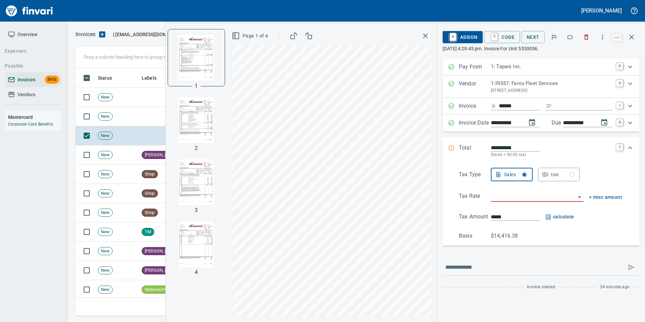
click at [207, 127] on img "button" at bounding box center [196, 120] width 46 height 46
click at [202, 179] on img "button" at bounding box center [196, 182] width 46 height 46
click at [191, 215] on div "1 2 3 4" at bounding box center [196, 173] width 61 height 298
click at [197, 66] on img "button" at bounding box center [196, 57] width 46 height 46
click at [252, 37] on span "Page 1 of 4" at bounding box center [250, 36] width 35 height 8
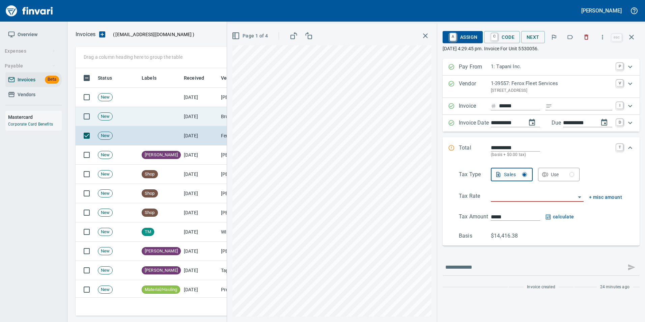
click at [213, 120] on td "[DATE]" at bounding box center [199, 116] width 37 height 19
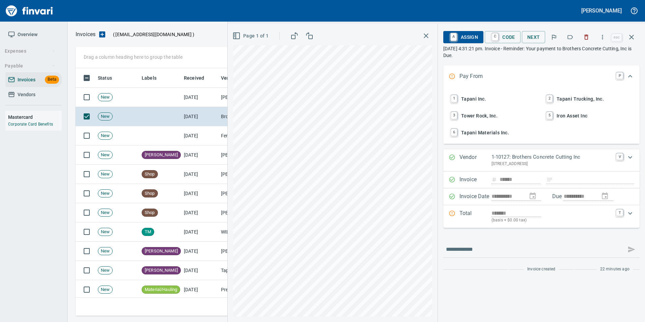
click at [572, 36] on icon "button" at bounding box center [570, 37] width 7 height 7
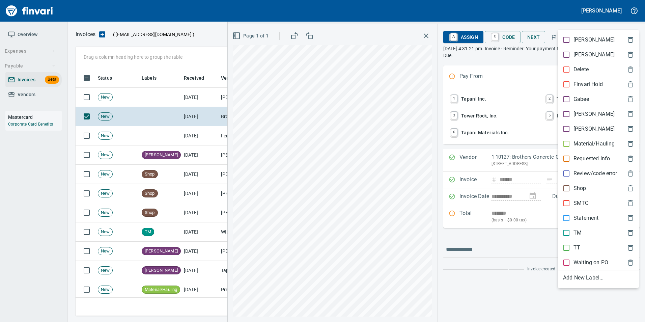
scroll to position [243, 551]
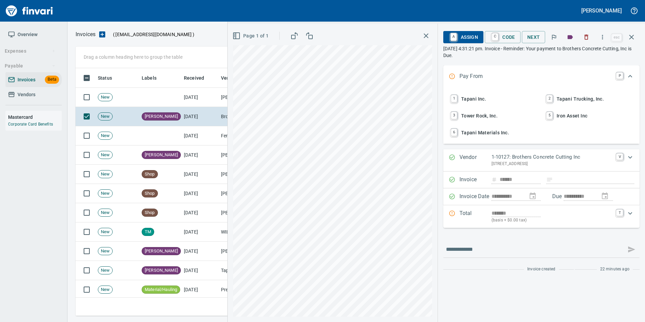
click at [630, 36] on icon "button" at bounding box center [632, 37] width 8 height 8
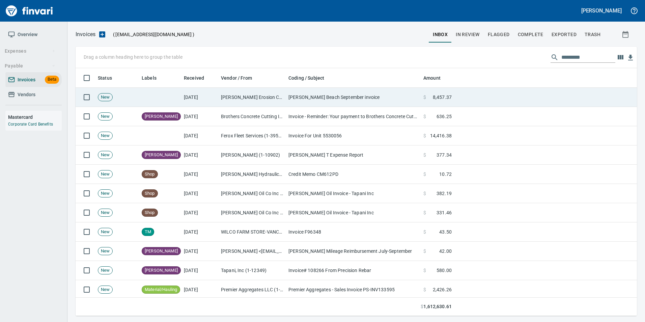
click at [308, 103] on td "[PERSON_NAME] Beach September invoice" at bounding box center [353, 97] width 135 height 19
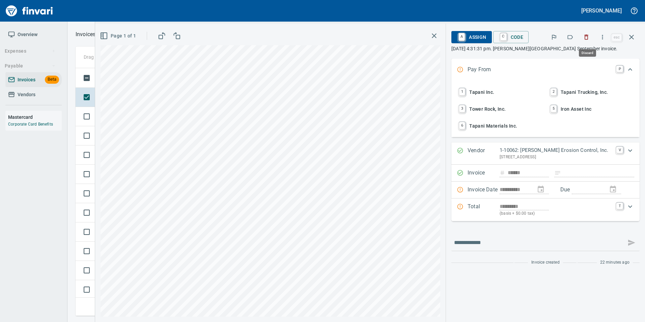
click at [590, 38] on icon "button" at bounding box center [586, 37] width 7 height 7
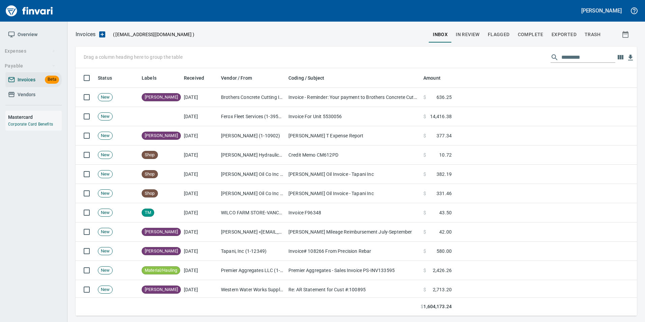
scroll to position [243, 551]
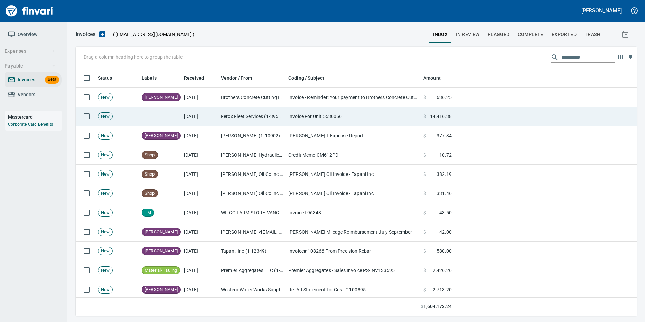
click at [405, 121] on td "Invoice For Unit 5530056" at bounding box center [353, 116] width 135 height 19
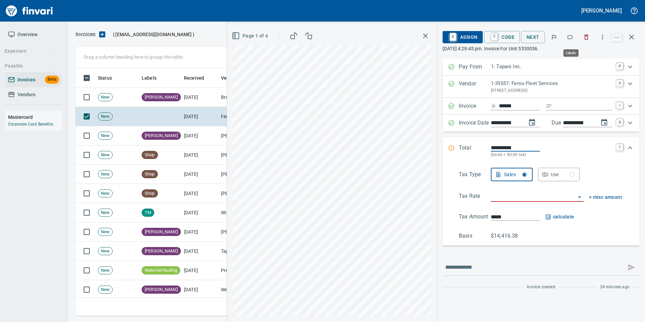
click at [570, 42] on button "button" at bounding box center [570, 37] width 15 height 15
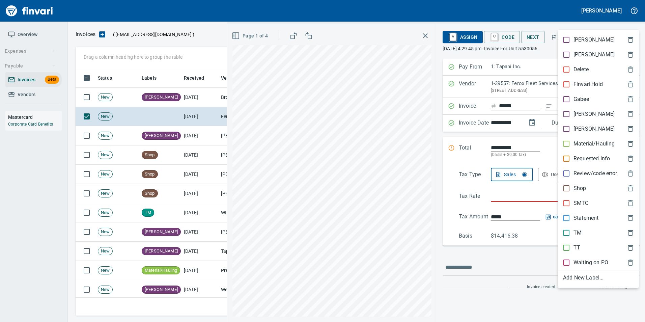
scroll to position [243, 551]
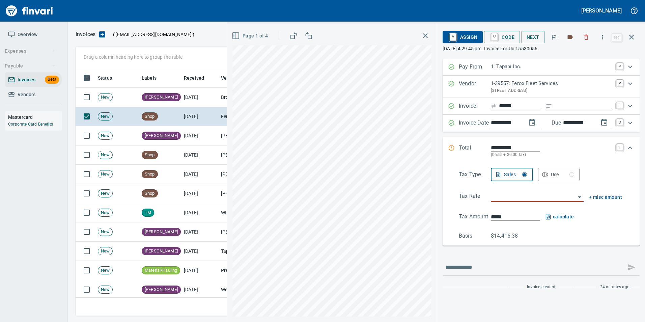
click at [630, 33] on icon "button" at bounding box center [632, 37] width 8 height 8
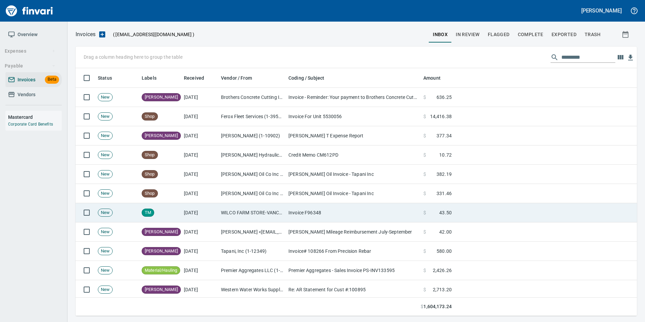
click at [406, 208] on td "Invoice F96348" at bounding box center [353, 212] width 135 height 19
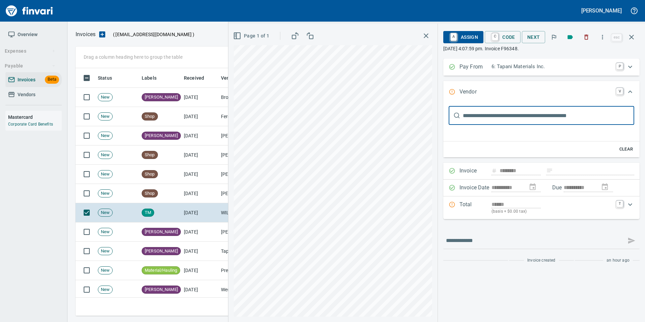
click at [479, 119] on input "text" at bounding box center [548, 115] width 171 height 19
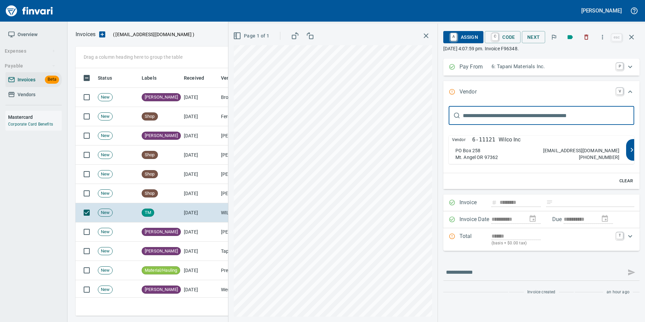
type input "*****"
click at [495, 144] on div "Vendor 6-11121 Wilco Inc PO Box 258 Mt. Angel OR 97362 [EMAIL_ADDRESS][DOMAIN_N…" at bounding box center [538, 150] width 178 height 28
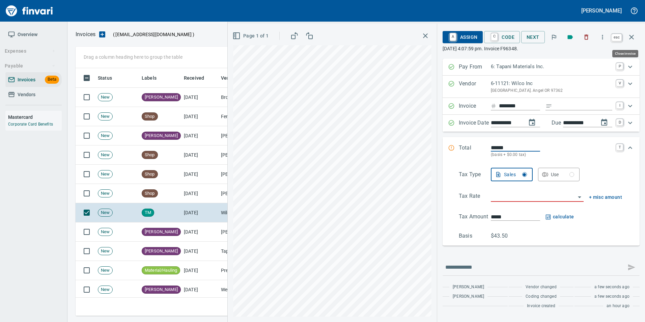
click at [632, 40] on icon "button" at bounding box center [632, 37] width 8 height 8
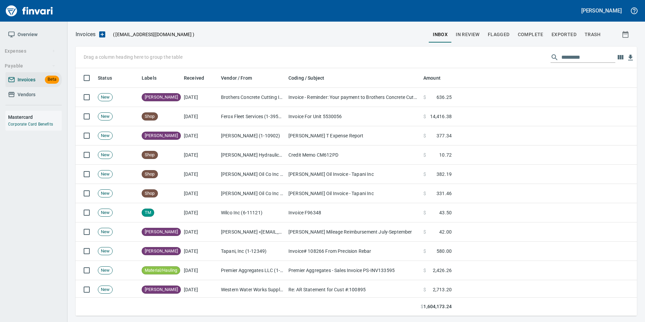
click at [235, 141] on td "[PERSON_NAME] (1-10902)" at bounding box center [251, 135] width 67 height 19
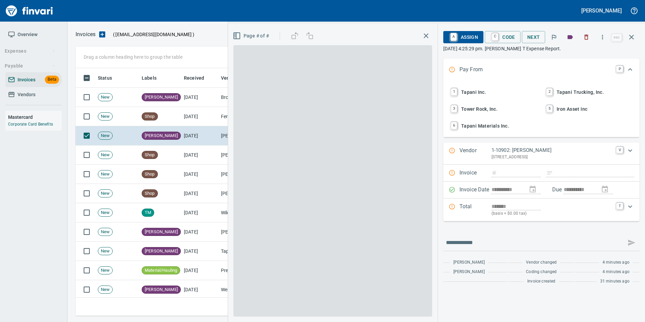
scroll to position [243, 551]
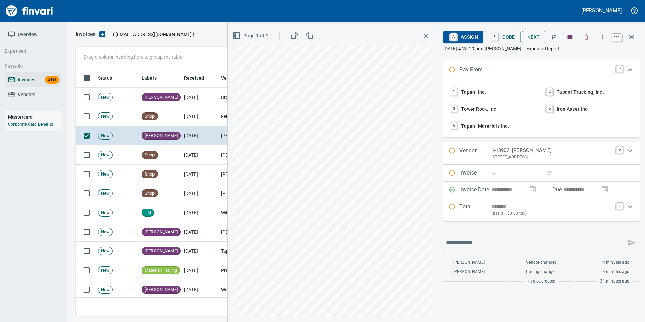
click at [634, 34] on icon "button" at bounding box center [632, 37] width 8 height 8
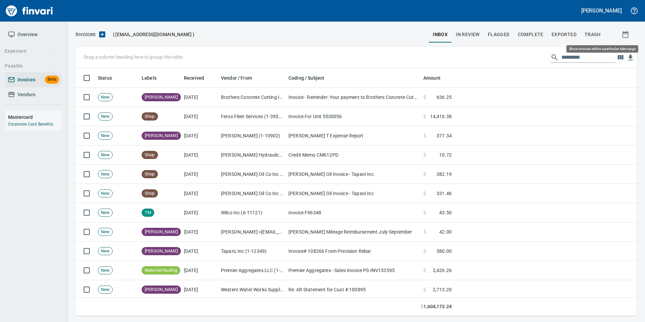
scroll to position [243, 551]
